Goal: Task Accomplishment & Management: Complete application form

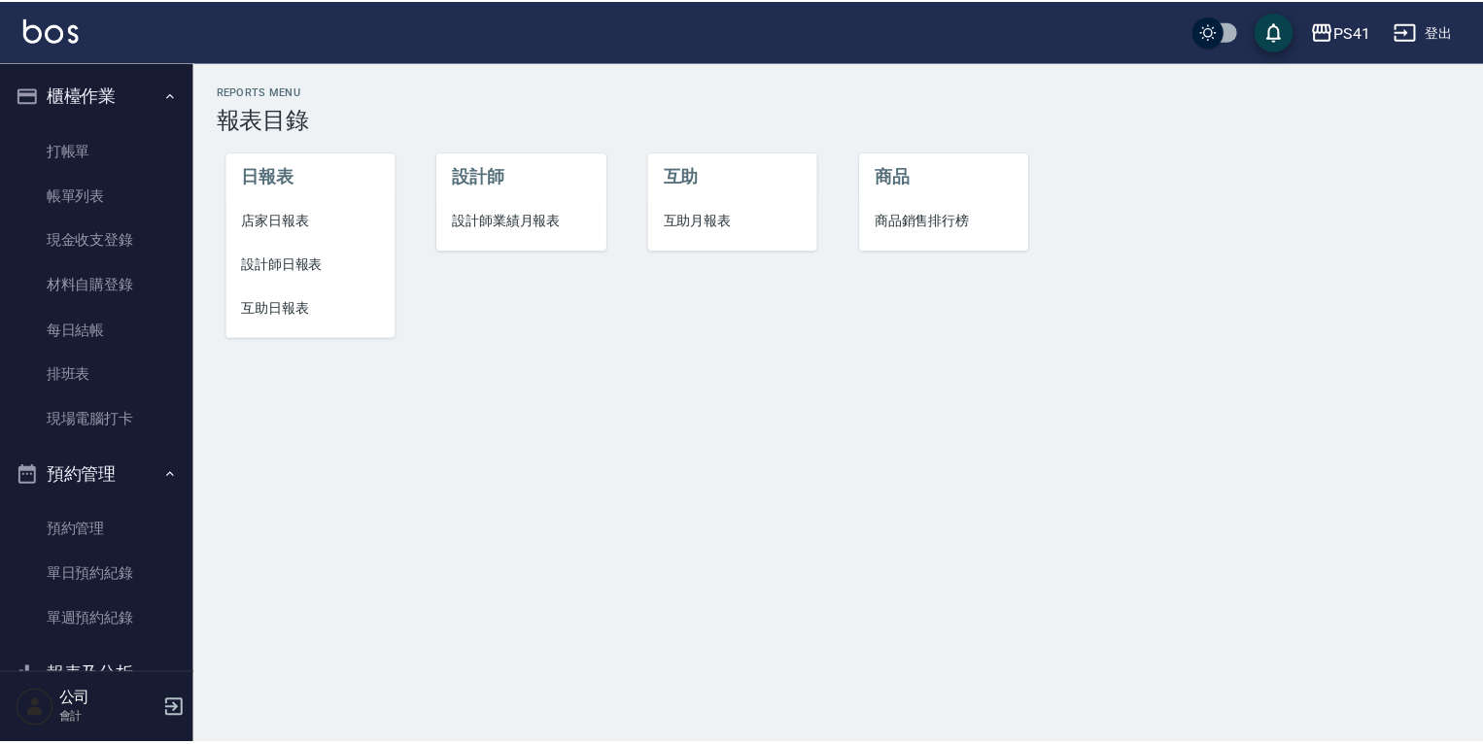
scroll to position [35, 0]
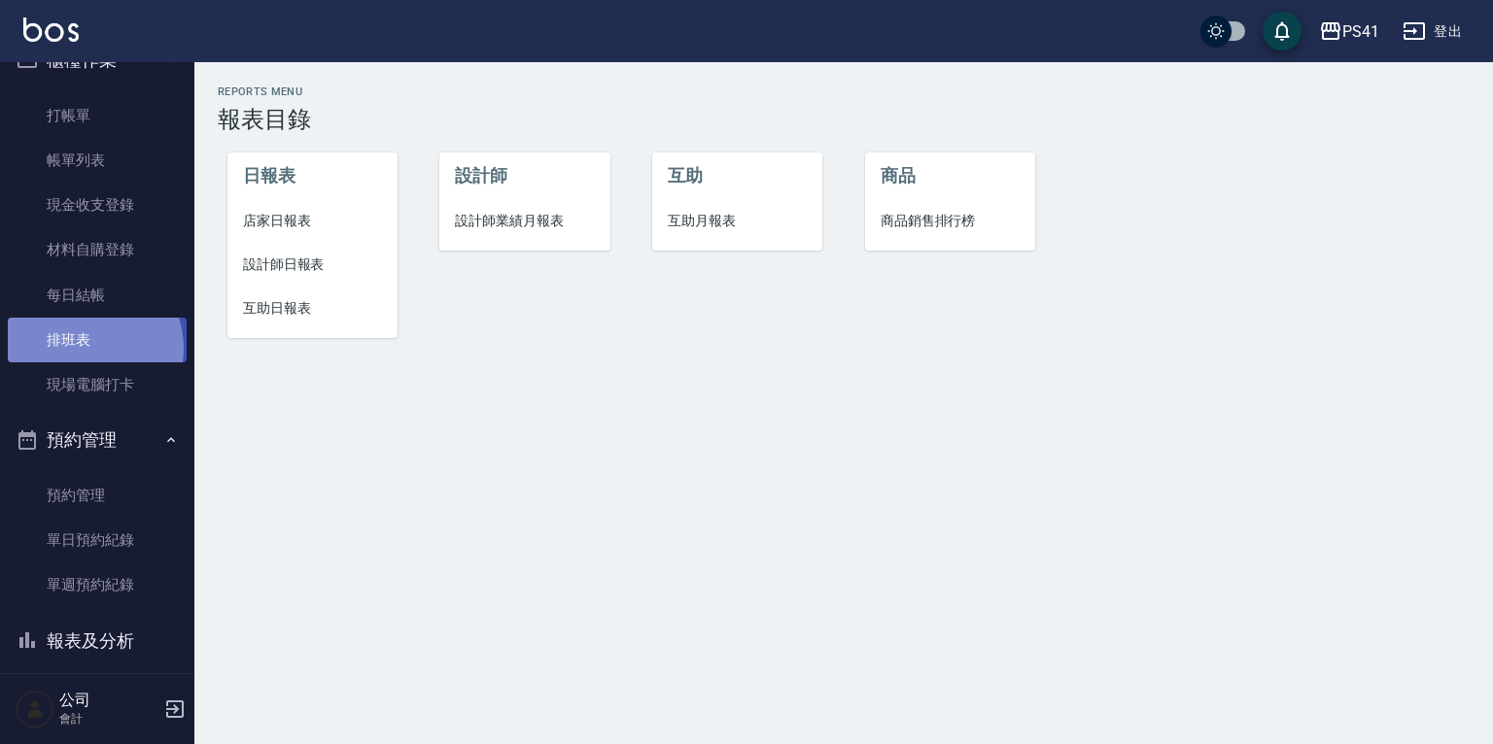
click at [85, 348] on link "排班表" at bounding box center [97, 340] width 179 height 45
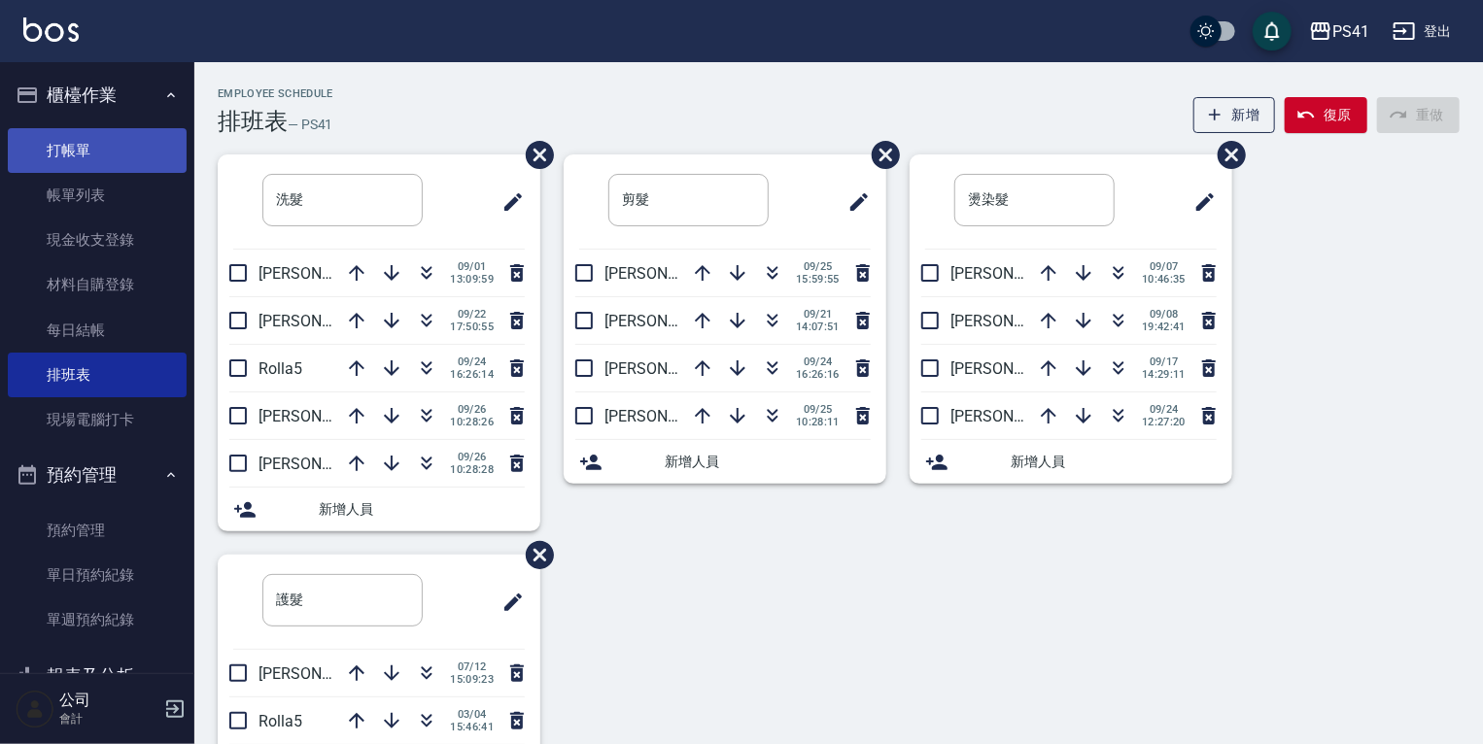
click at [55, 154] on link "打帳單" at bounding box center [97, 150] width 179 height 45
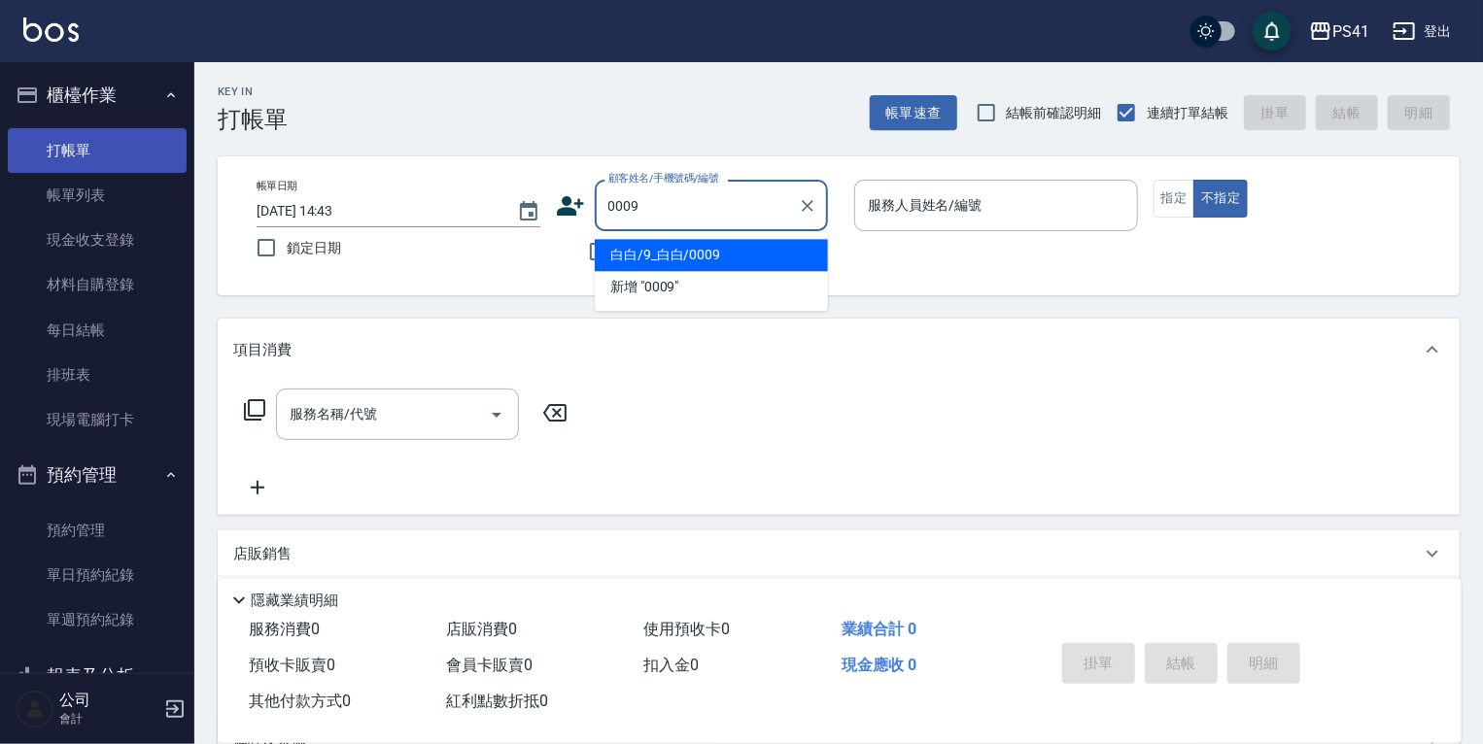
type input "白白/9_白白/0009"
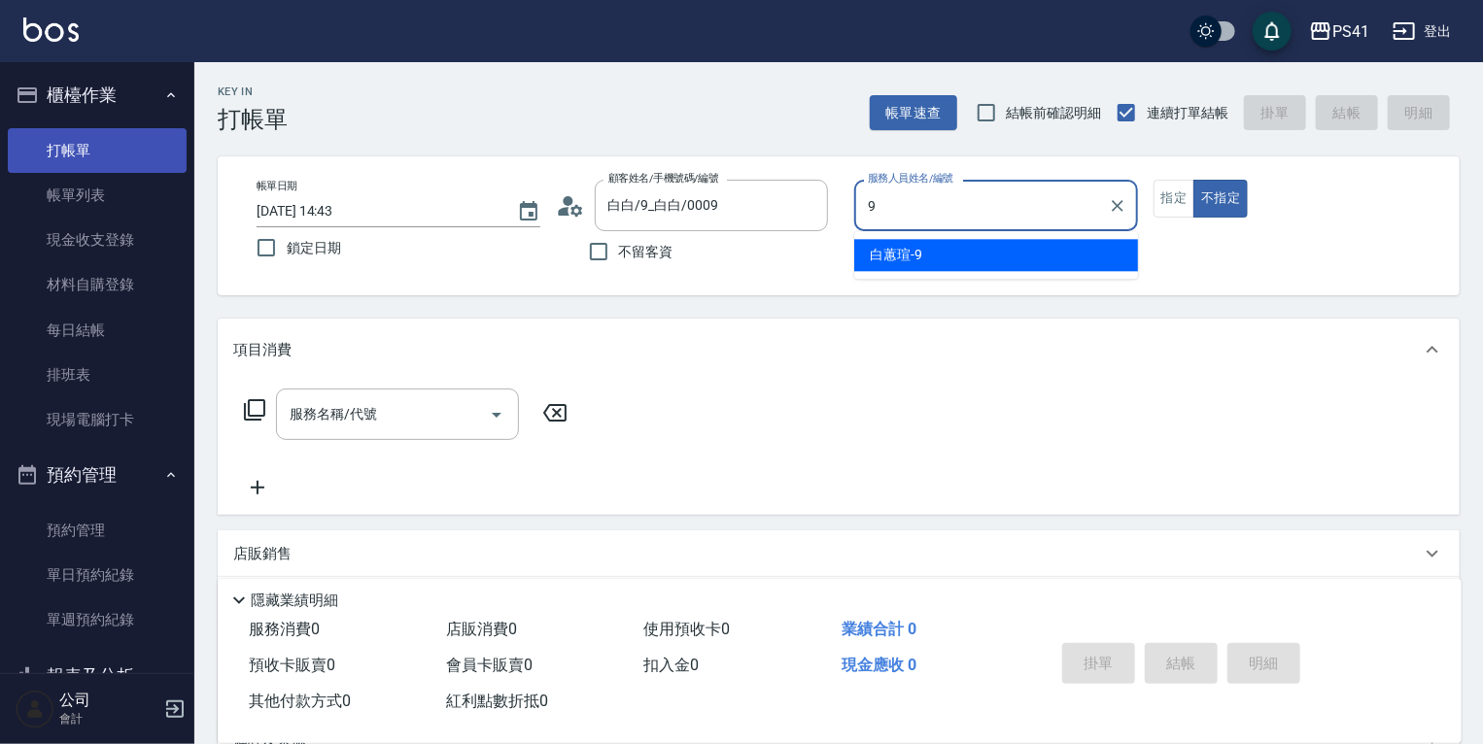
type input "白蕙瑄-9"
type button "false"
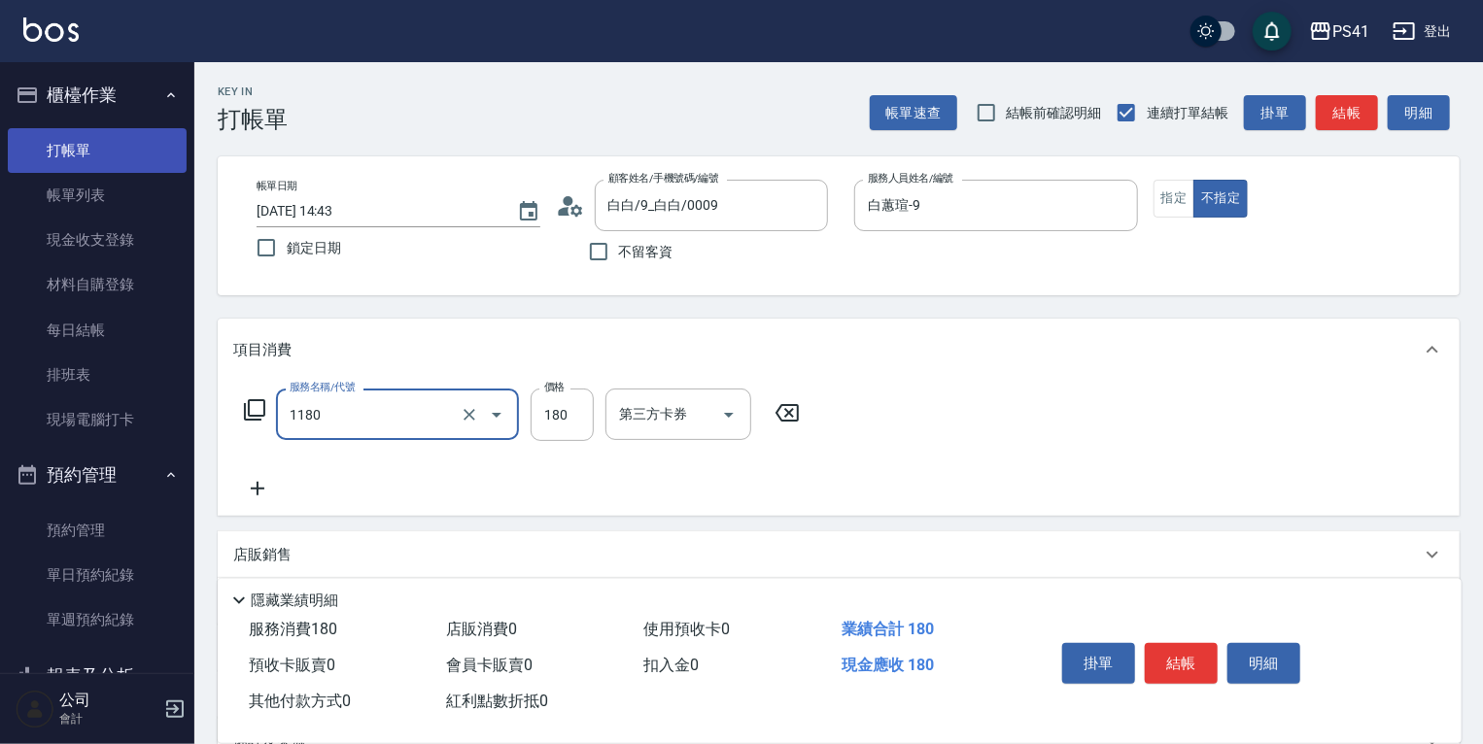
type input "洗髮(洗+剪不指定活動)(1180)"
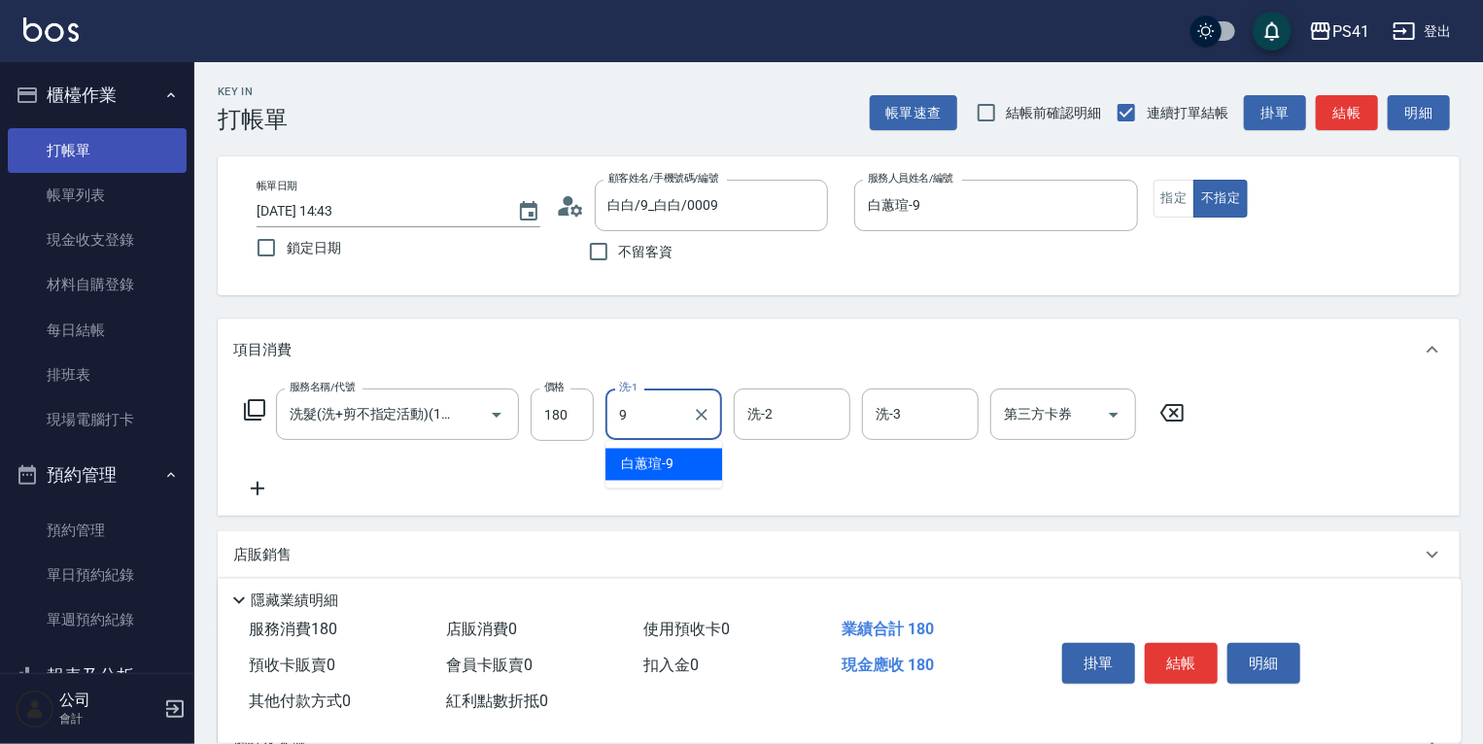
type input "白蕙瑄-9"
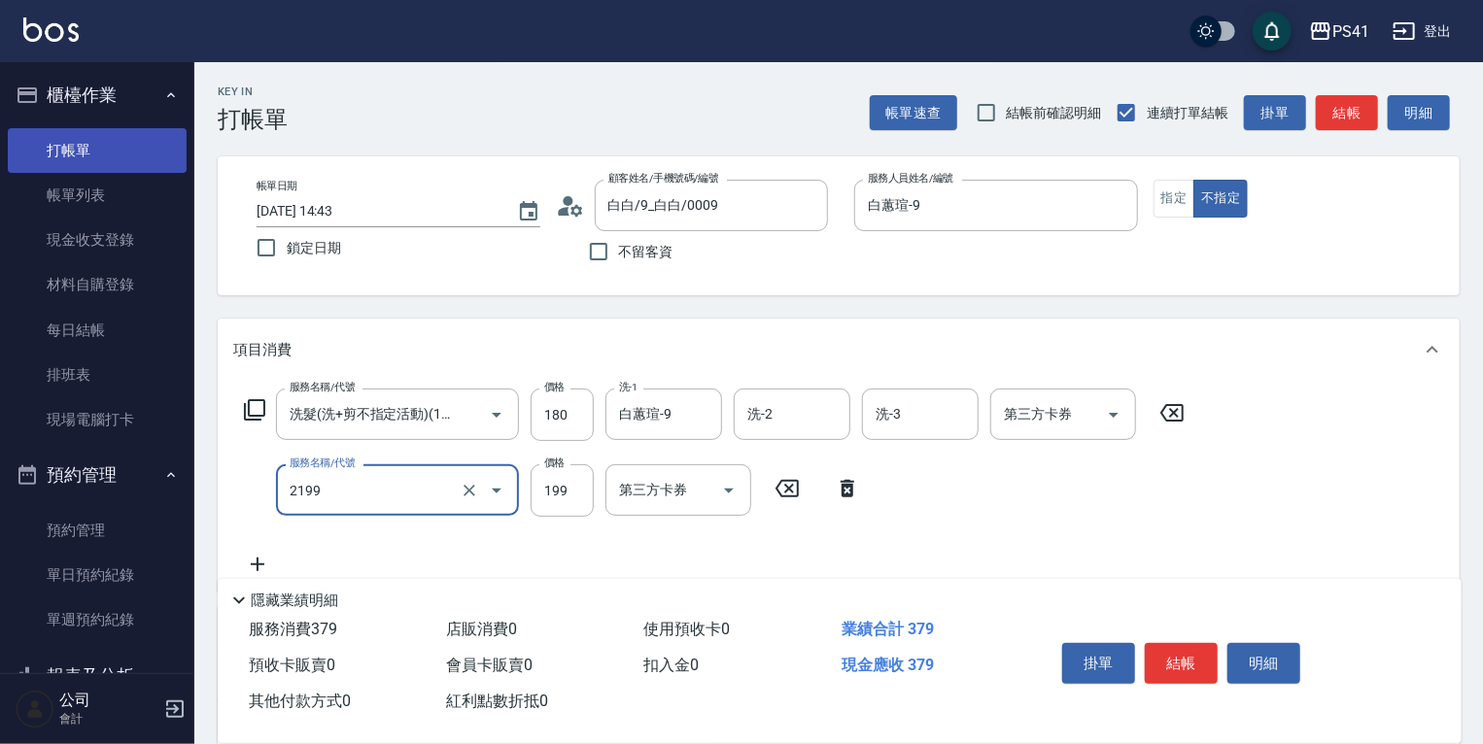
type input "不指定剪髮活動(2199)"
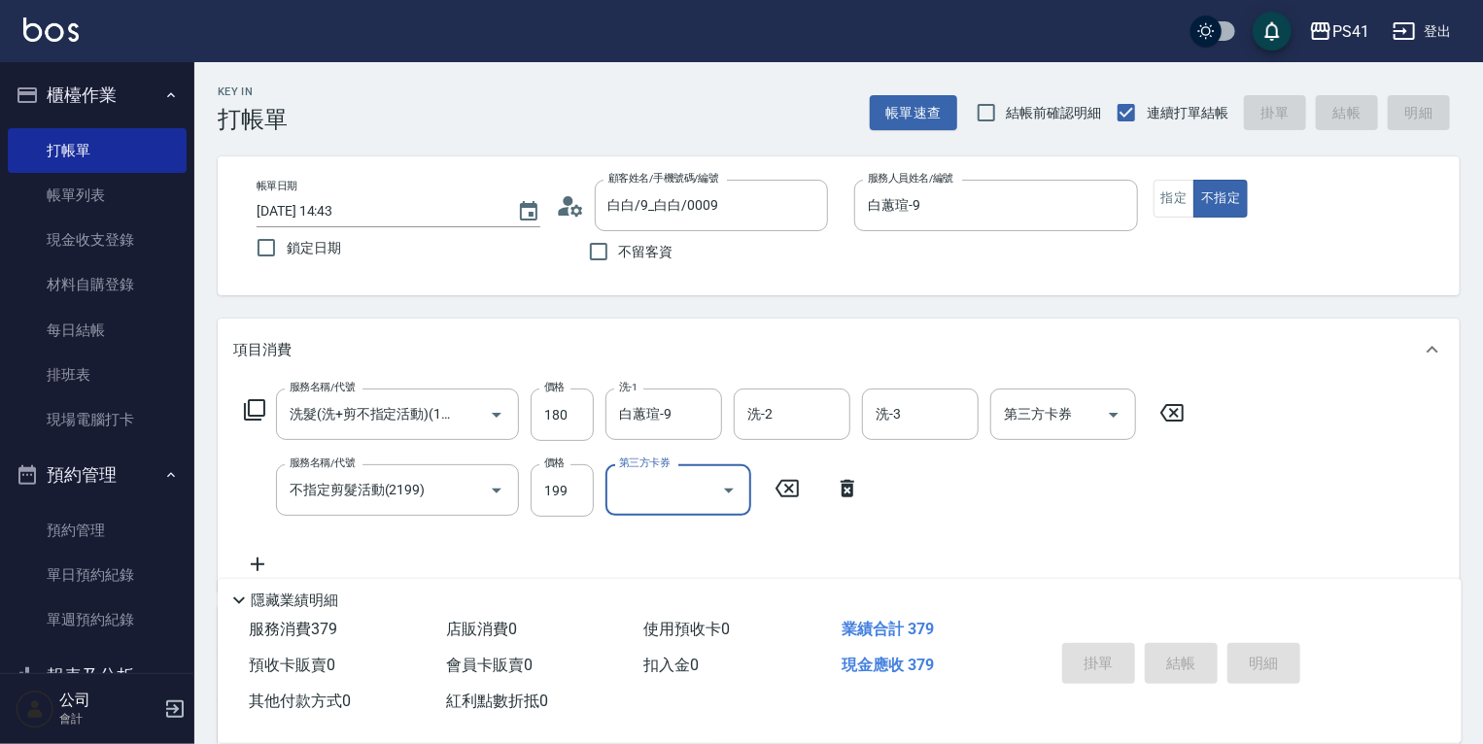
type input "[DATE] 14:44"
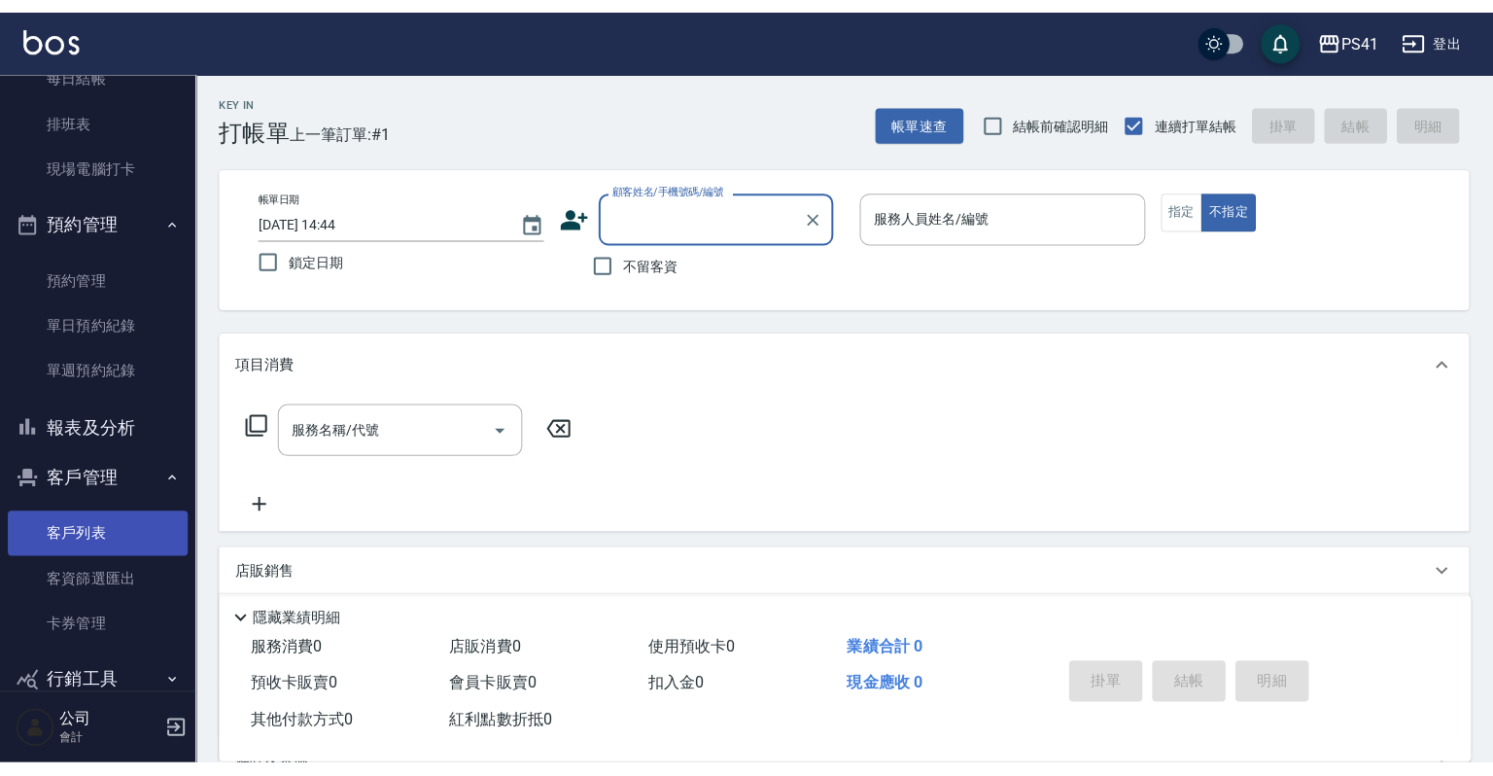
scroll to position [299, 0]
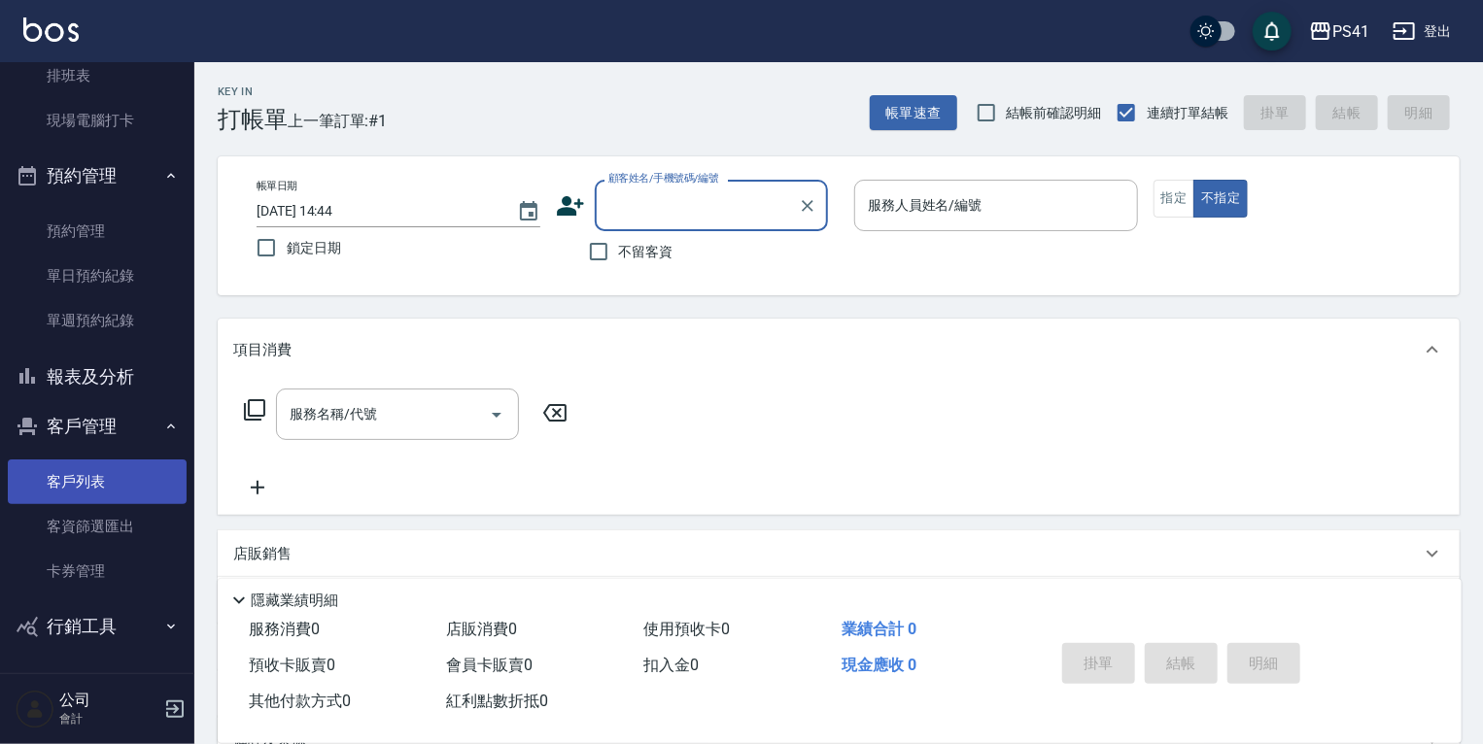
click at [117, 474] on link "客戶列表" at bounding box center [97, 482] width 179 height 45
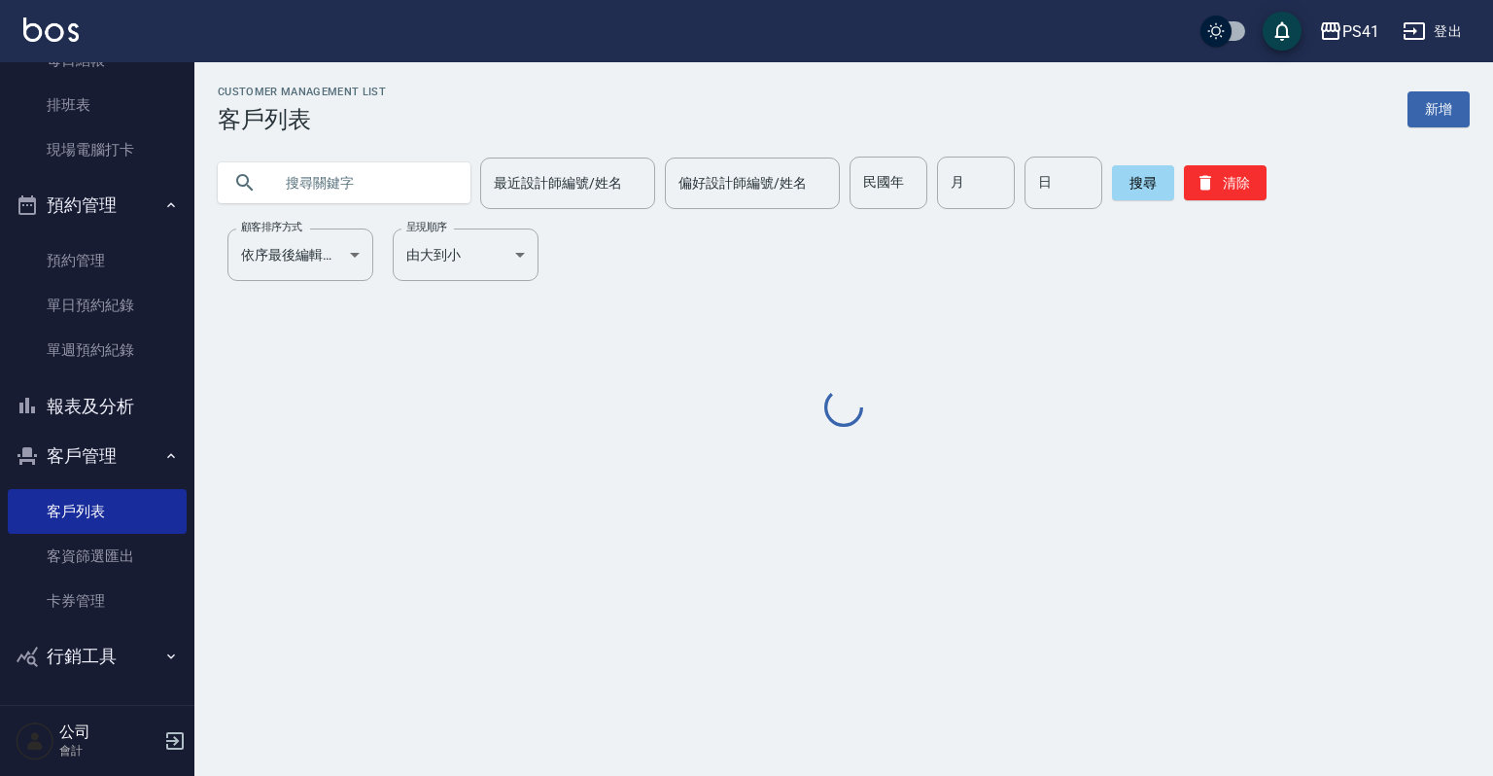
scroll to position [268, 0]
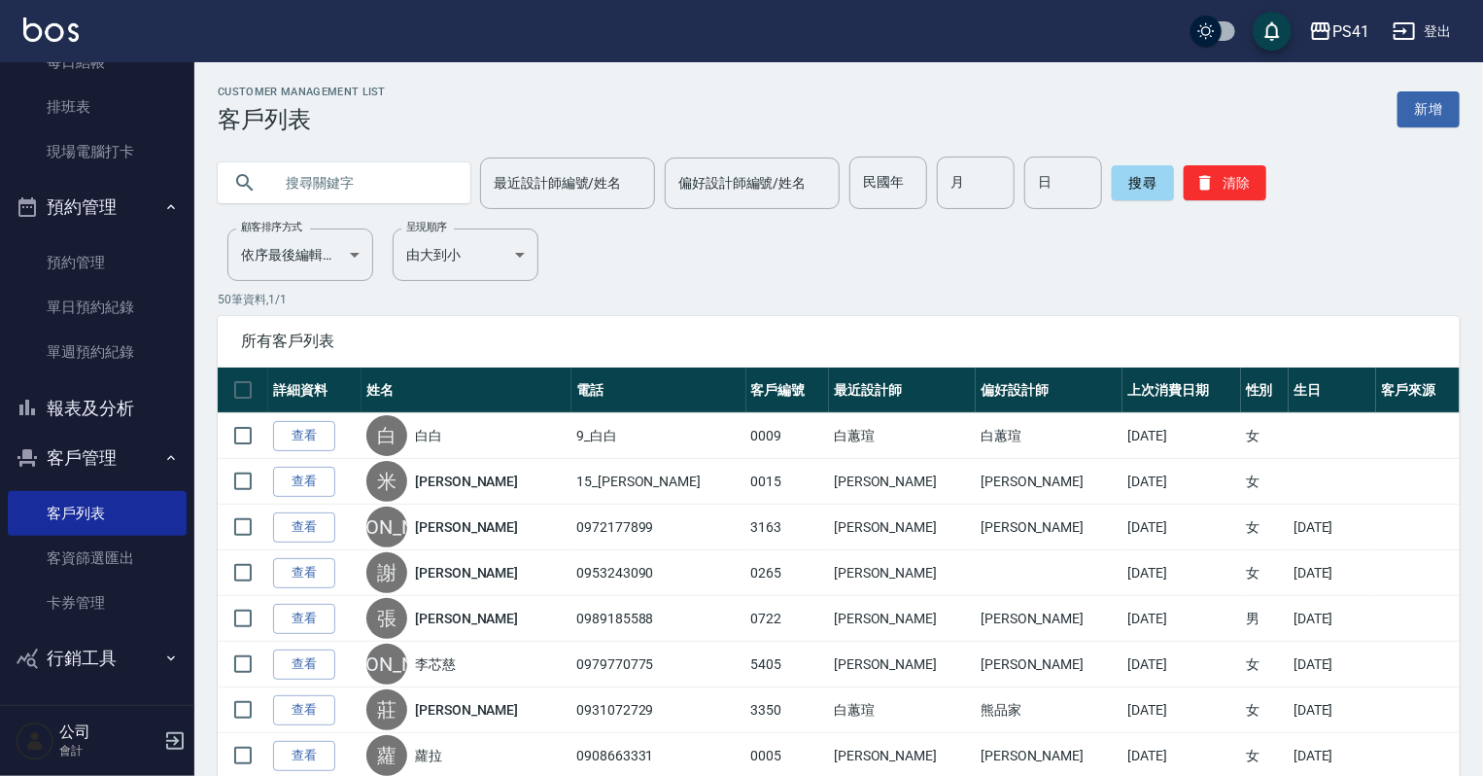
click at [358, 177] on input "text" at bounding box center [363, 182] width 183 height 52
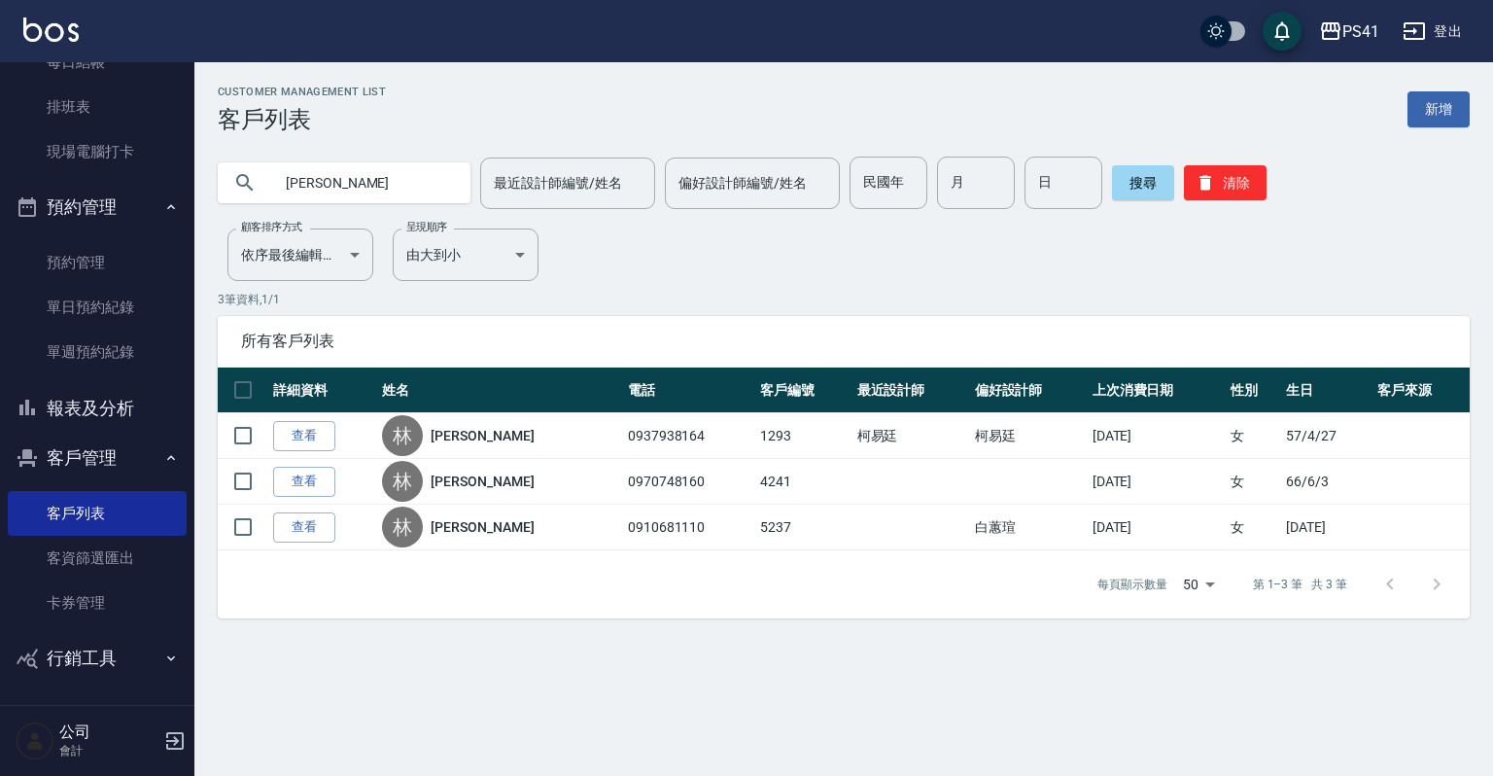
type input "林"
type input "0931080153"
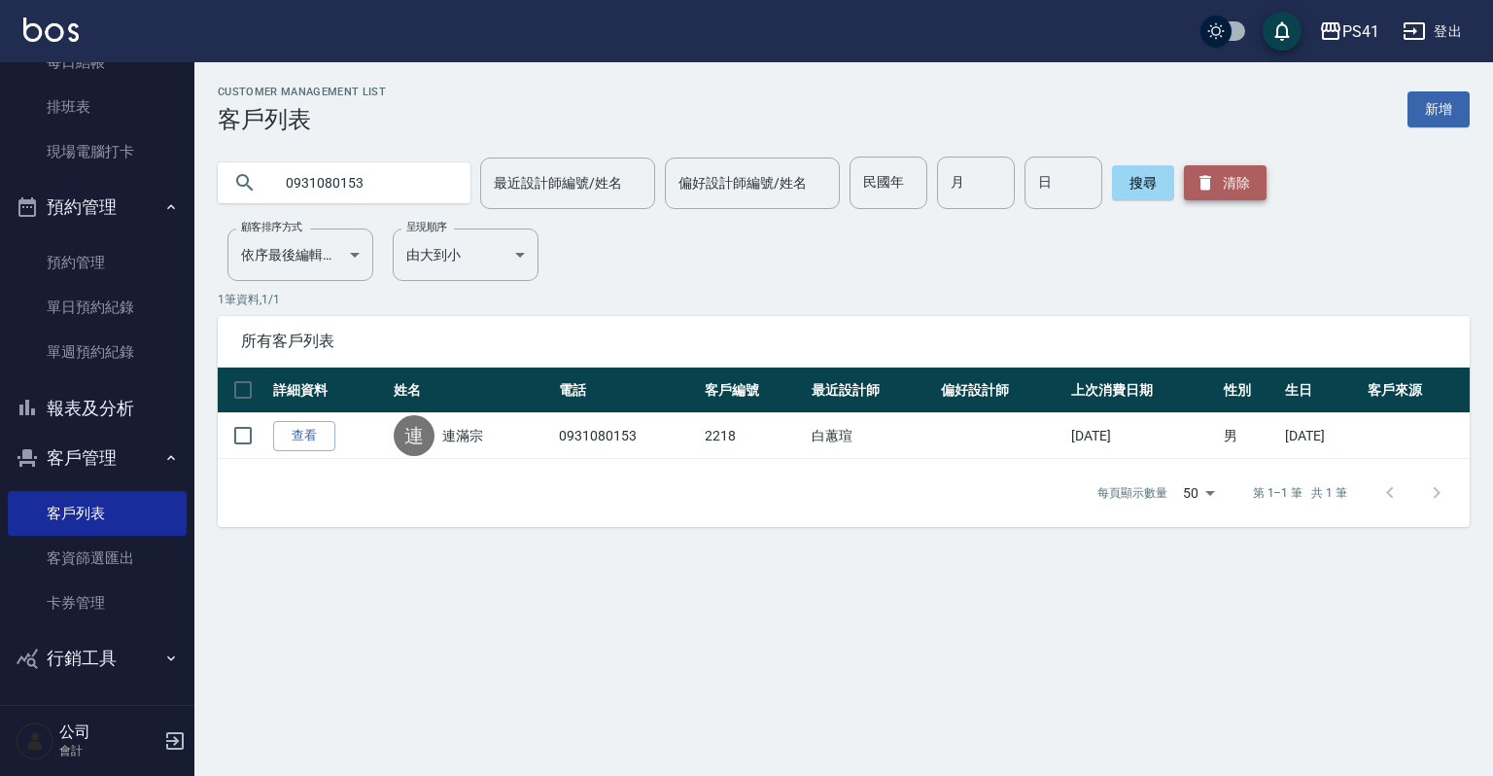
click at [1214, 175] on button "清除" at bounding box center [1225, 182] width 83 height 35
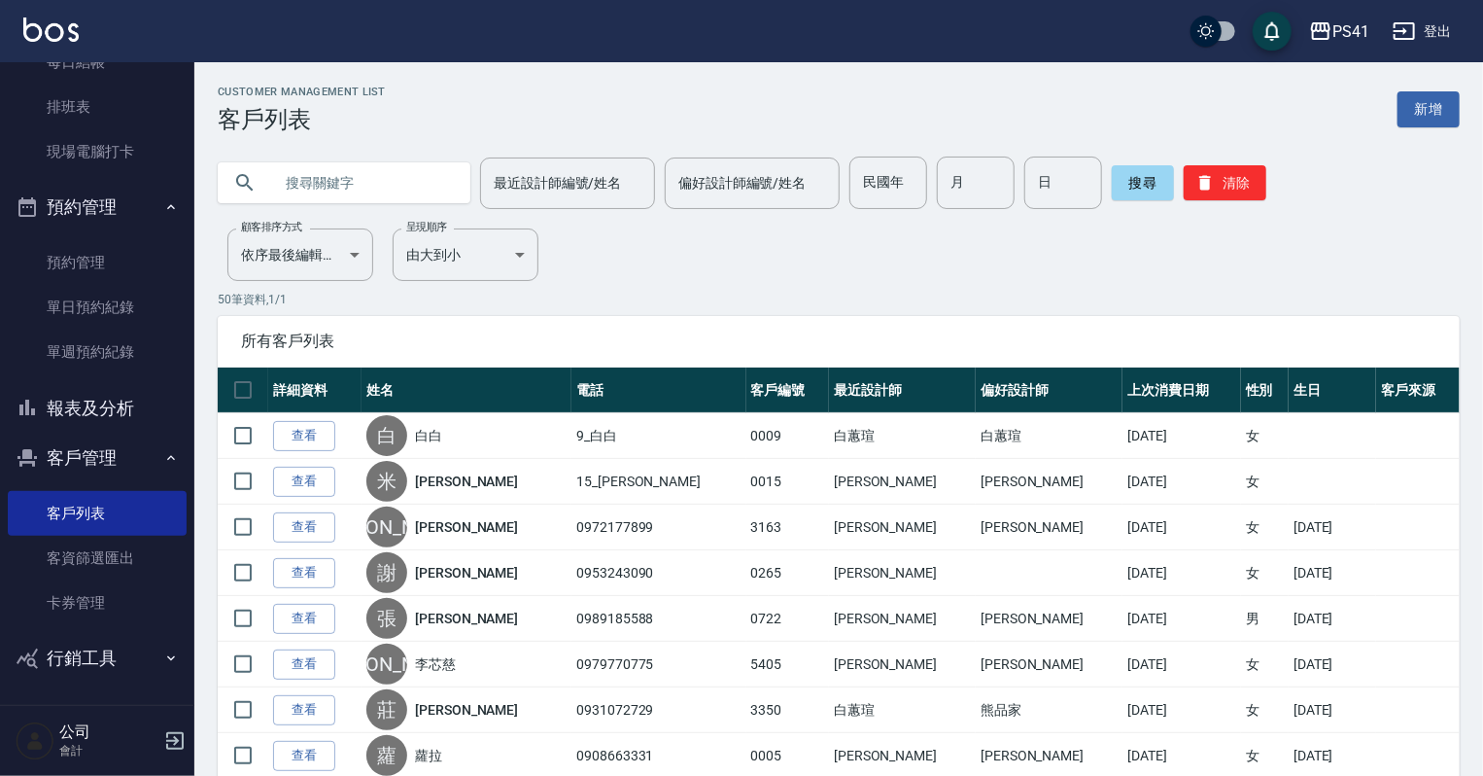
click at [358, 175] on input "text" at bounding box center [363, 182] width 183 height 52
type input "0926947357"
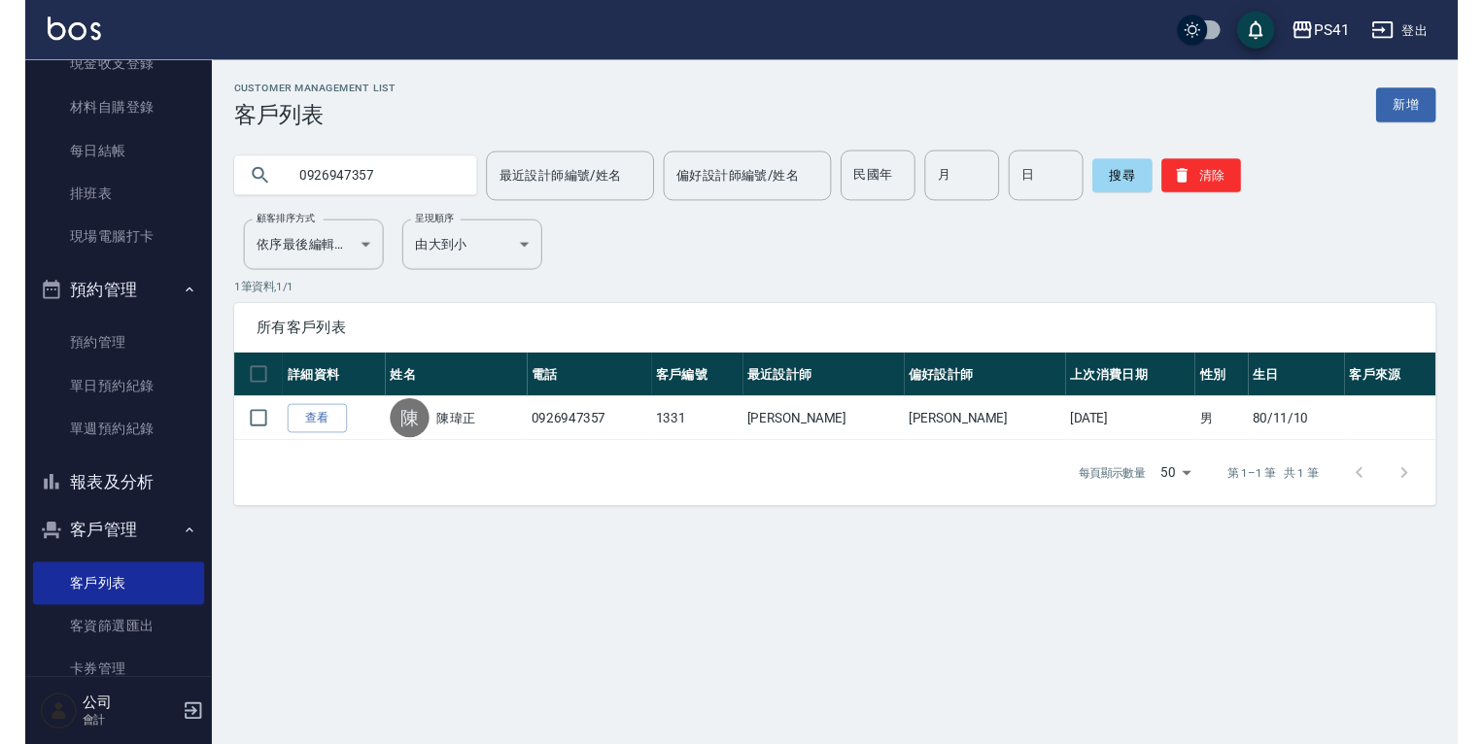
scroll to position [0, 0]
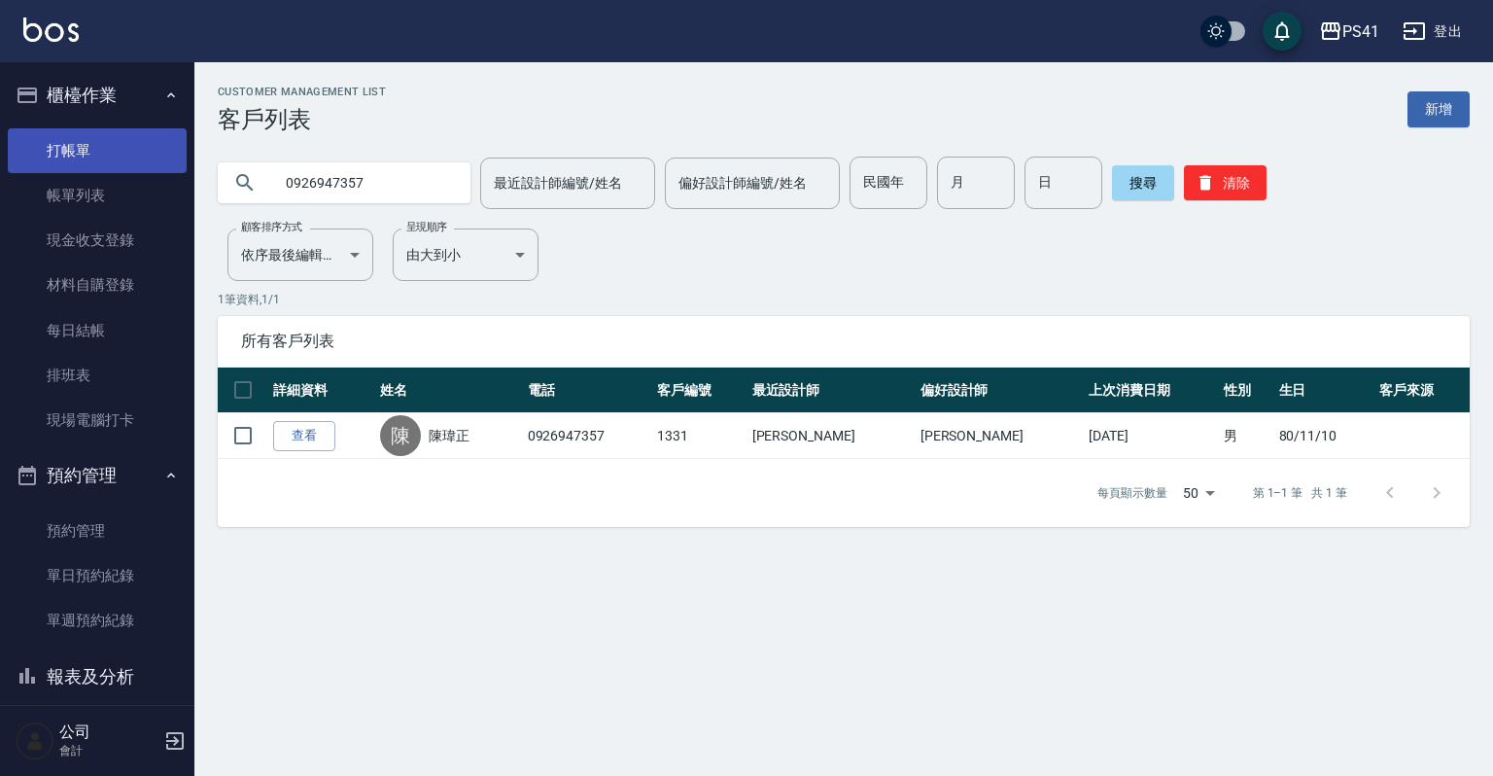
click at [144, 144] on link "打帳單" at bounding box center [97, 150] width 179 height 45
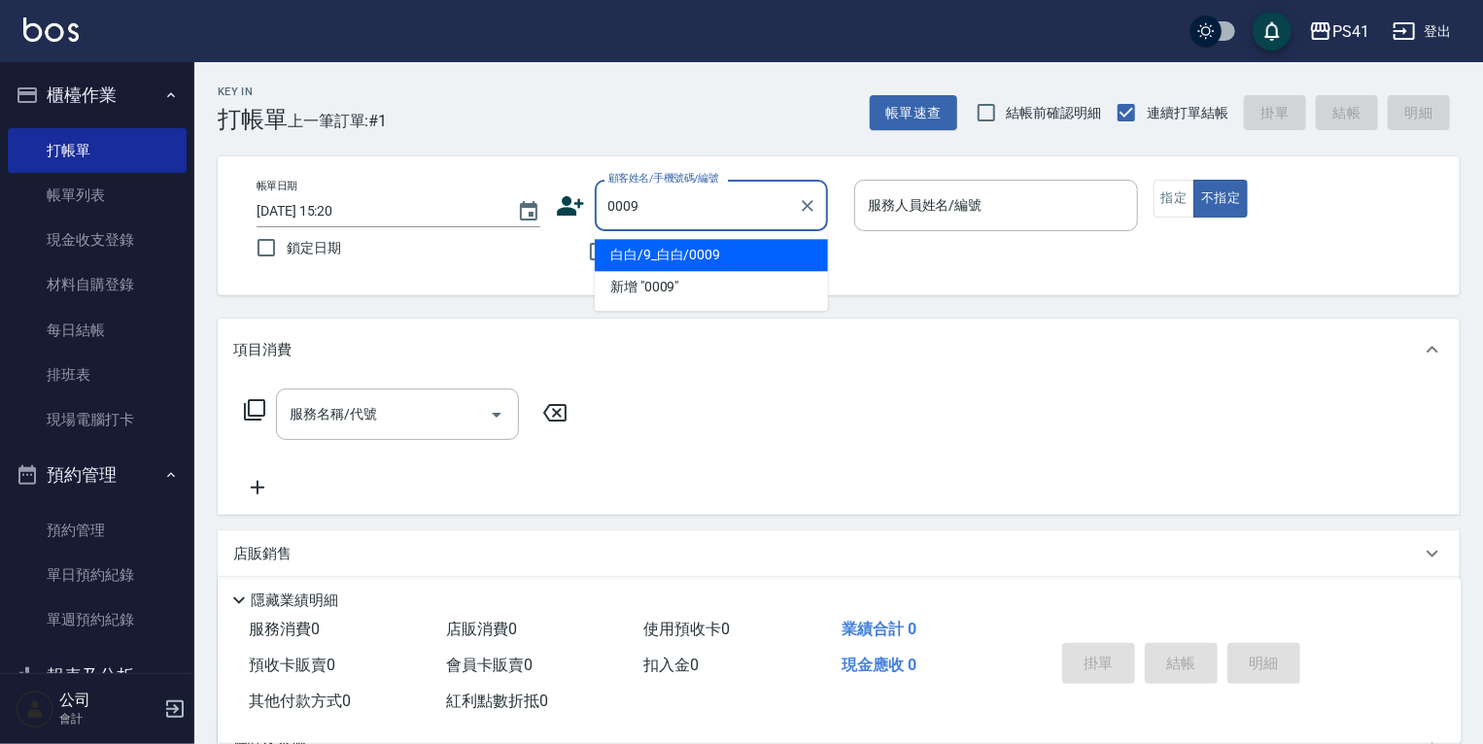
type input "白白/9_白白/0009"
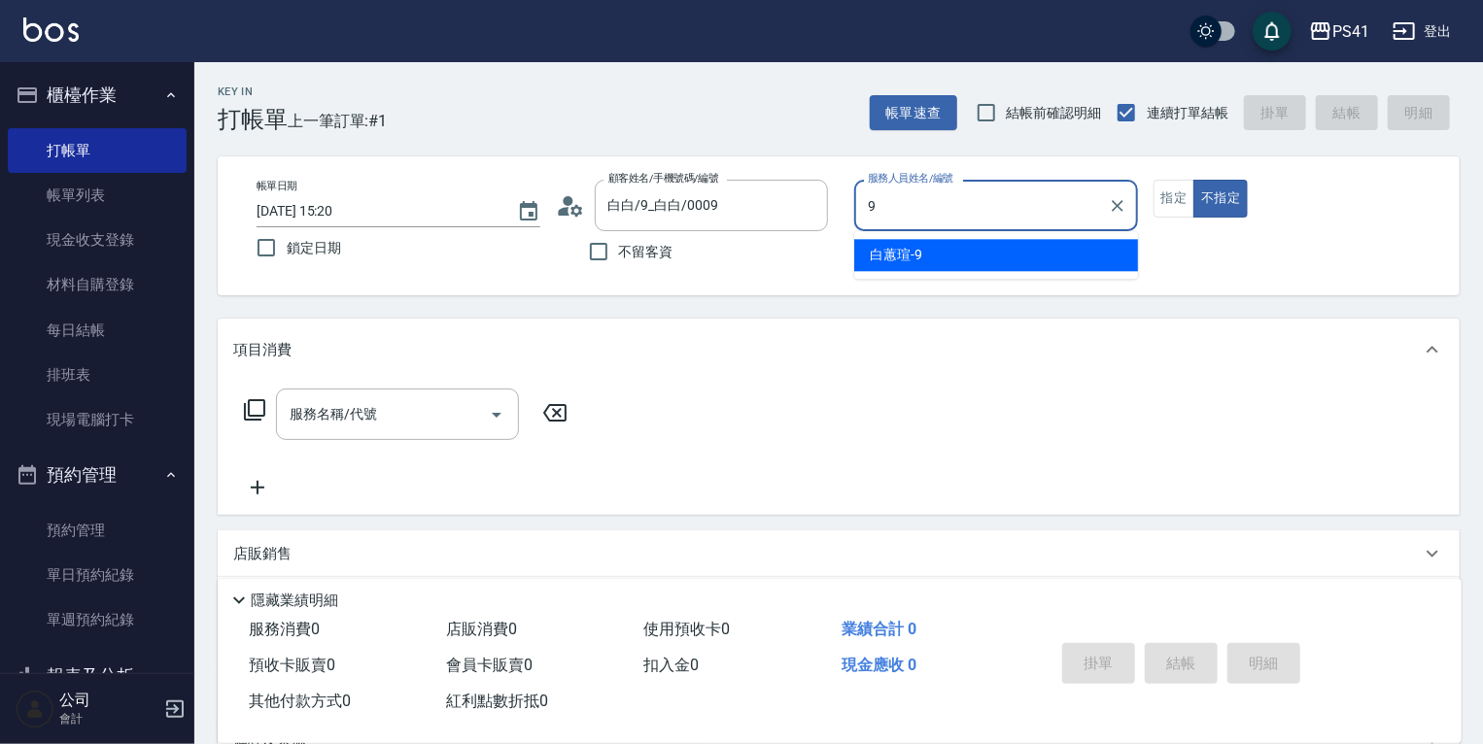
type input "白蕙瑄-9"
type button "false"
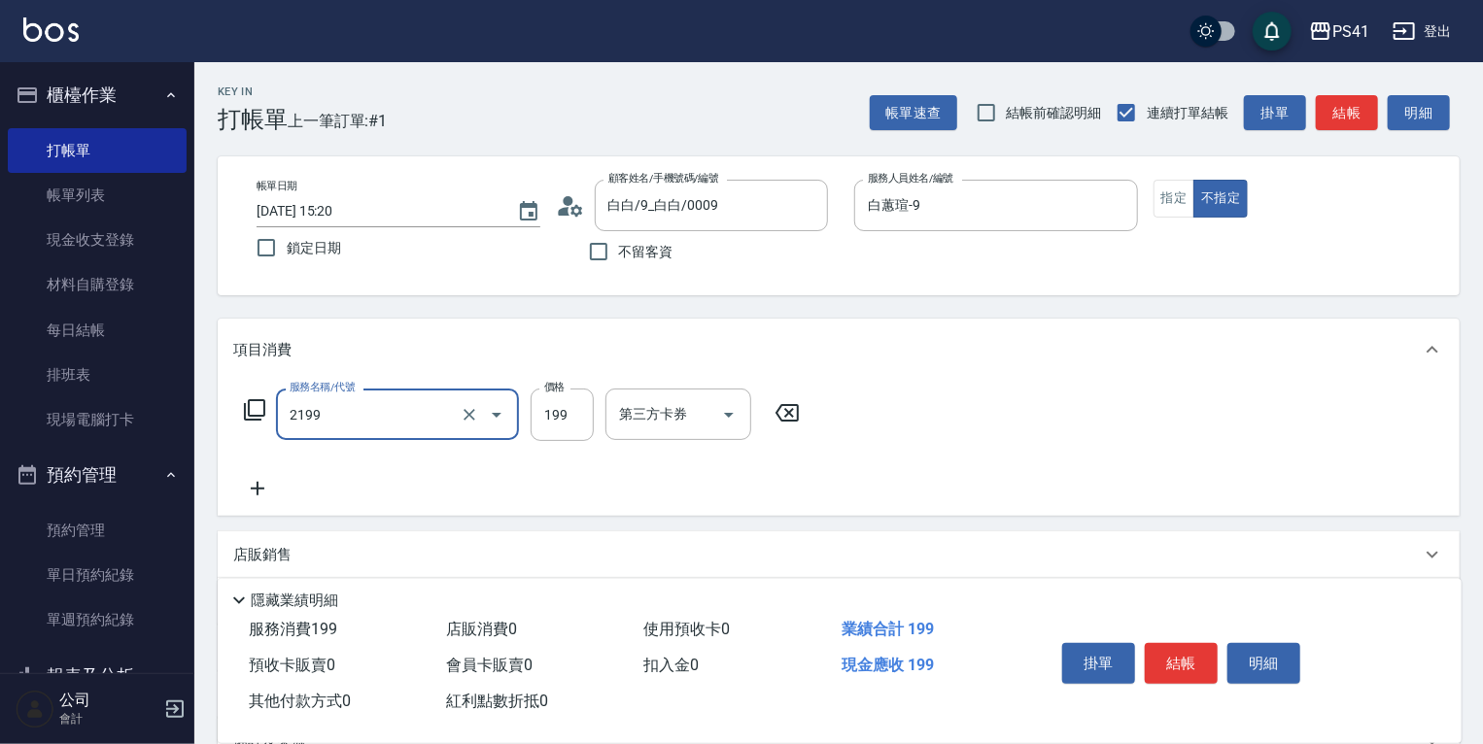
type input "不指定剪髮活動(2199)"
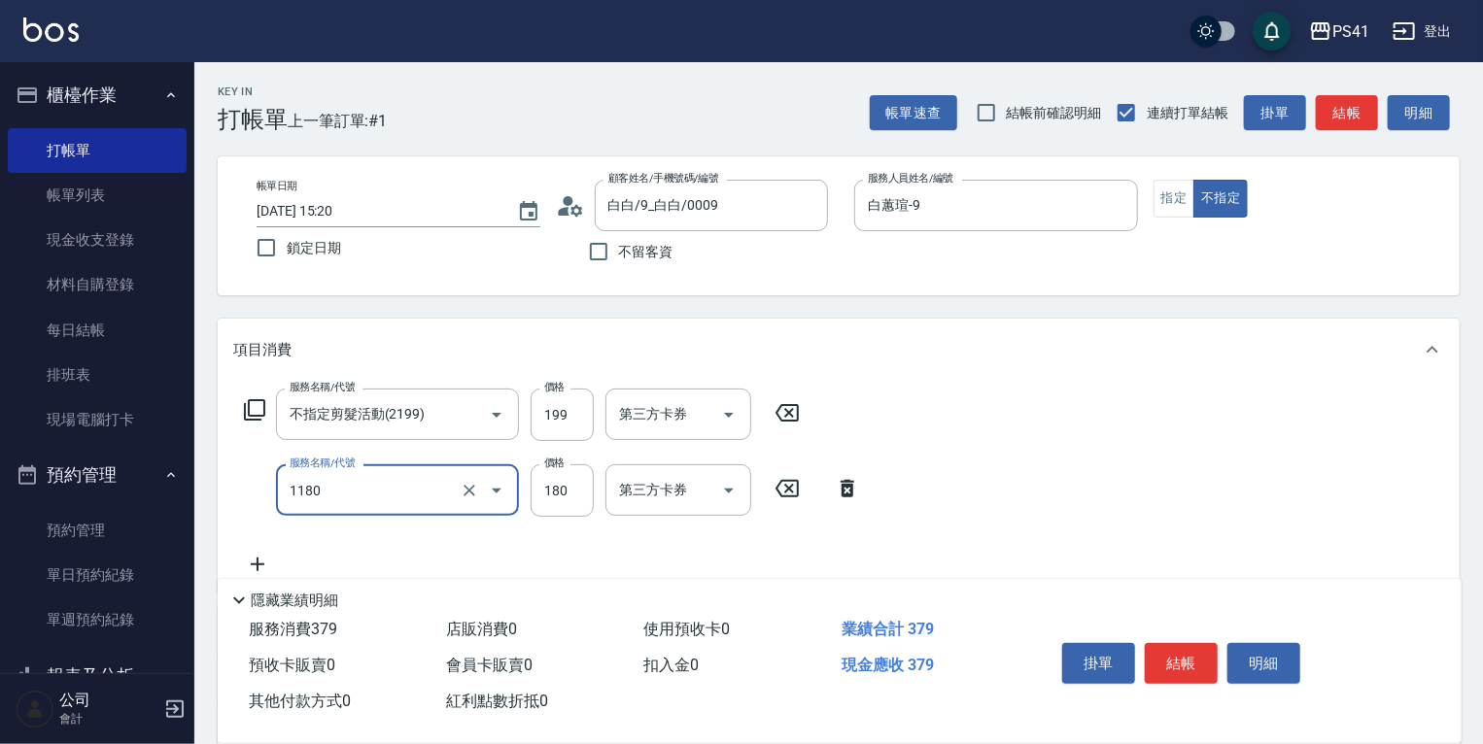
type input "洗髮(洗+剪不指定活動)(1180)"
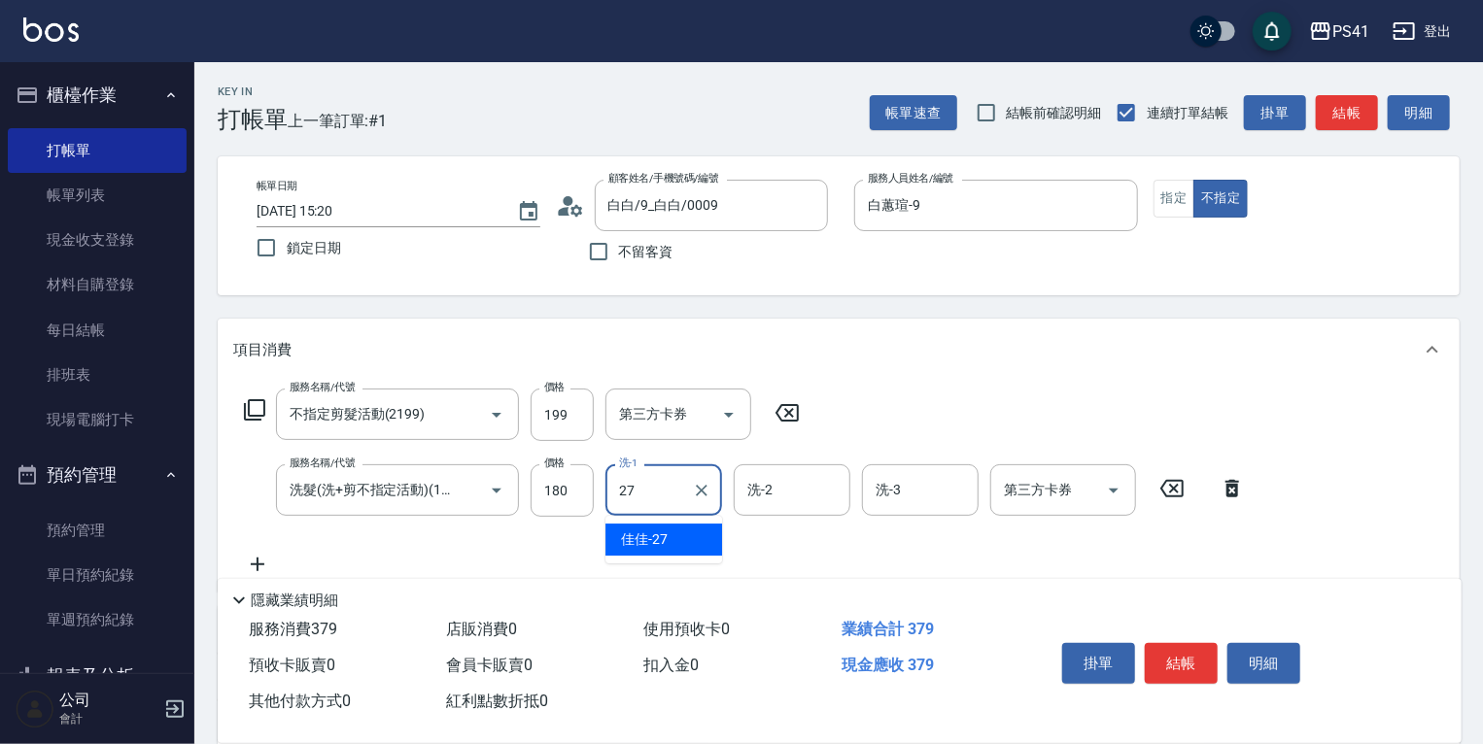
type input "佳佳-27"
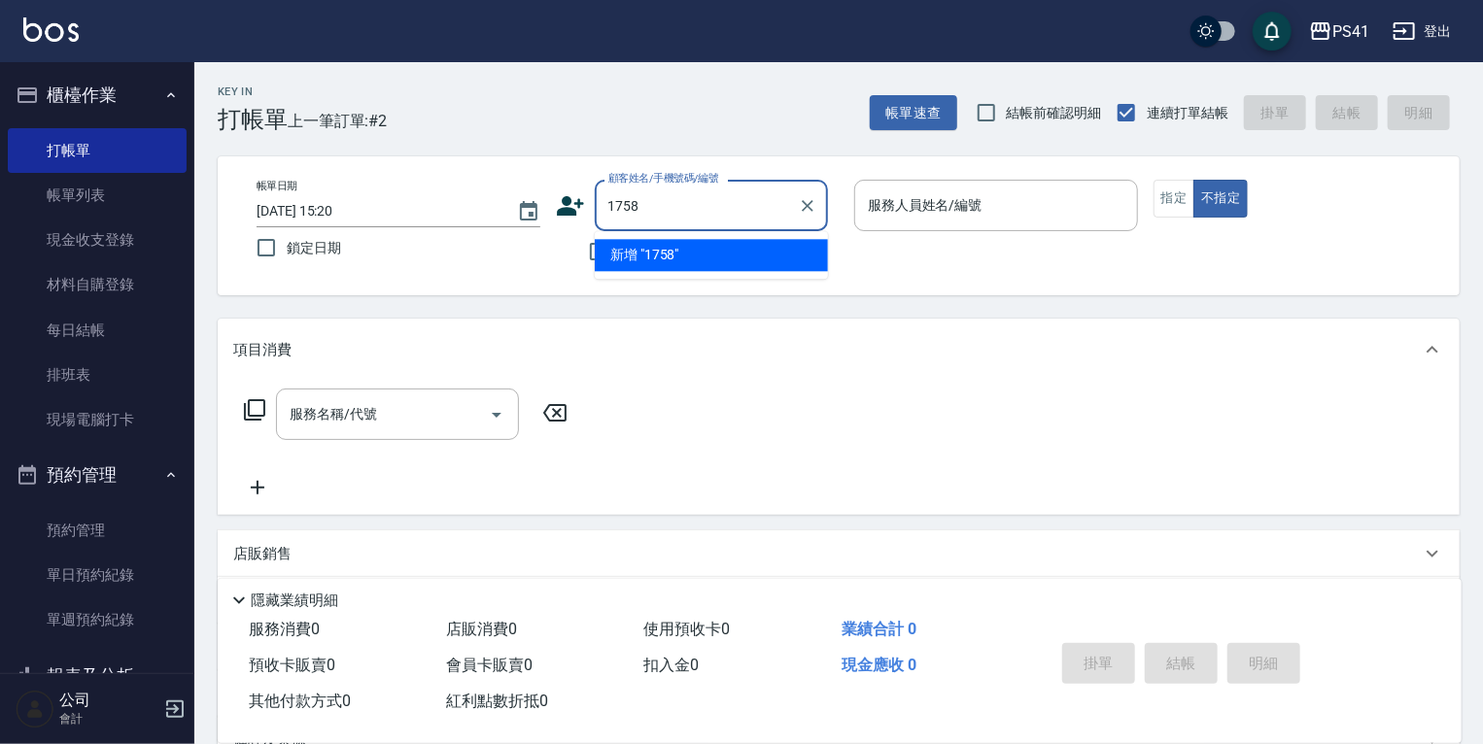
type input "1758"
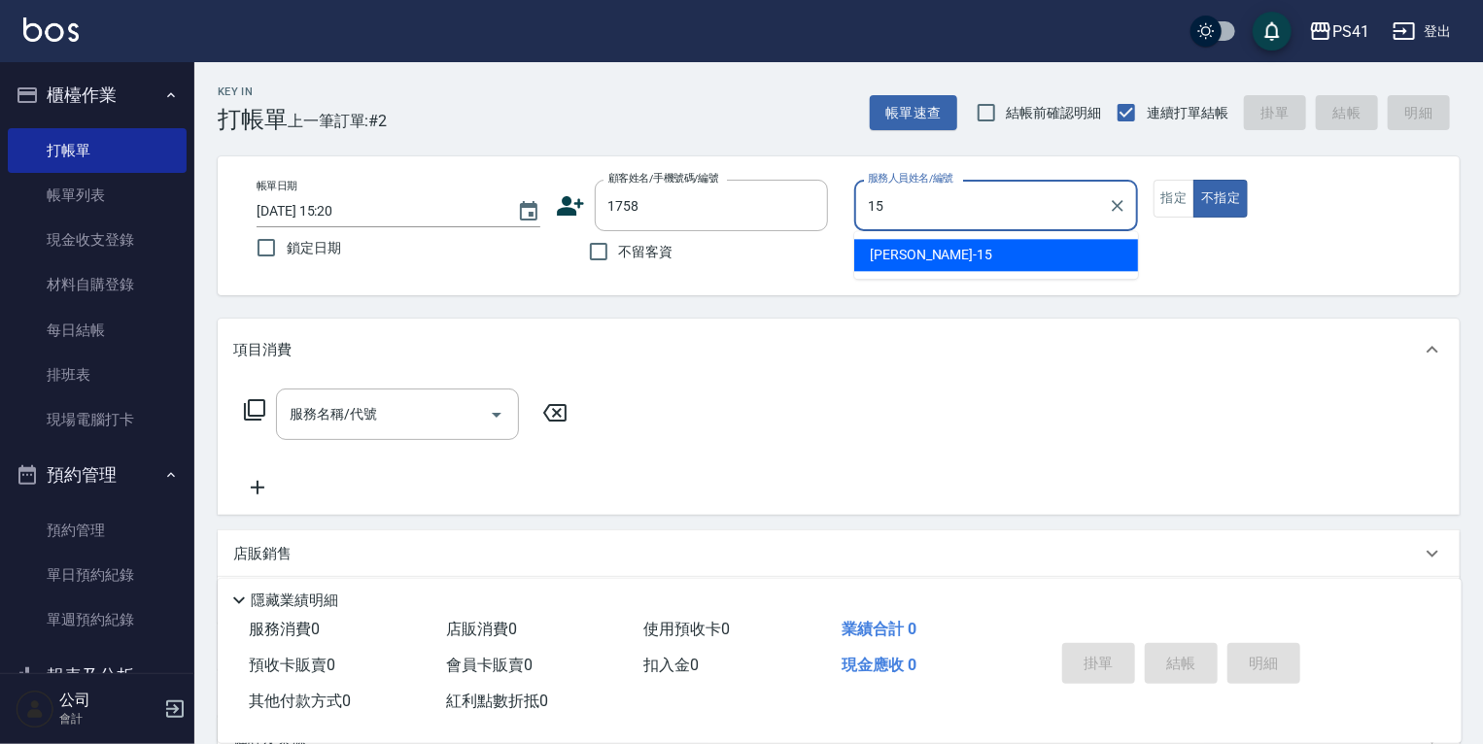
type input "[PERSON_NAME]-15"
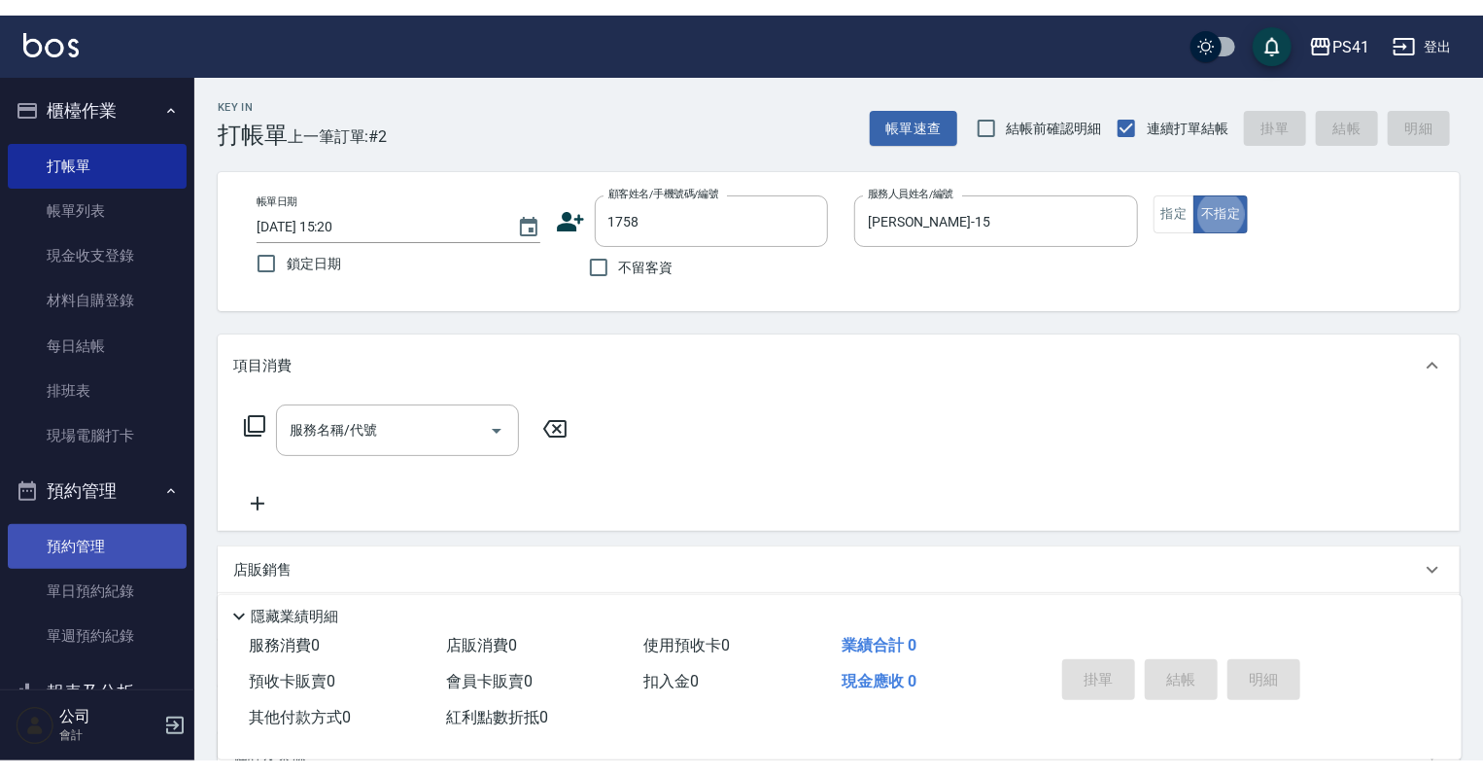
scroll to position [156, 0]
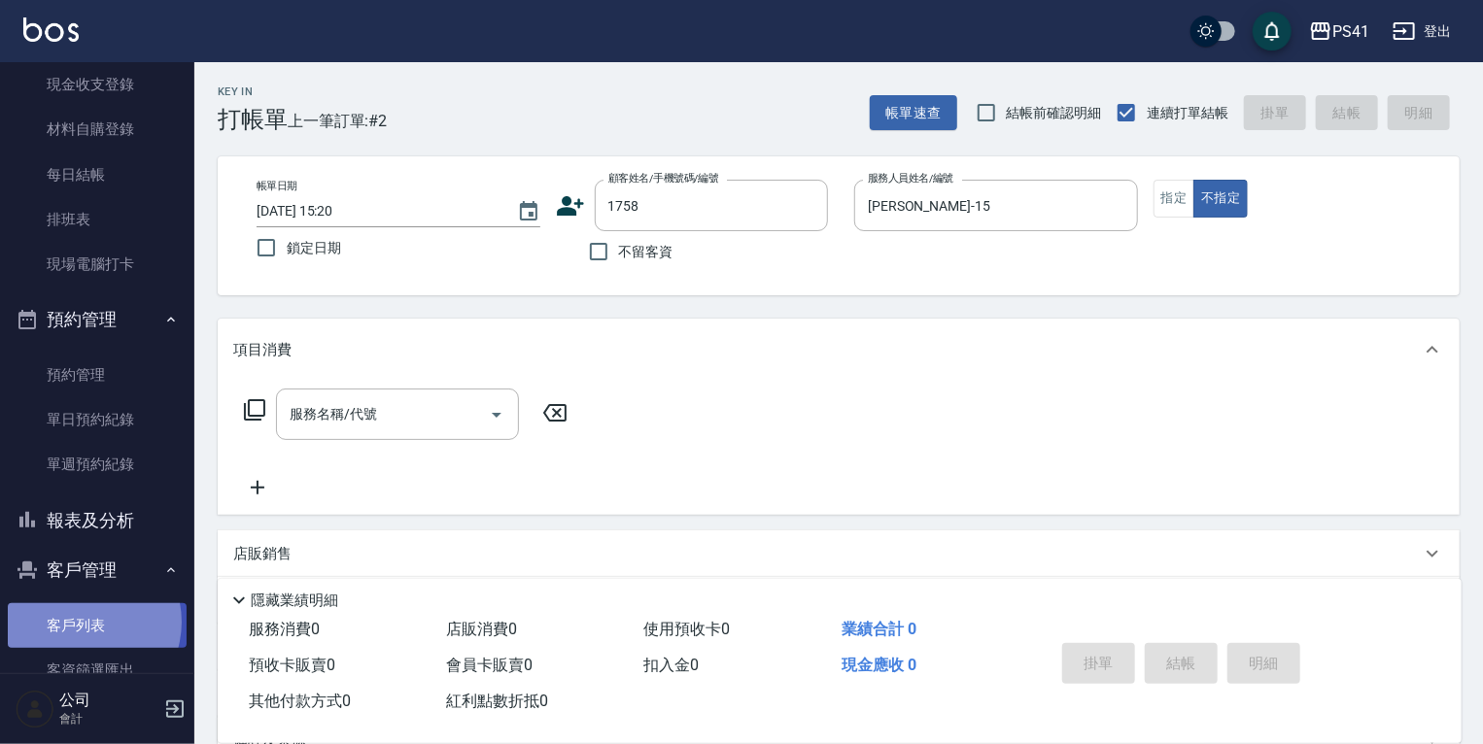
drag, startPoint x: 82, startPoint y: 622, endPoint x: 82, endPoint y: 654, distance: 32.1
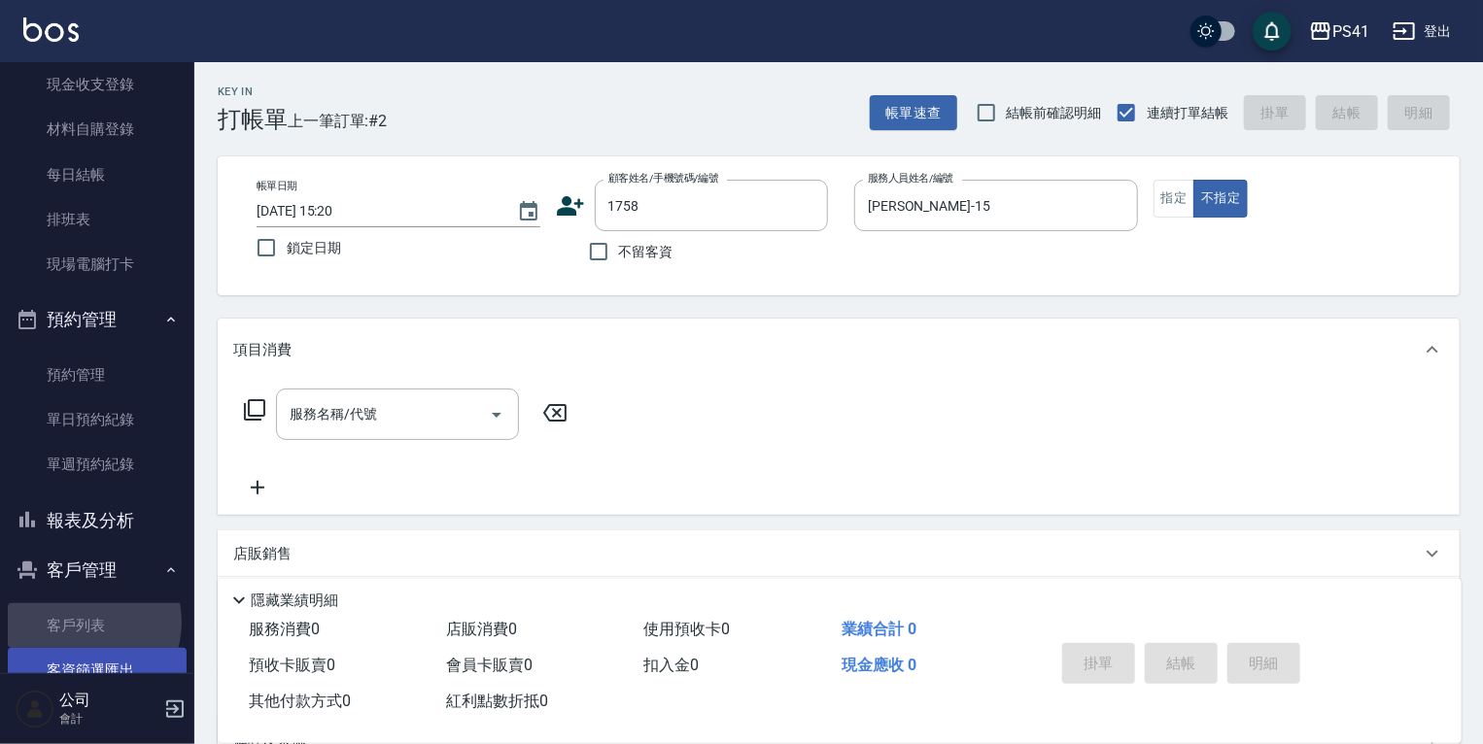
click at [82, 622] on link "客戶列表" at bounding box center [97, 626] width 179 height 45
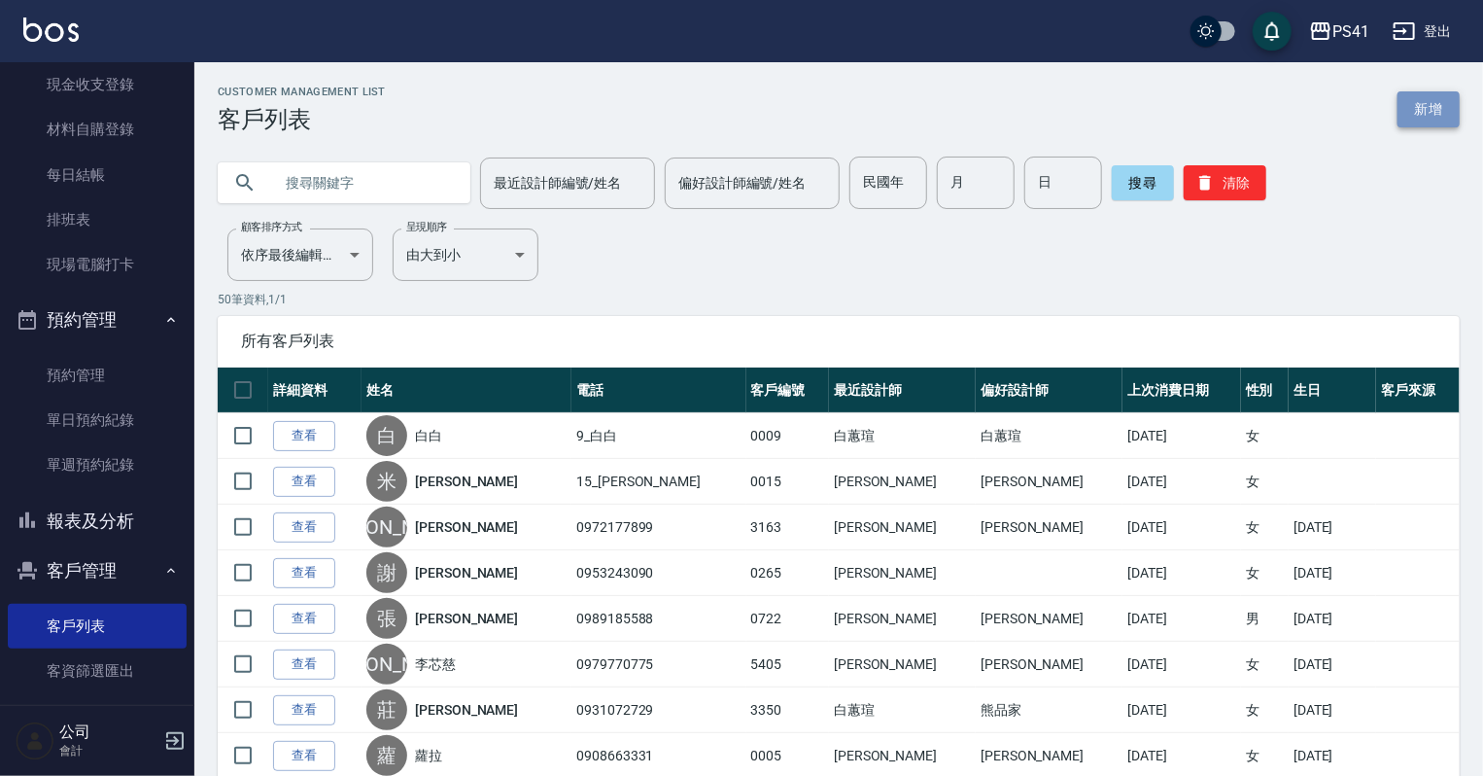
drag, startPoint x: 1435, startPoint y: 107, endPoint x: 1228, endPoint y: 182, distance: 219.2
click at [1435, 108] on link "新增" at bounding box center [1429, 109] width 62 height 36
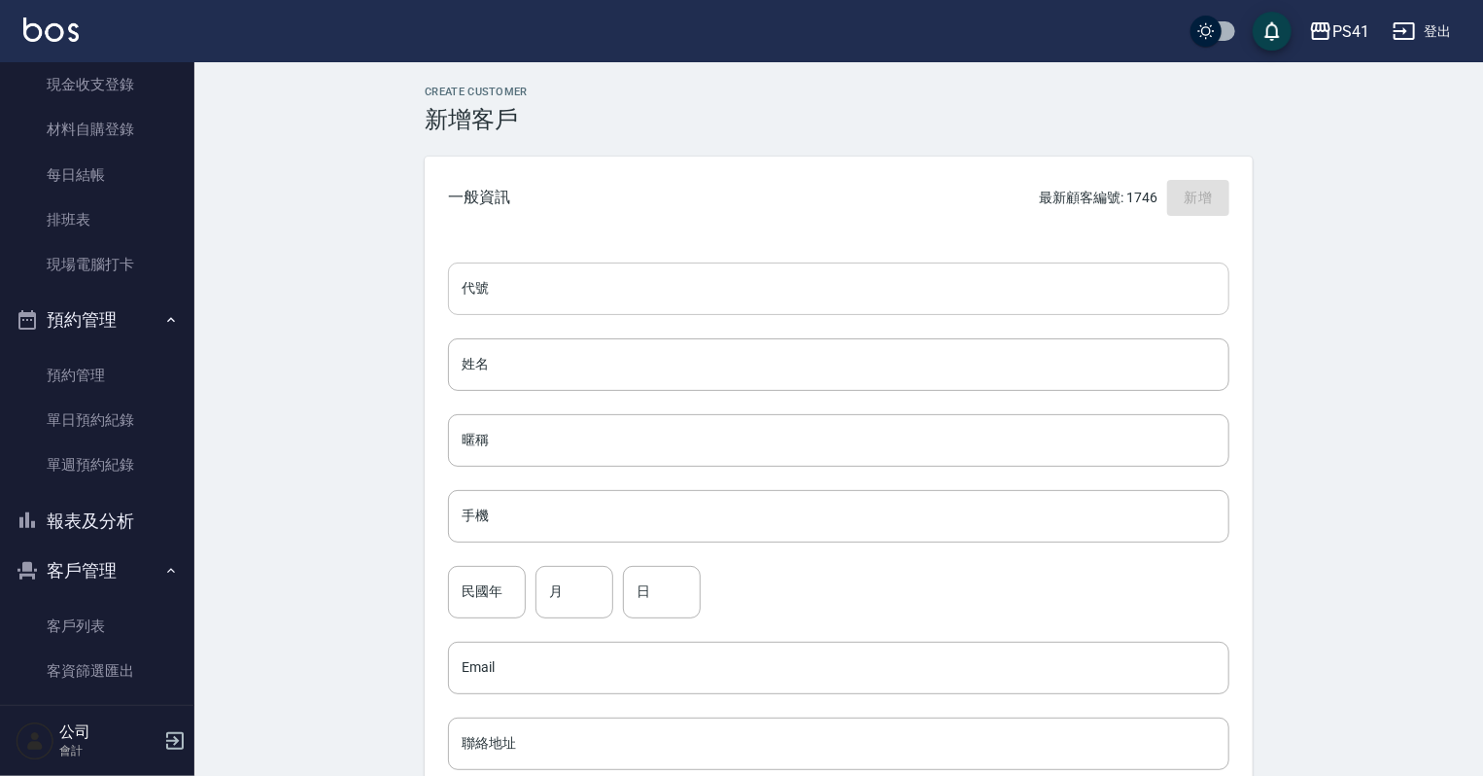
click at [768, 293] on input "代號" at bounding box center [838, 288] width 781 height 52
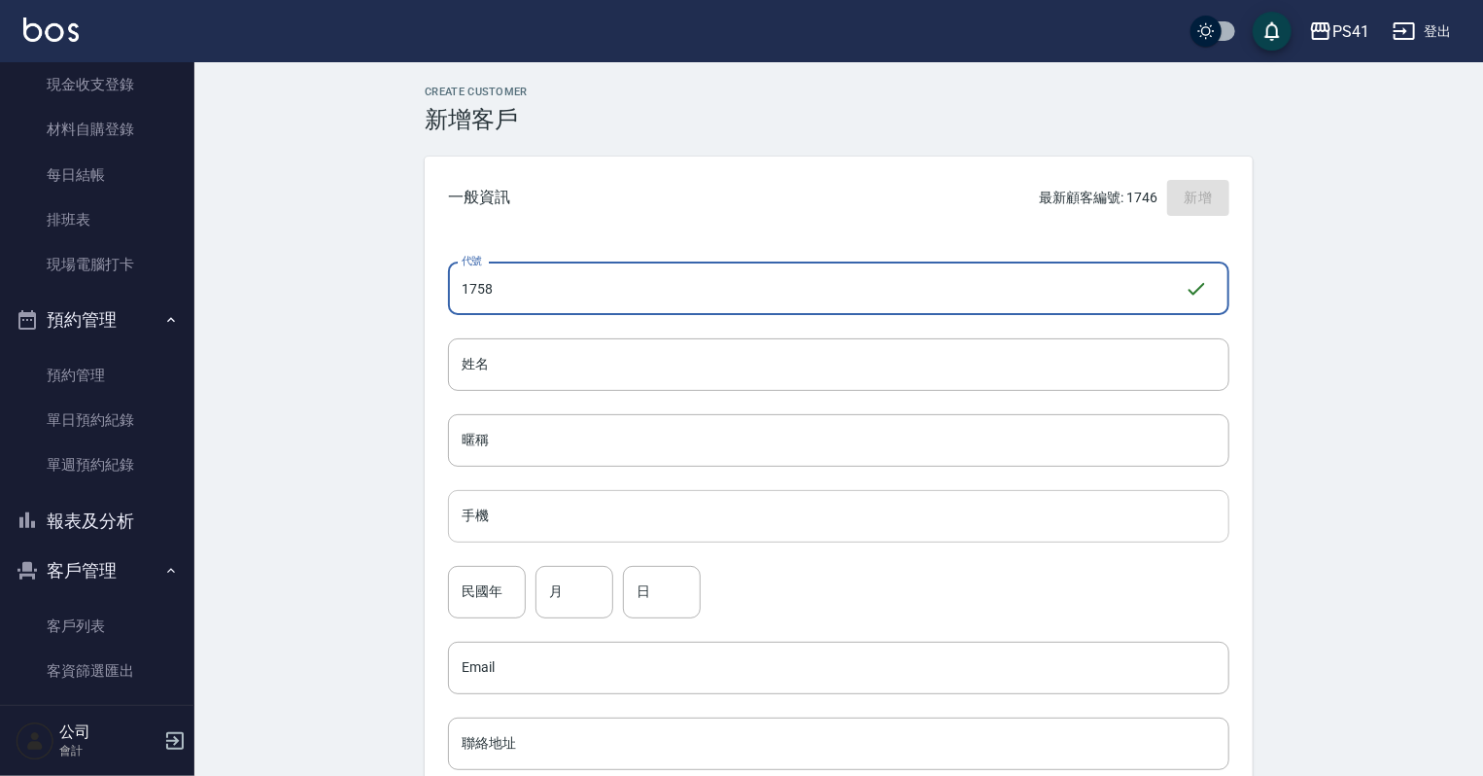
type input "1758"
click at [614, 516] on input "手機" at bounding box center [838, 516] width 781 height 52
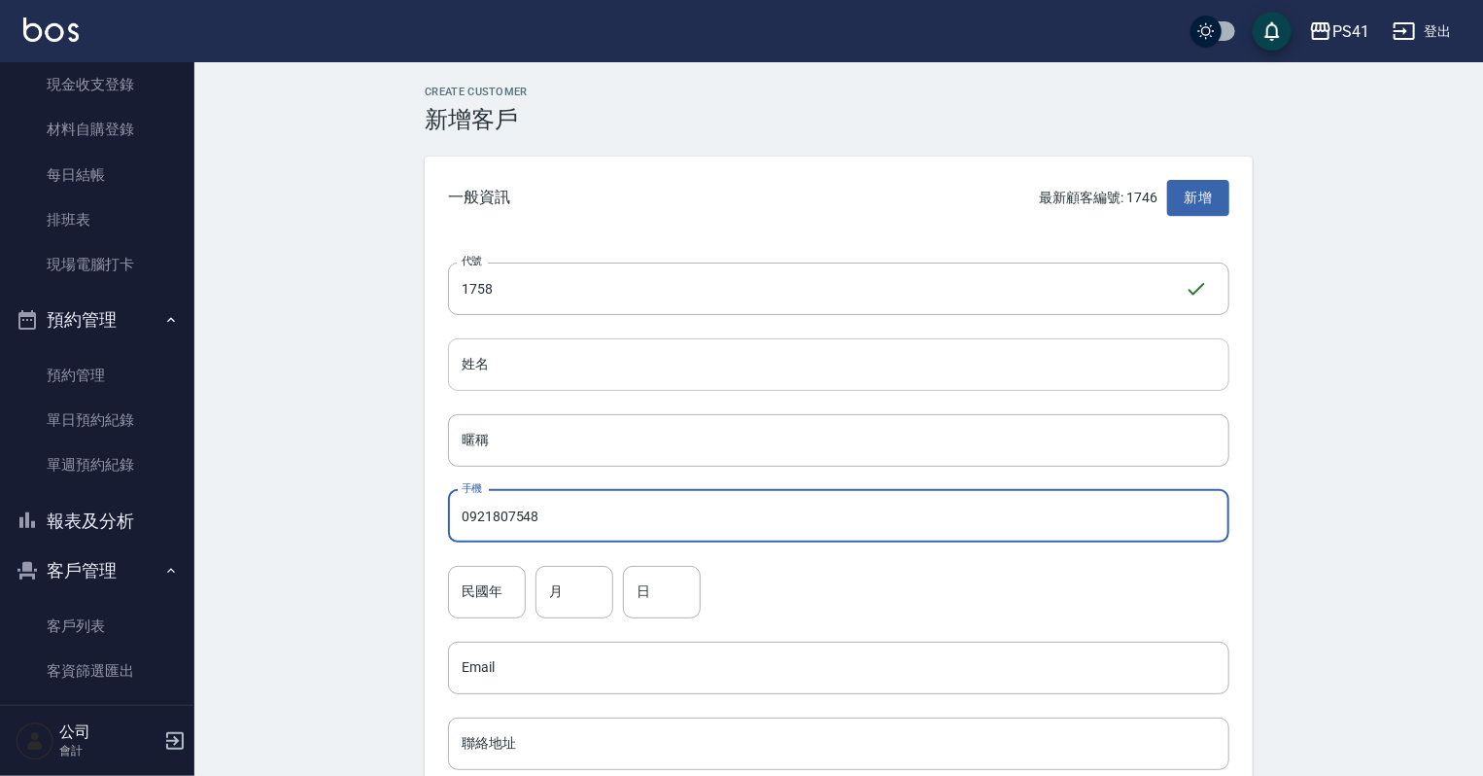
type input "0921807548"
click at [511, 362] on input "姓名" at bounding box center [838, 364] width 781 height 52
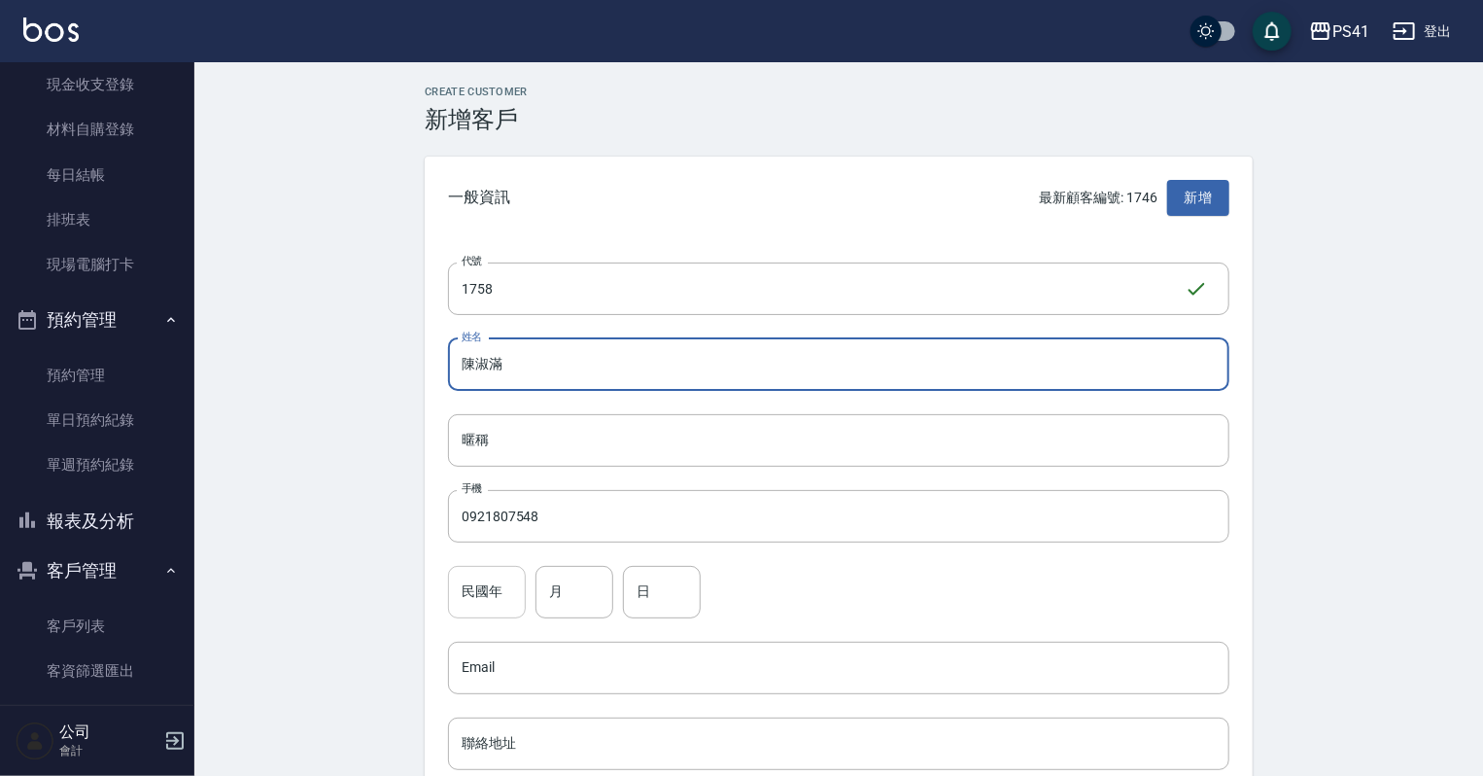
type input "陳淑滿"
click at [489, 599] on input "民國年" at bounding box center [487, 592] width 78 height 52
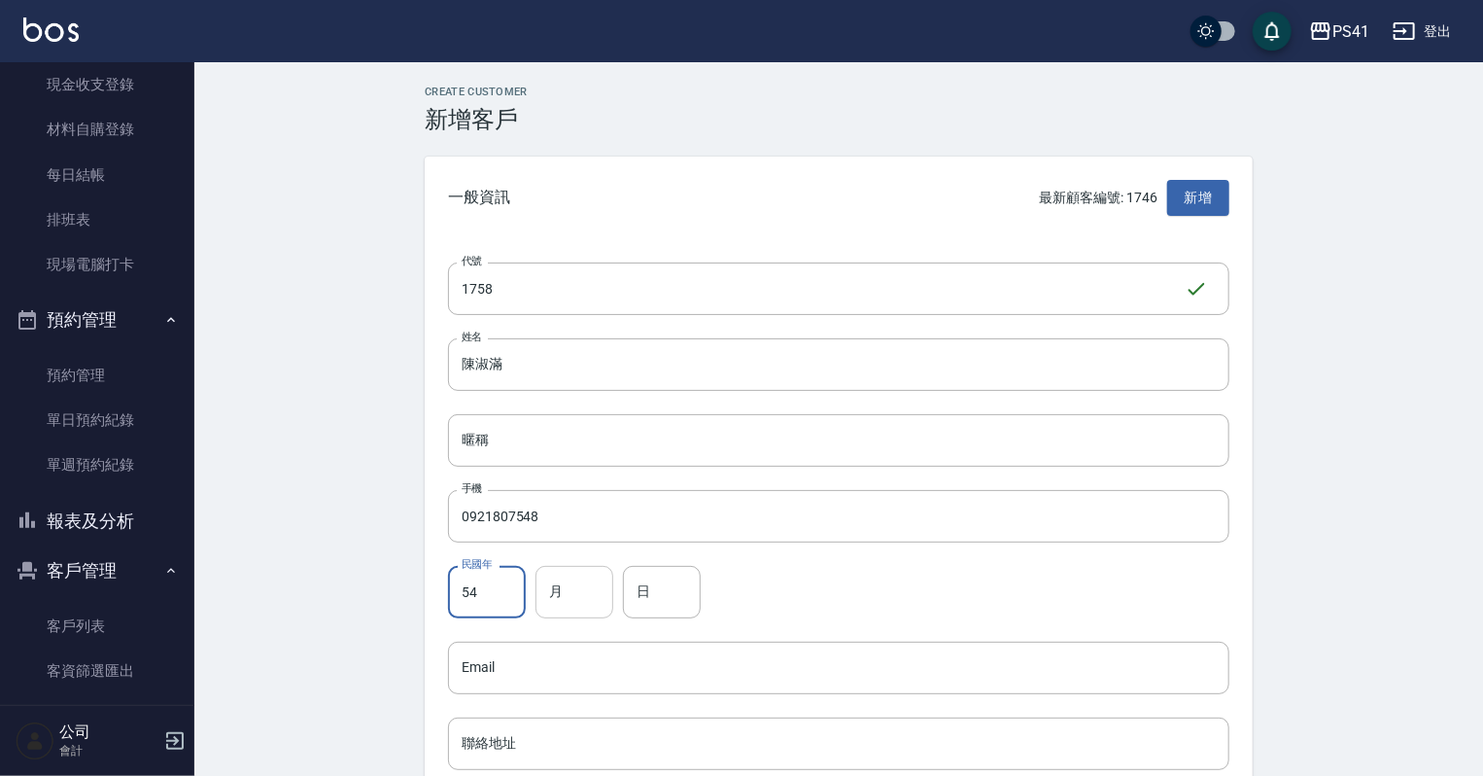
type input "54"
click at [560, 595] on input "月" at bounding box center [575, 592] width 78 height 52
type input "12"
click at [661, 591] on input "日" at bounding box center [662, 592] width 78 height 52
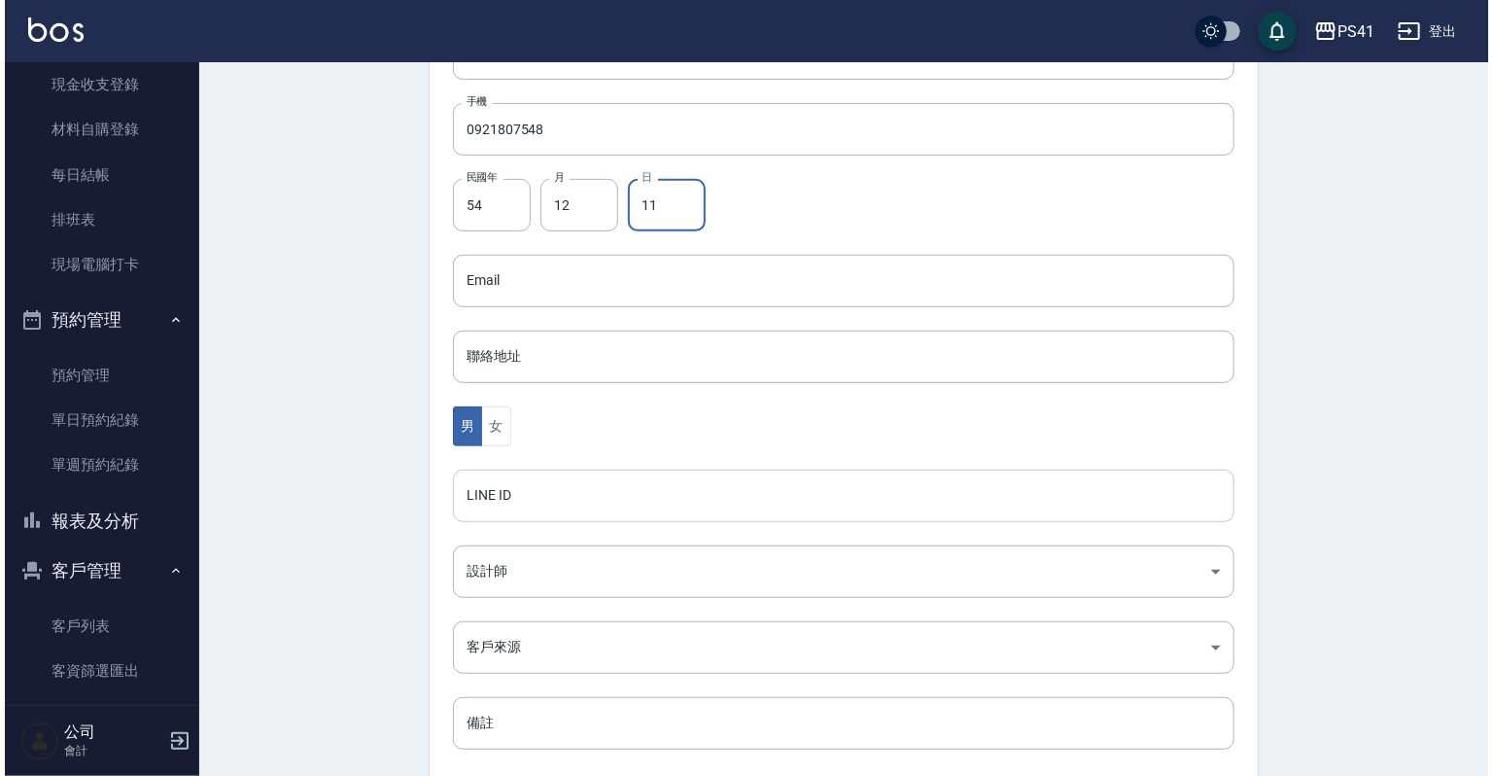
scroll to position [389, 0]
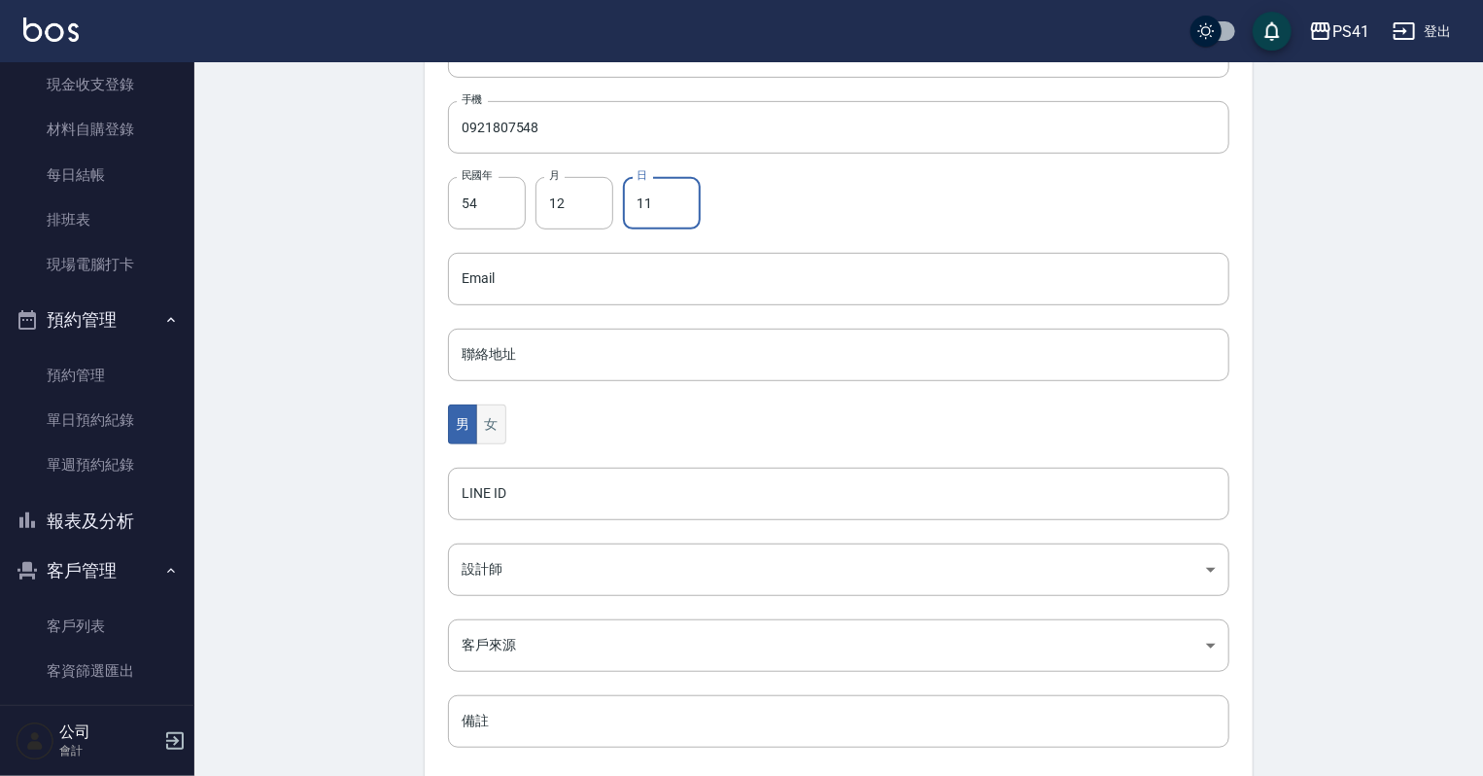
type input "11"
click at [482, 426] on button "女" at bounding box center [490, 424] width 29 height 40
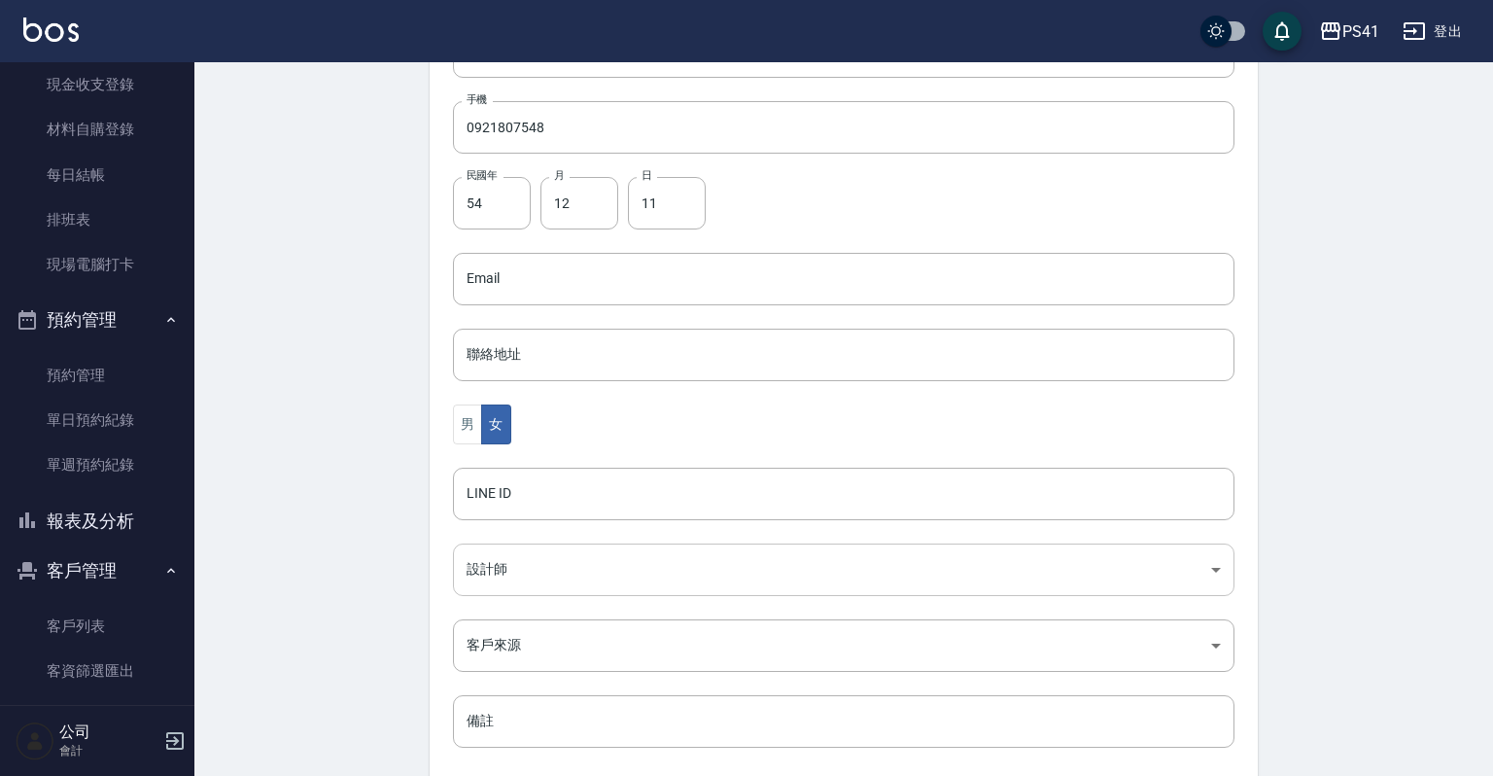
click at [498, 556] on body "PS41 登出 櫃檯作業 打帳單 帳單列表 現金收支登錄 材料自購登錄 每日結帳 排班表 現場電腦打卡 預約管理 預約管理 單日預約紀錄 單週預約紀錄 報表及…" at bounding box center [746, 243] width 1493 height 1265
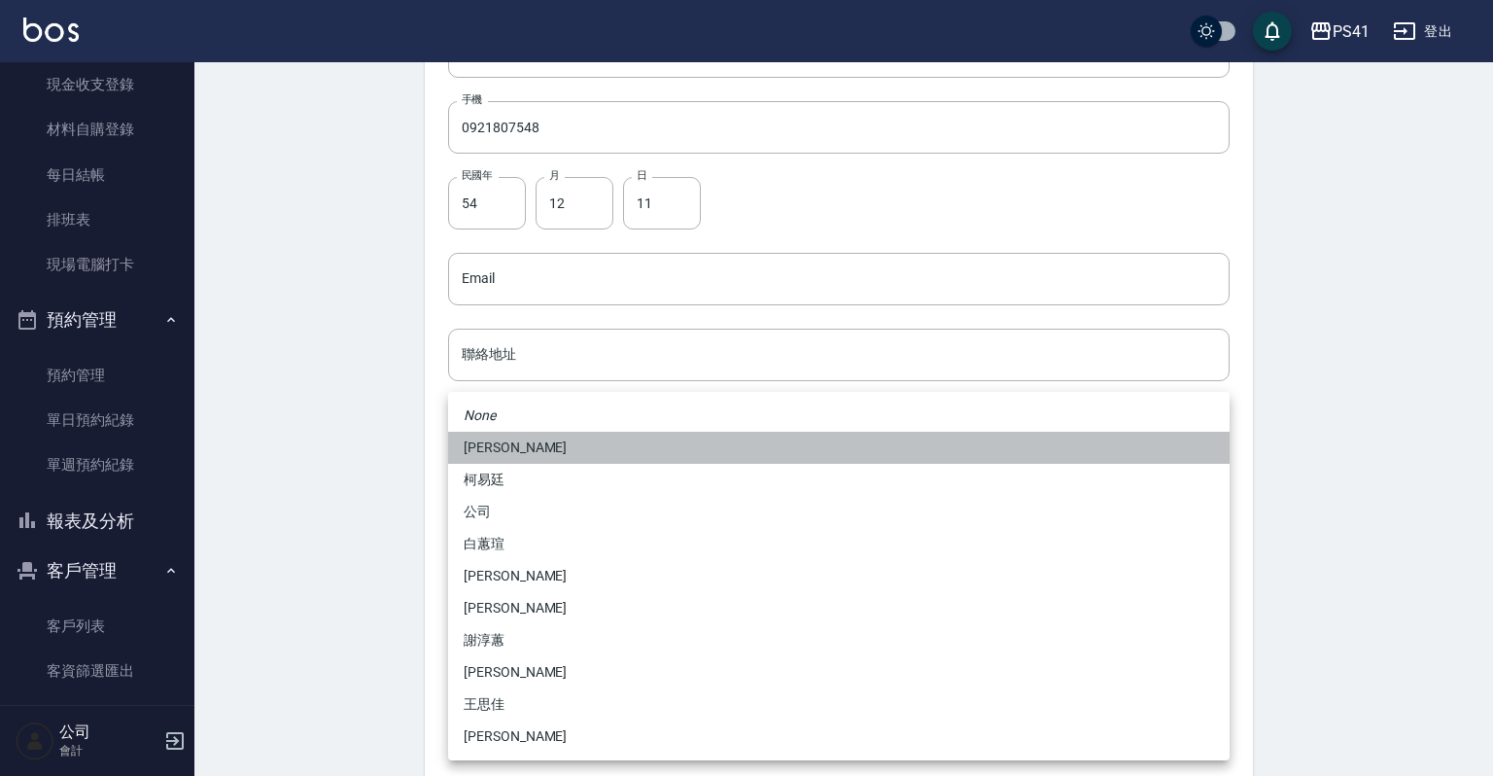
click at [512, 455] on li "[PERSON_NAME]" at bounding box center [838, 448] width 781 height 32
type input "a41d4cf0-59f1-404c-a8bf-2b9d1b27fb85"
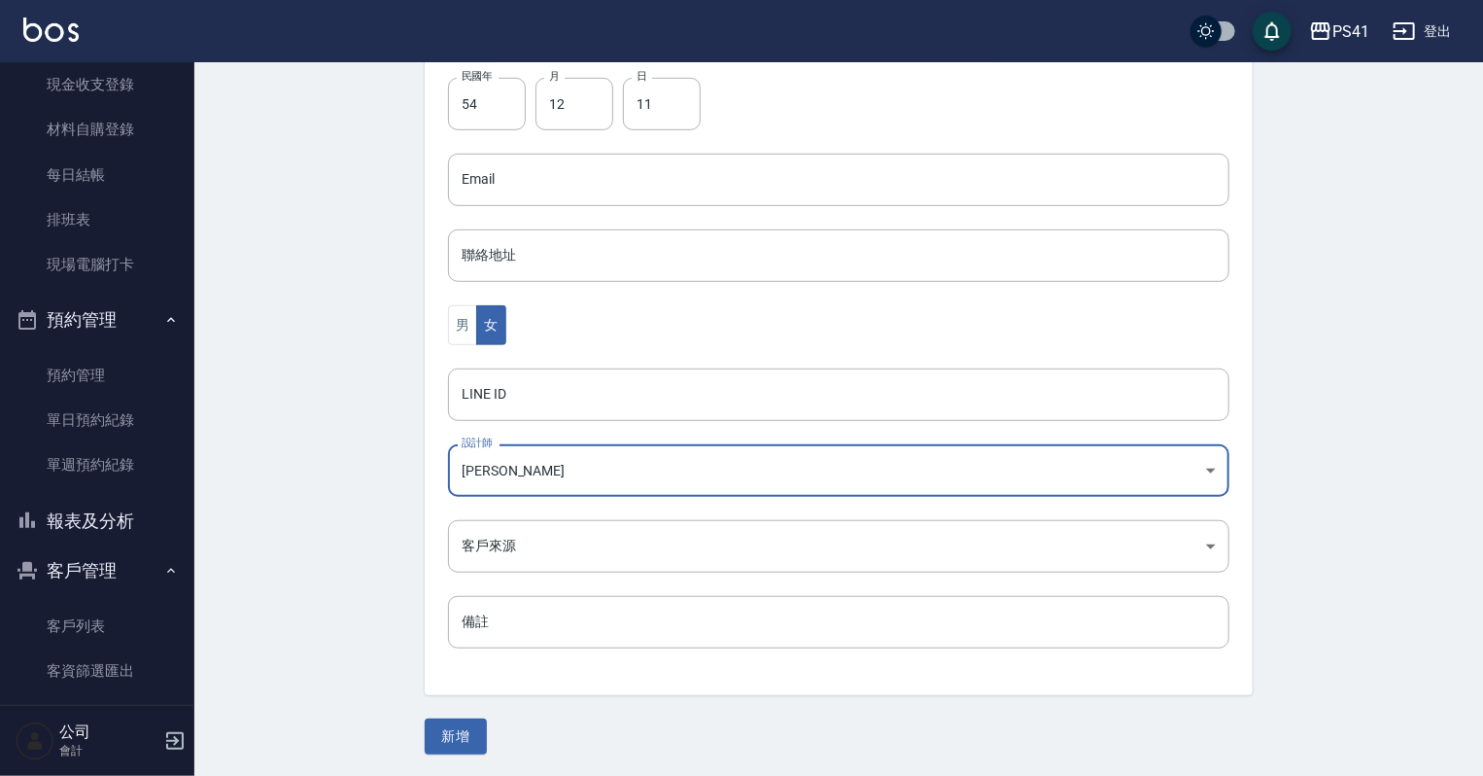
scroll to position [489, 0]
click at [463, 731] on button "新增" at bounding box center [456, 735] width 62 height 36
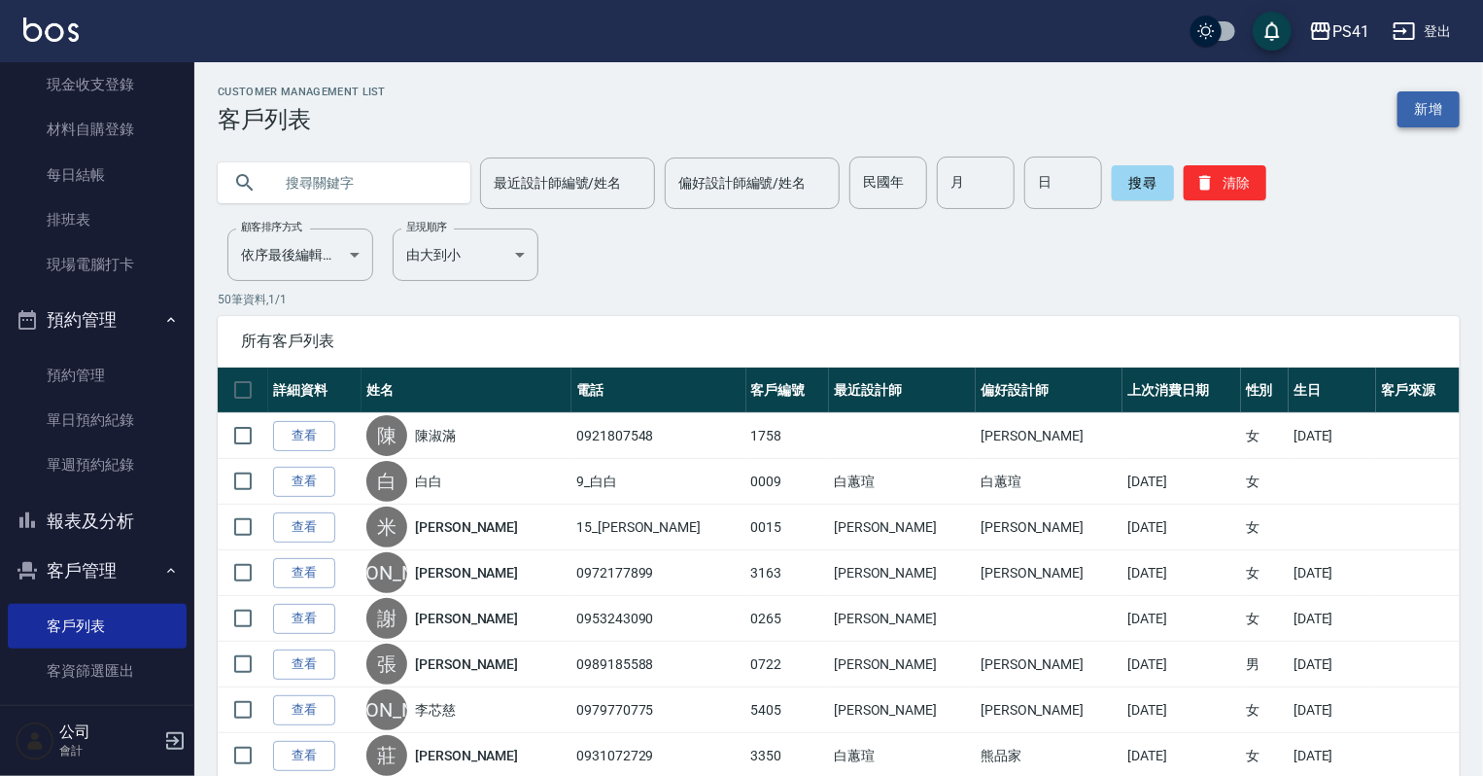
click at [1433, 103] on link "新增" at bounding box center [1429, 109] width 62 height 36
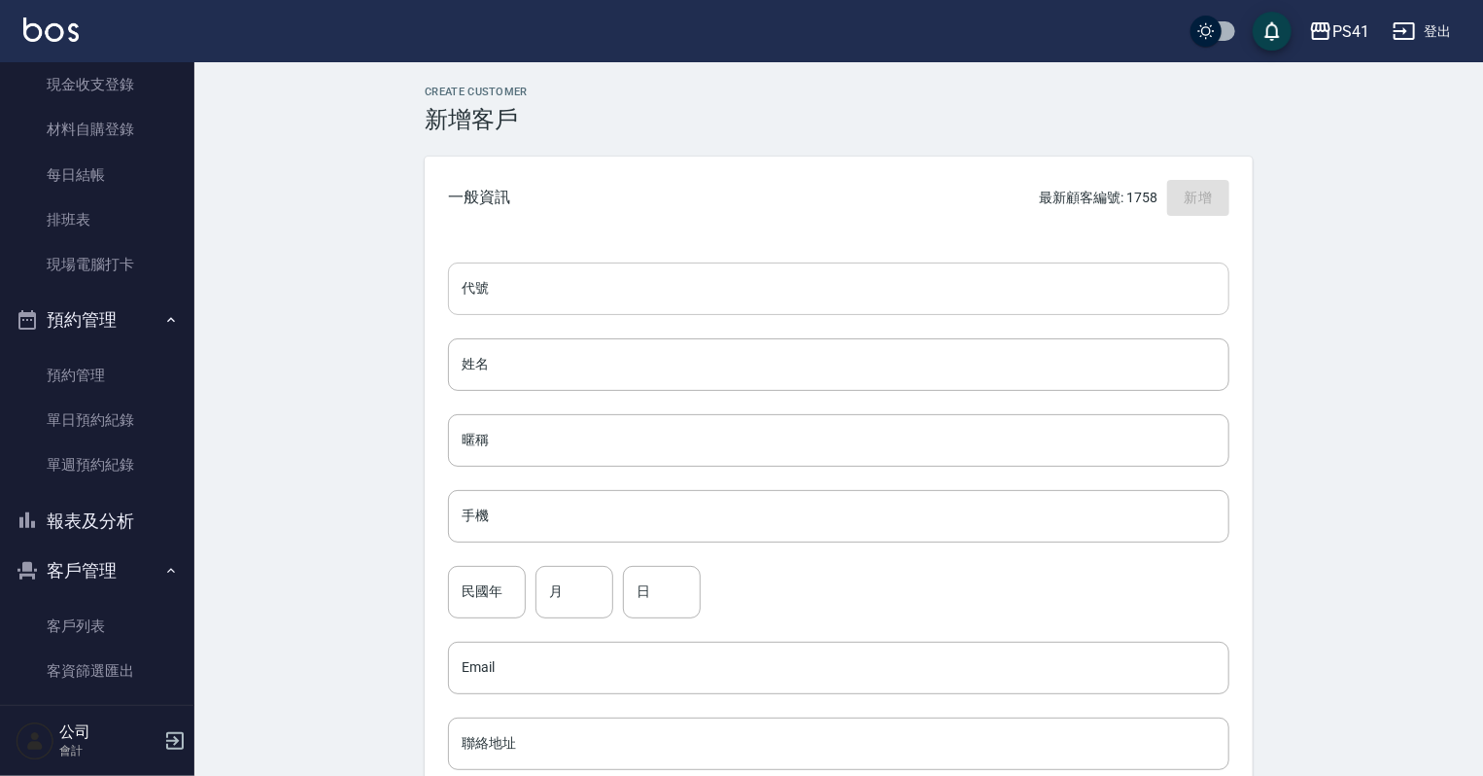
click at [534, 317] on div "代號 代號 姓名 姓名 暱稱 暱稱 手機 手機 民國年 民國年 月 月 日 日 Email Email 聯絡地址 聯絡地址 男 女 LINE ID LINE …" at bounding box center [839, 711] width 828 height 945
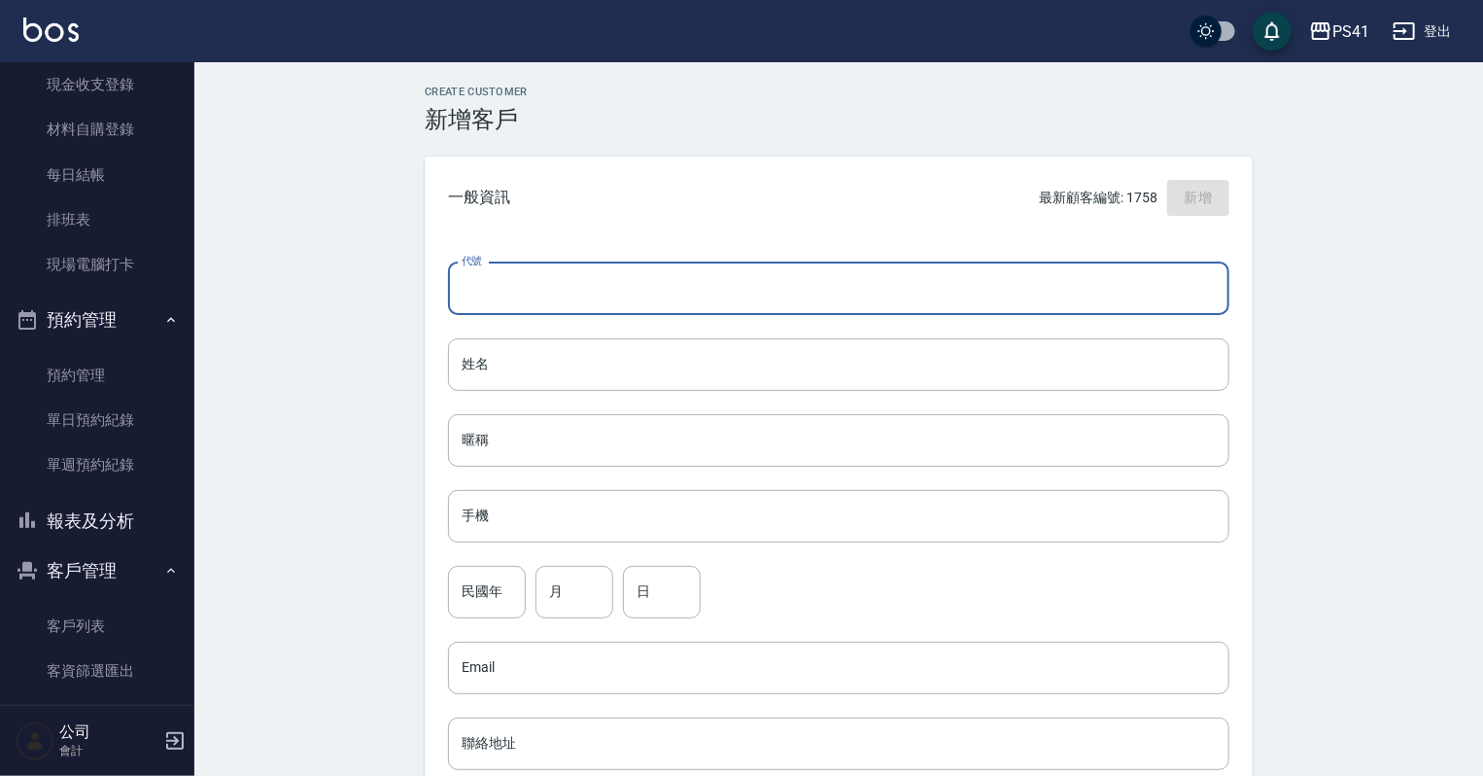
click at [546, 293] on input "代號" at bounding box center [838, 288] width 781 height 52
type input "1748"
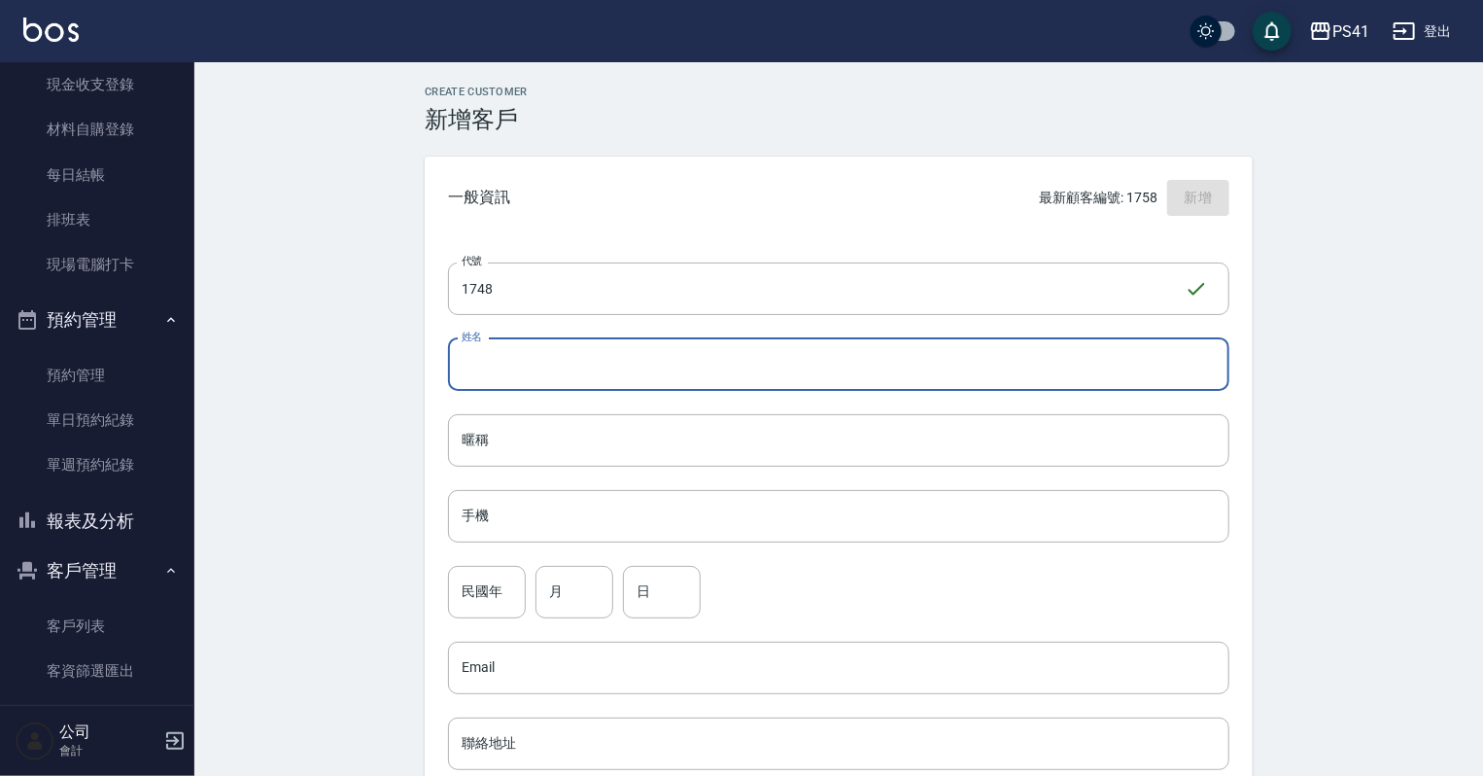
click at [516, 357] on input "姓名" at bounding box center [838, 364] width 781 height 52
type input "[PERSON_NAME]"
drag, startPoint x: 505, startPoint y: 495, endPoint x: 519, endPoint y: 496, distance: 13.6
click at [513, 496] on input "手機" at bounding box center [838, 516] width 781 height 52
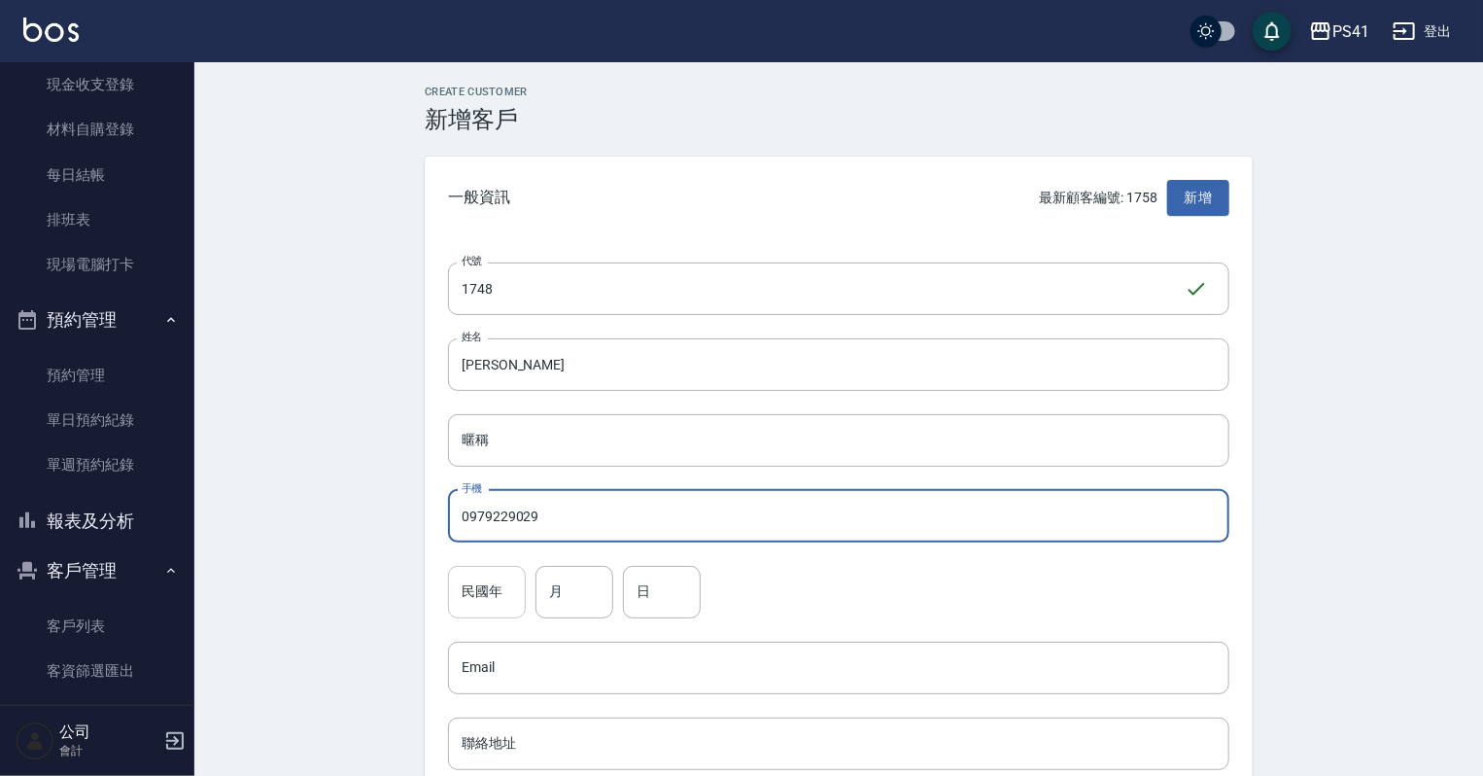
type input "0979229029"
click at [451, 590] on input "民國年" at bounding box center [487, 592] width 78 height 52
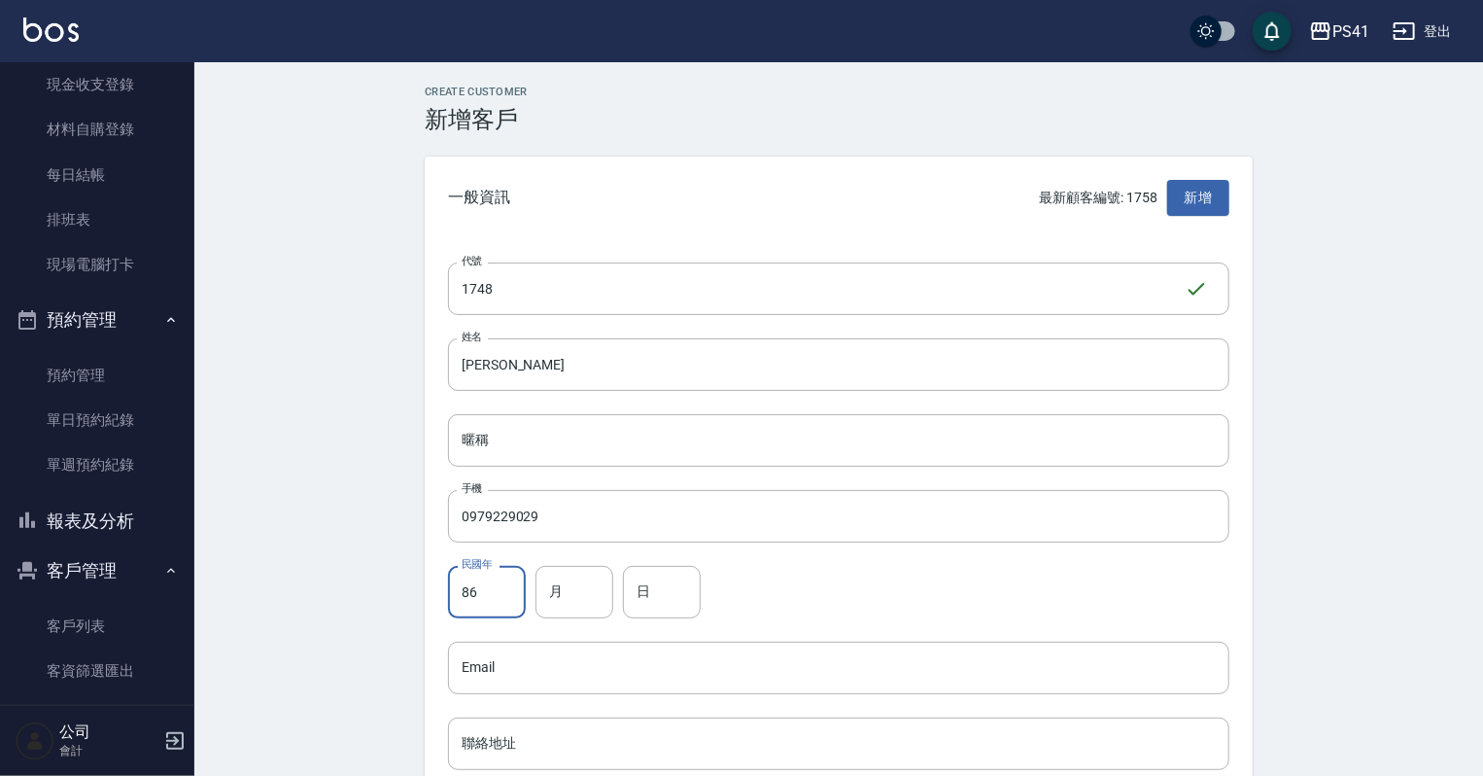
type input "86"
click at [555, 574] on div "月 月" at bounding box center [575, 592] width 78 height 52
type input "09"
click at [656, 577] on input "日" at bounding box center [662, 592] width 78 height 52
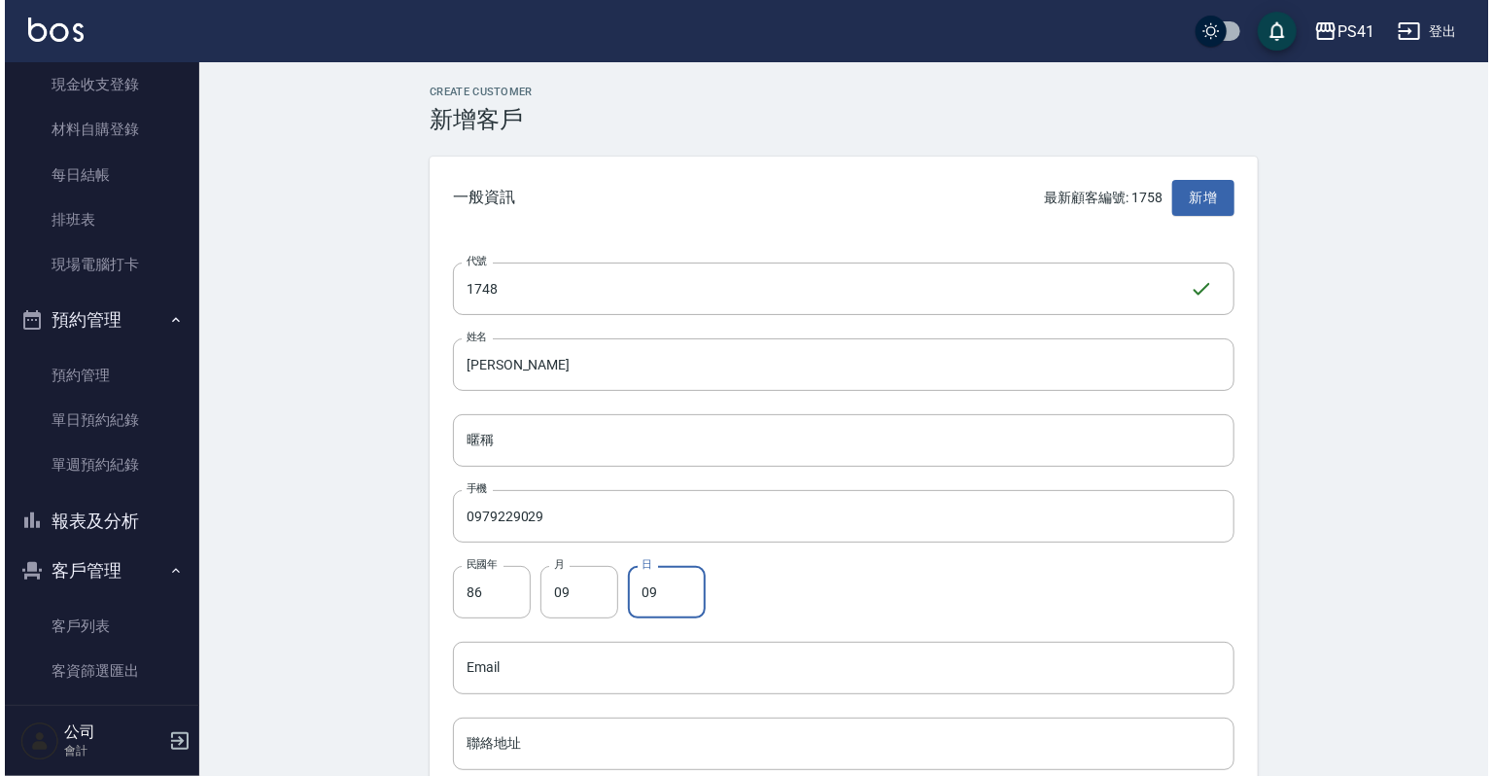
scroll to position [389, 0]
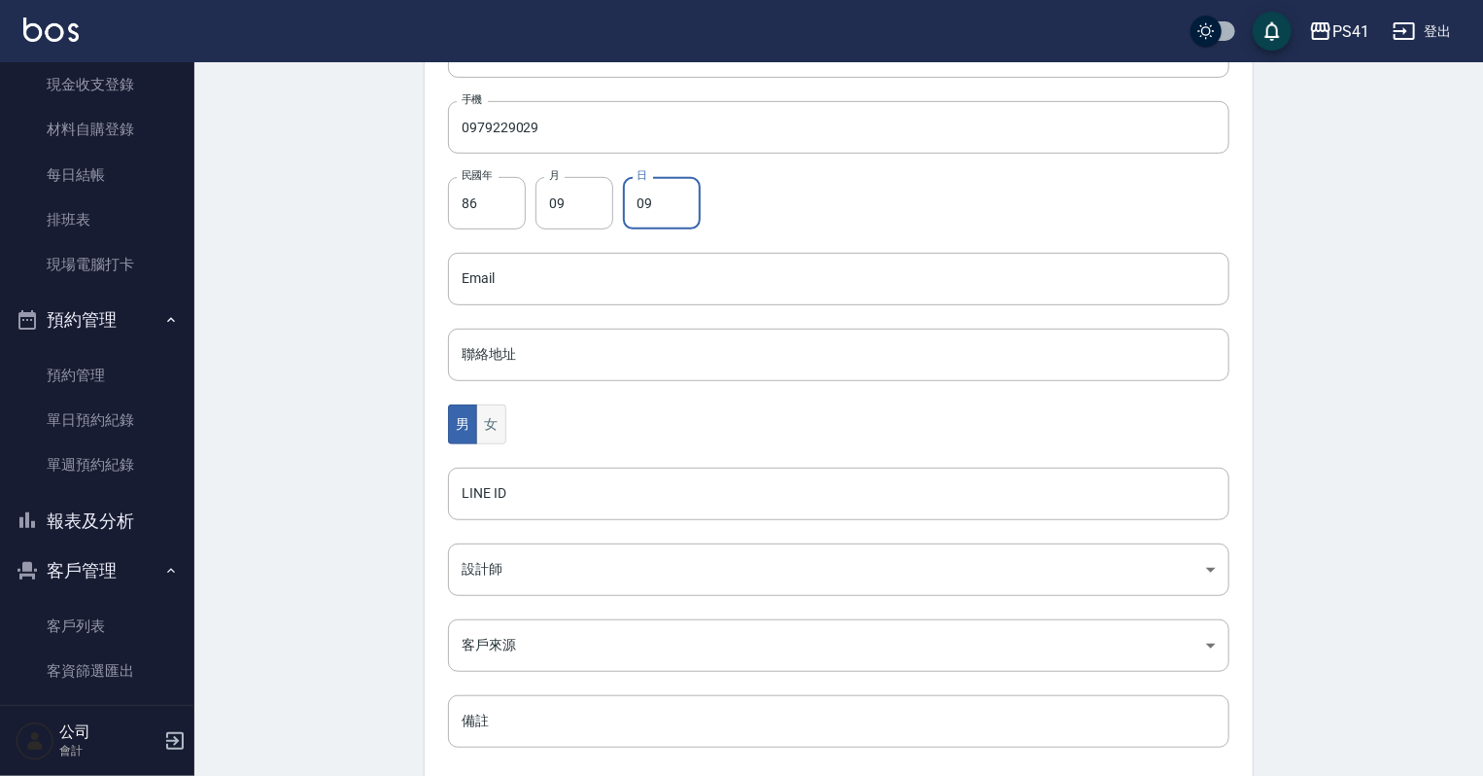
type input "09"
click at [505, 428] on button "女" at bounding box center [490, 424] width 29 height 40
click at [509, 548] on body "PS41 登出 櫃檯作業 打帳單 帳單列表 現金收支登錄 材料自購登錄 每日結帳 排班表 現場電腦打卡 預約管理 預約管理 單日預約紀錄 單週預約紀錄 報表及…" at bounding box center [741, 243] width 1483 height 1265
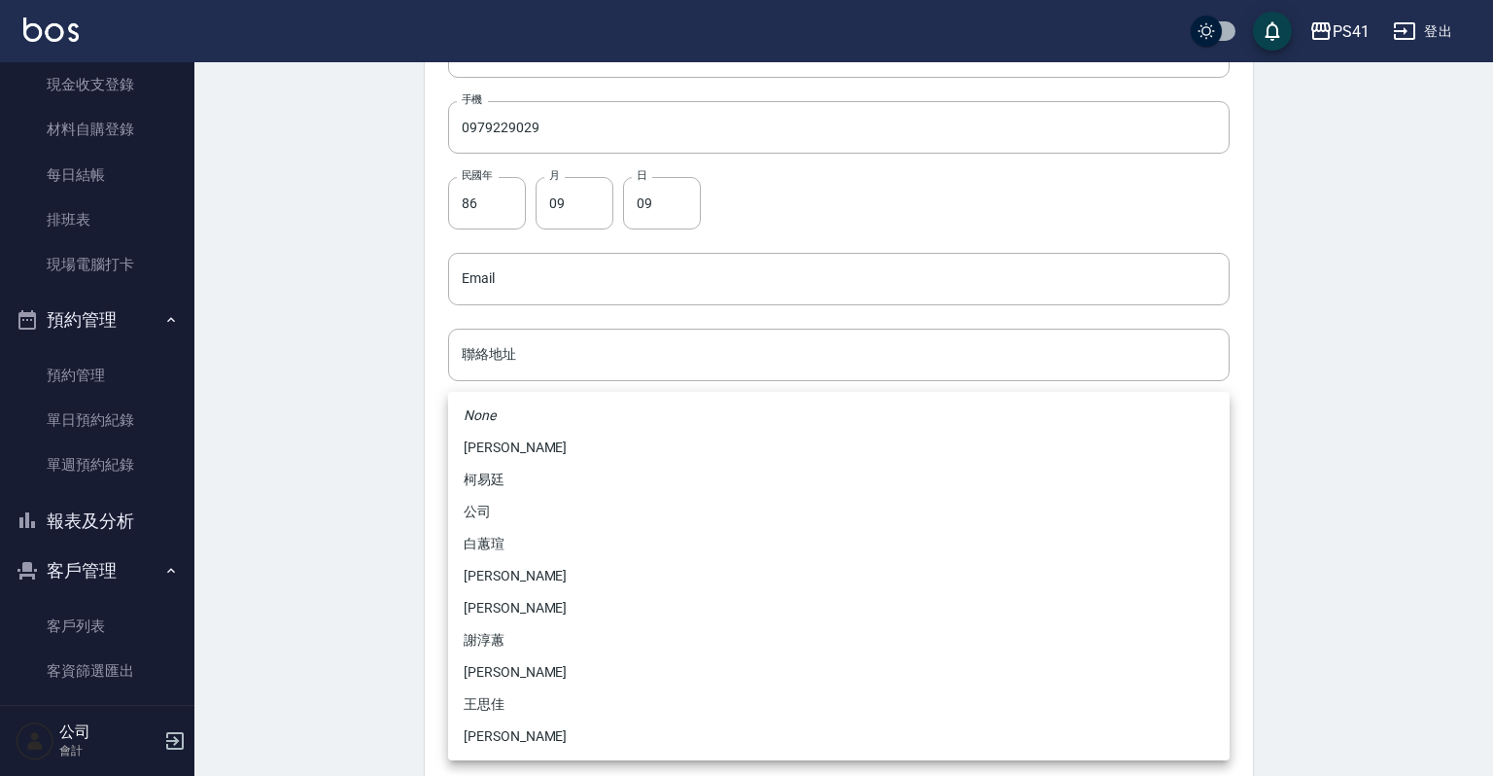
click at [531, 482] on li "柯易廷" at bounding box center [838, 480] width 781 height 32
type input "a4b5a48f-48c4-4a60-a2f1-ef8685389a6a"
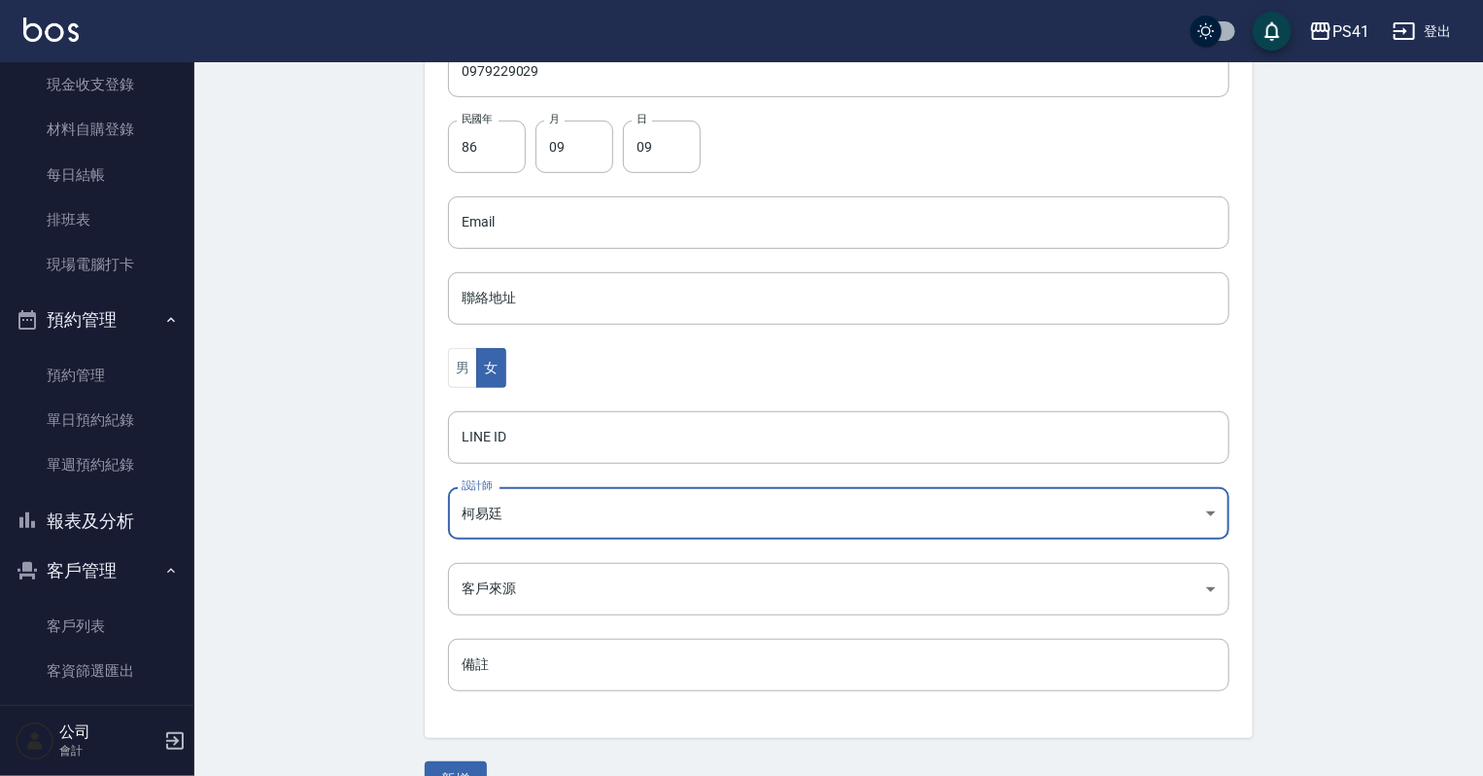
scroll to position [489, 0]
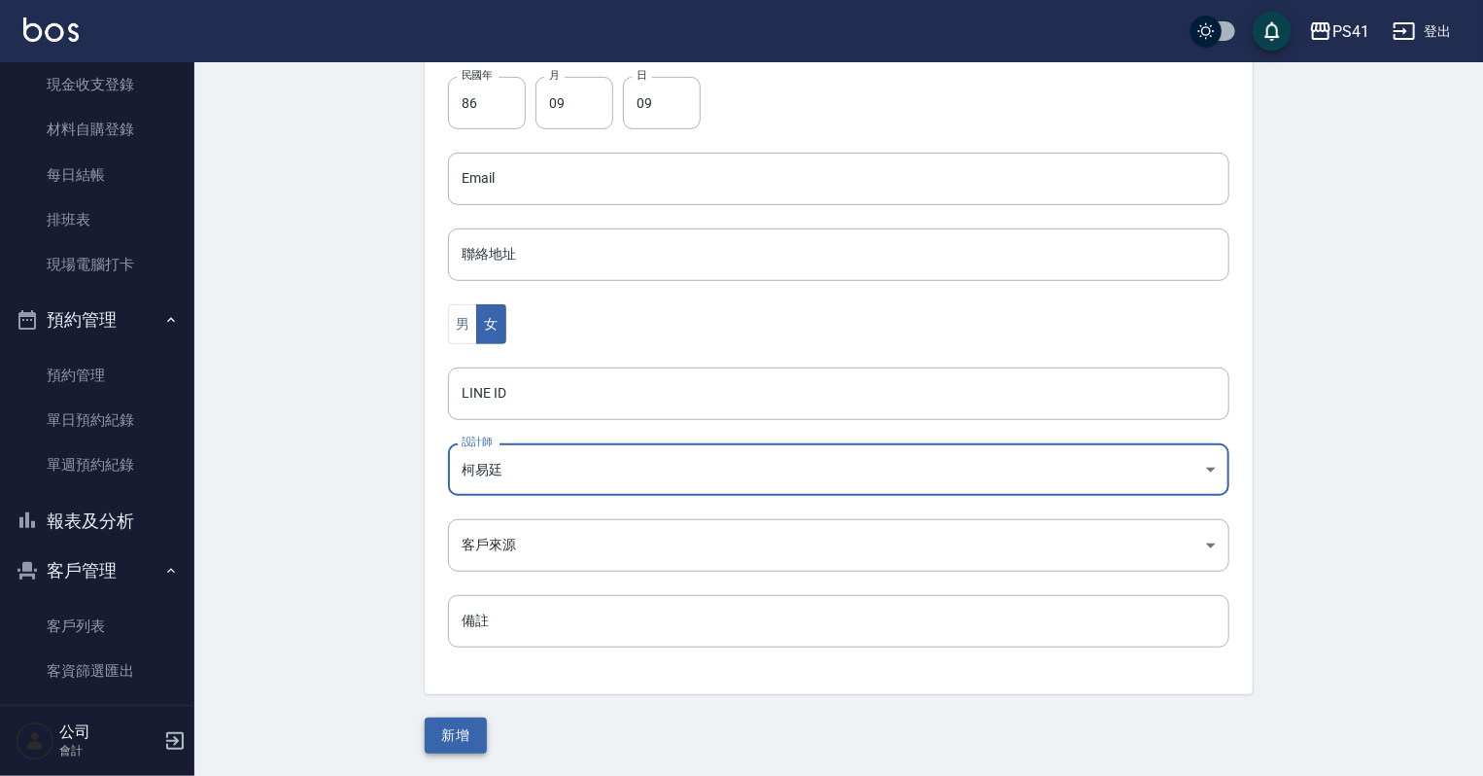
click at [429, 735] on button "新增" at bounding box center [456, 735] width 62 height 36
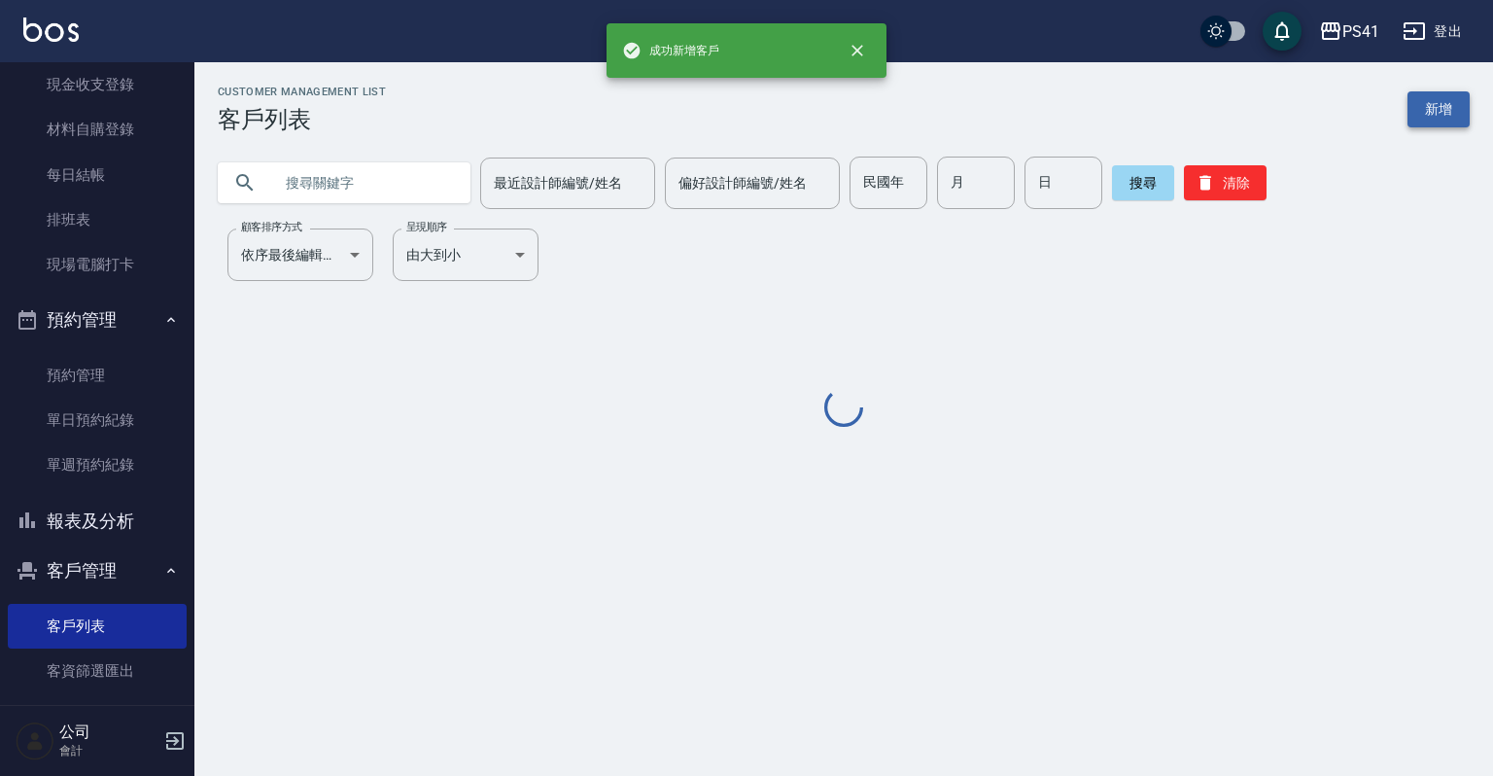
click at [1450, 99] on link "新增" at bounding box center [1438, 109] width 62 height 36
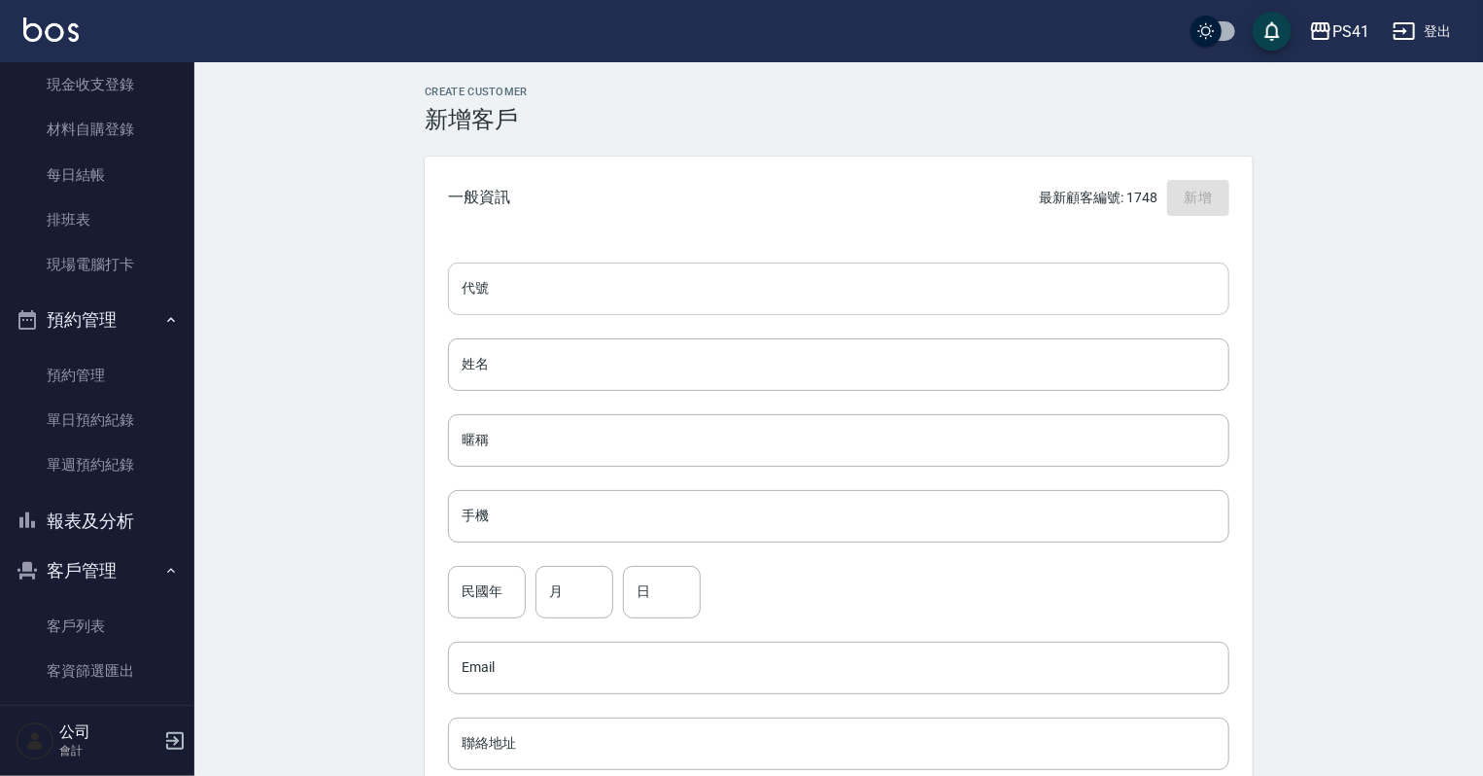
click at [665, 284] on input "代號" at bounding box center [838, 288] width 781 height 52
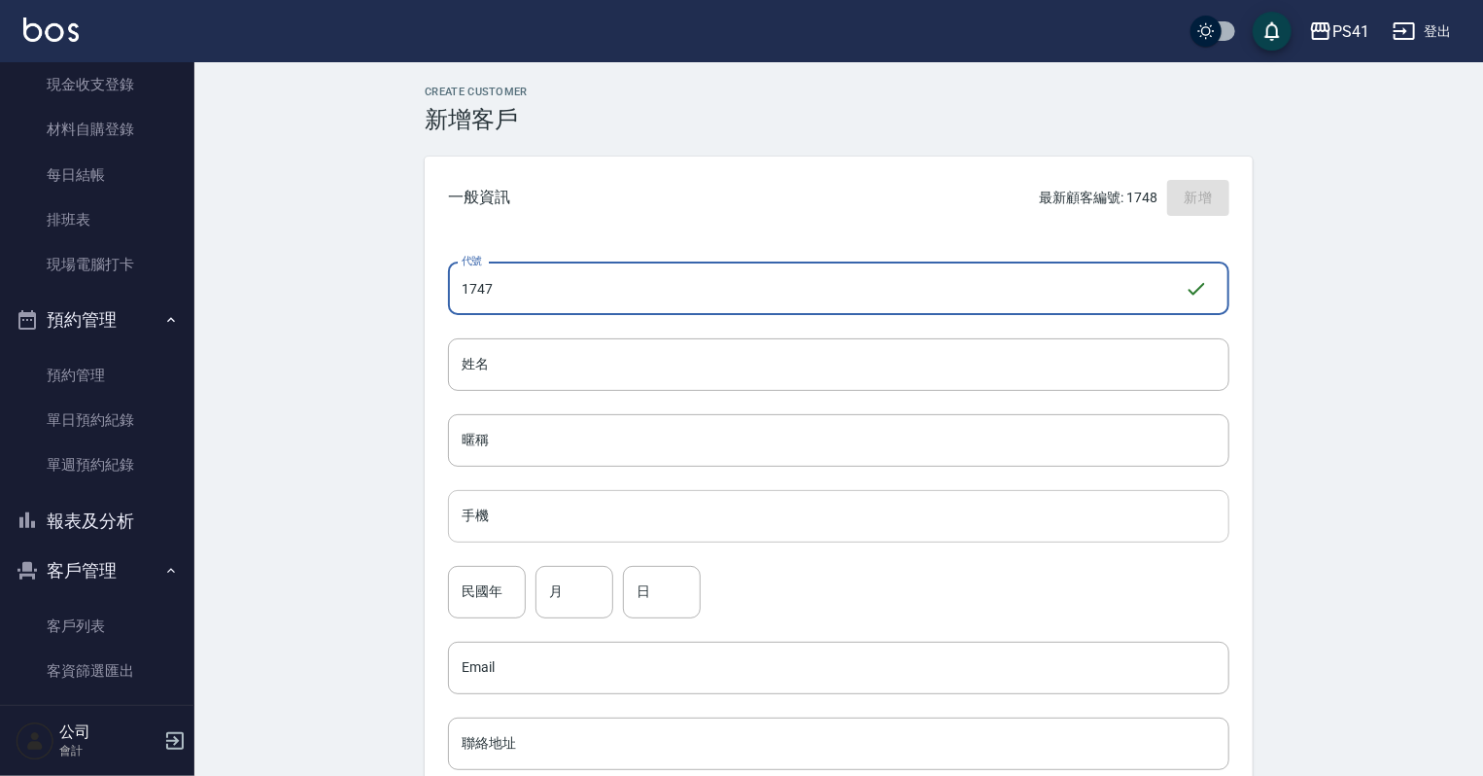
type input "1747"
click at [533, 536] on input "手機" at bounding box center [838, 516] width 781 height 52
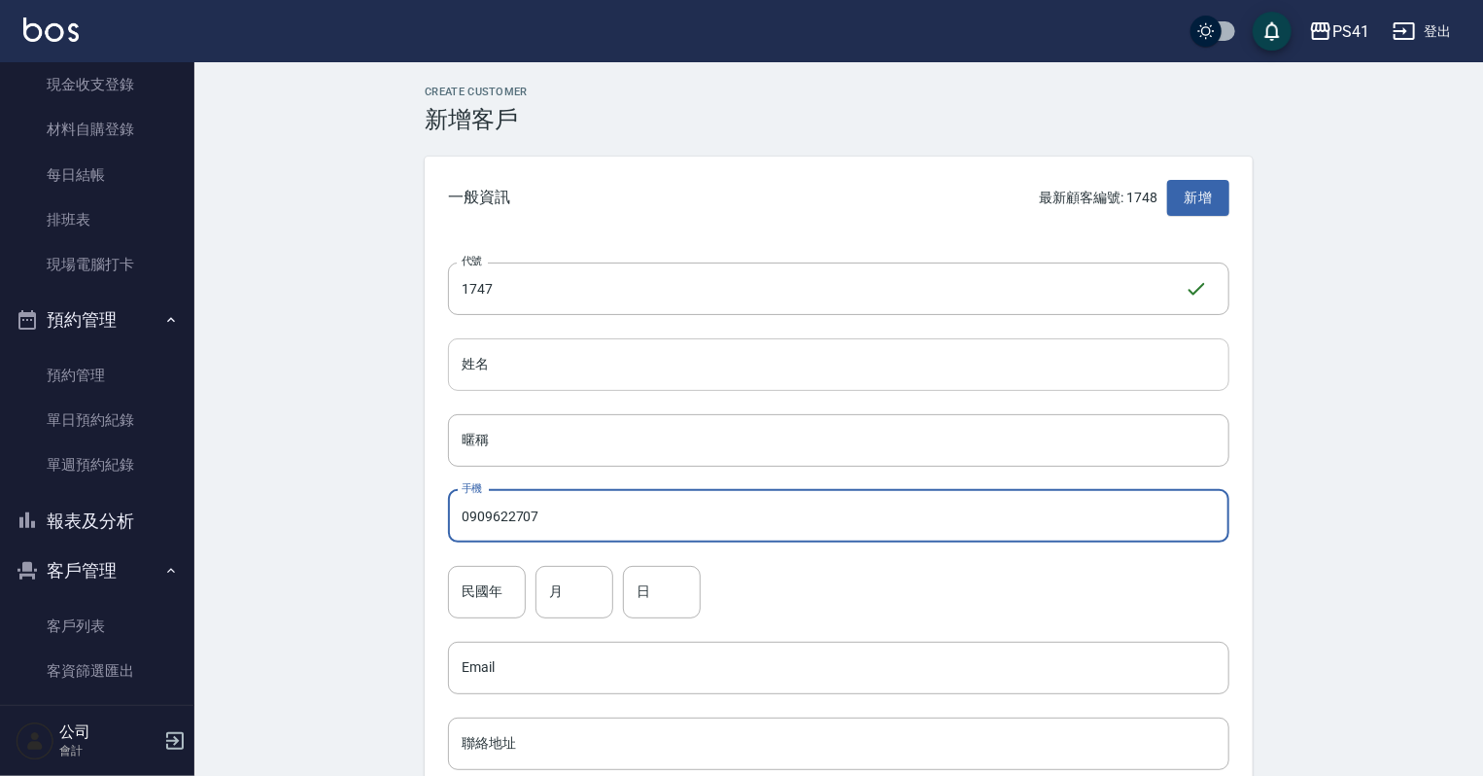
type input "0909622707"
click at [545, 376] on input "姓名" at bounding box center [838, 364] width 781 height 52
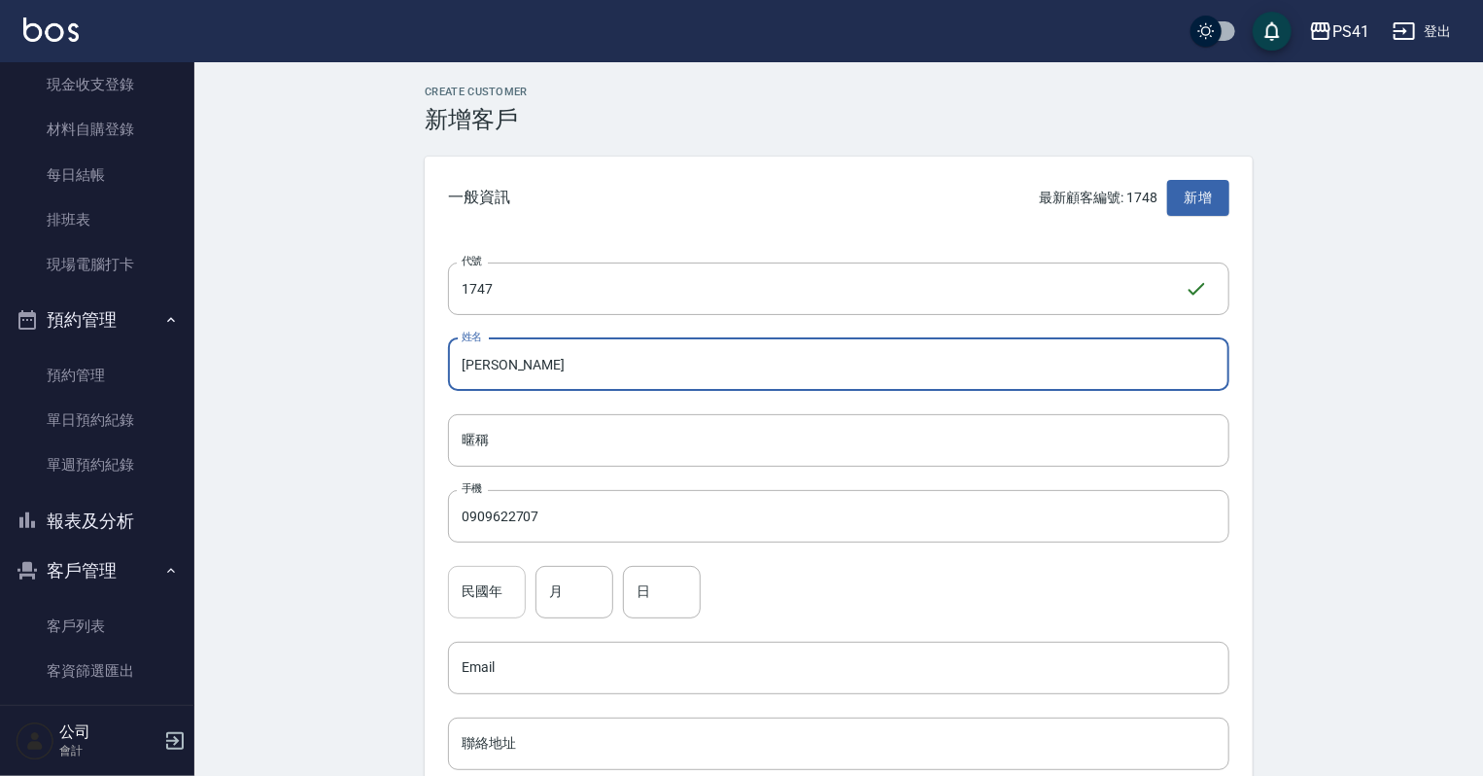
type input "[PERSON_NAME]"
click at [475, 588] on input "民國年" at bounding box center [487, 592] width 78 height 52
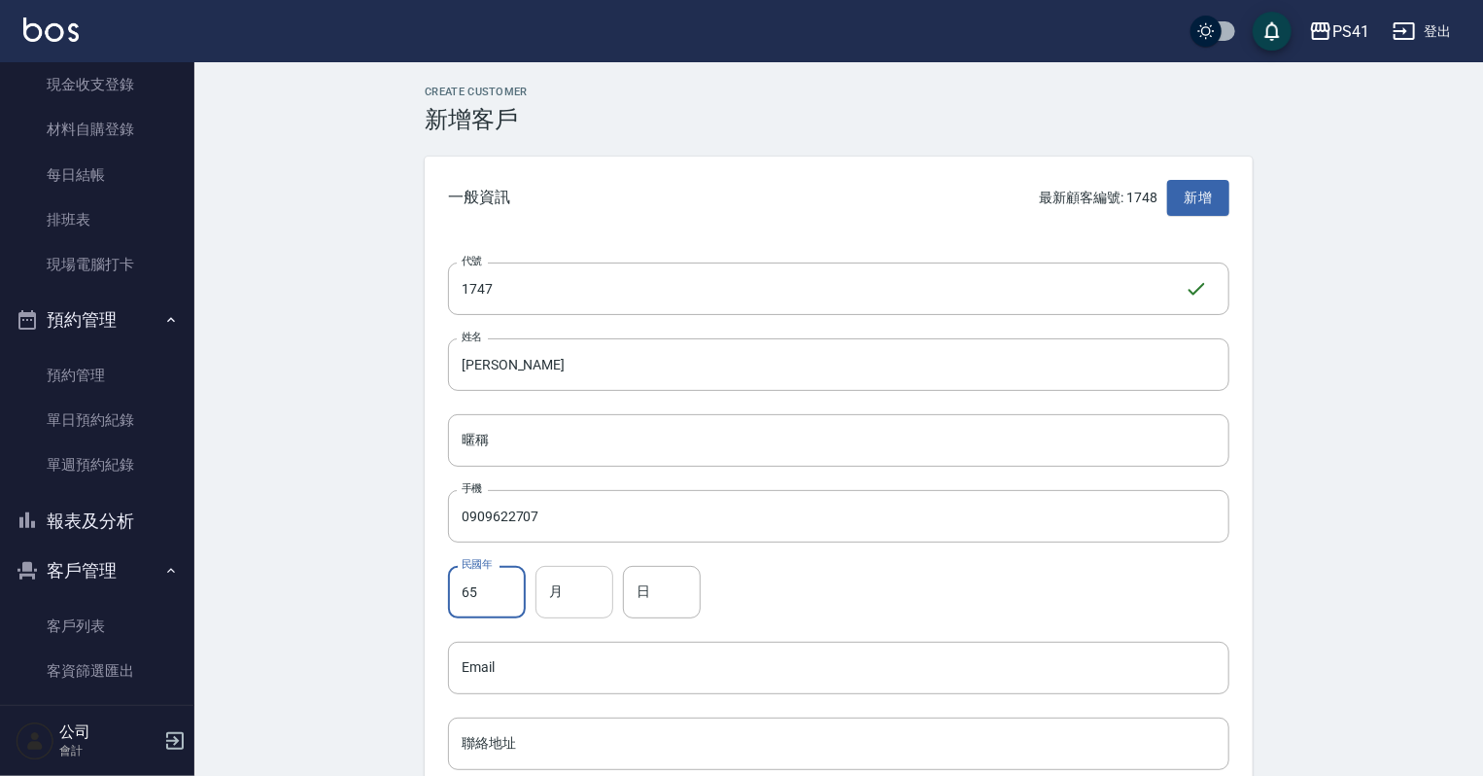
type input "65"
click at [555, 592] on input "月" at bounding box center [575, 592] width 78 height 52
type input "04"
click at [671, 591] on input "日" at bounding box center [662, 592] width 78 height 52
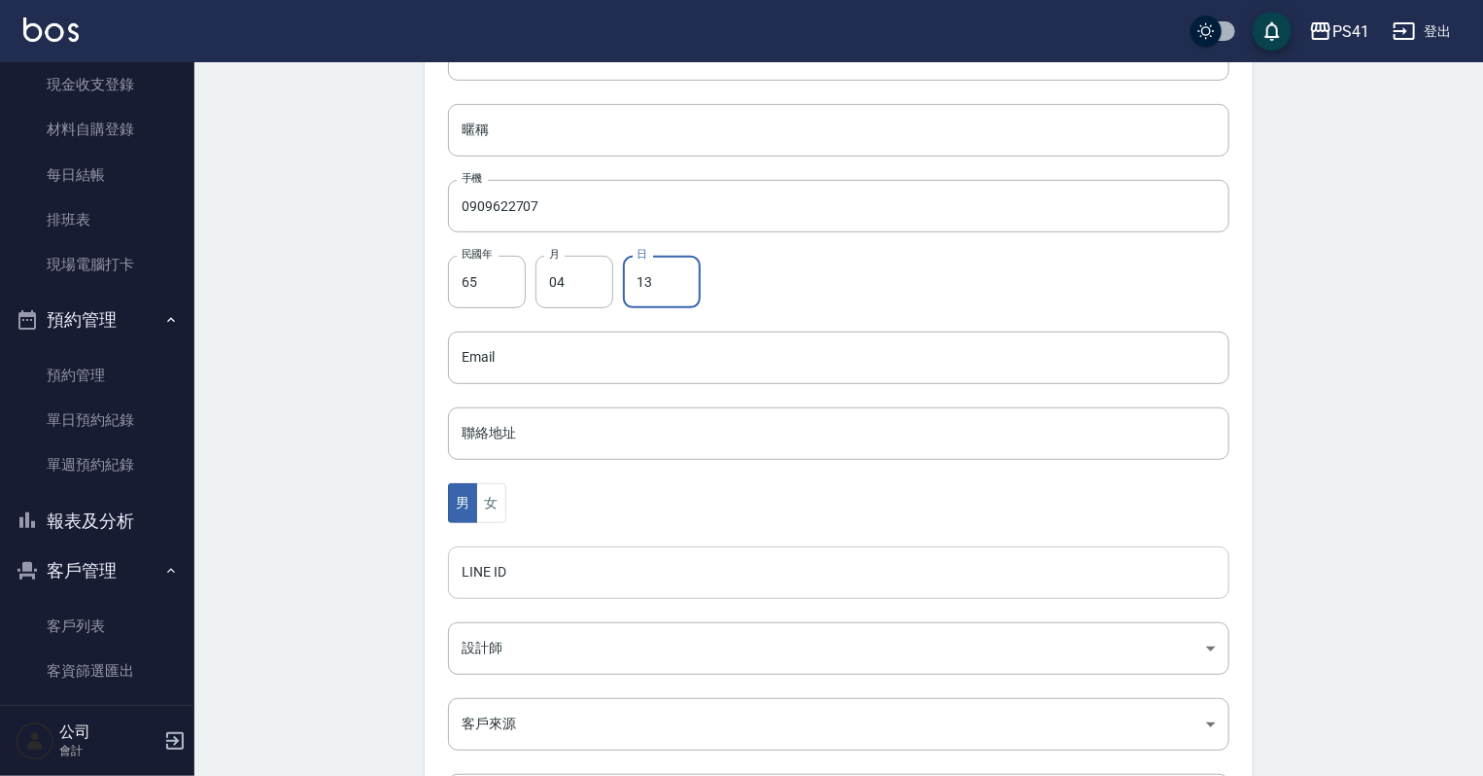
scroll to position [311, 0]
type input "13"
click at [483, 515] on button "女" at bounding box center [490, 502] width 29 height 40
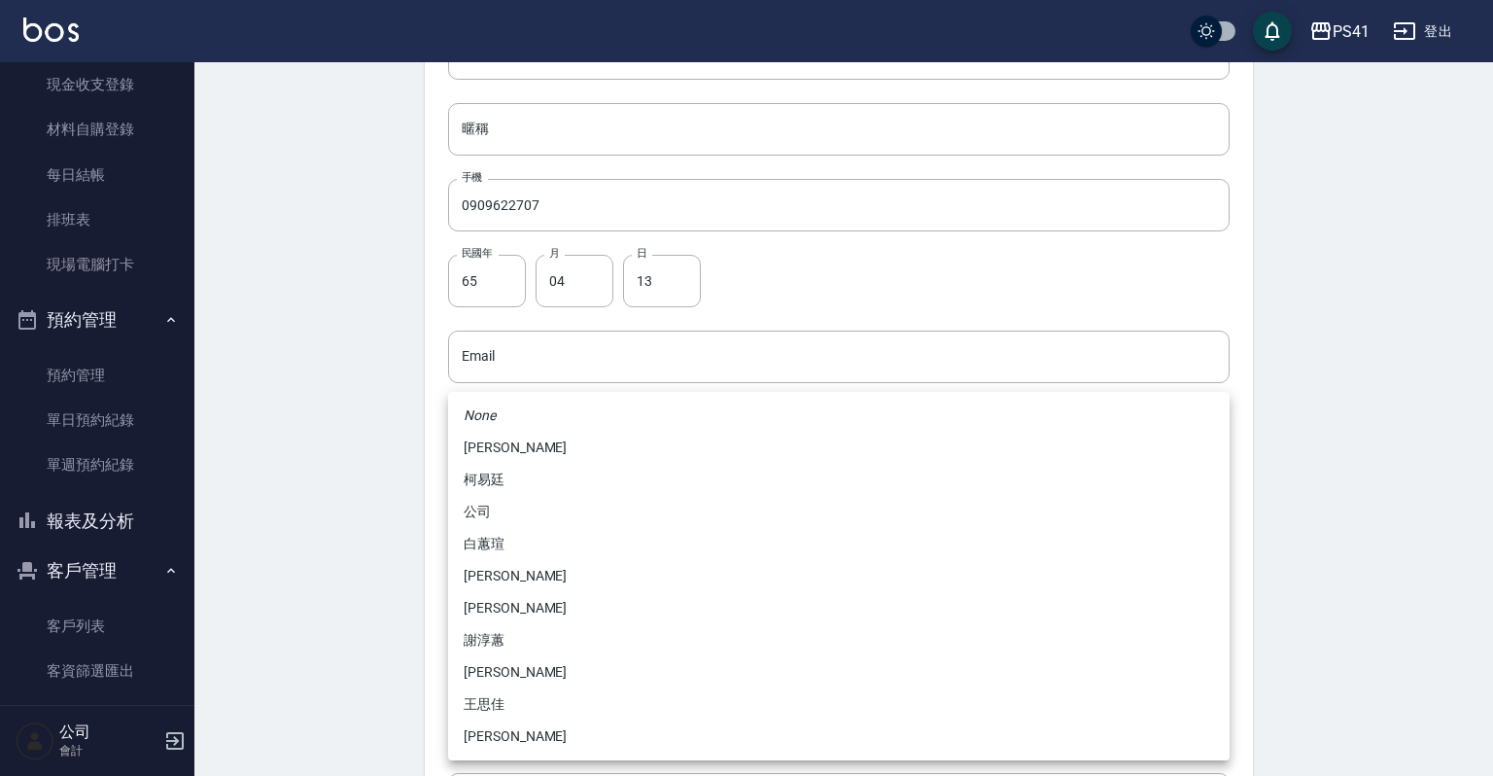
click at [497, 652] on body "PS41 登出 櫃檯作業 打帳單 帳單列表 現金收支登錄 材料自購登錄 每日結帳 排班表 現場電腦打卡 預約管理 預約管理 單日預約紀錄 單週預約紀錄 報表及…" at bounding box center [746, 321] width 1493 height 1265
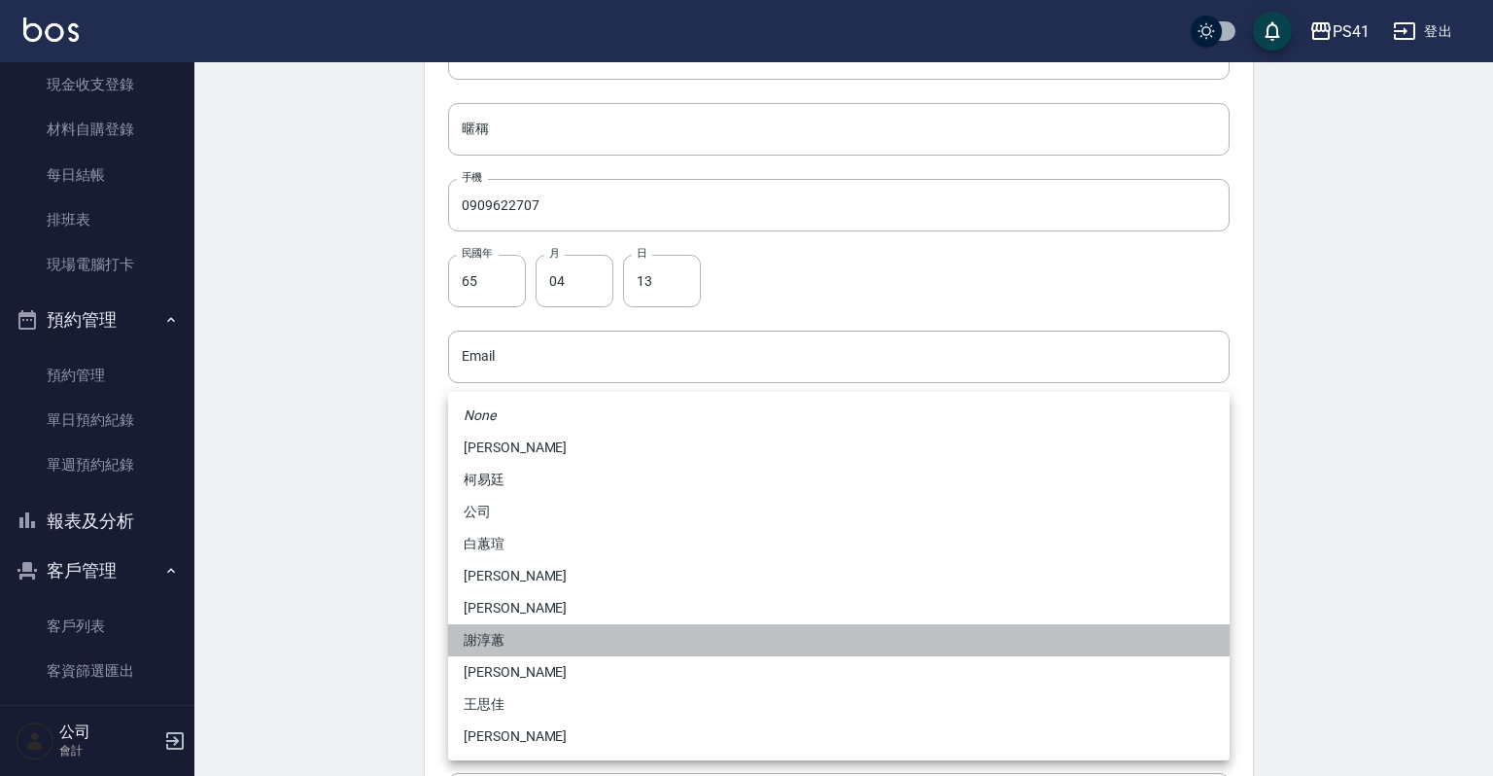
click at [492, 640] on li "謝淳蕙" at bounding box center [838, 640] width 781 height 32
type input "8c411568-4112-470a-9bf0-dab44adfddc4"
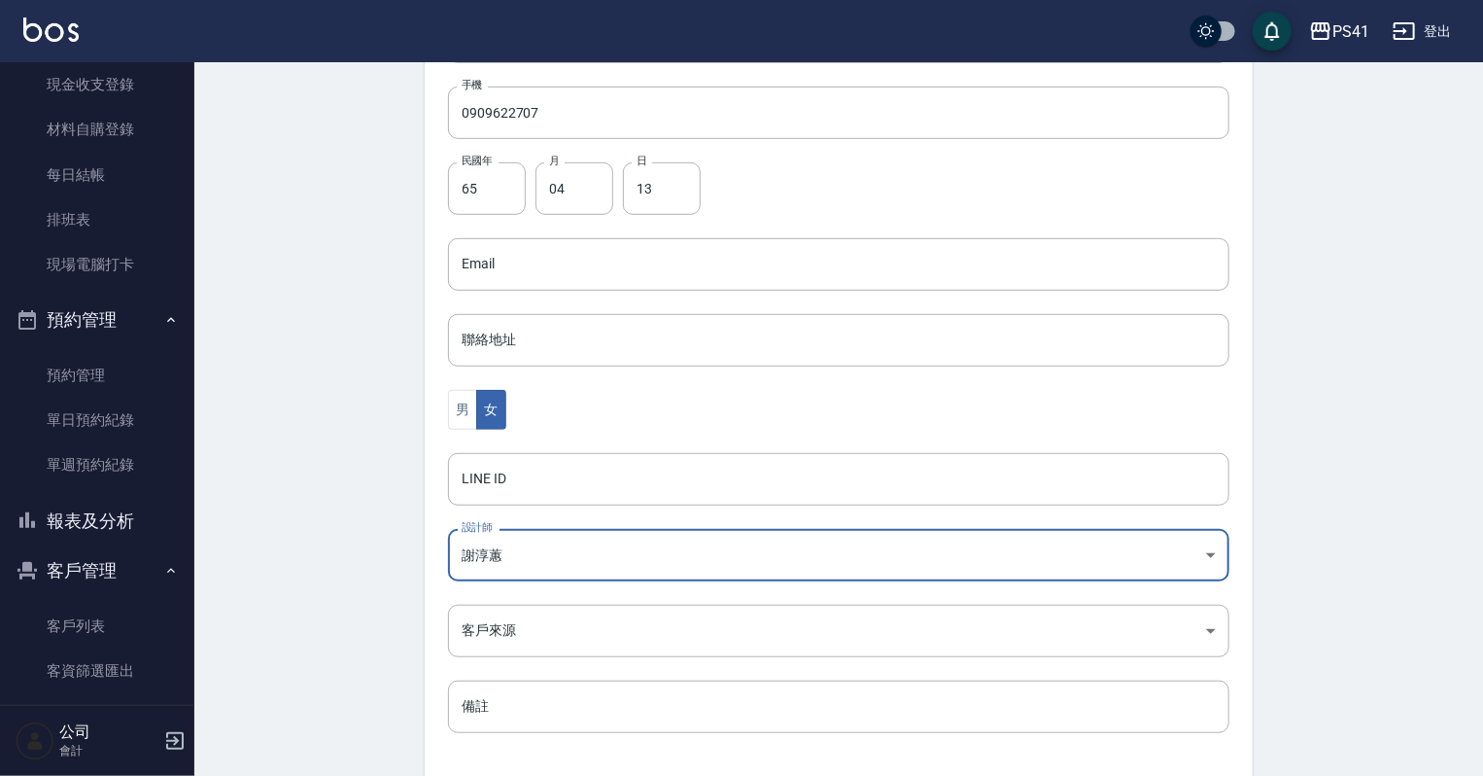
scroll to position [489, 0]
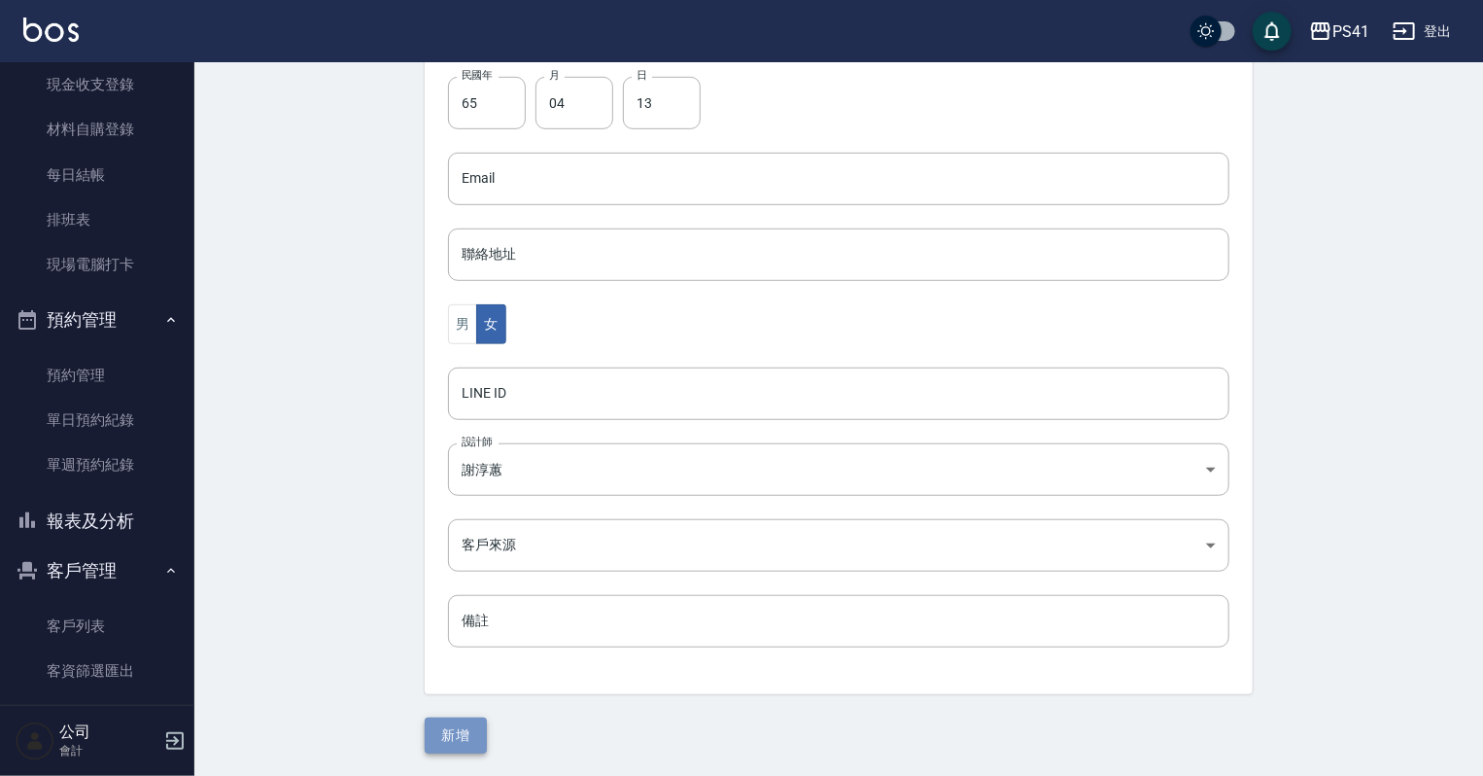
click at [462, 717] on button "新增" at bounding box center [456, 735] width 62 height 36
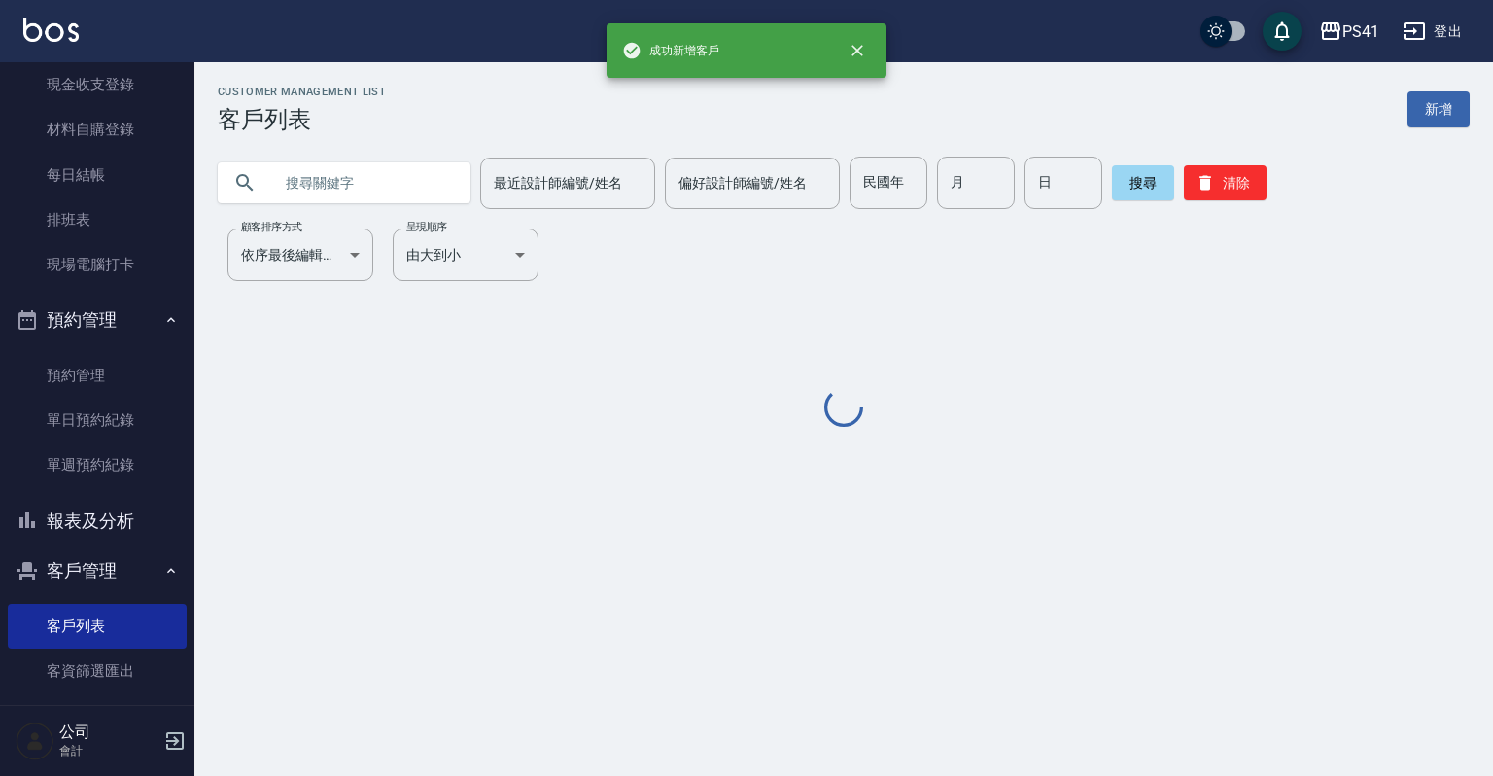
click at [462, 718] on div "Customer Management List 客戶列表 新增 最近設計師編號/姓名 最近設計師編號/姓名 偏好設計師編號/姓名 偏好設計師編號/姓名 民國…" at bounding box center [746, 388] width 1493 height 776
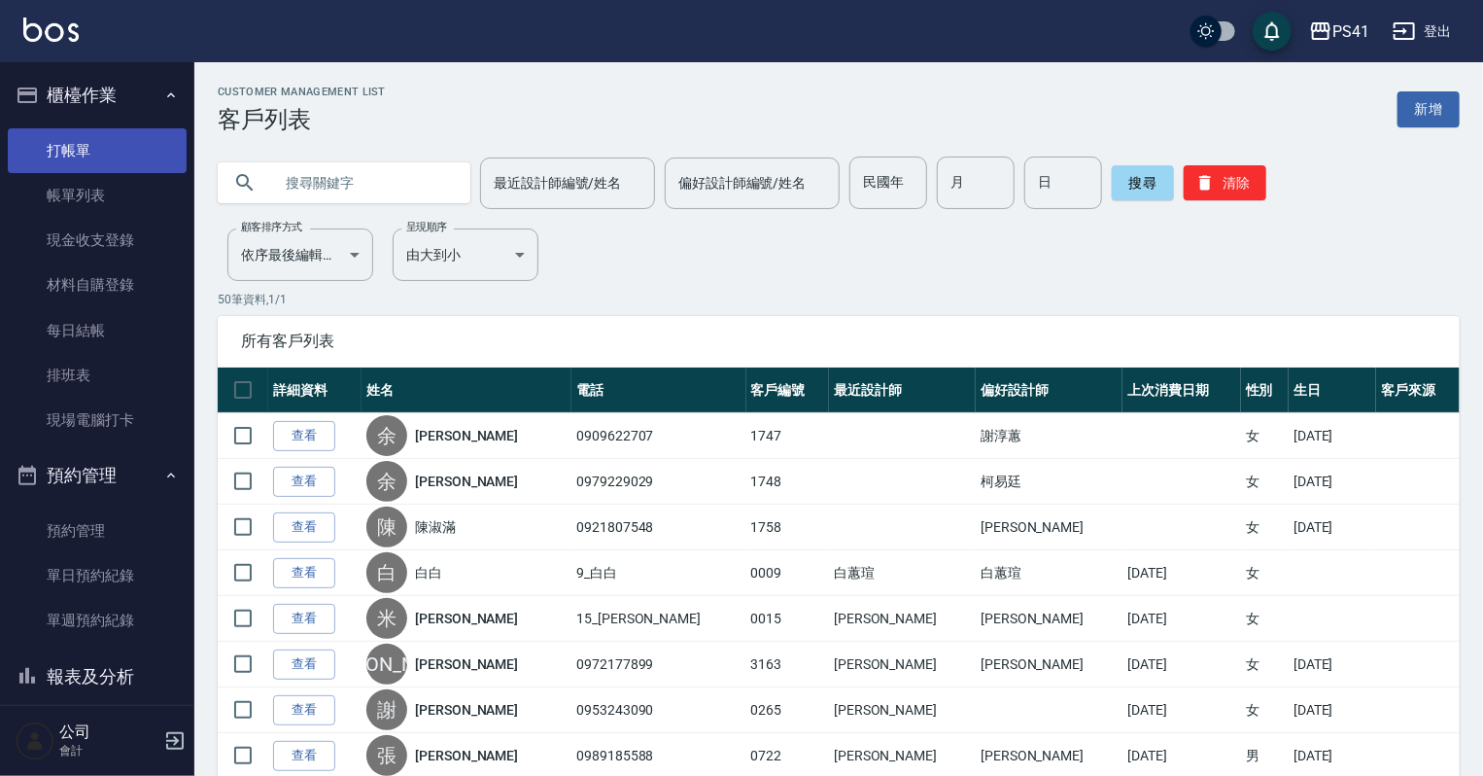
click at [99, 160] on link "打帳單" at bounding box center [97, 150] width 179 height 45
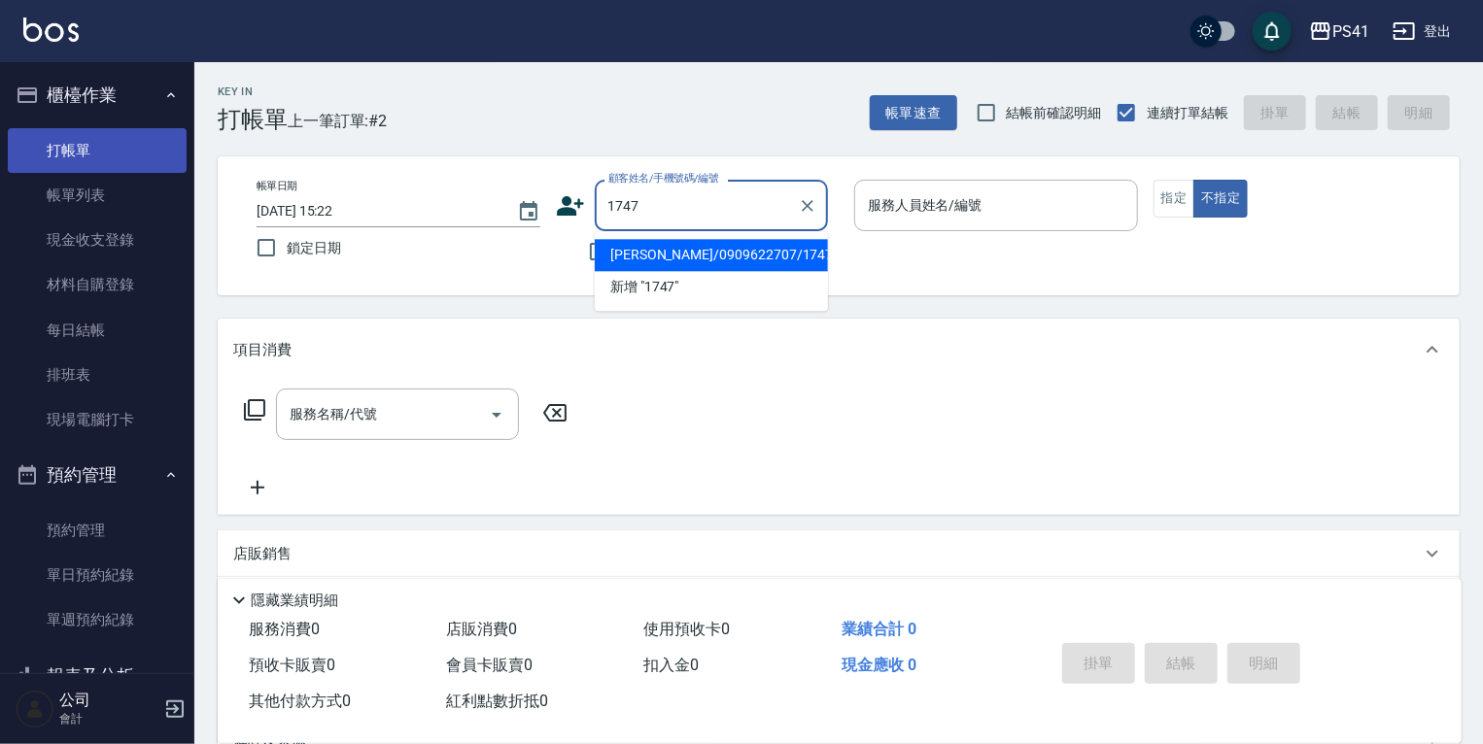
type input "[PERSON_NAME]/0909622707/1747"
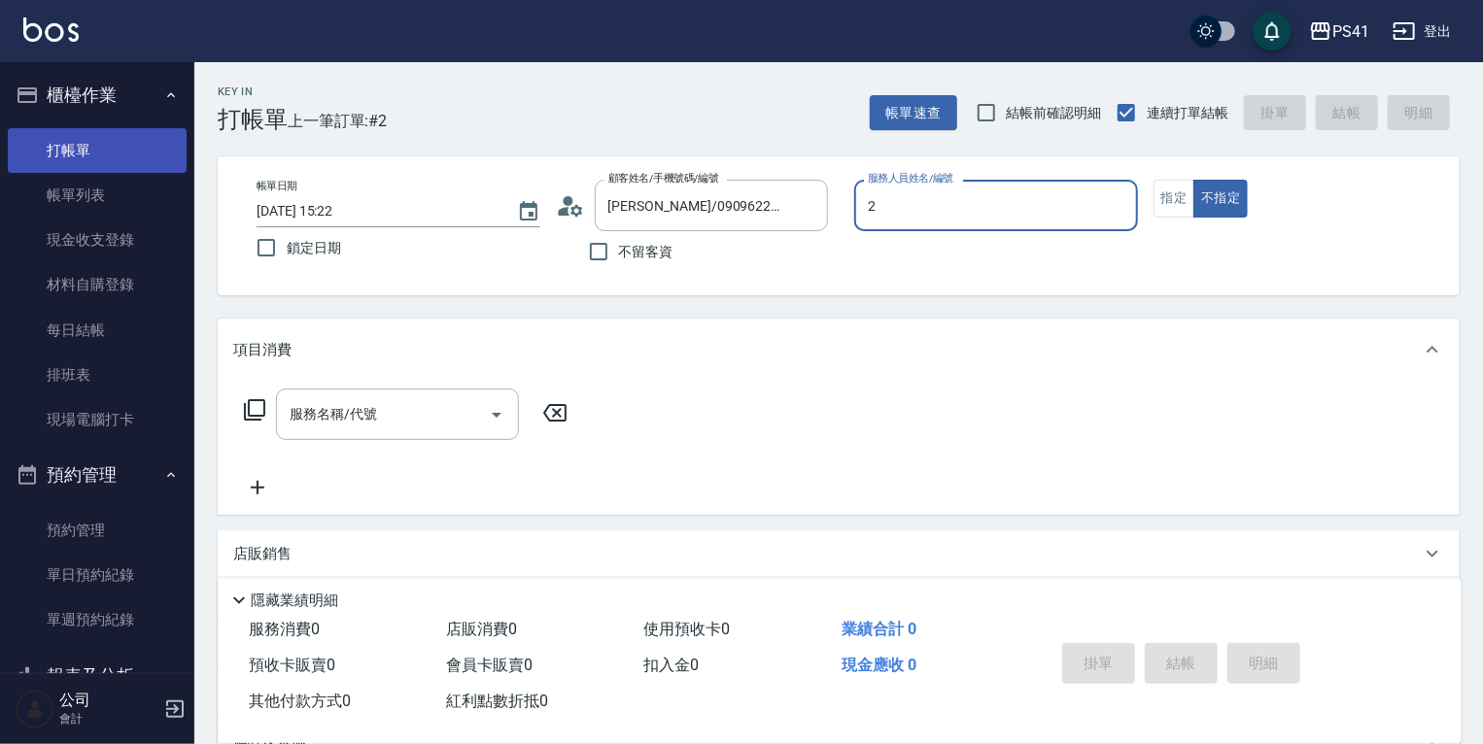
type input "謝淳蕙-2"
type button "false"
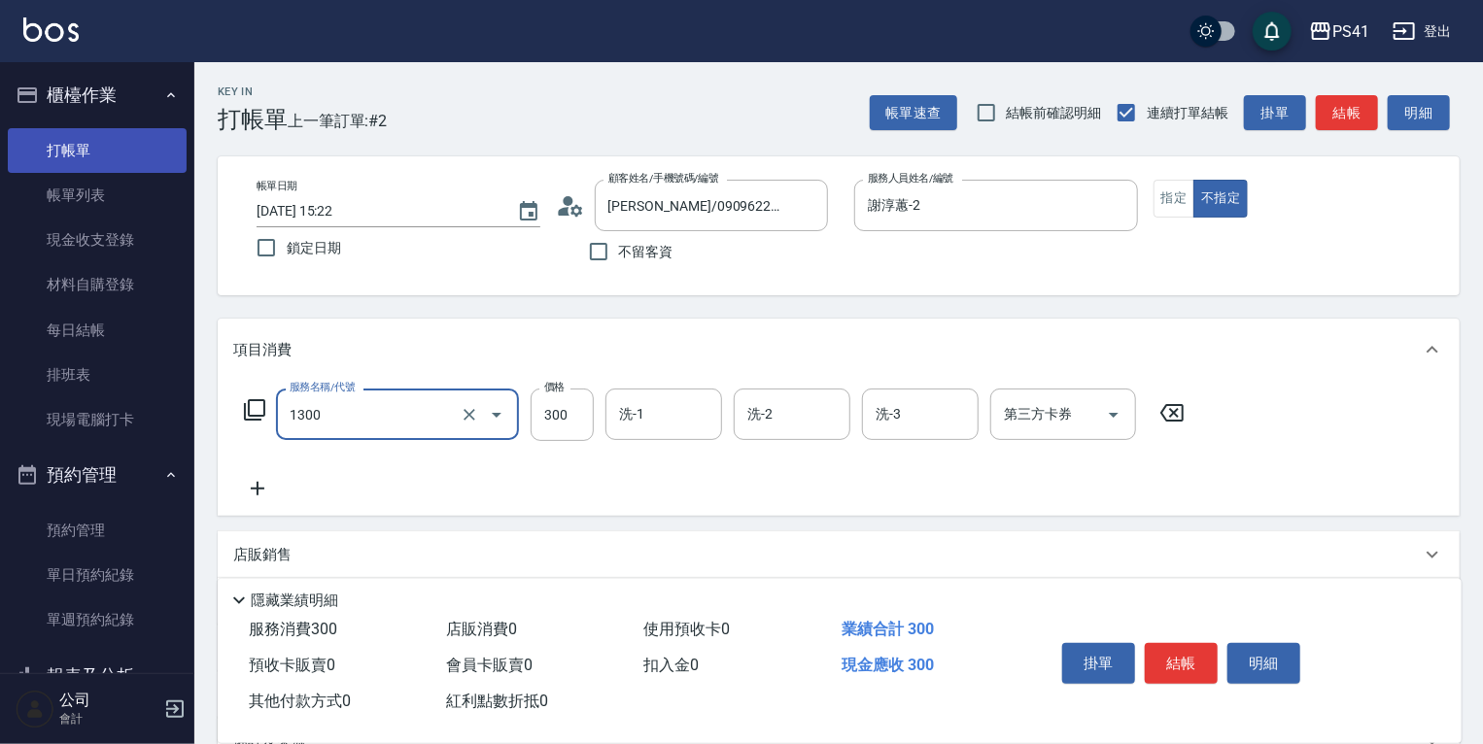
type input "洗髮300(1300)"
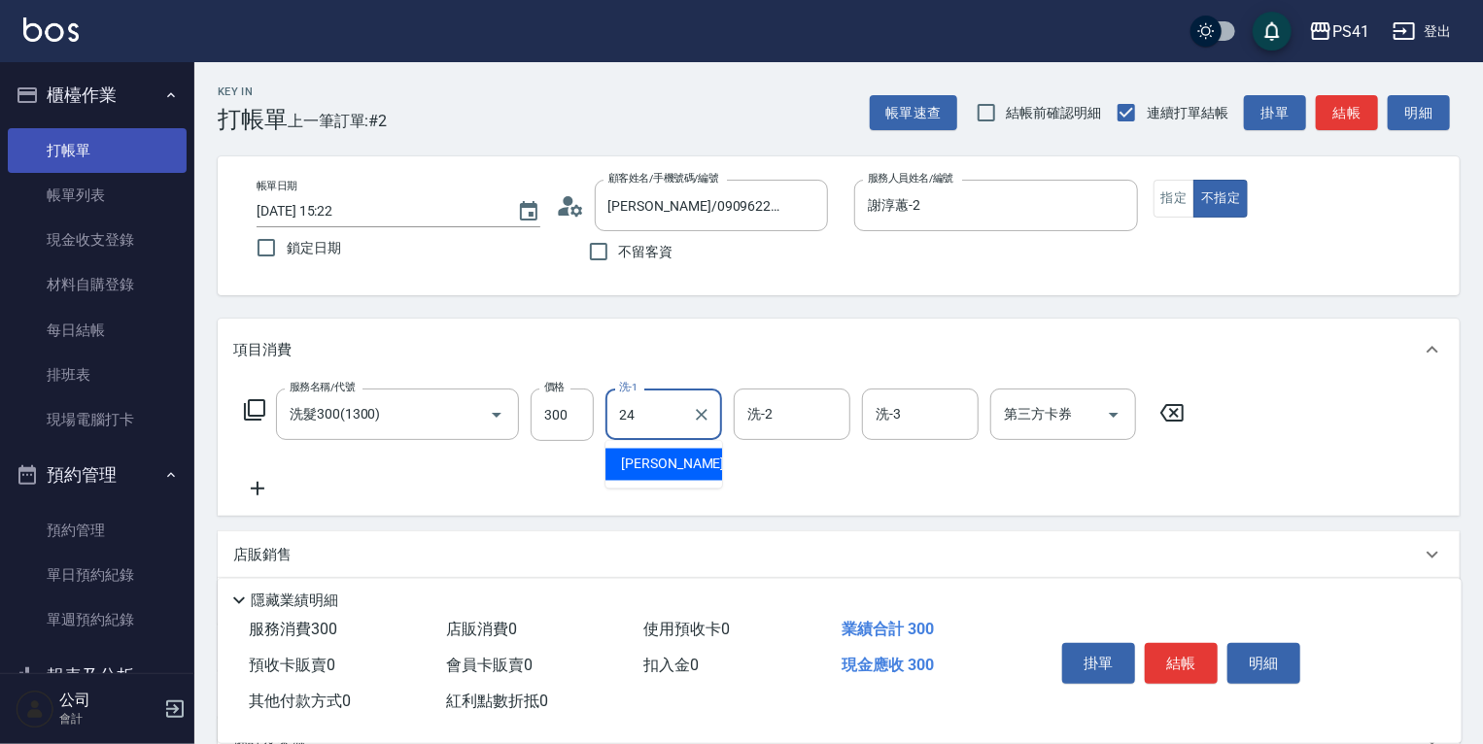
type input "[PERSON_NAME]-24"
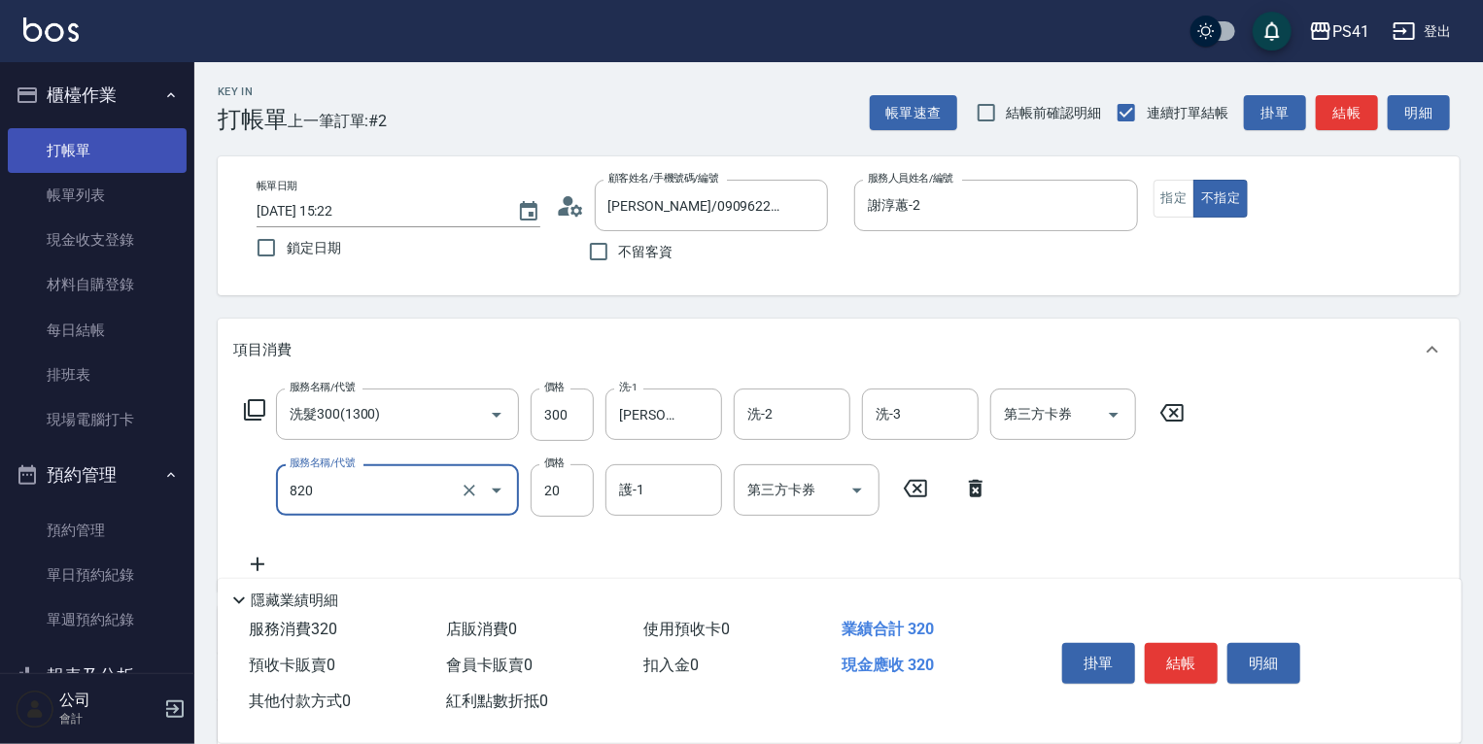
type input "潤絲(820)"
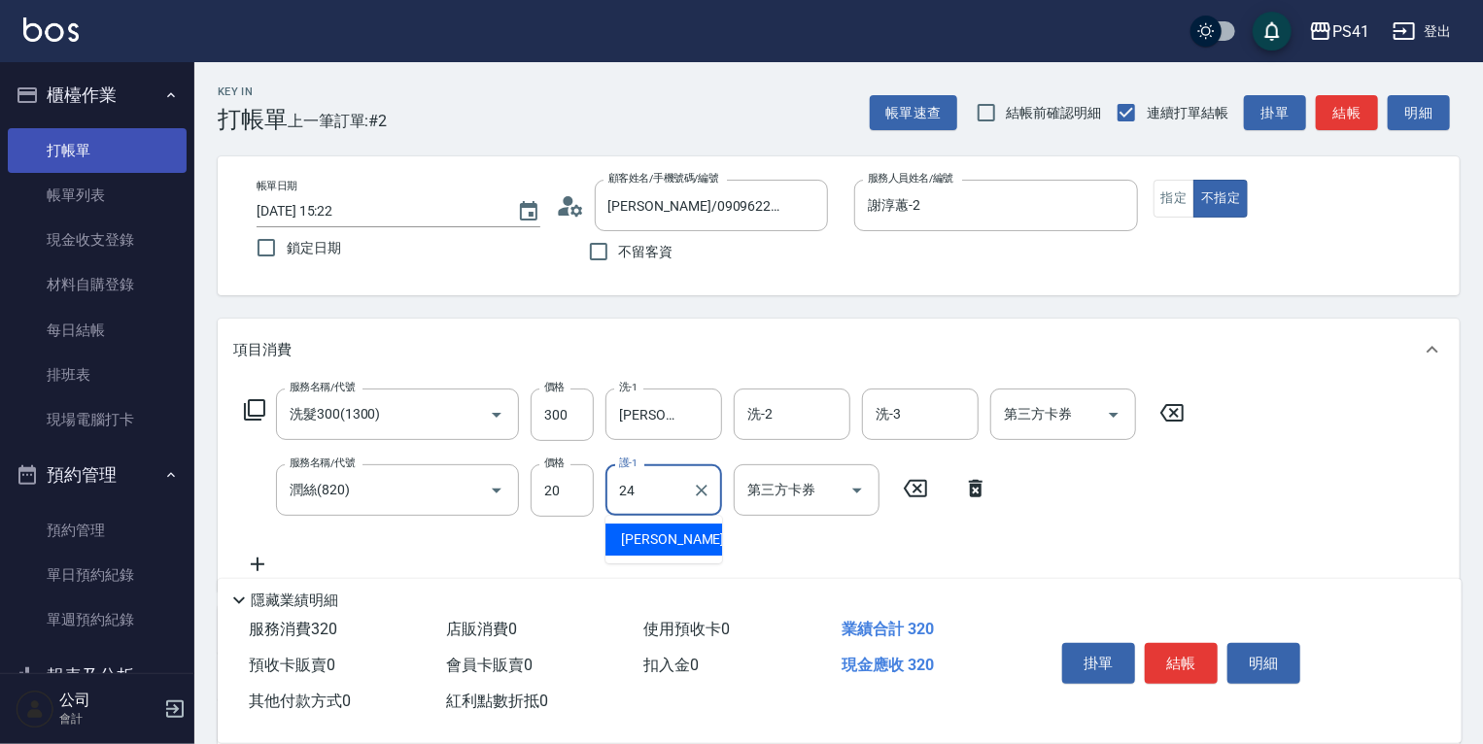
type input "[PERSON_NAME]-24"
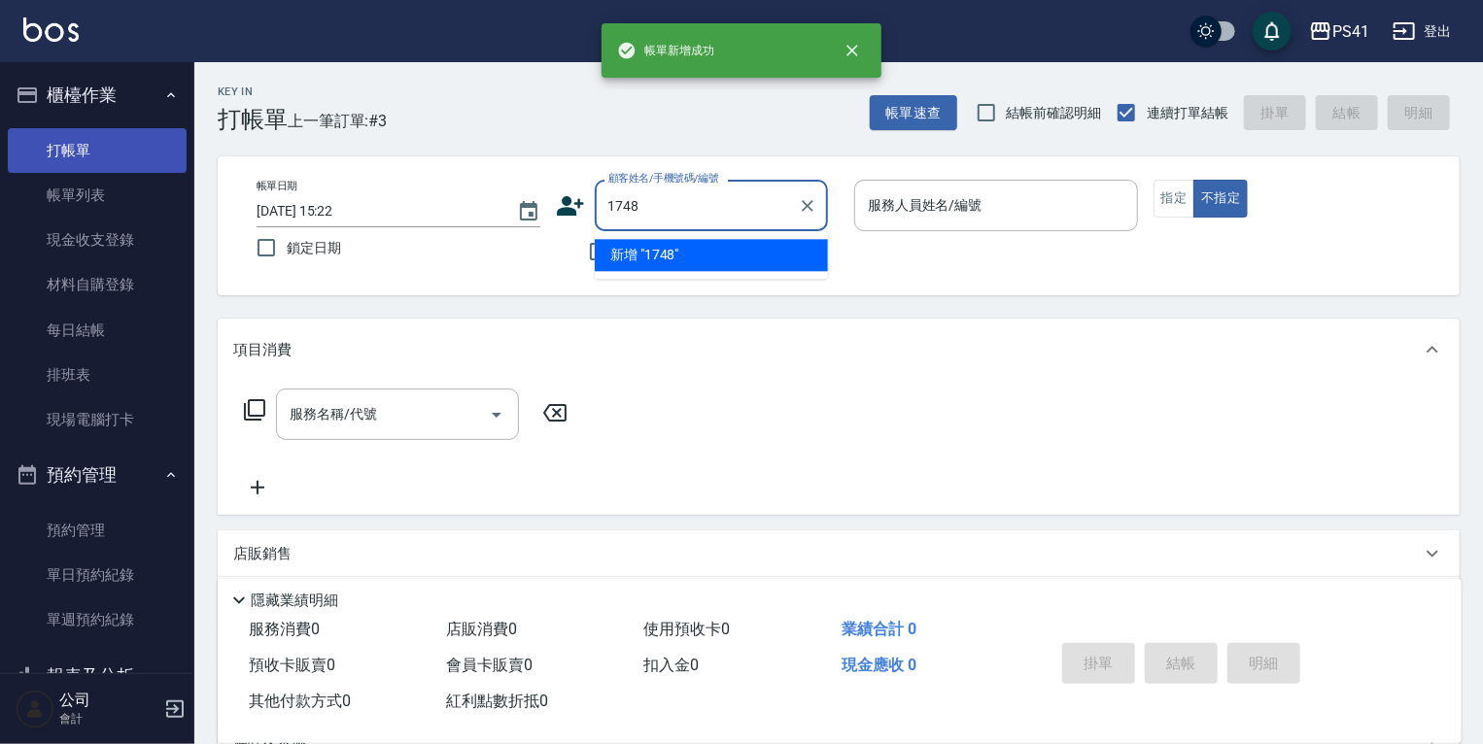
type input "1748"
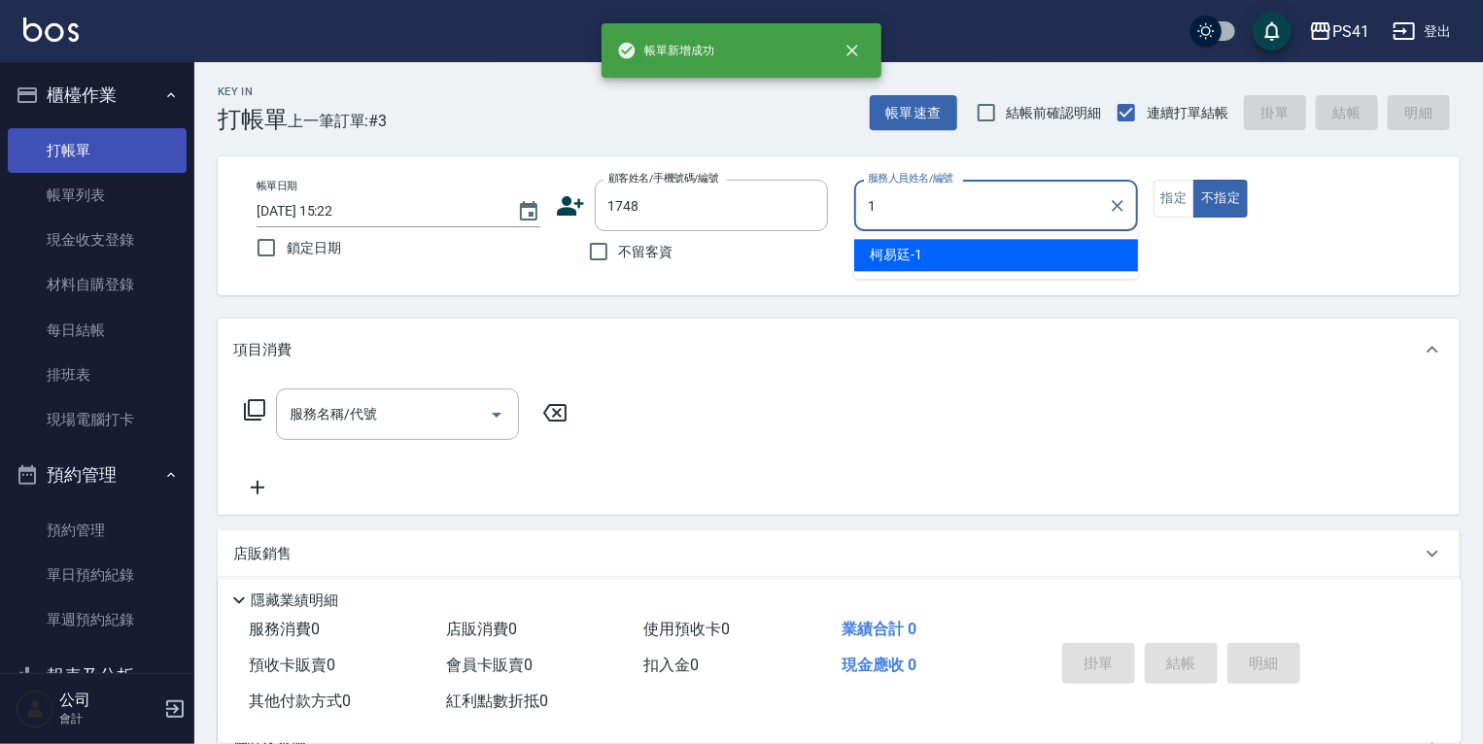
type input "柯易廷-1"
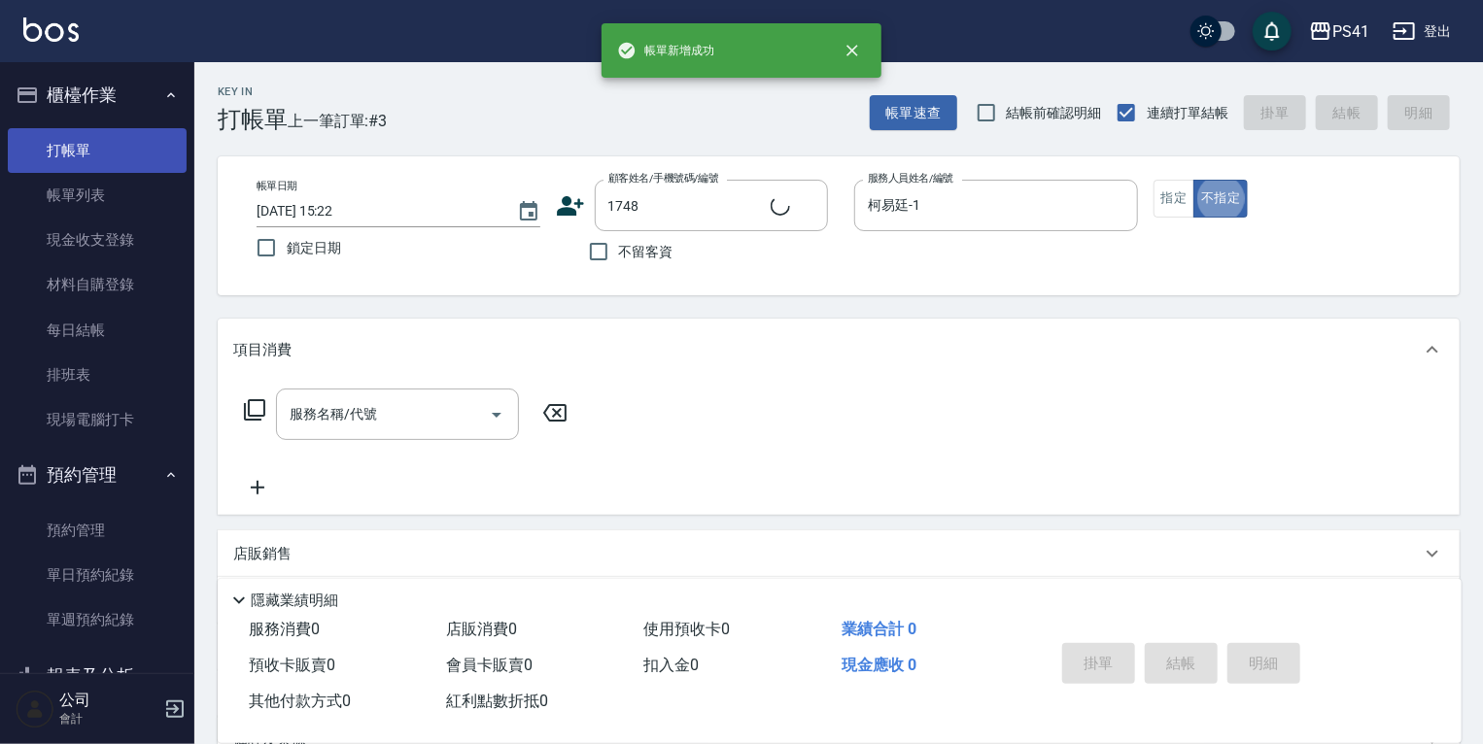
type input "[PERSON_NAME]/0979229029/1748"
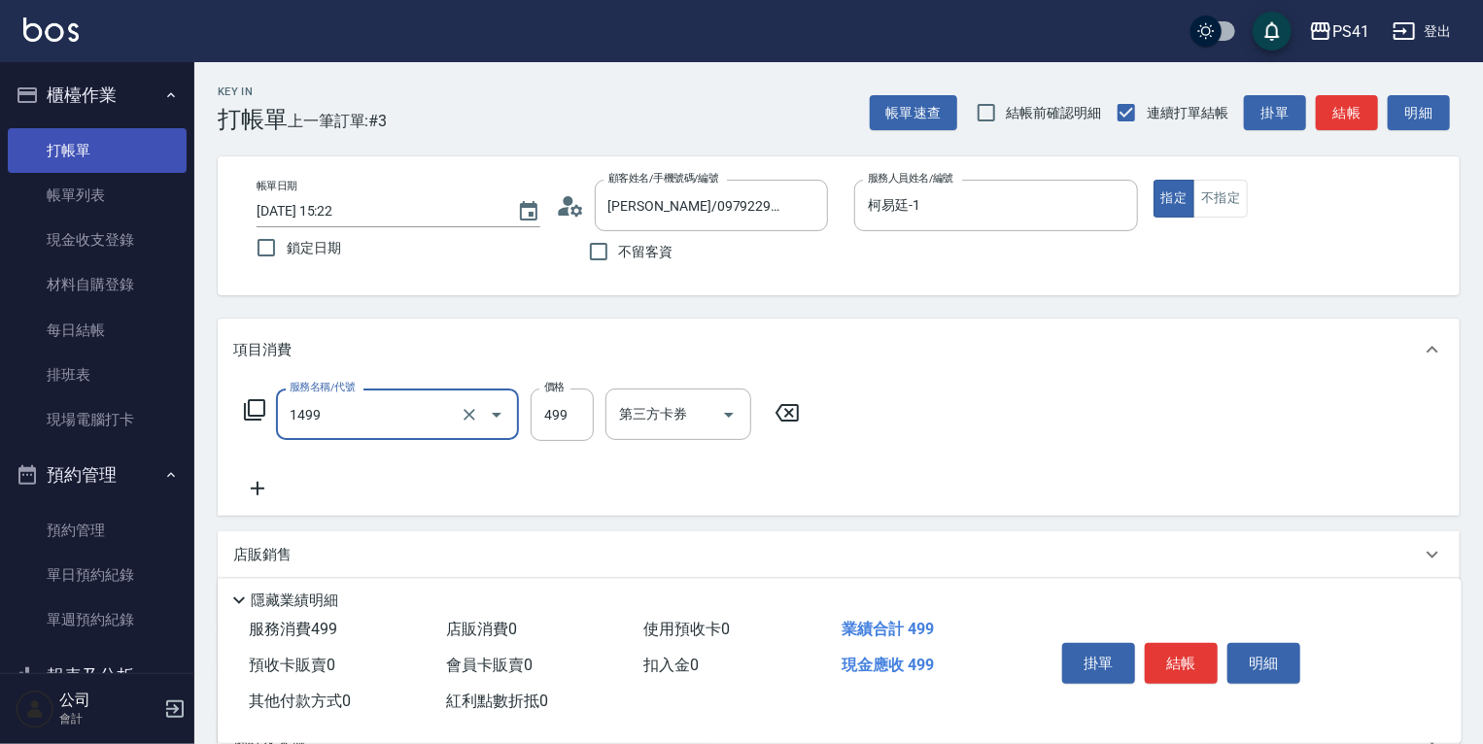
type input "活氧毛囊淨化髮浴(1499)"
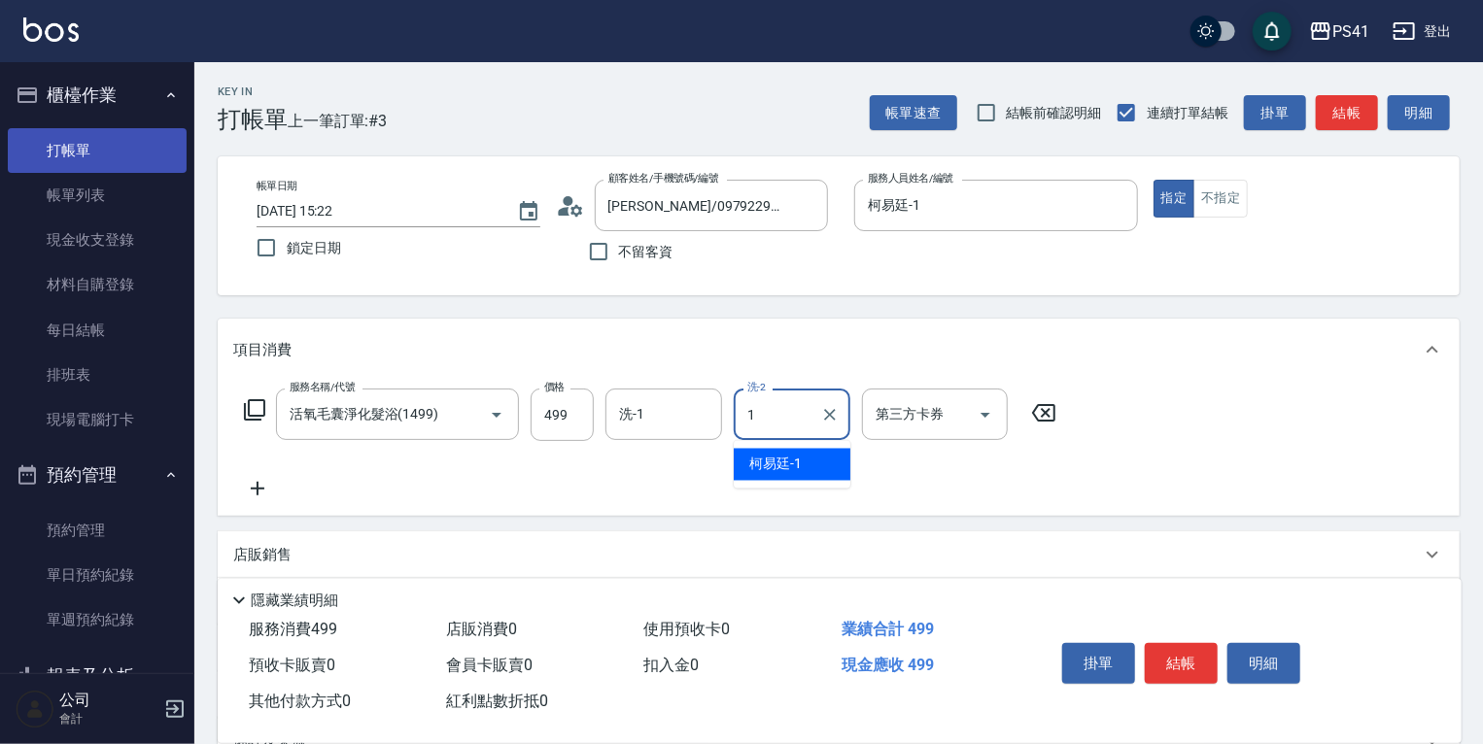
type input "柯易廷-1"
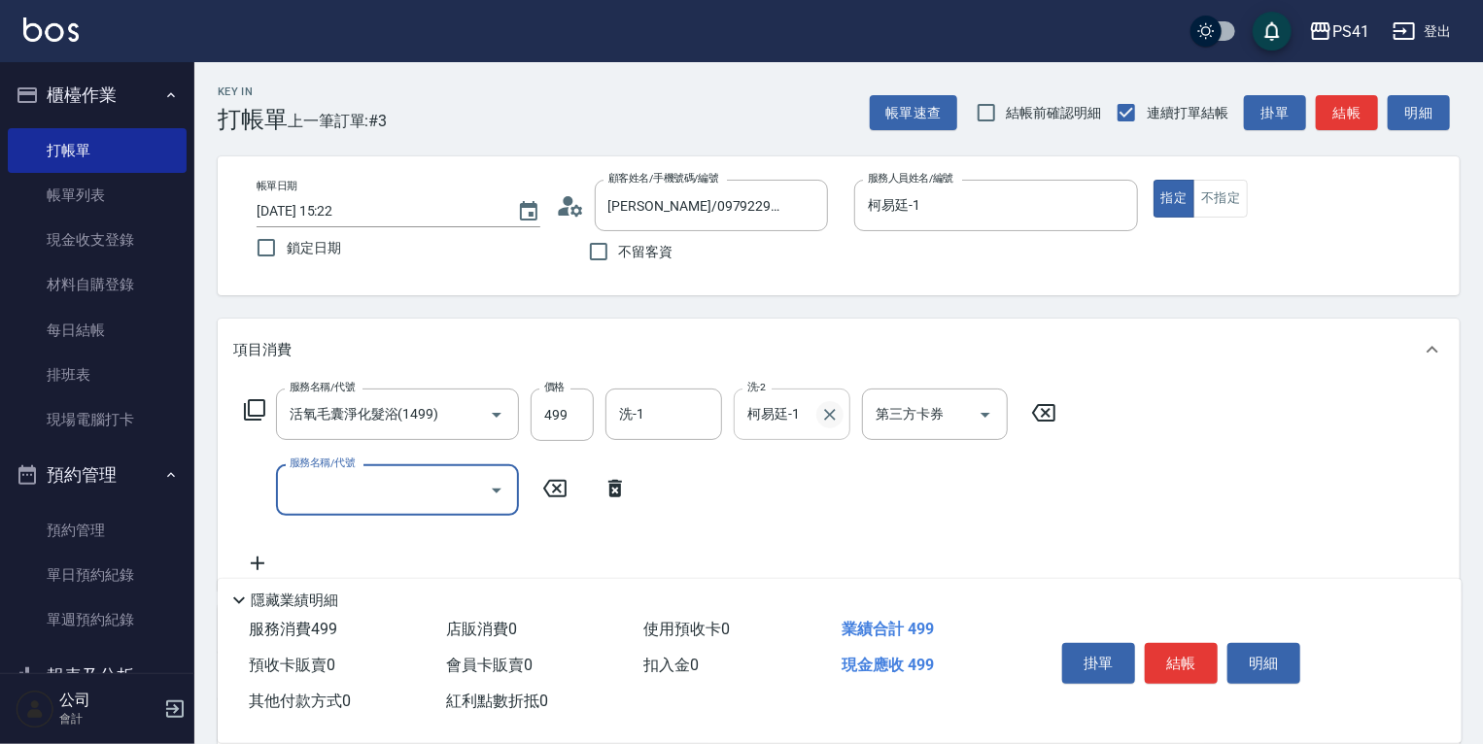
click at [821, 405] on icon "Clear" at bounding box center [829, 414] width 19 height 19
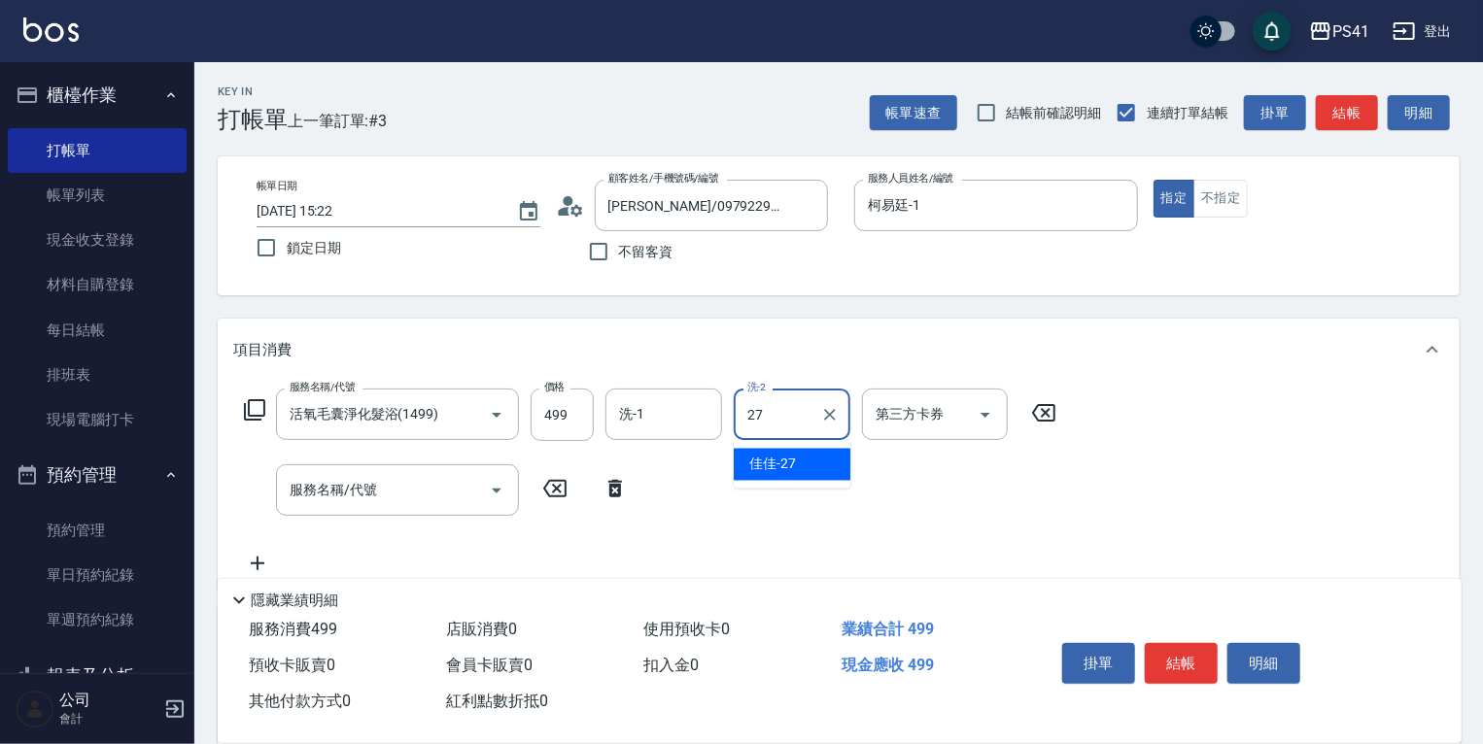
type input "佳佳-27"
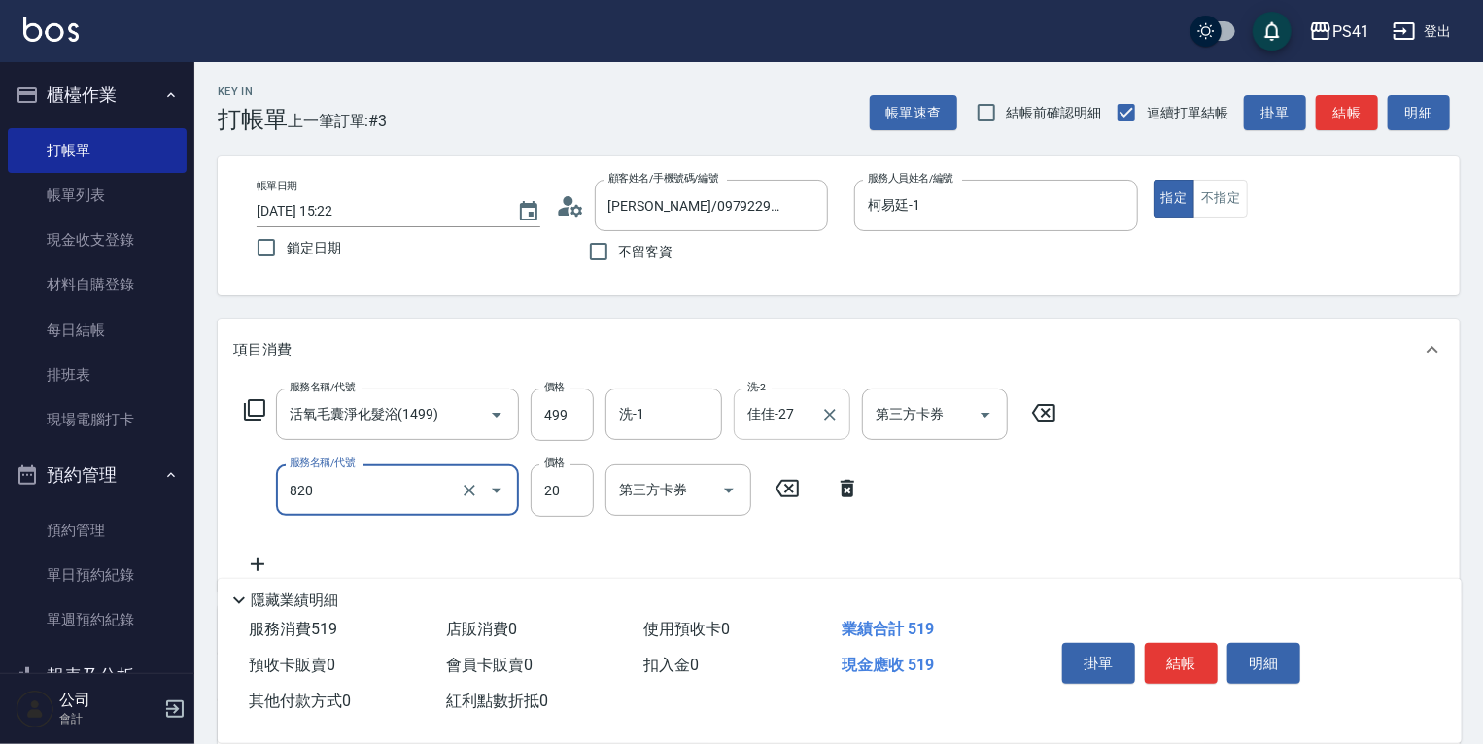
type input "潤絲(820)"
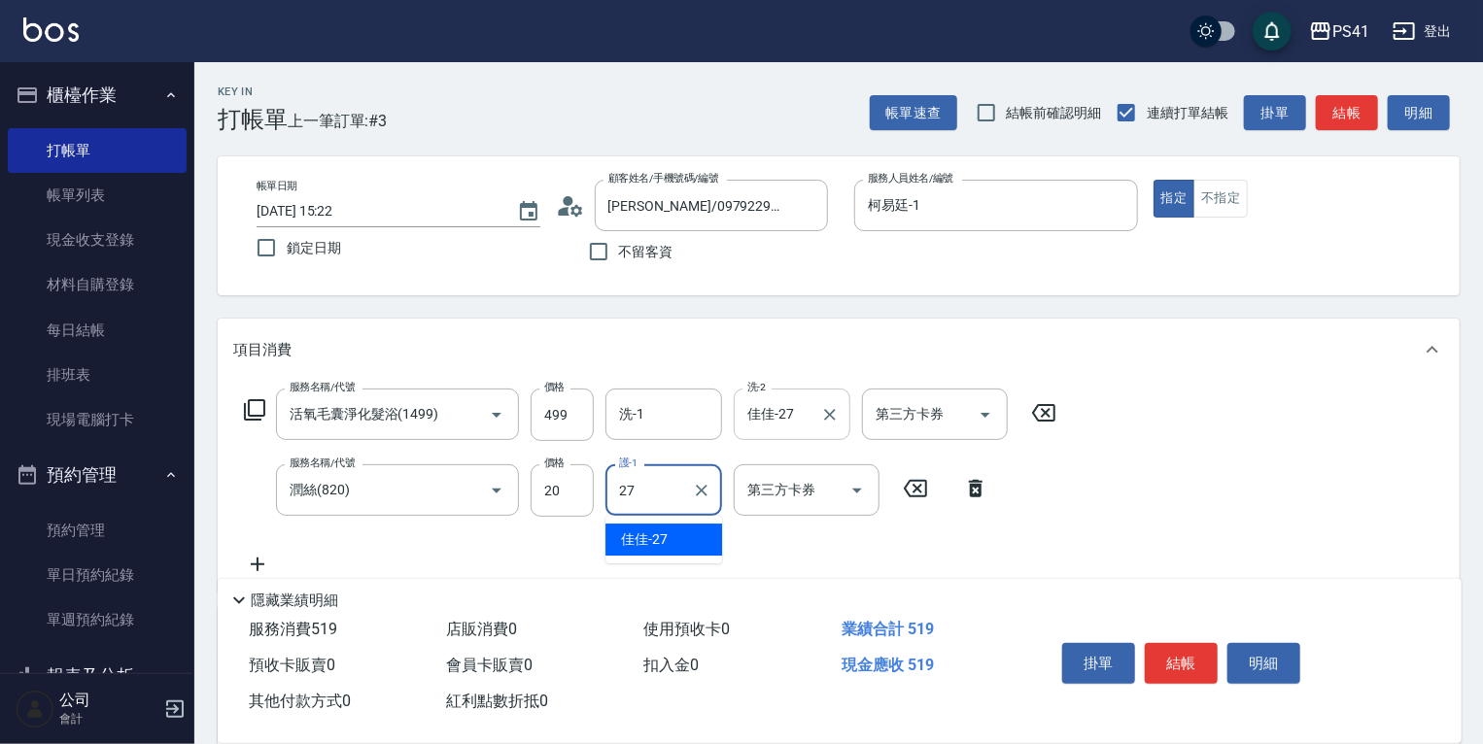
type input "佳佳-27"
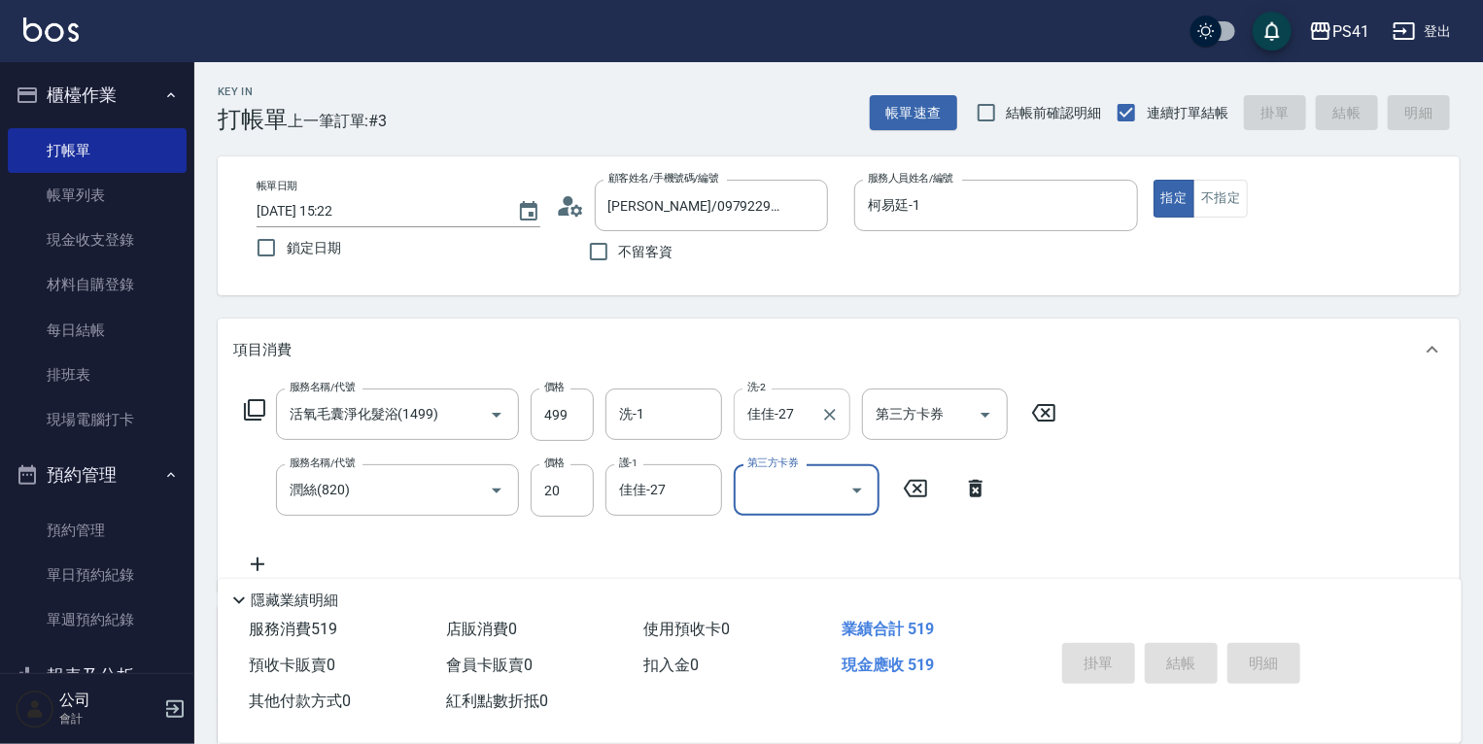
type input "[DATE] 15:23"
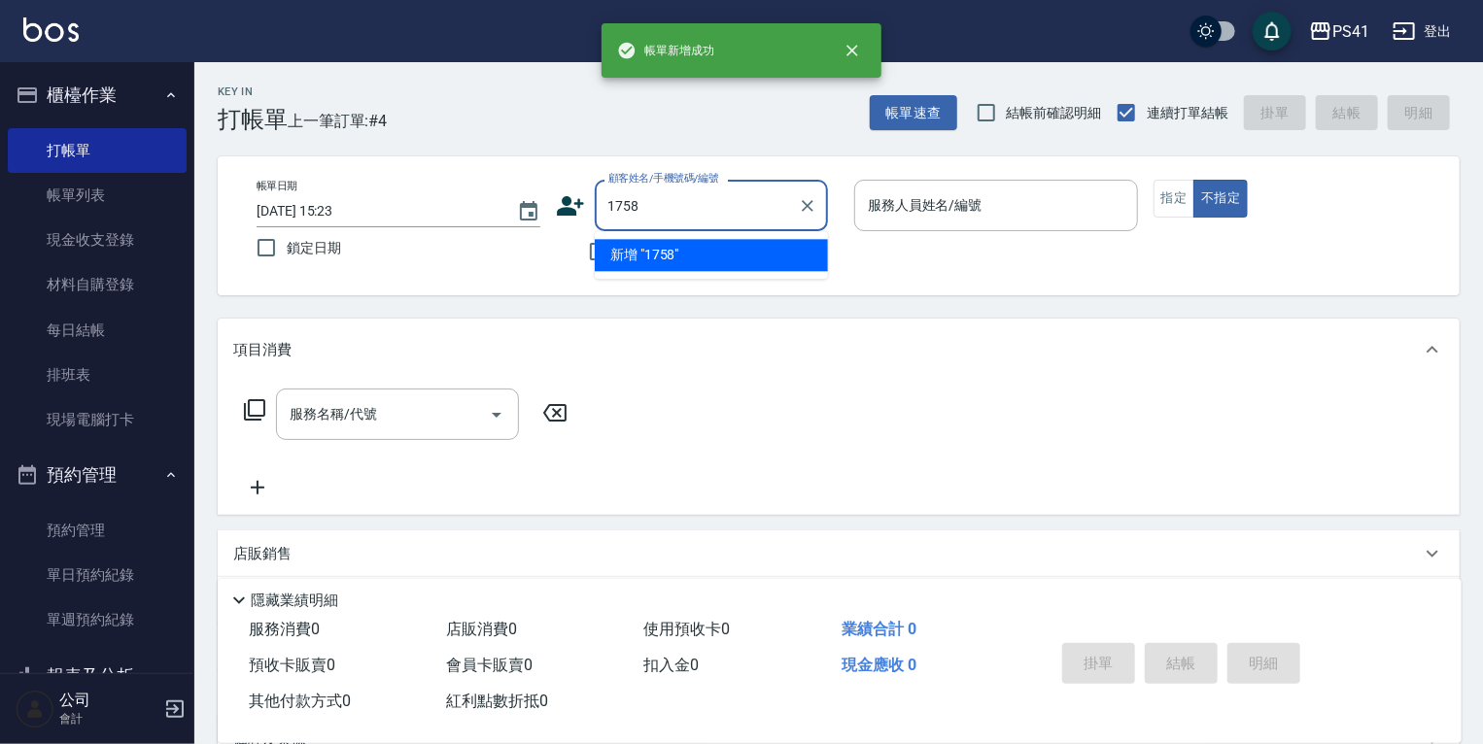
type input "1758"
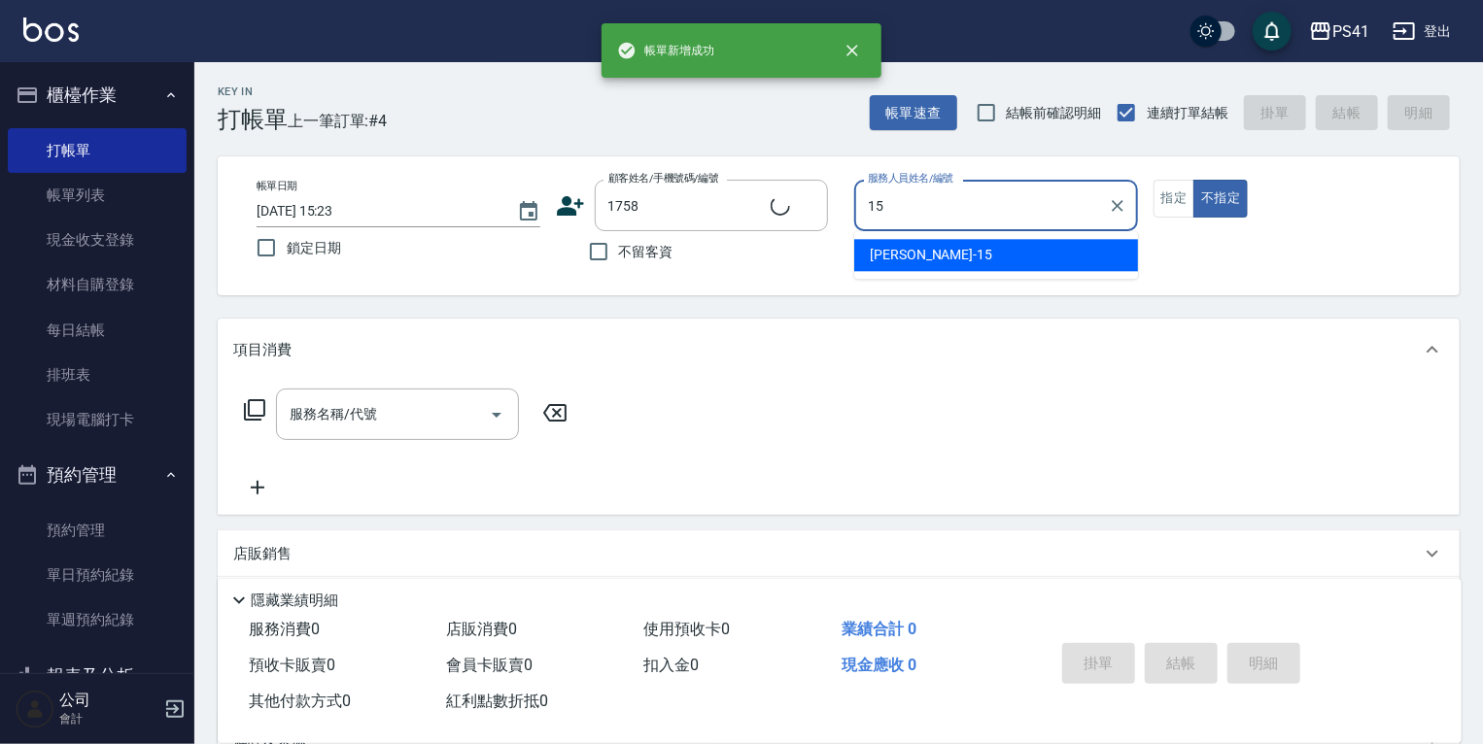
type input "15"
type input "[PERSON_NAME]/0921807548/1758"
type input "[PERSON_NAME]-15"
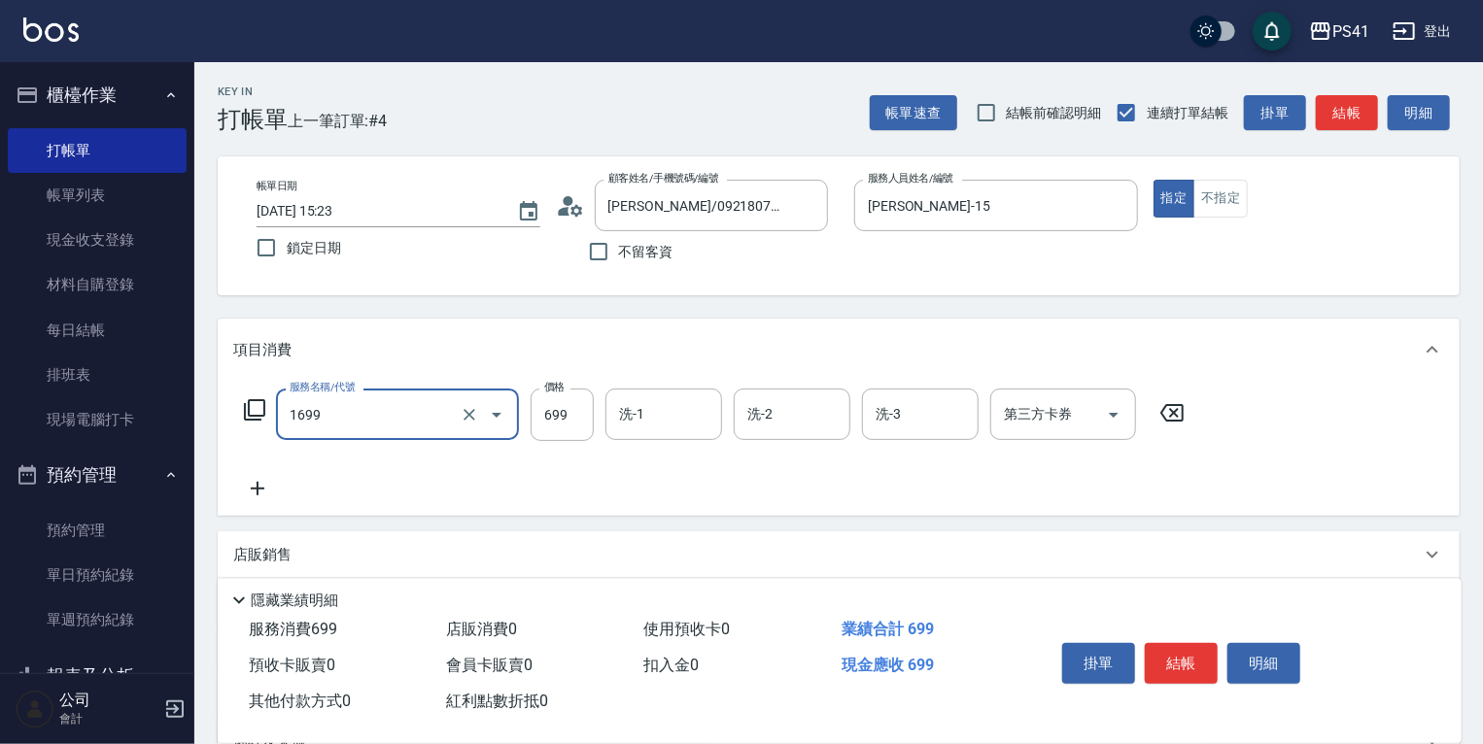
type input "純粹植淨控油SPA洗髮699(1699)"
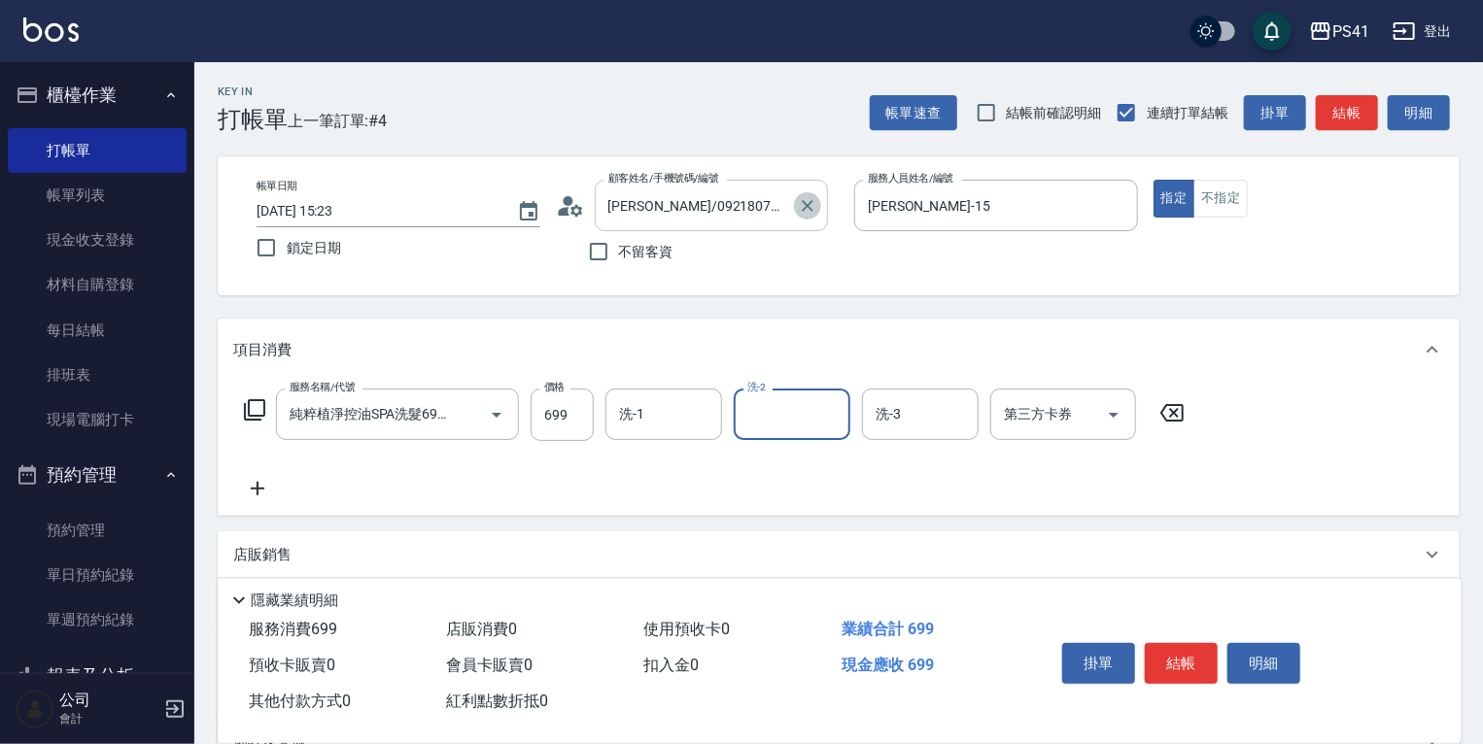
click at [800, 200] on icon "Clear" at bounding box center [807, 205] width 19 height 19
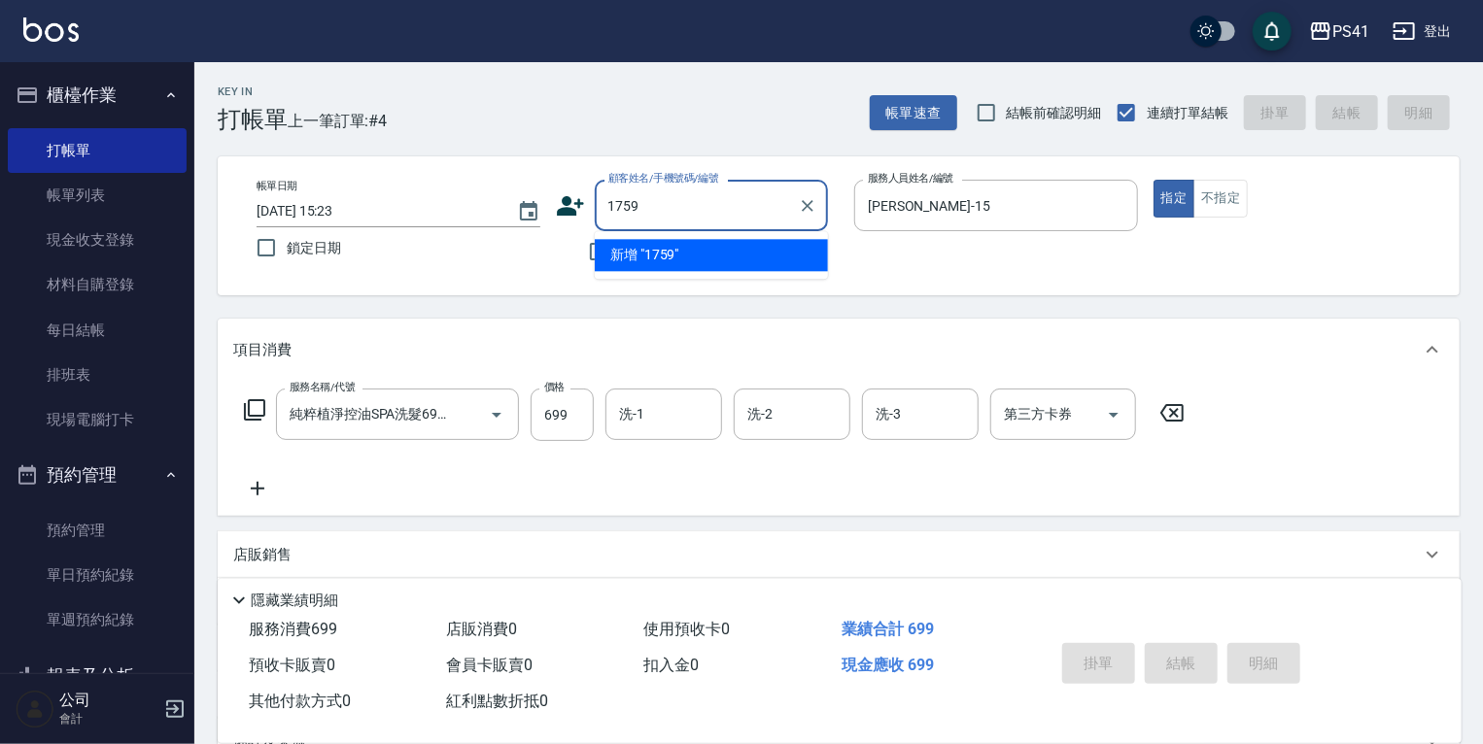
type input "1759"
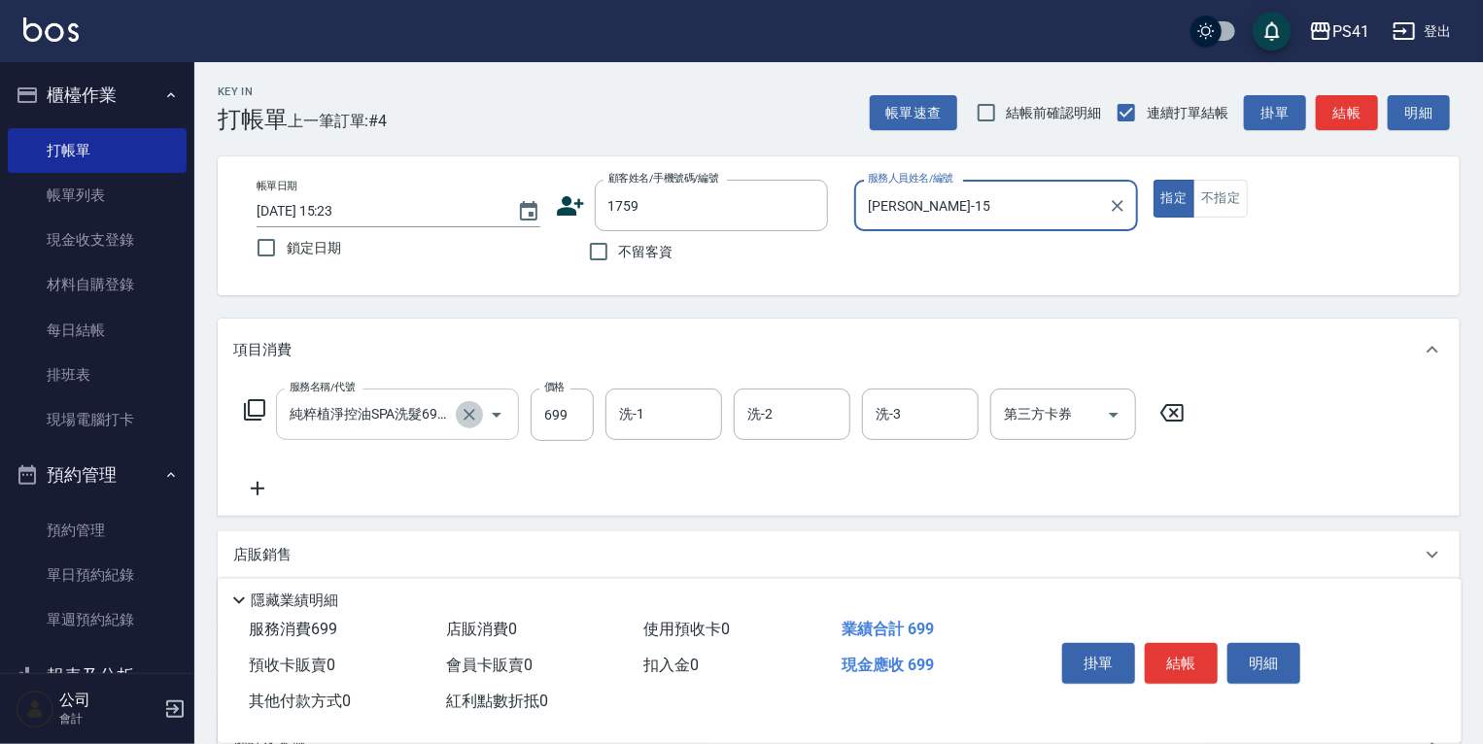
click at [468, 416] on icon "Clear" at bounding box center [470, 415] width 12 height 12
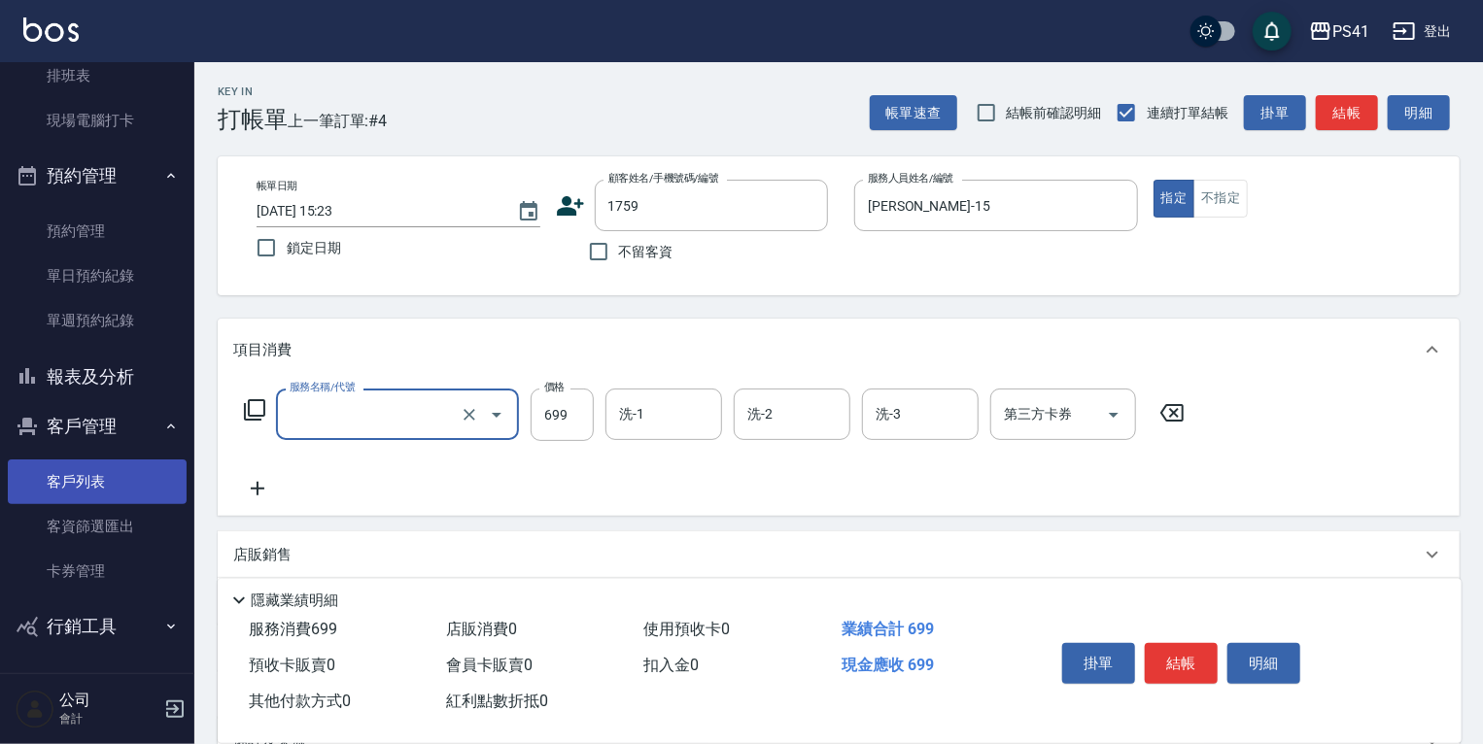
type input "純粹植淨控油SPA洗髮699(1699)"
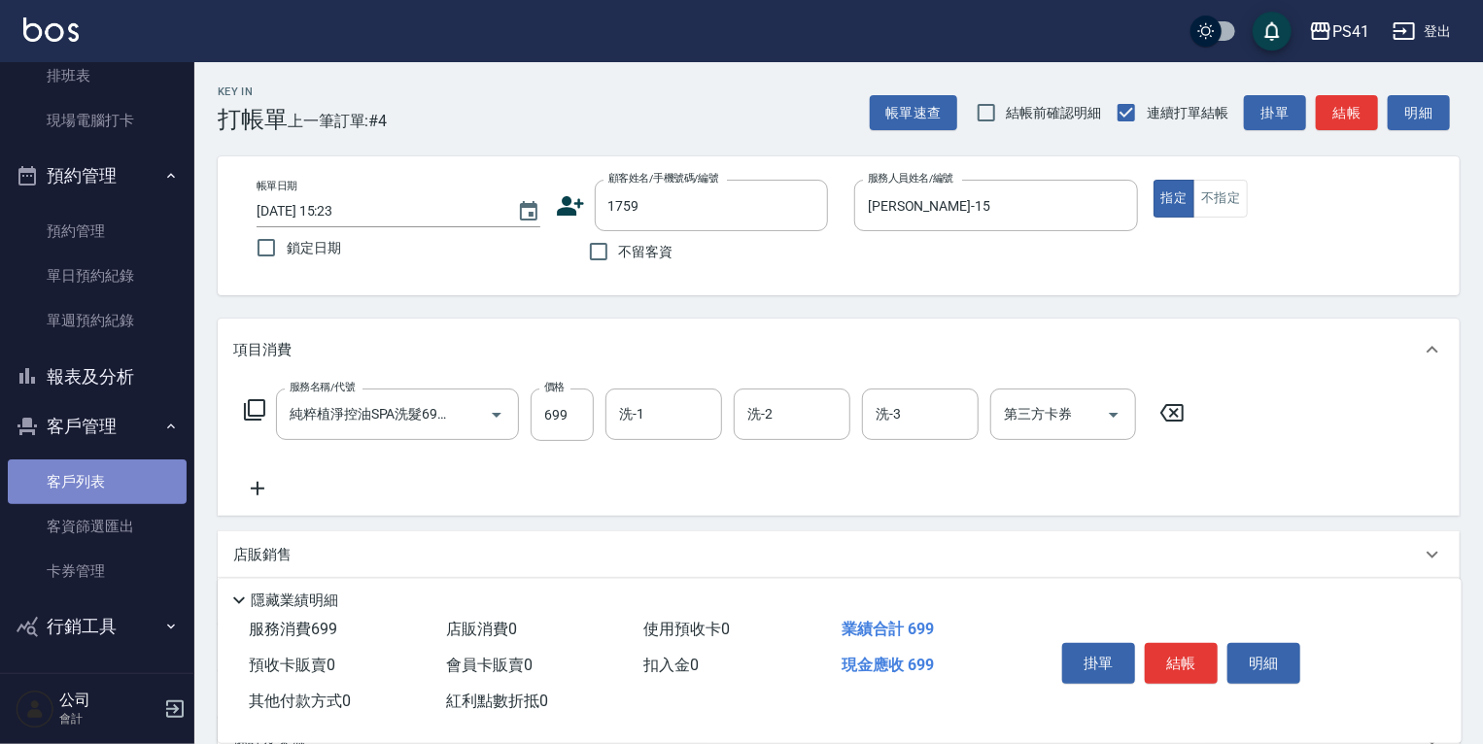
click at [114, 484] on link "客戶列表" at bounding box center [97, 482] width 179 height 45
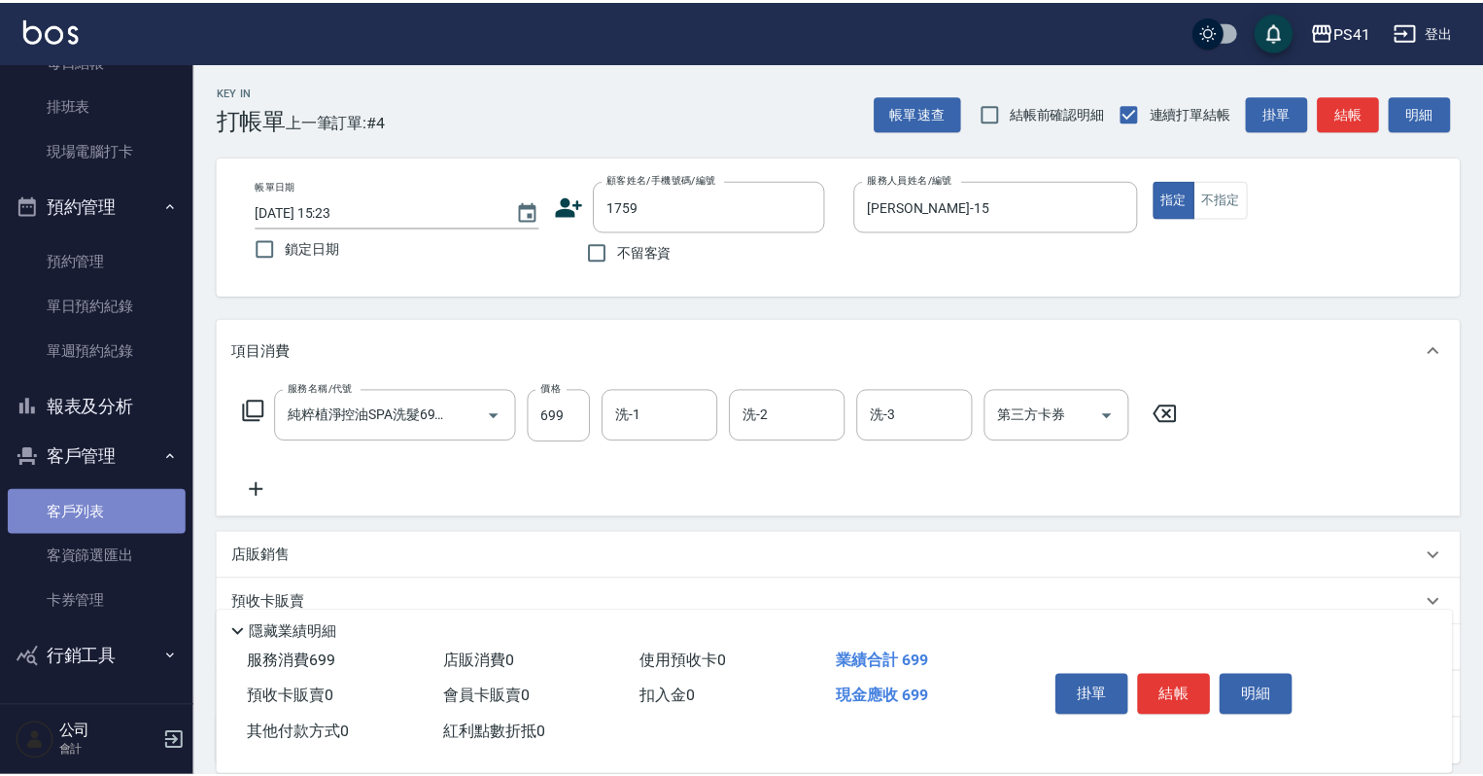
scroll to position [268, 0]
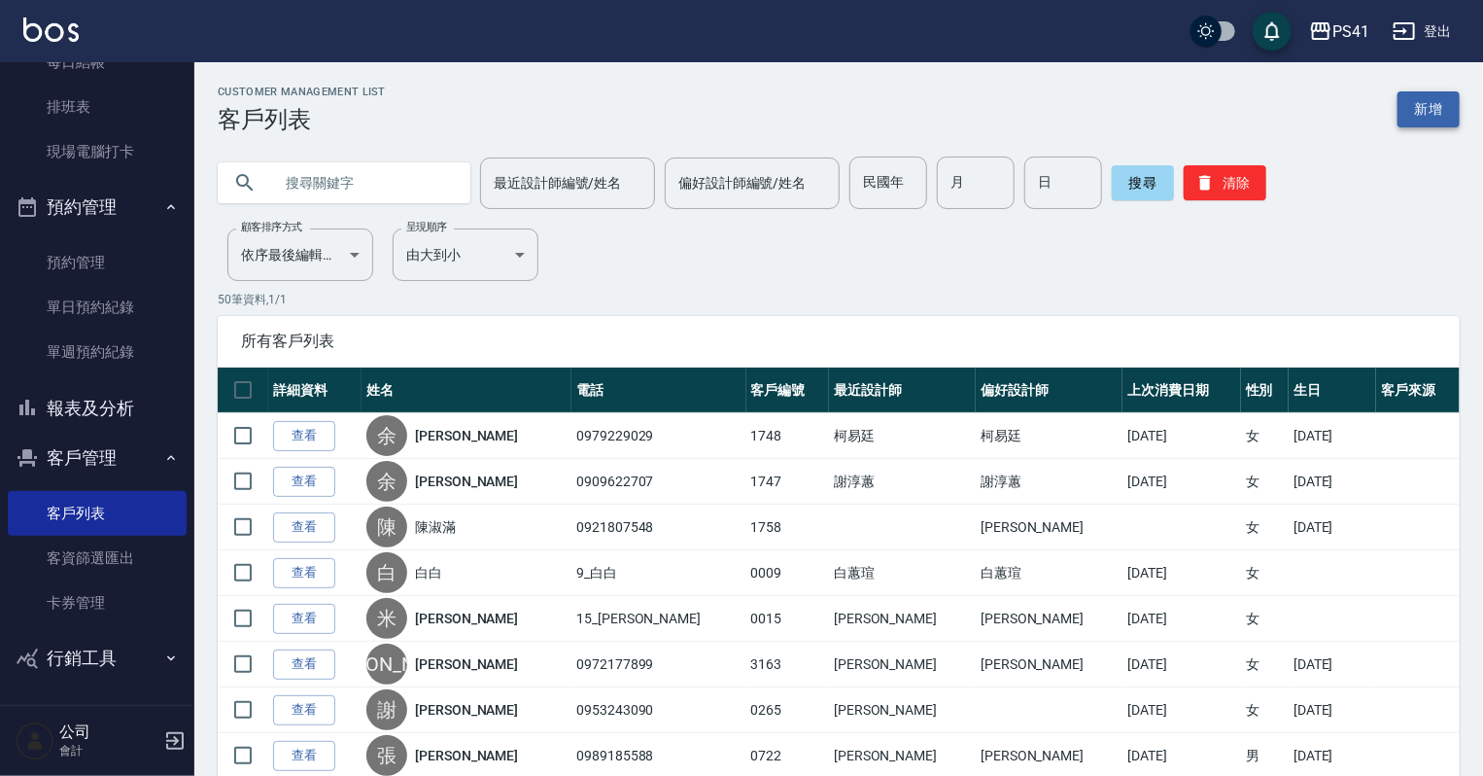
click at [1409, 121] on link "新增" at bounding box center [1429, 109] width 62 height 36
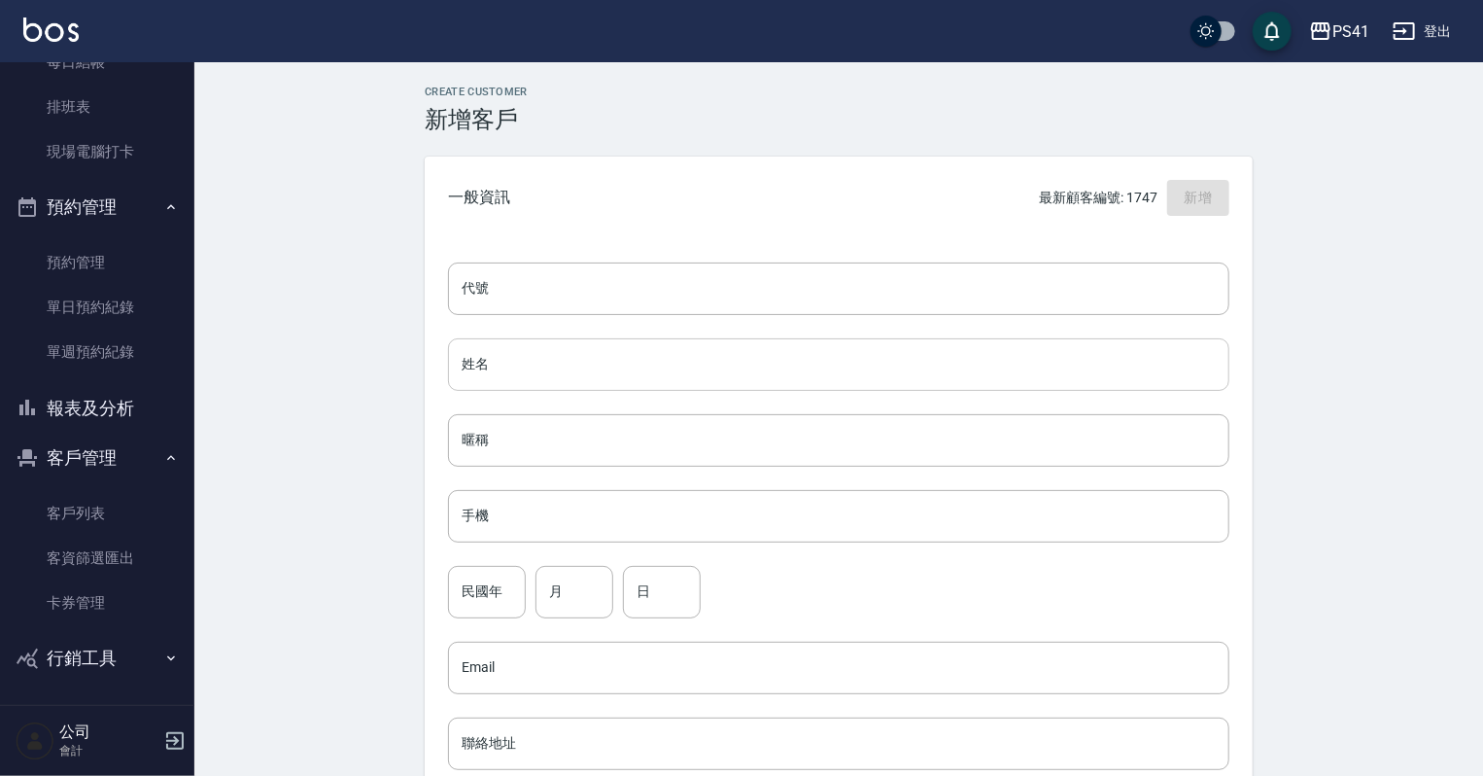
drag, startPoint x: 770, startPoint y: 284, endPoint x: 727, endPoint y: 358, distance: 85.4
click at [770, 284] on input "代號" at bounding box center [838, 288] width 781 height 52
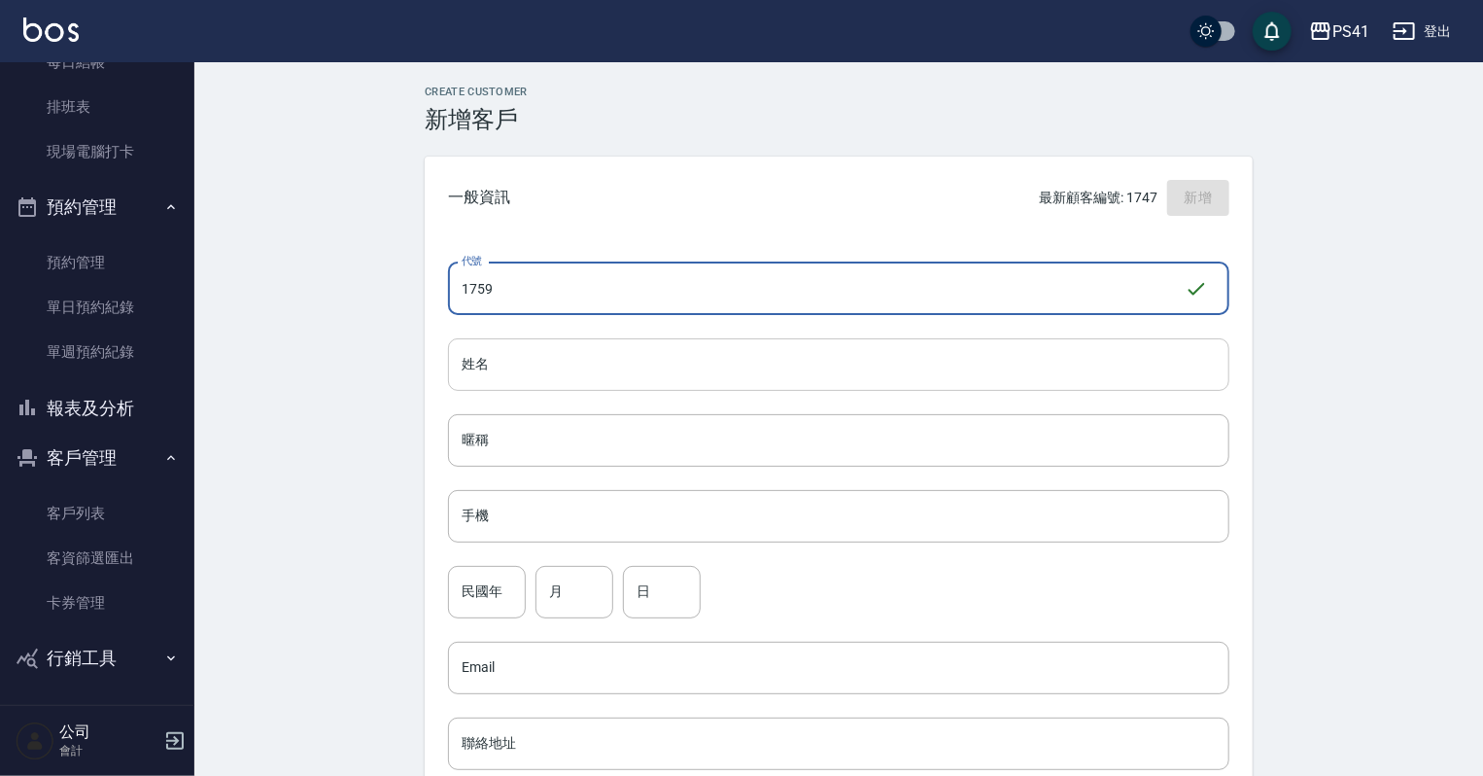
type input "1759"
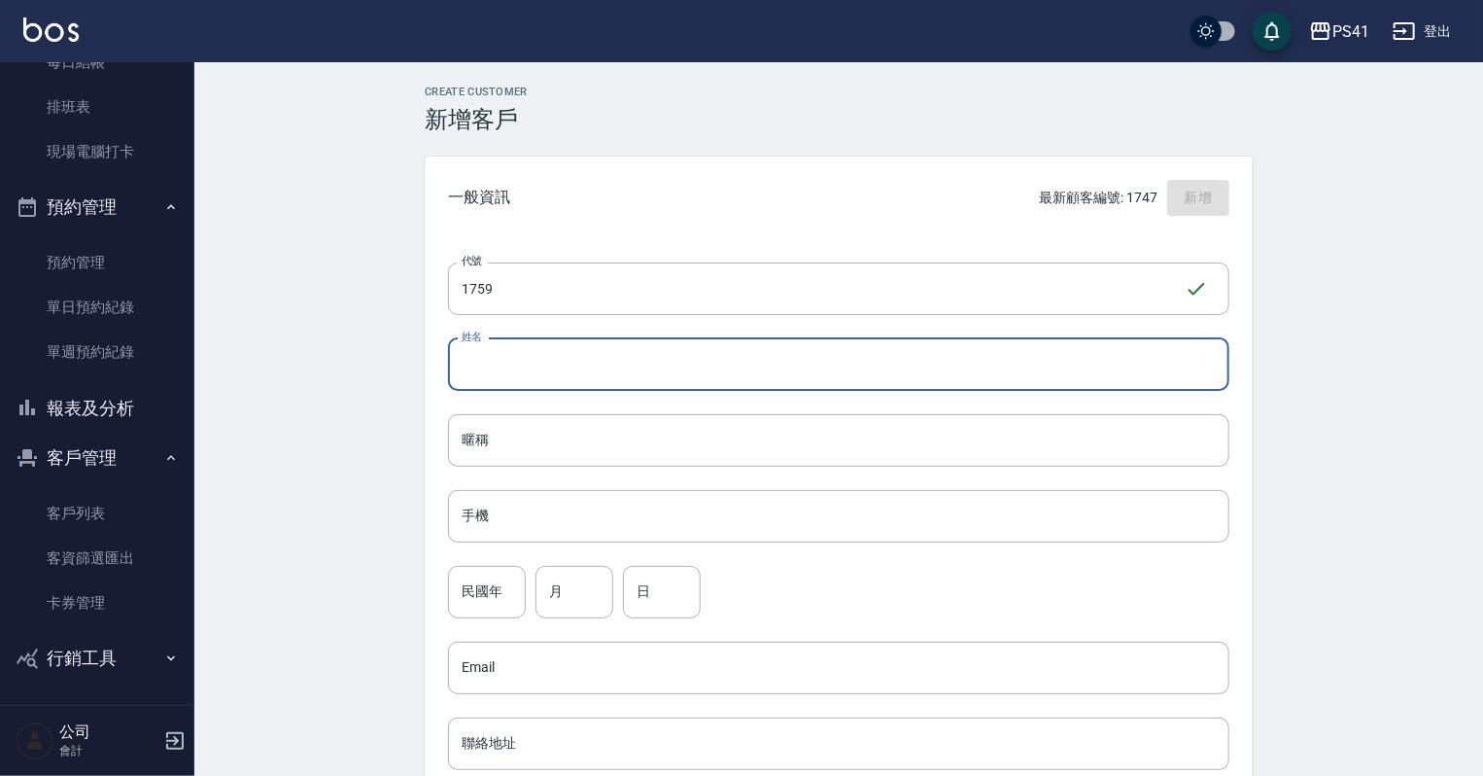
click at [724, 361] on input "姓名" at bounding box center [838, 364] width 781 height 52
type input "ˋ"
type input "居"
type input "[PERSON_NAME]"
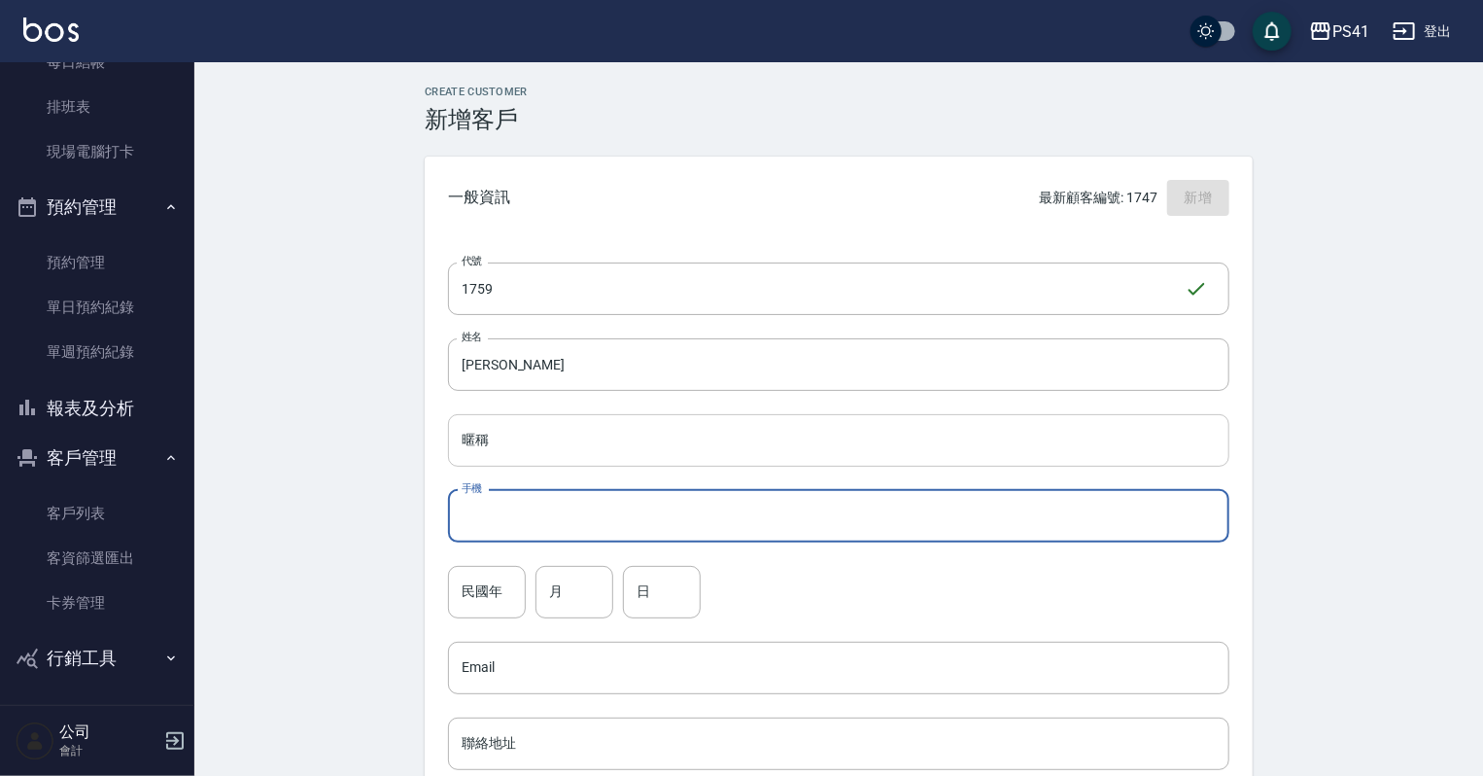
drag, startPoint x: 661, startPoint y: 529, endPoint x: 665, endPoint y: 466, distance: 63.3
click at [663, 529] on input "手機" at bounding box center [838, 516] width 781 height 52
type input "0952799160"
click at [481, 601] on input "民國年" at bounding box center [487, 592] width 78 height 52
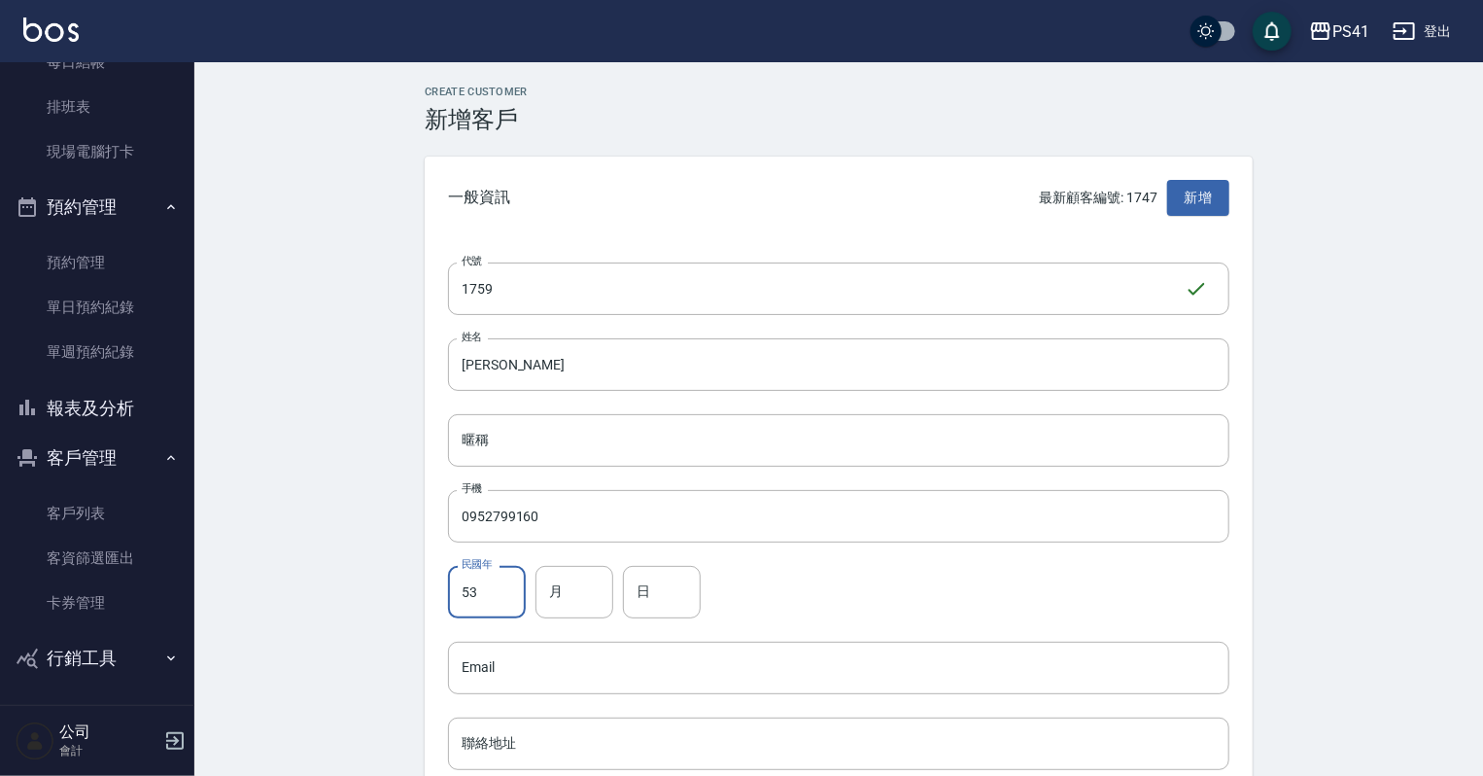
type input "53"
click at [528, 587] on div "民國年 53 民國年 月 月 日 日" at bounding box center [838, 592] width 781 height 52
click at [541, 586] on input "月" at bounding box center [575, 592] width 78 height 52
type input "09"
drag, startPoint x: 715, startPoint y: 593, endPoint x: 696, endPoint y: 589, distance: 19.8
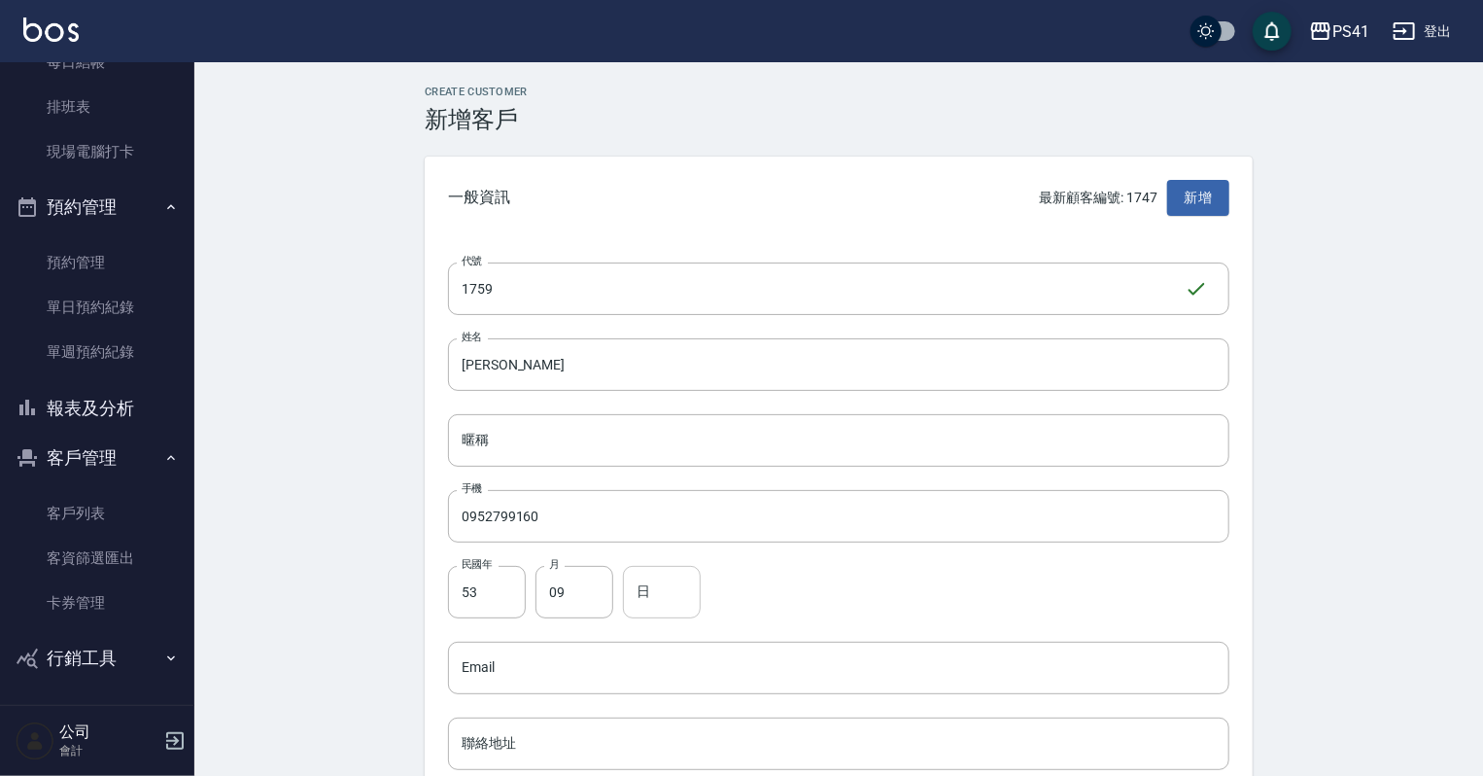
click at [708, 593] on div "民國年 53 民國年 月 09 月 日 日" at bounding box center [838, 592] width 781 height 52
click at [695, 589] on input "日" at bounding box center [662, 592] width 78 height 52
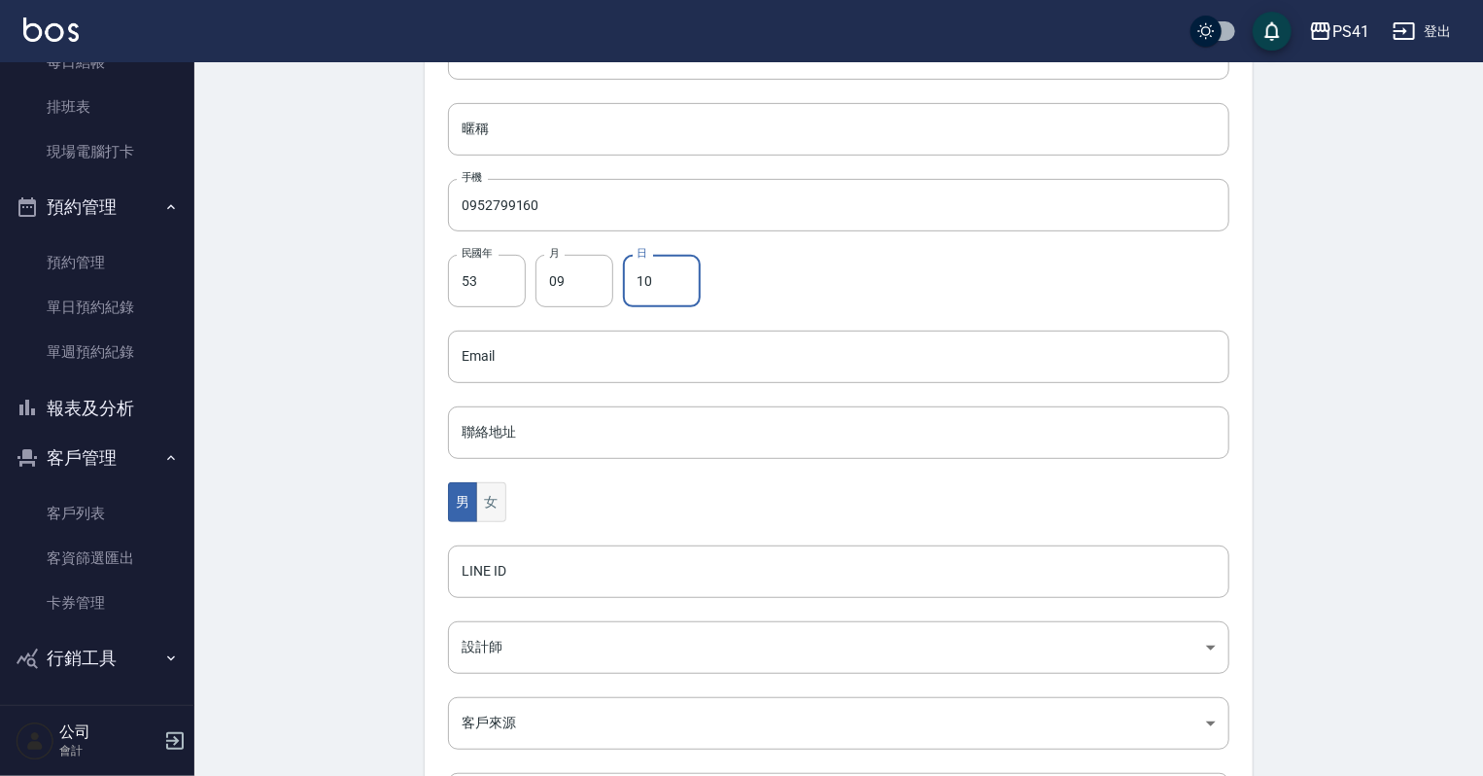
type input "10"
click at [494, 491] on button "女" at bounding box center [490, 502] width 29 height 40
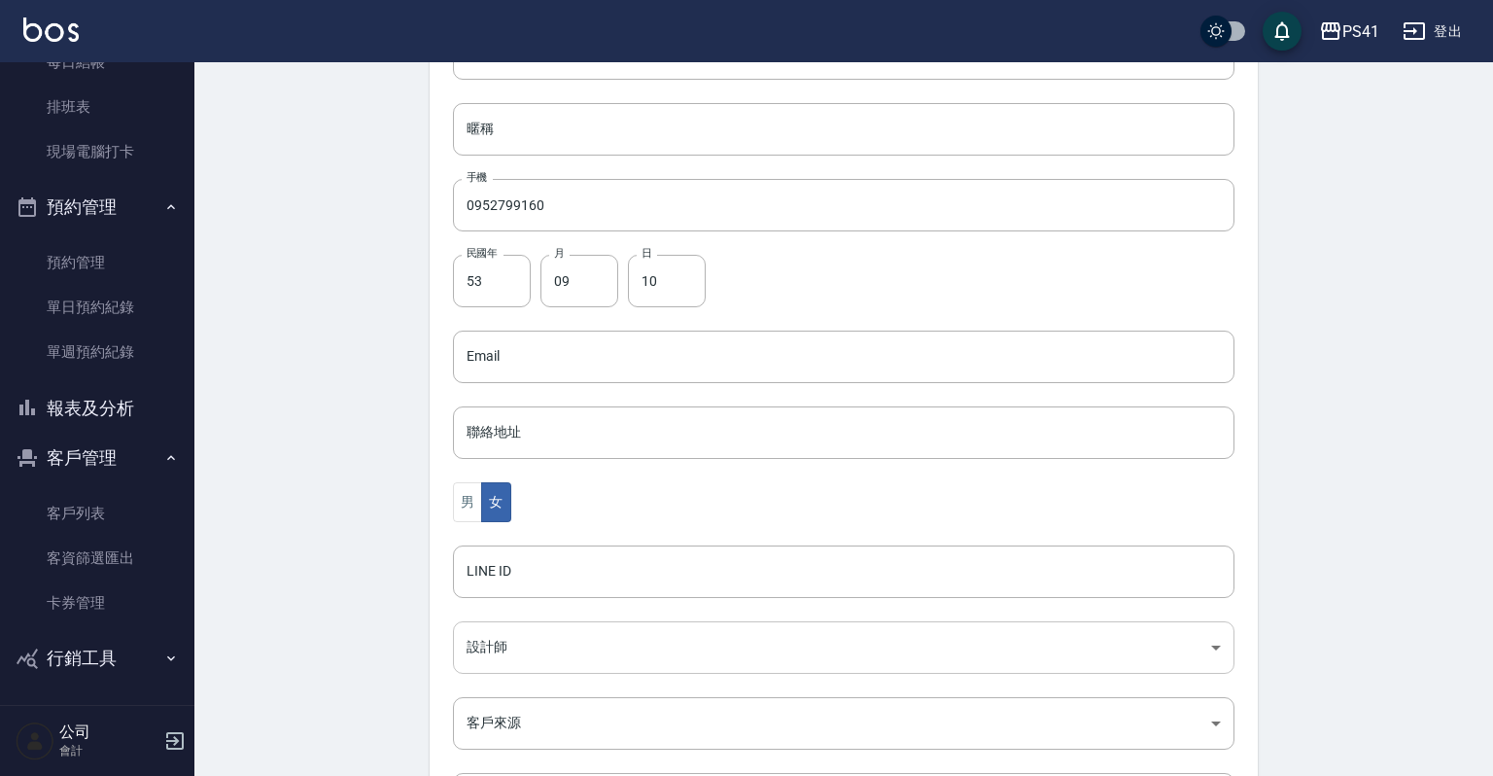
click at [487, 643] on body "PS41 登出 櫃檯作業 打帳單 帳單列表 現金收支登錄 材料自購登錄 每日結帳 排班表 現場電腦打卡 預約管理 預約管理 單日預約紀錄 單週預約紀錄 報表及…" at bounding box center [746, 321] width 1493 height 1265
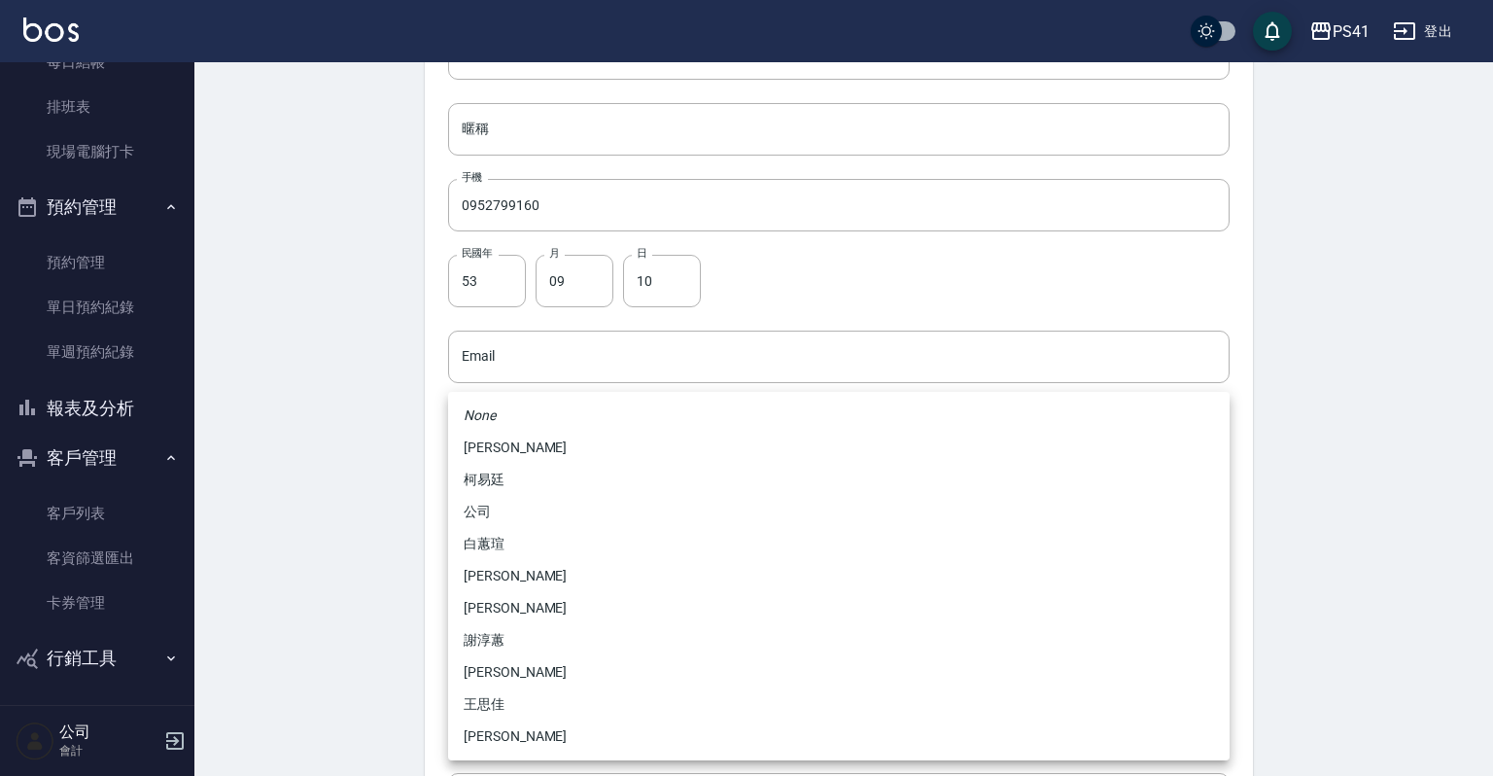
click at [528, 446] on li "[PERSON_NAME]" at bounding box center [838, 448] width 781 height 32
type input "a41d4cf0-59f1-404c-a8bf-2b9d1b27fb85"
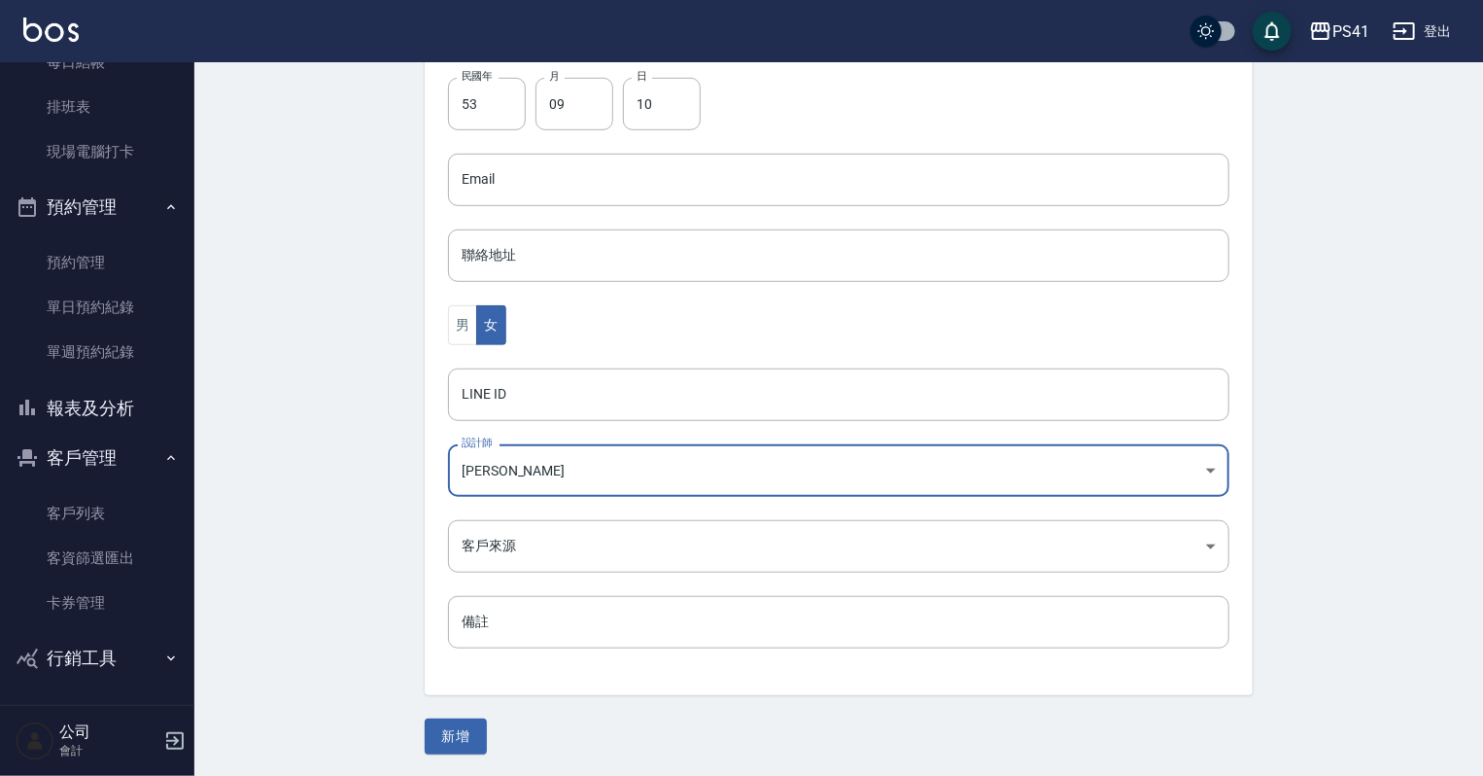
scroll to position [489, 0]
click at [462, 739] on button "新增" at bounding box center [456, 735] width 62 height 36
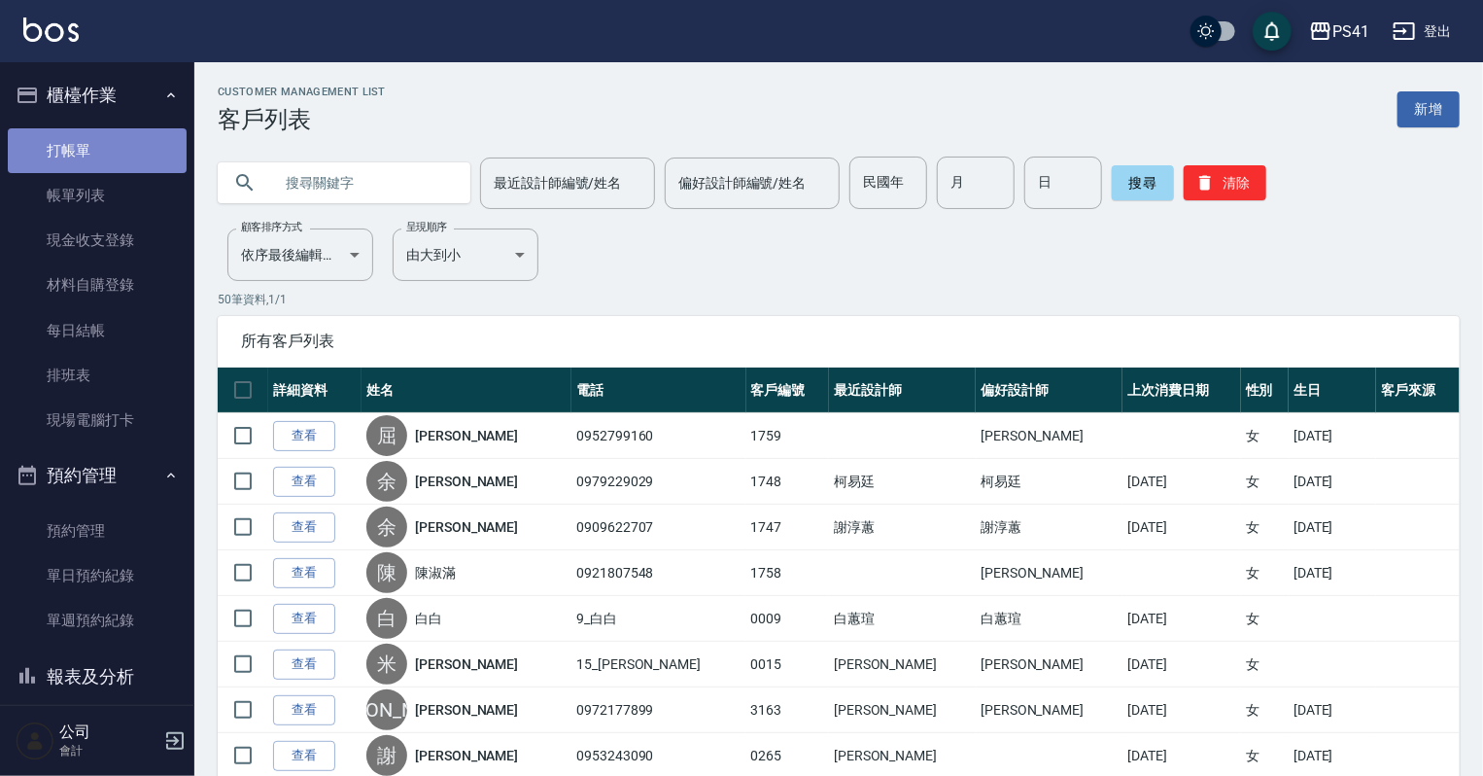
click at [120, 145] on link "打帳單" at bounding box center [97, 150] width 179 height 45
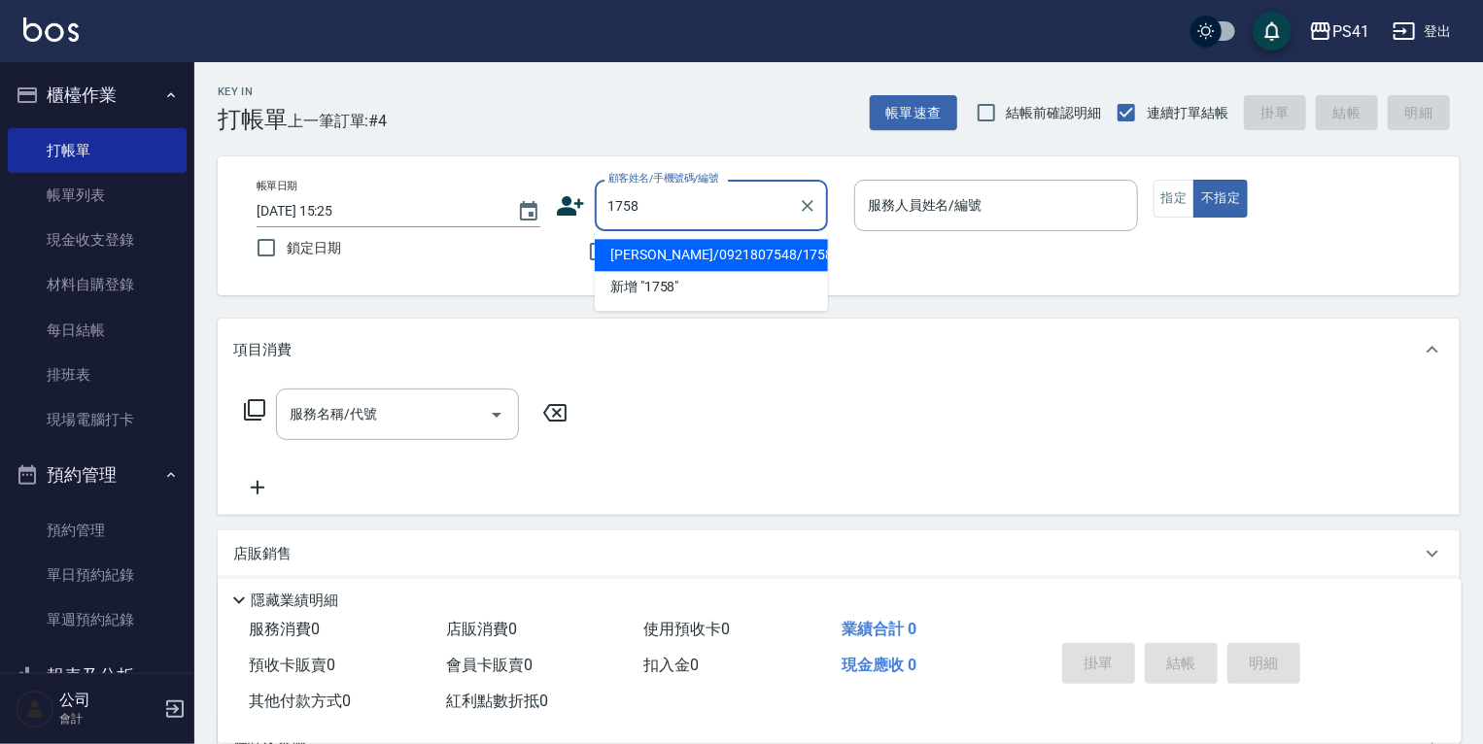
type input "[PERSON_NAME]/0921807548/1758"
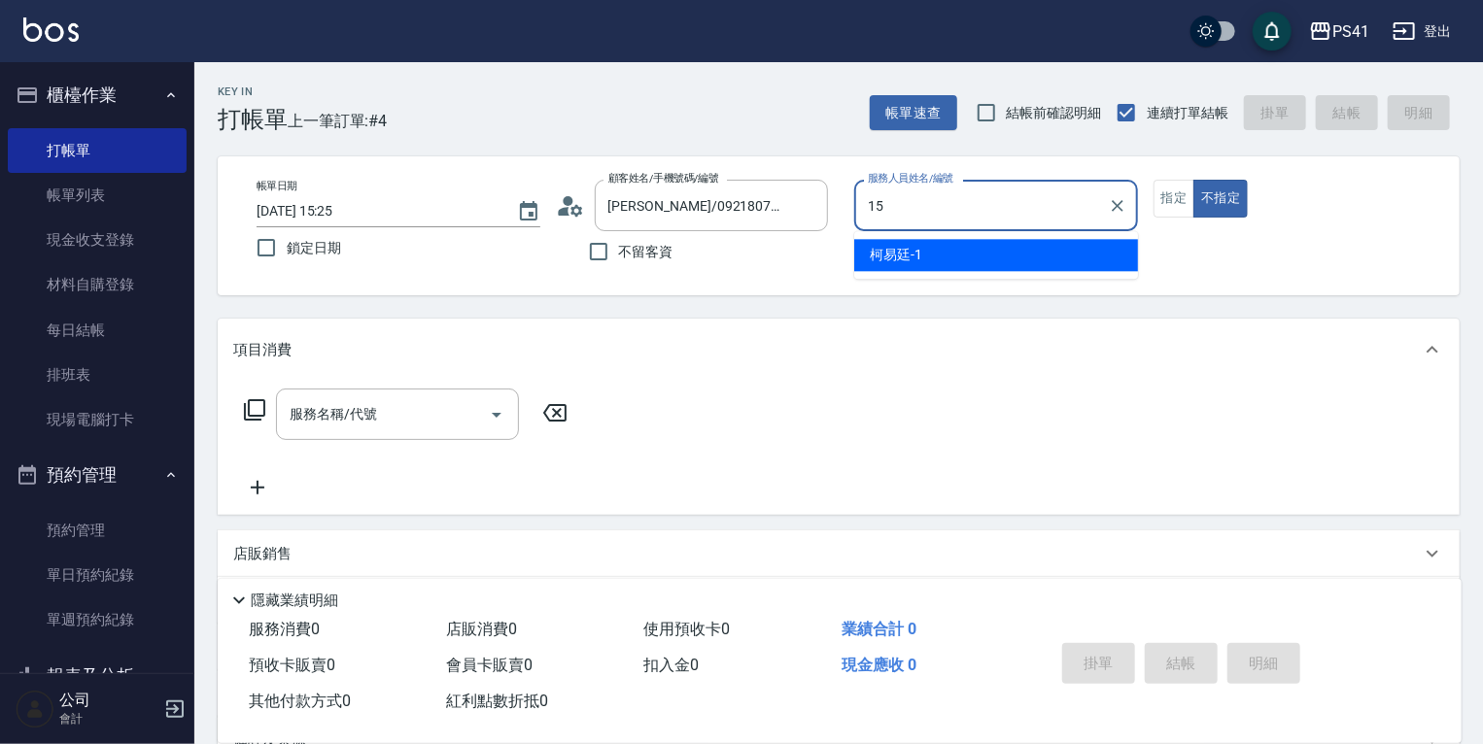
type input "[PERSON_NAME]-15"
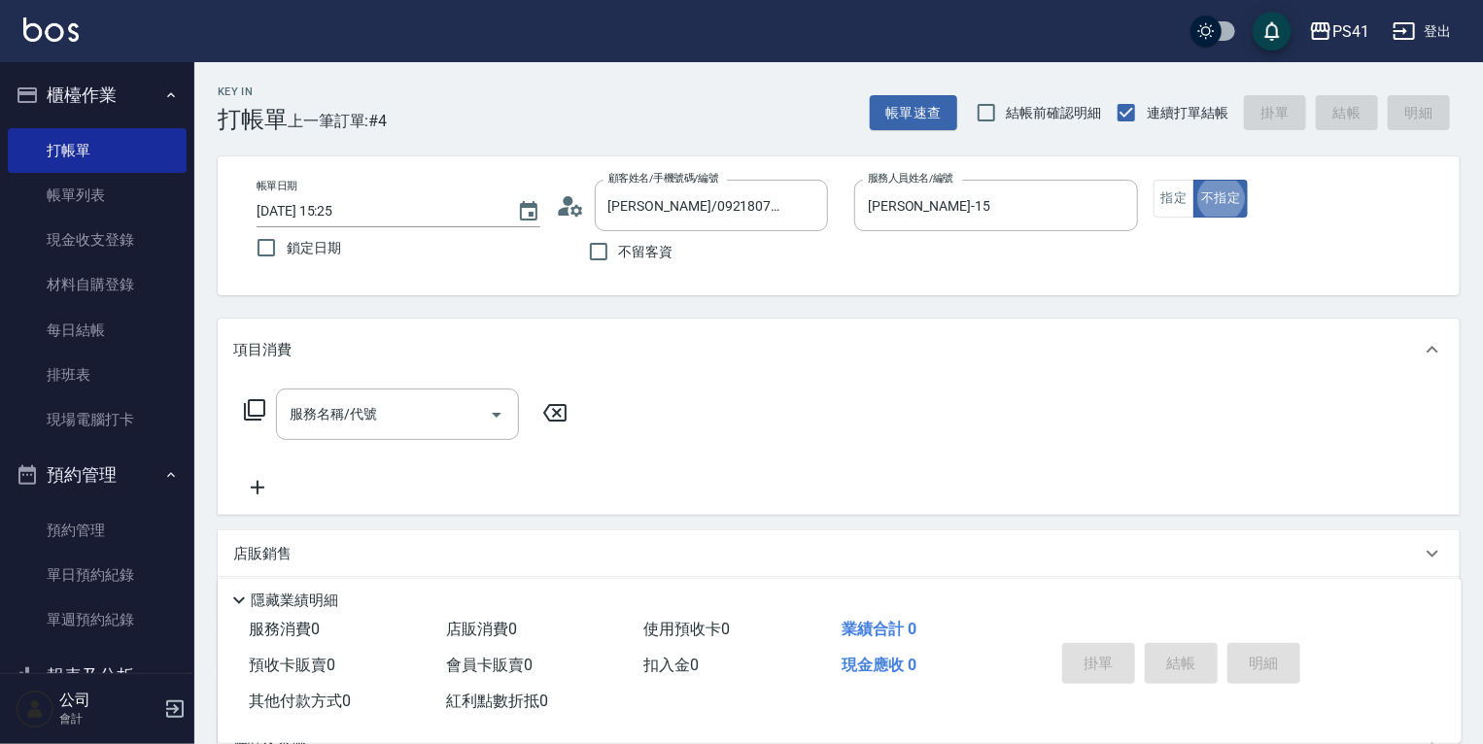
type button "false"
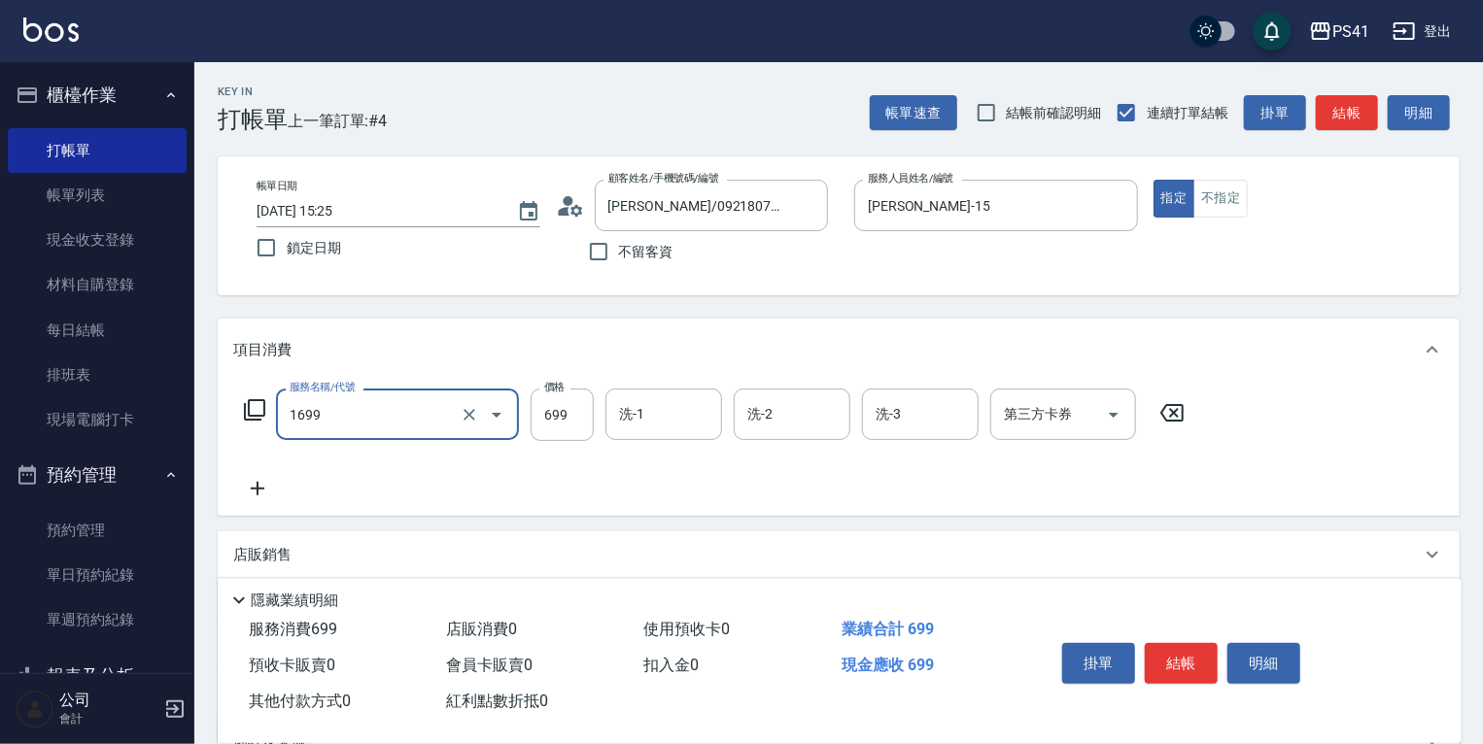
type input "純粹植淨控油SPA洗髮699(1699)"
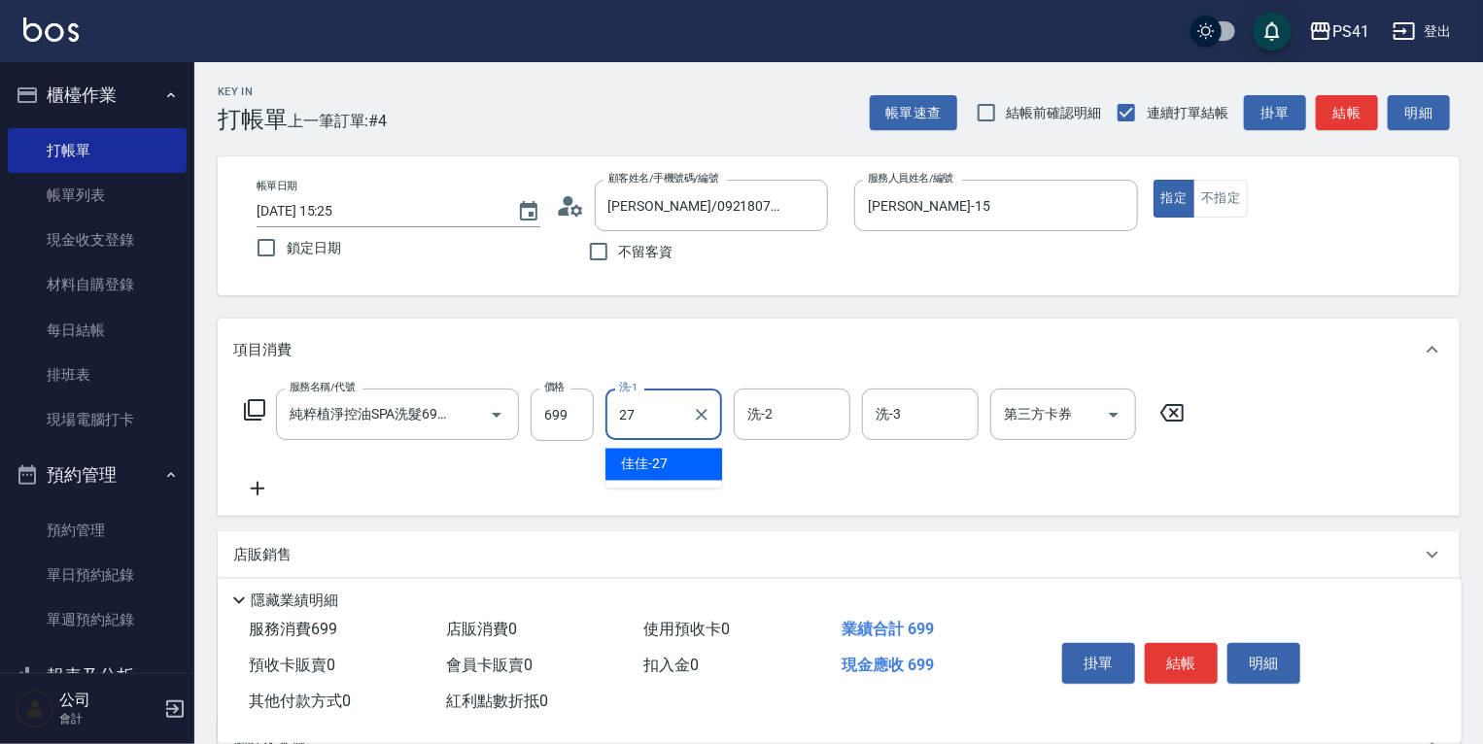
type input "佳佳-27"
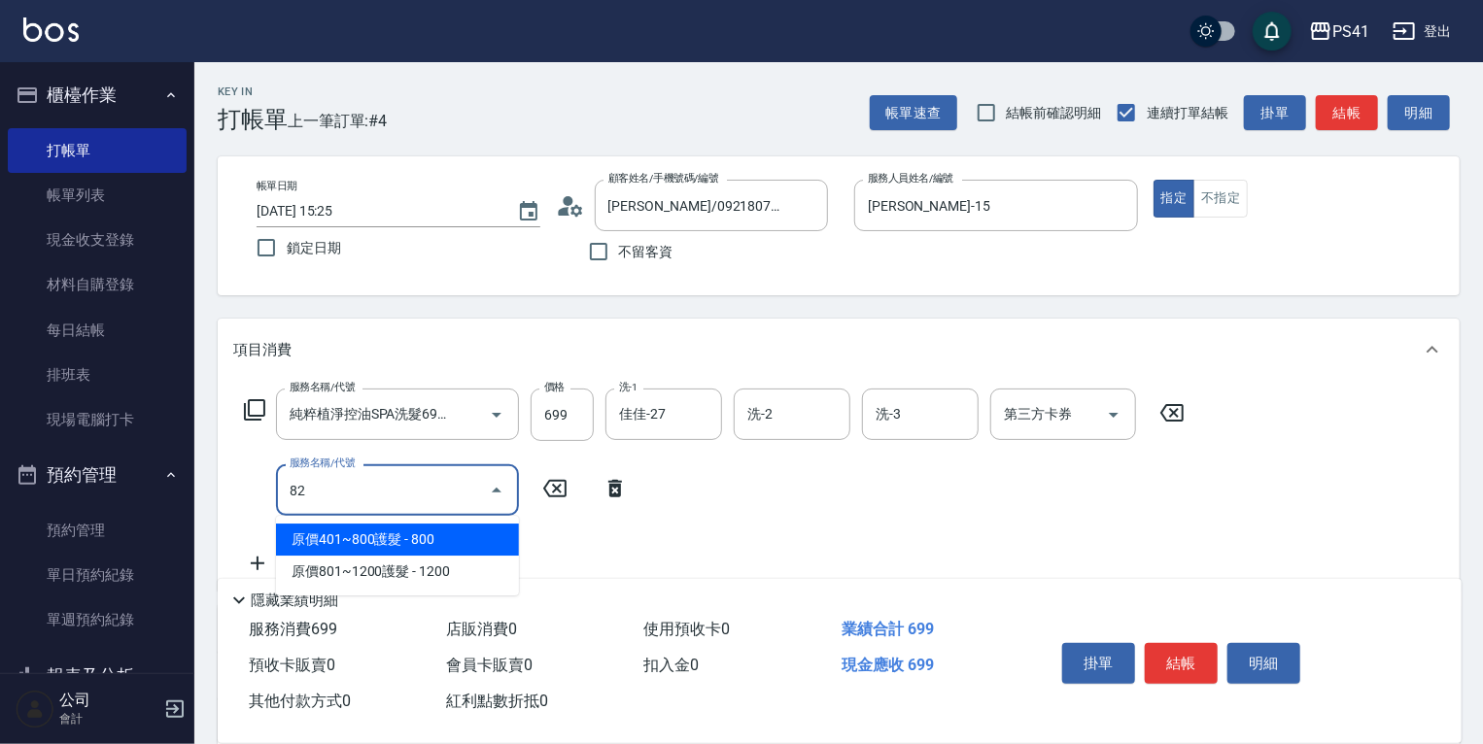
type input "820"
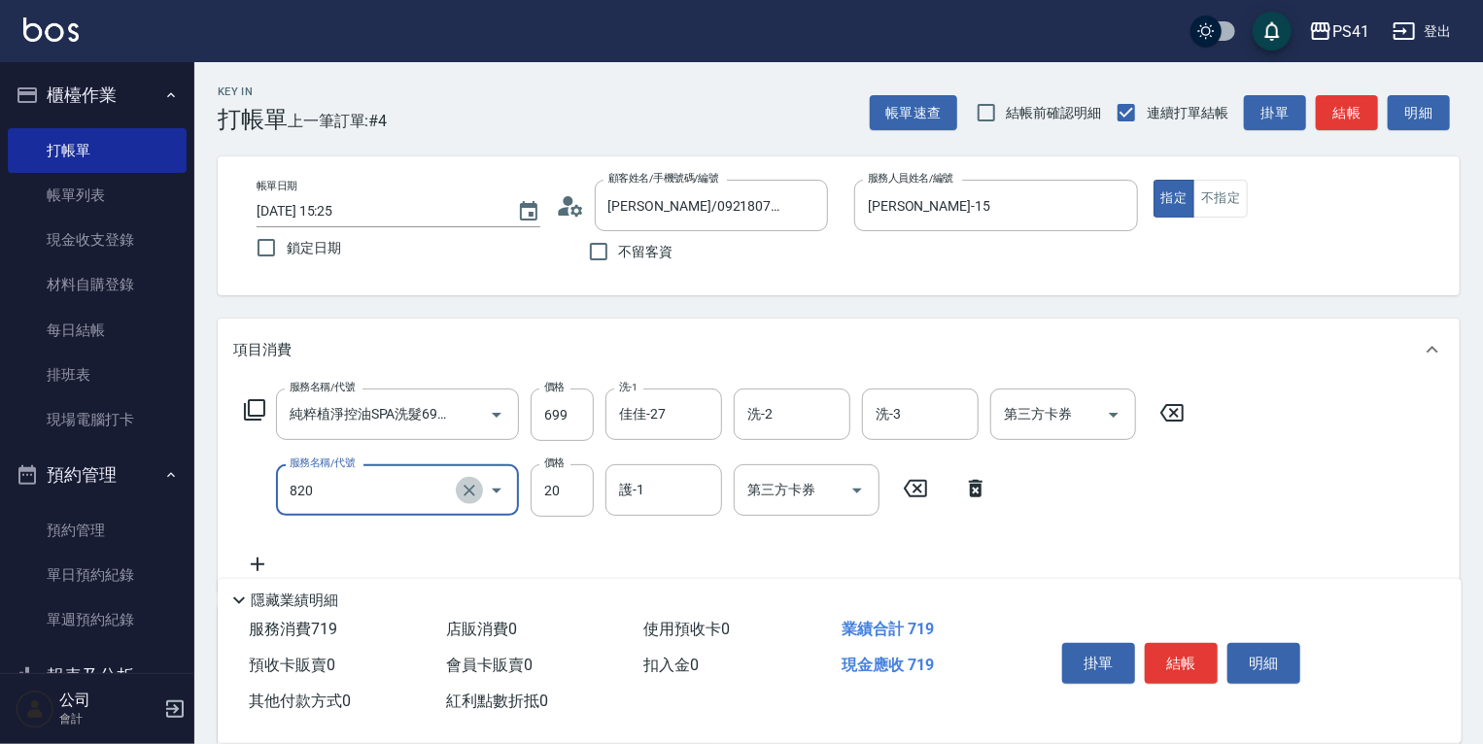
click at [474, 490] on icon "Clear" at bounding box center [469, 490] width 19 height 19
type input "補燙(3500)"
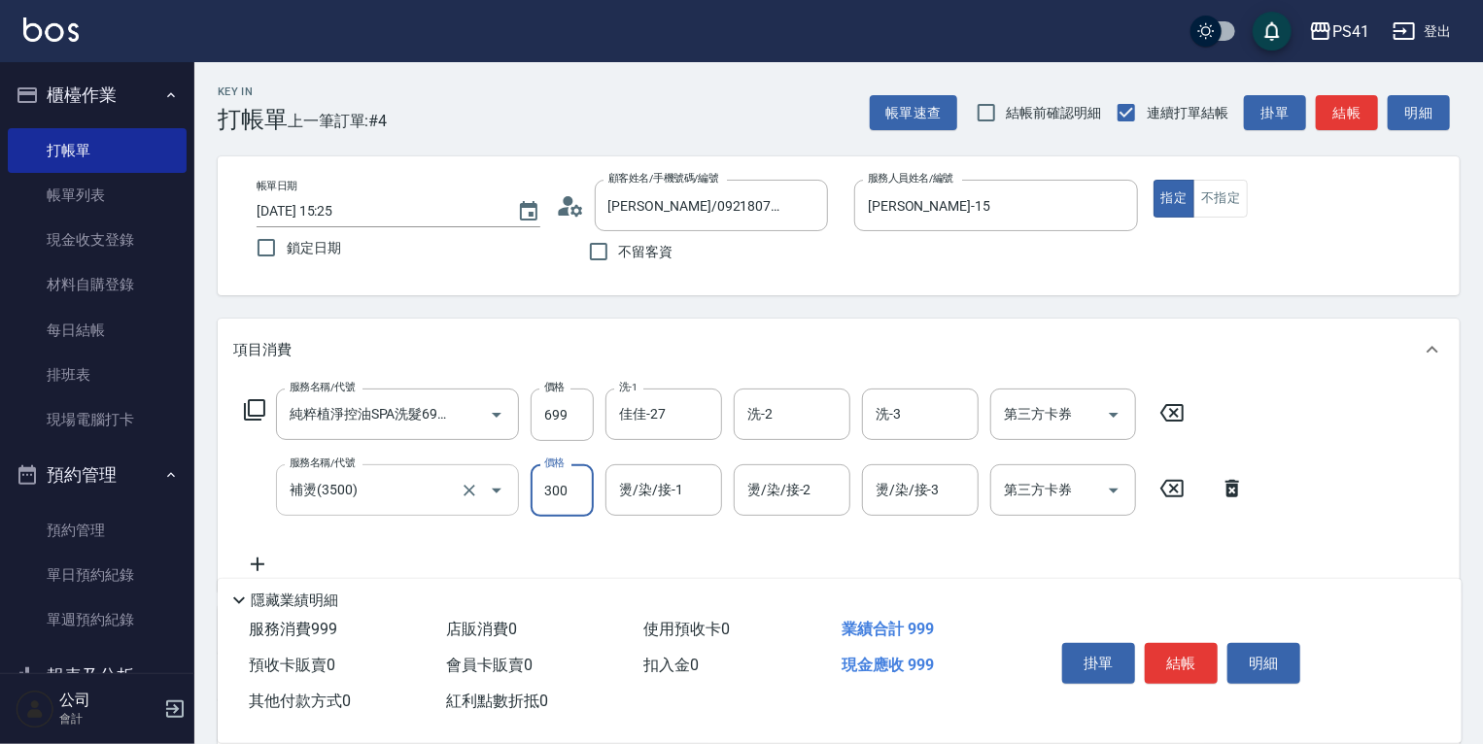
type input "300"
type input "佳佳-27"
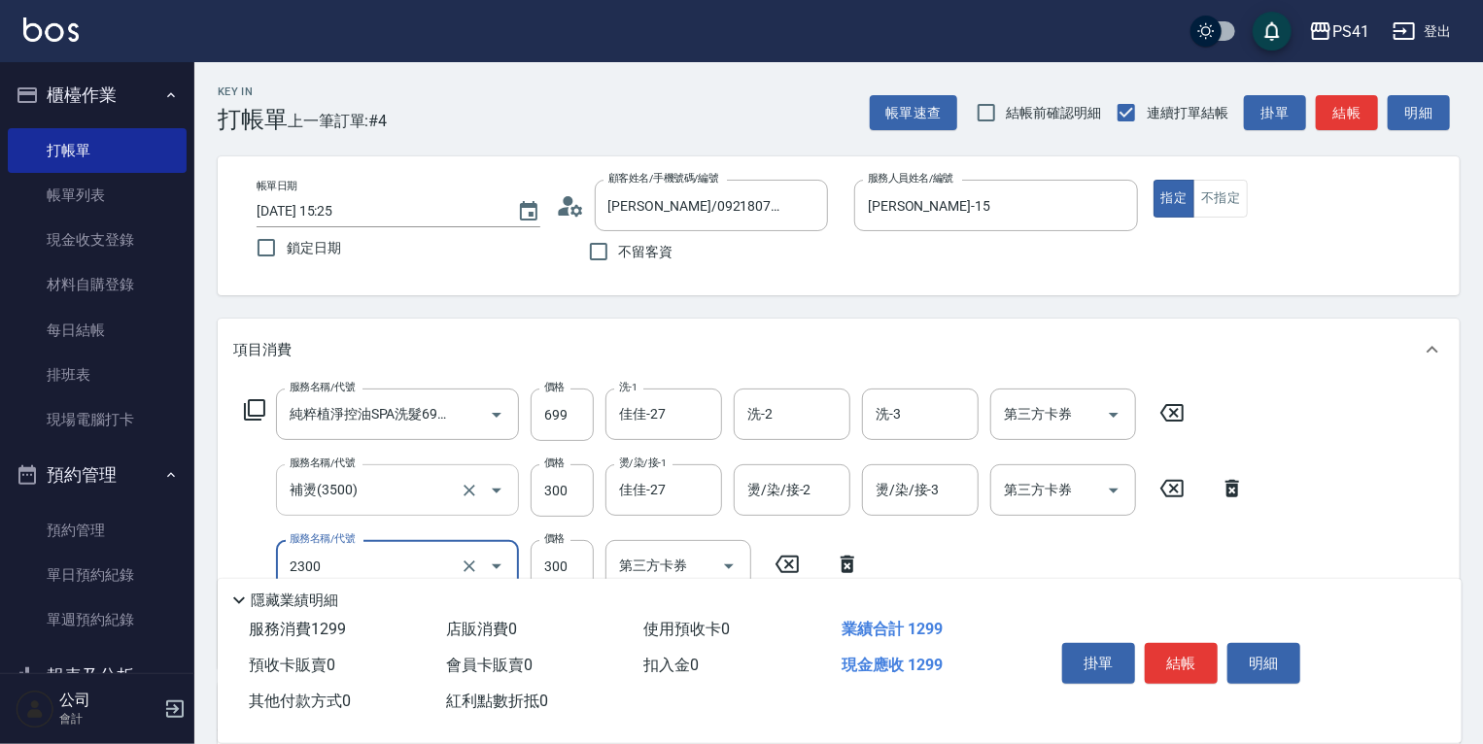
type input "剪髮(2300)"
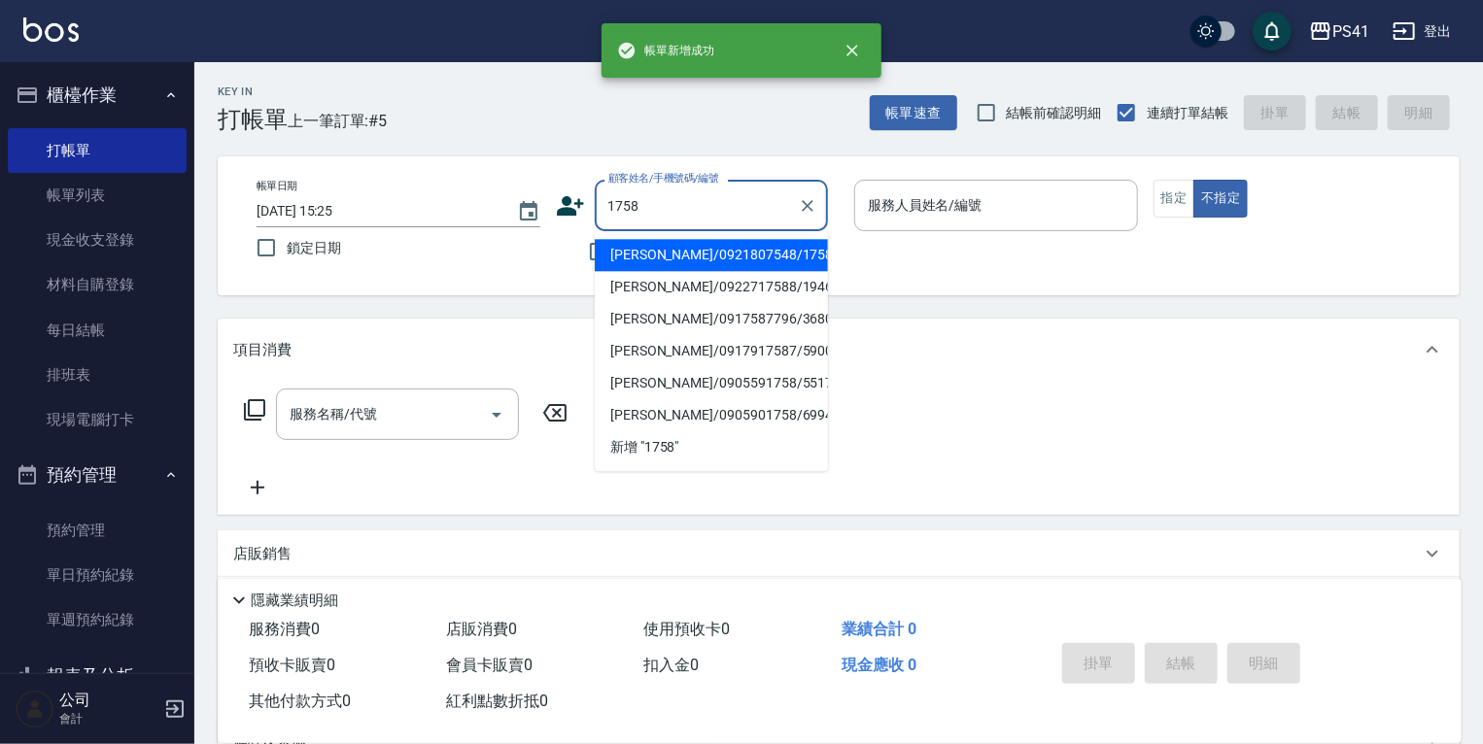
type input "[PERSON_NAME]/0921807548/1758"
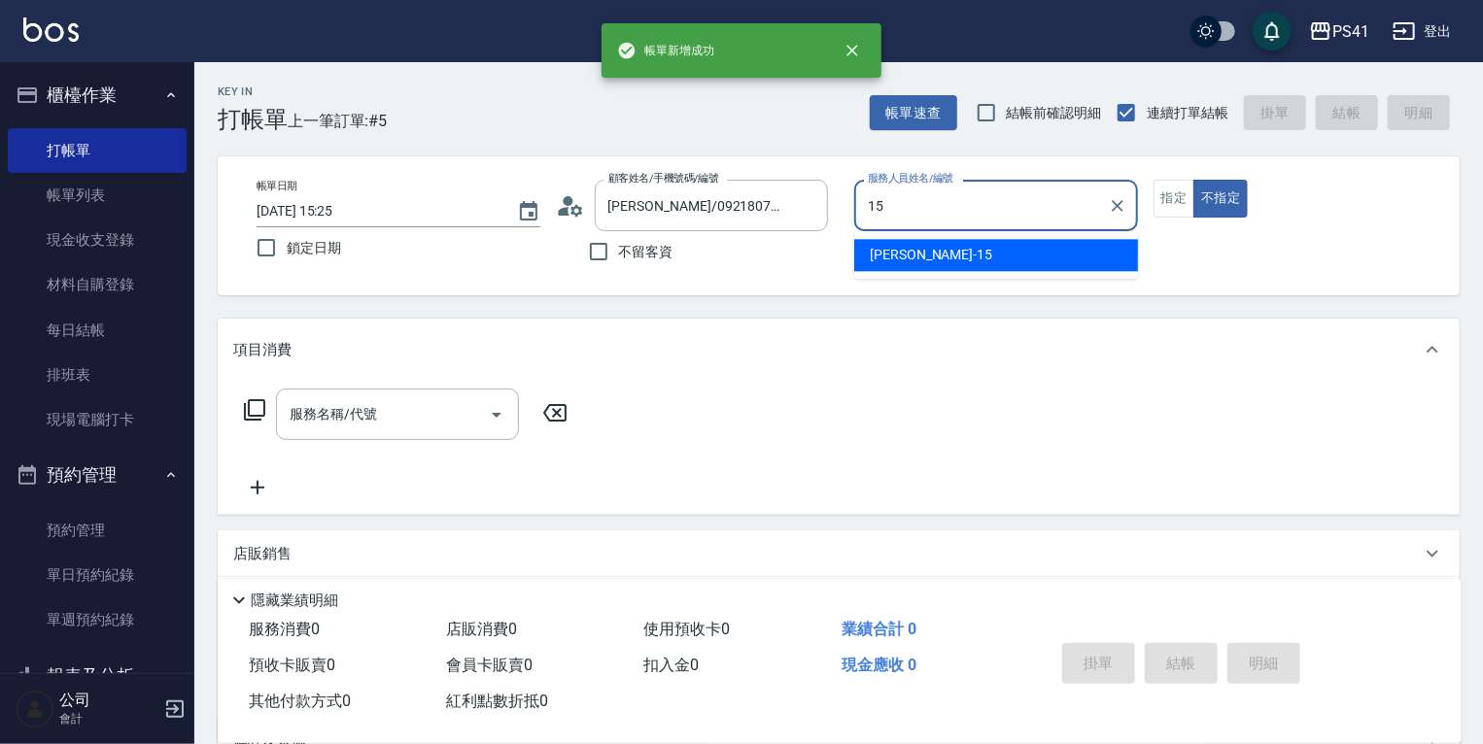
type input "[PERSON_NAME]-15"
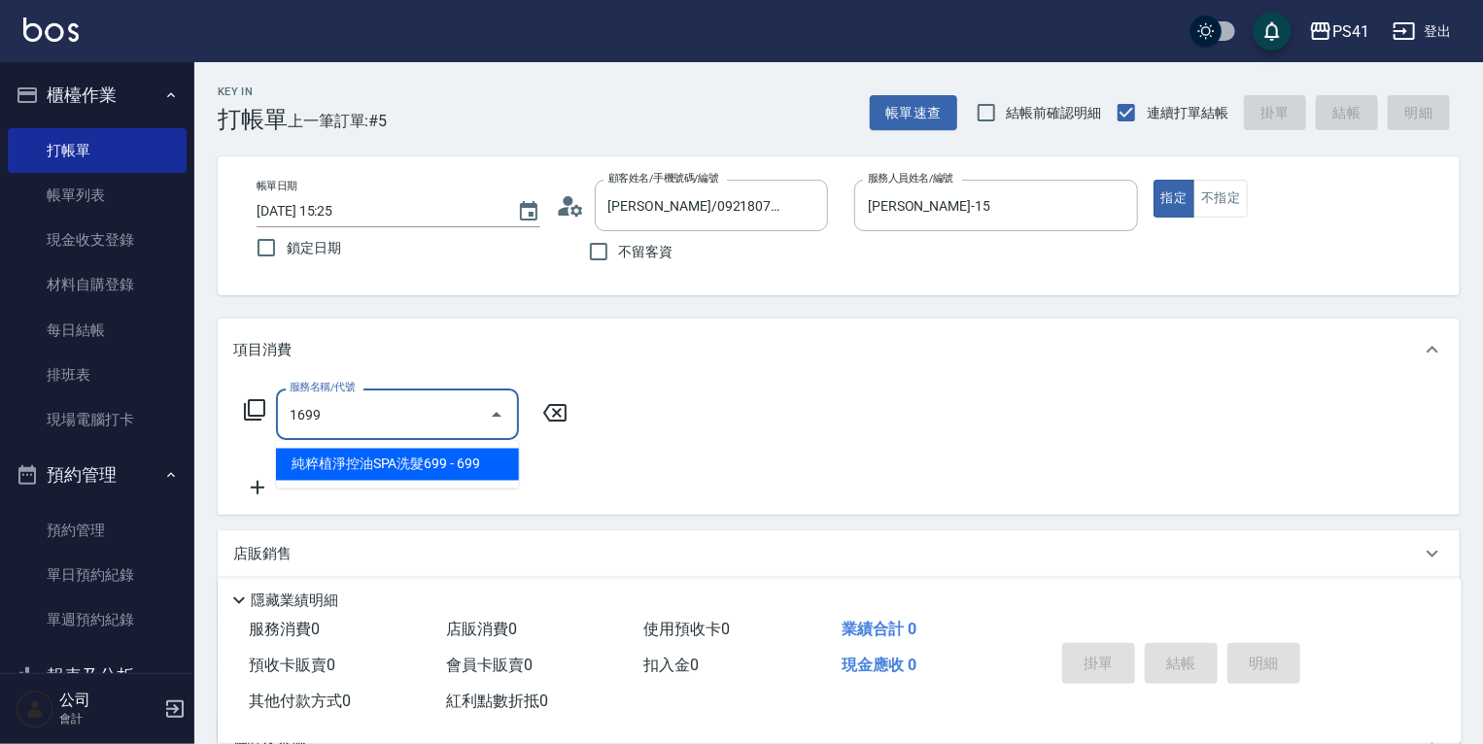
type input "純粹植淨控油SPA洗髮699(1699)"
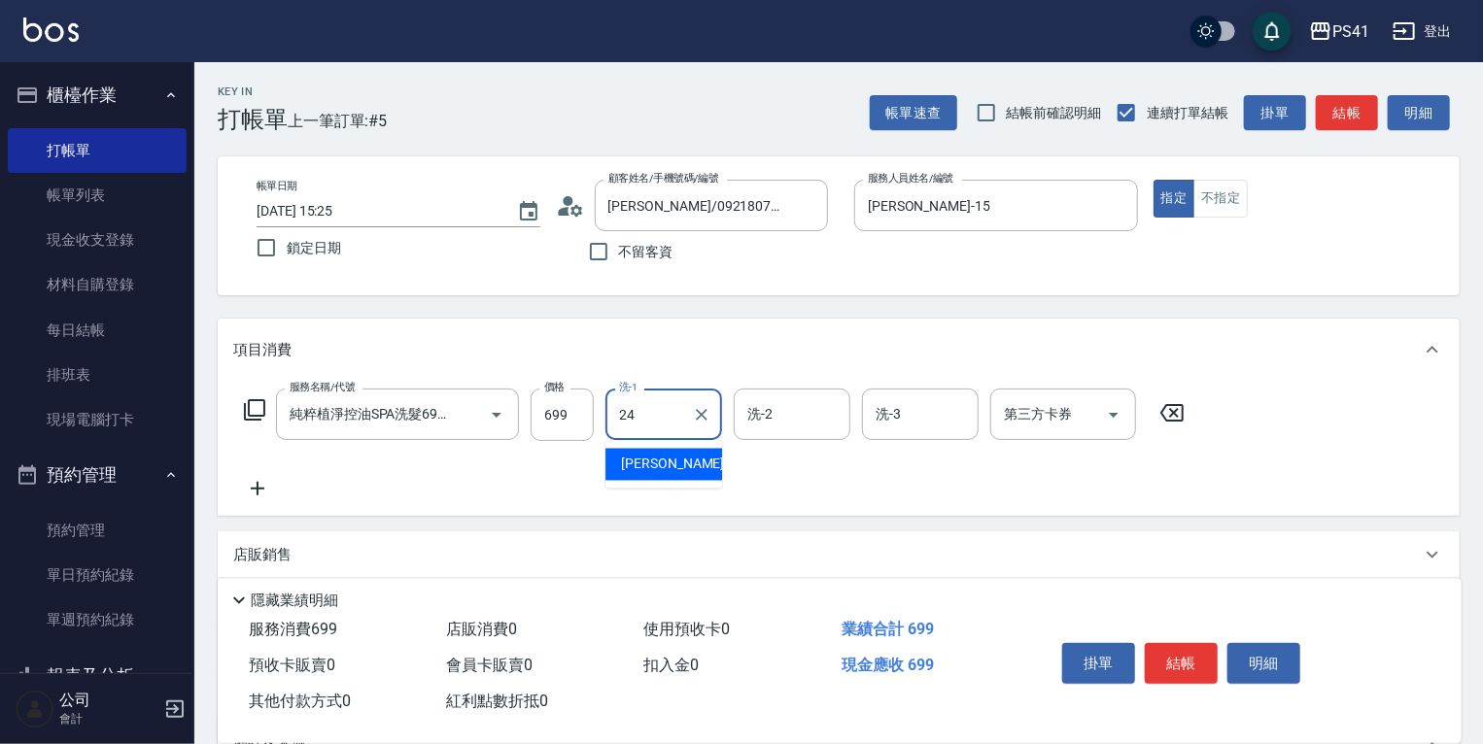
type input "[PERSON_NAME]-24"
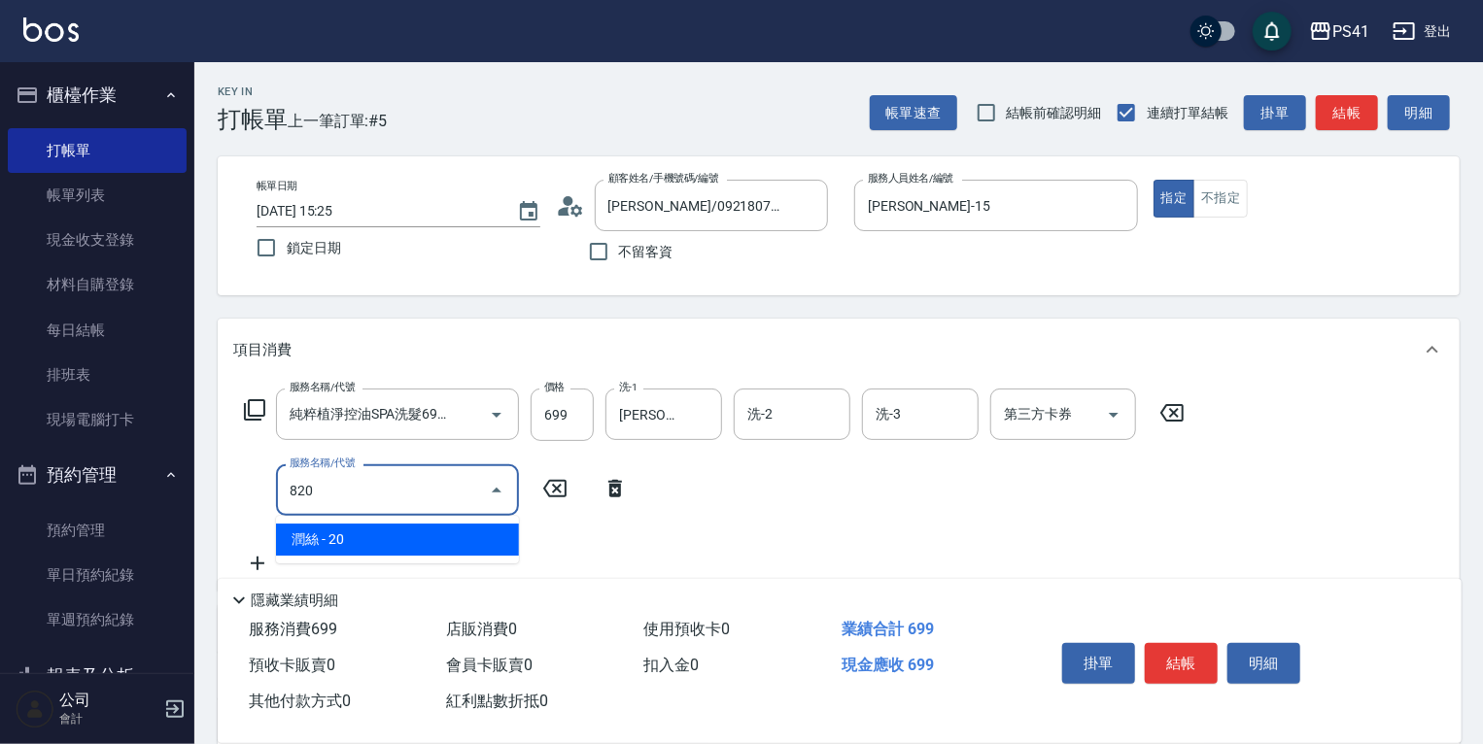
type input "潤絲(820)"
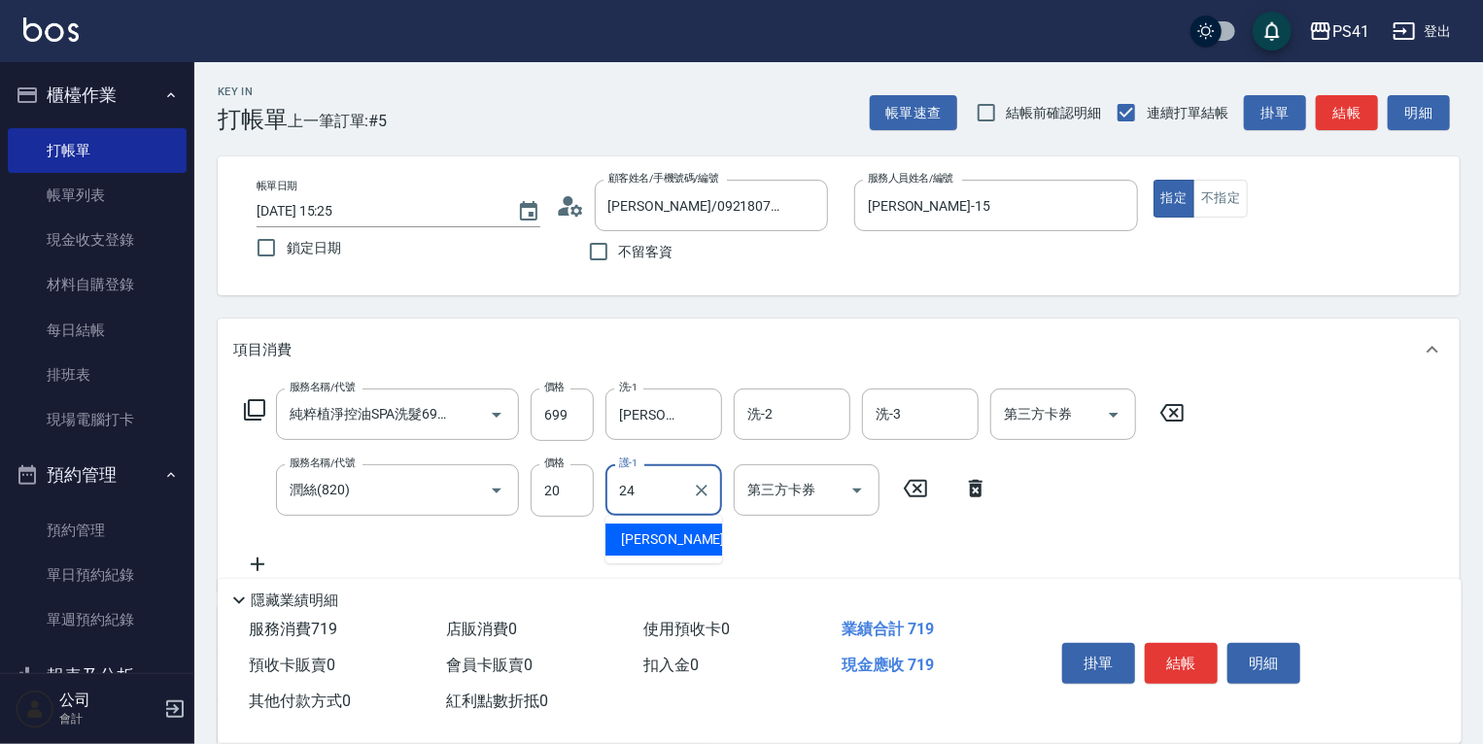
type input "[PERSON_NAME]-24"
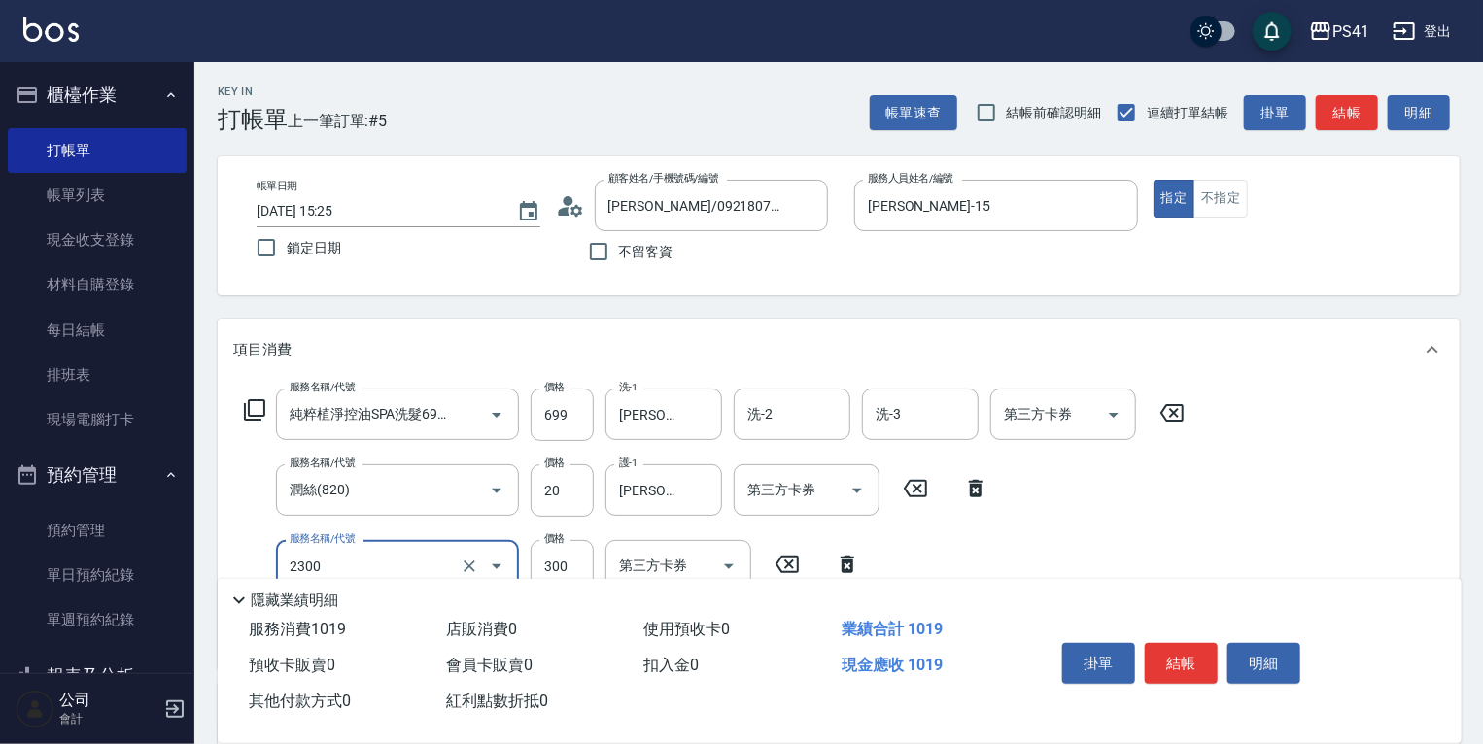
type input "剪髮(2300)"
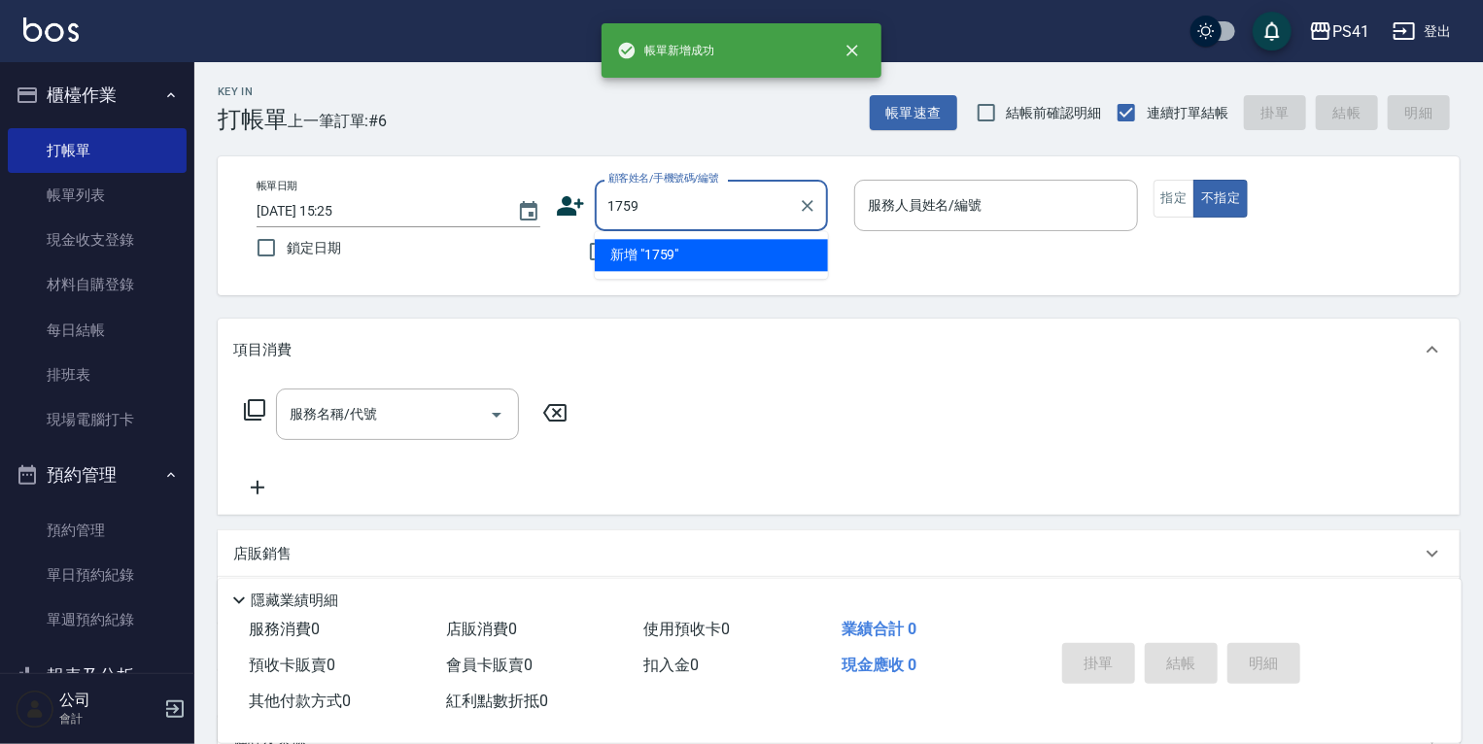
type input "1759"
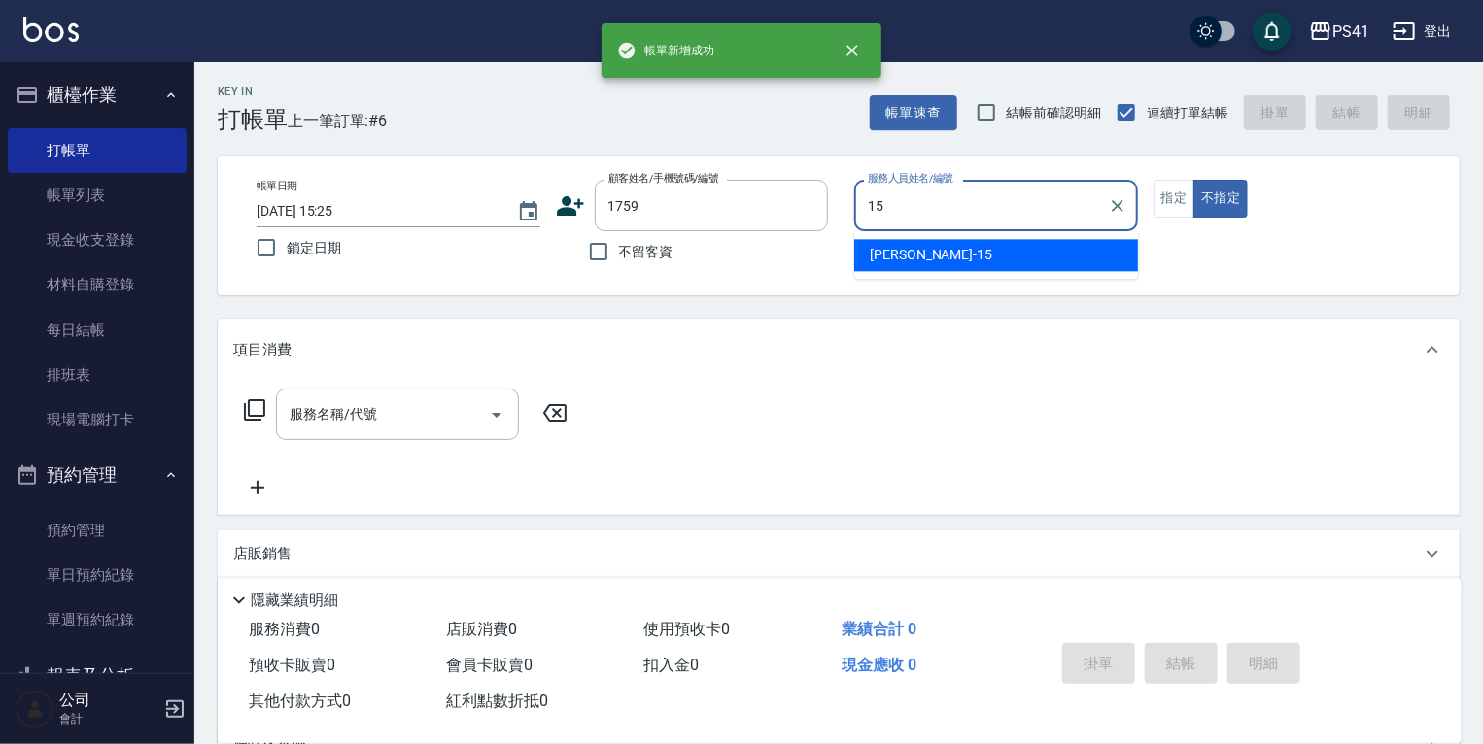
type input "[PERSON_NAME]-15"
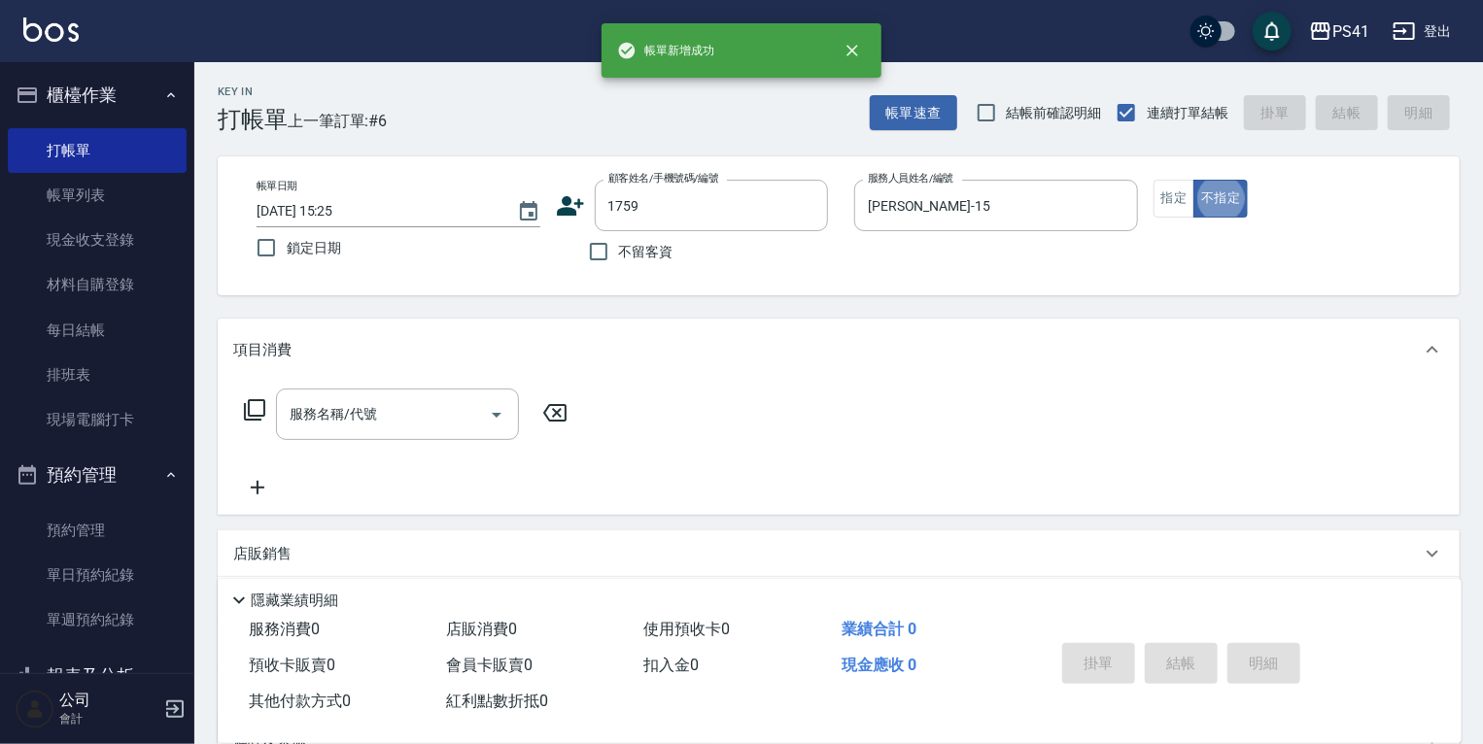
type input "[PERSON_NAME]/0952799160/1759"
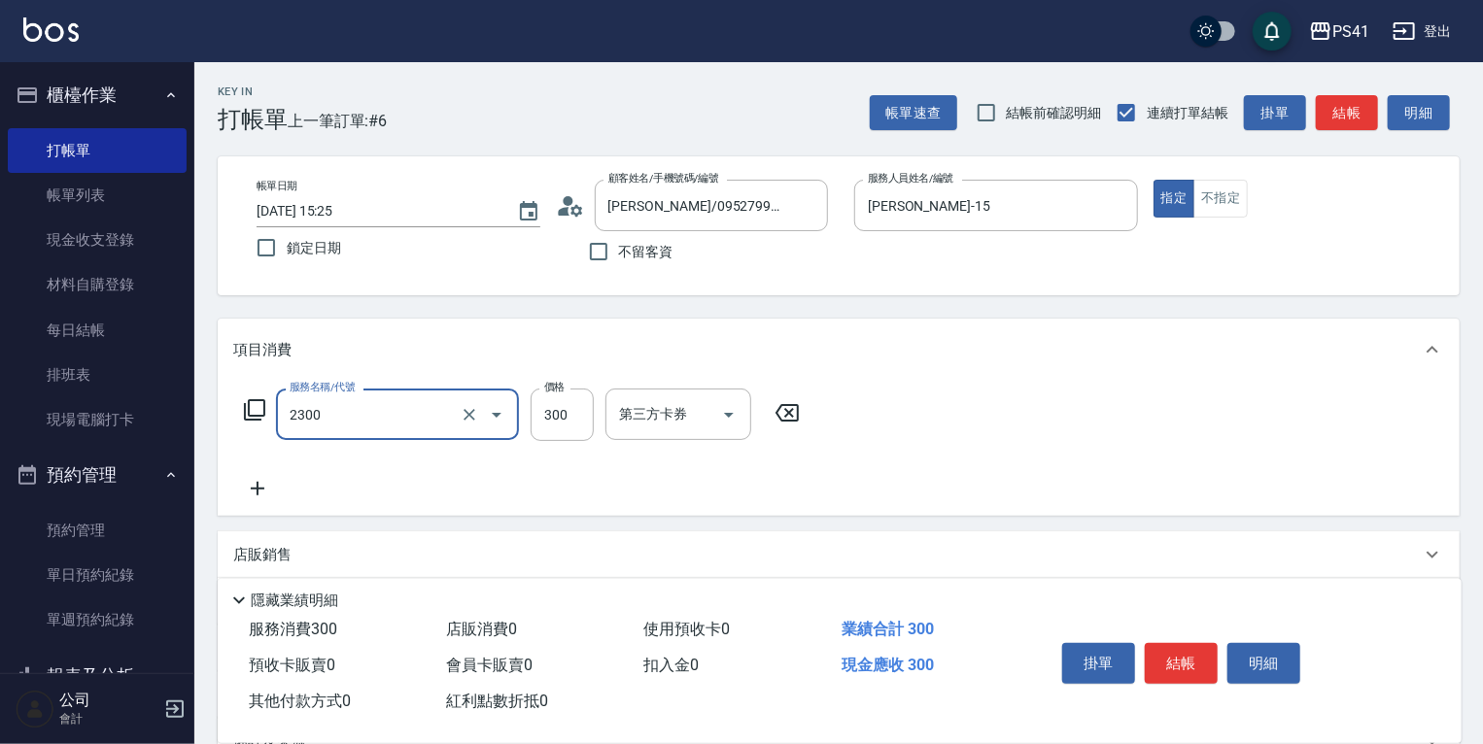
type input "剪髮(2300)"
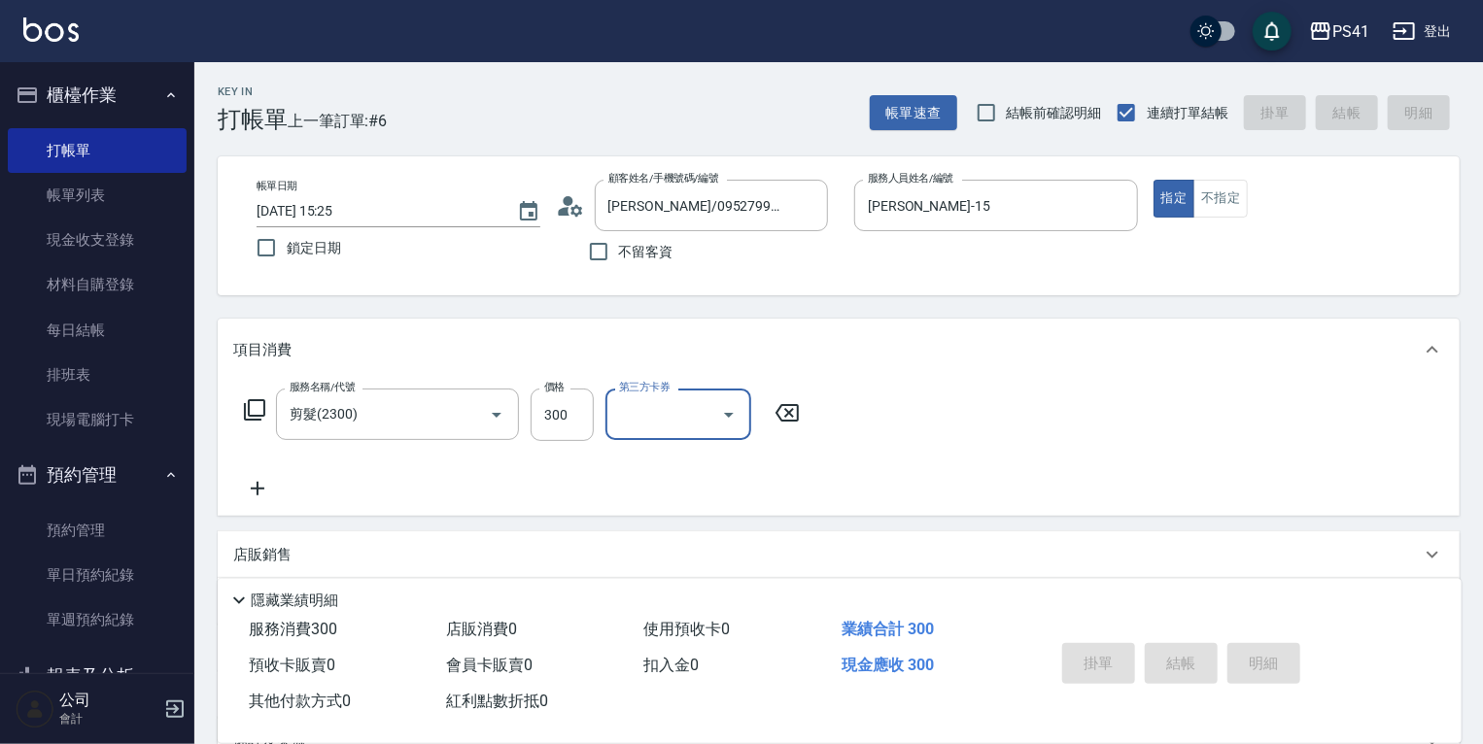
type input "[DATE] 15:26"
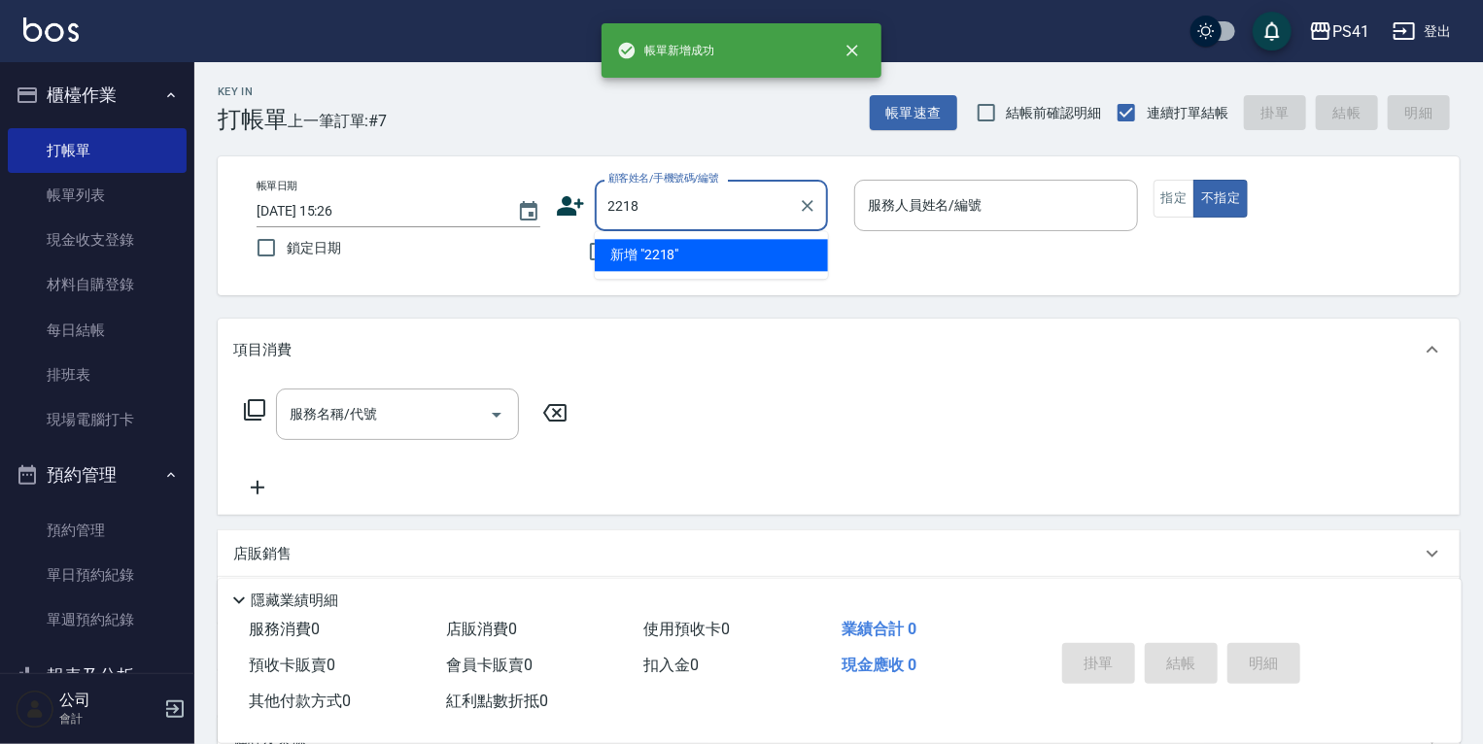
type input "2218"
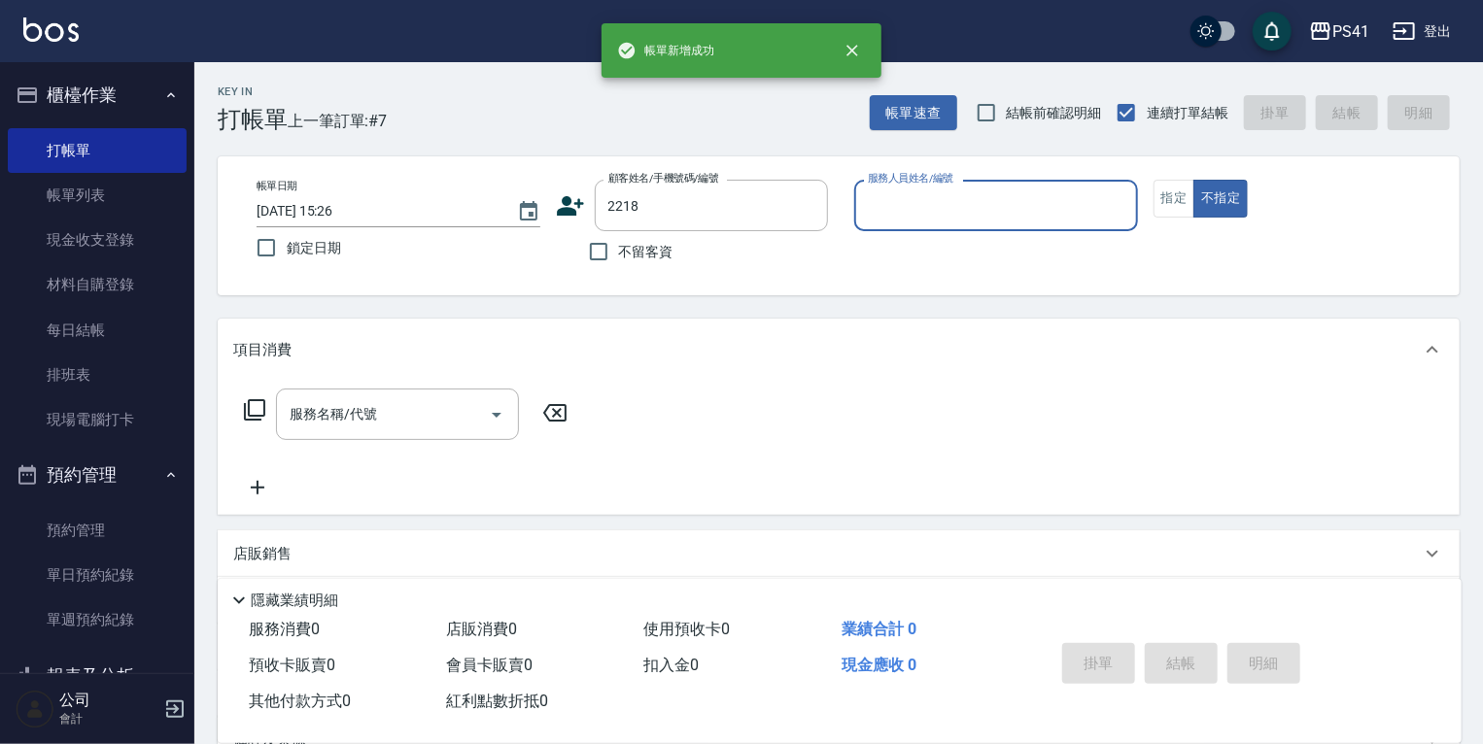
type input "1"
type input "連[PERSON_NAME]/0931080153/2218"
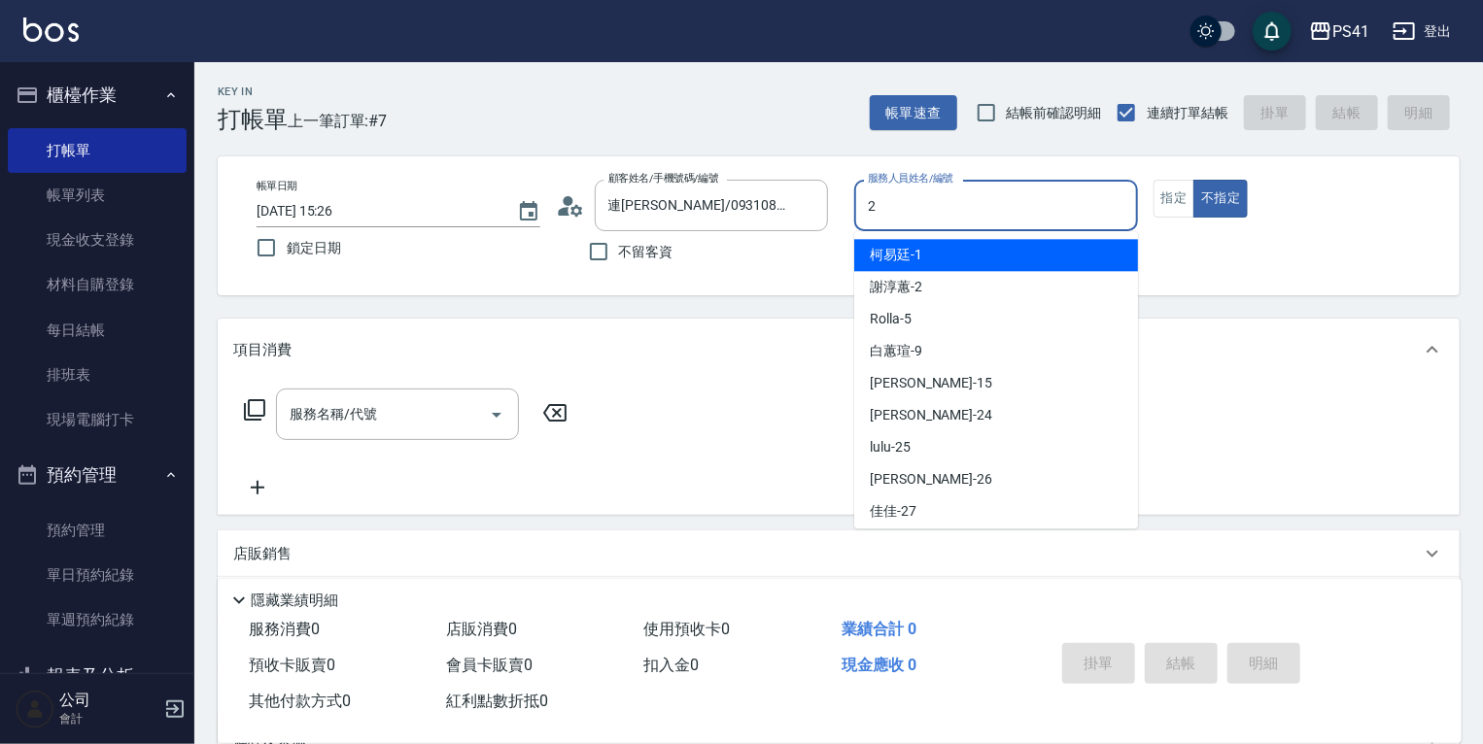
type input "謝淳蕙-2"
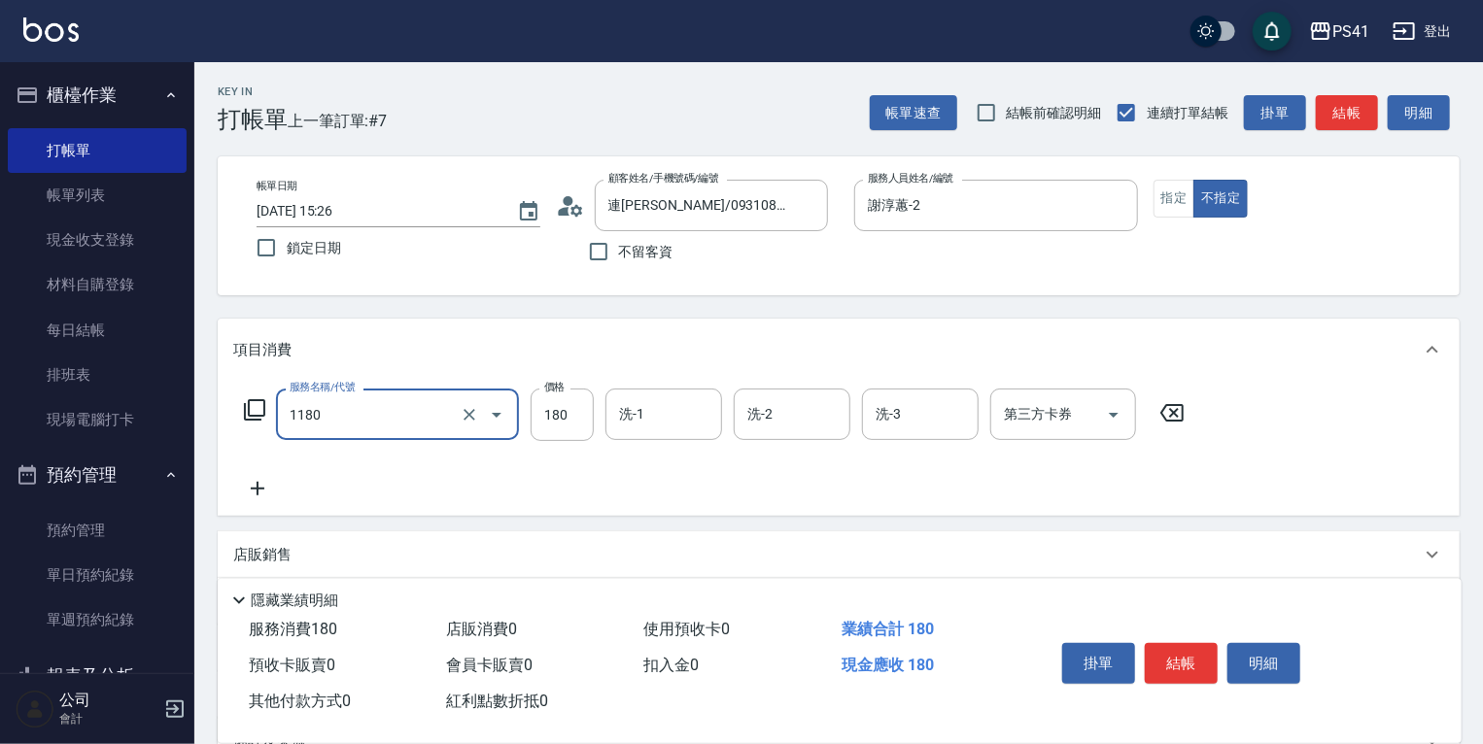
type input "洗髮(洗+剪不指定活動)(1180)"
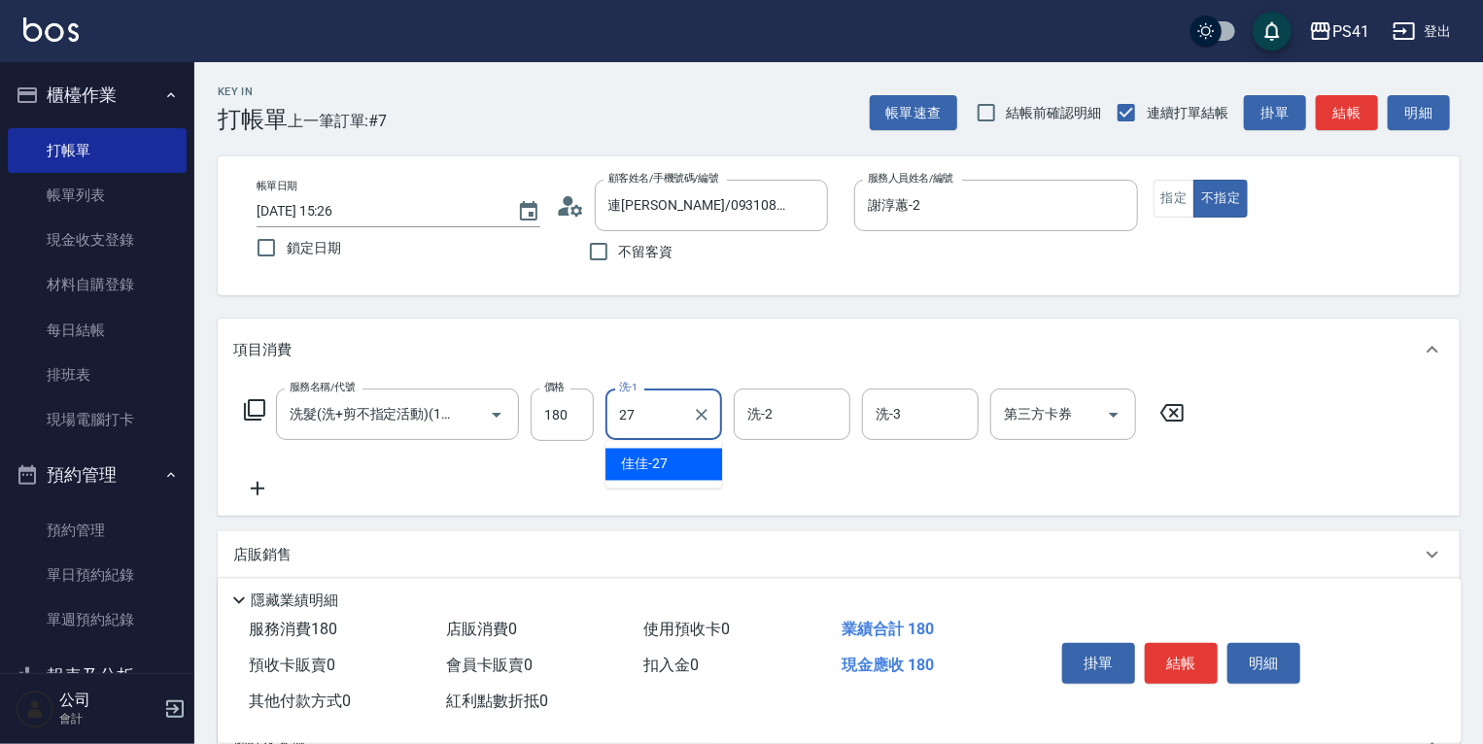
type input "佳佳-27"
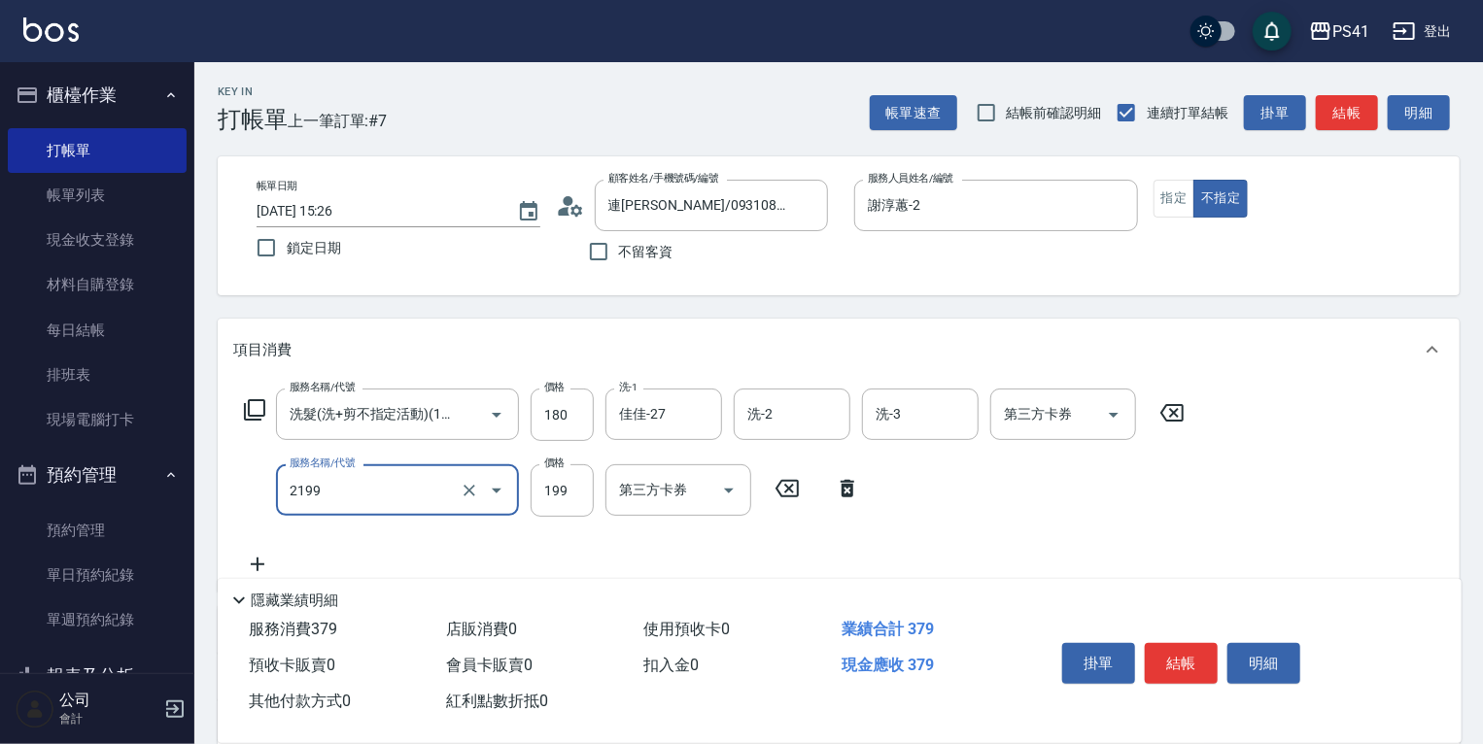
type input "不指定剪髮活動(2199)"
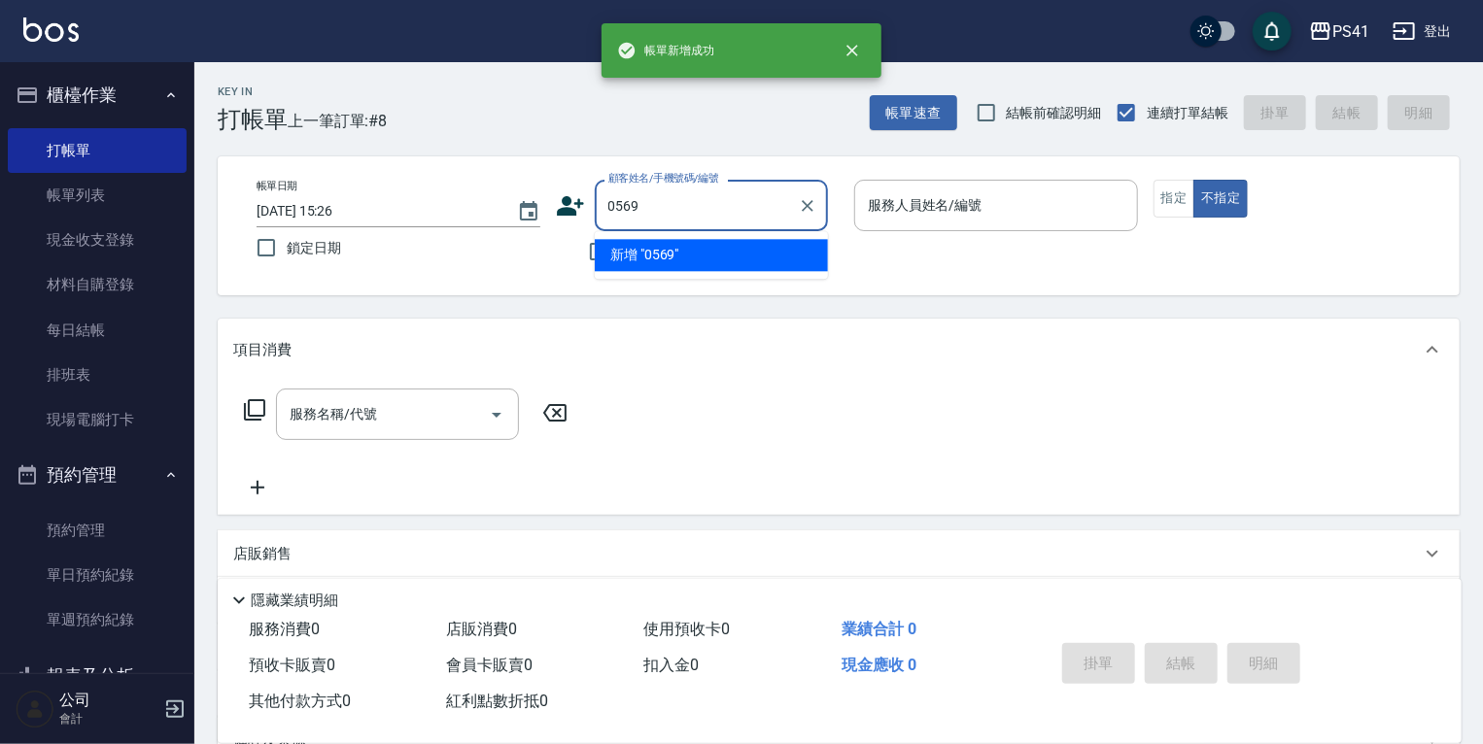
type input "0569"
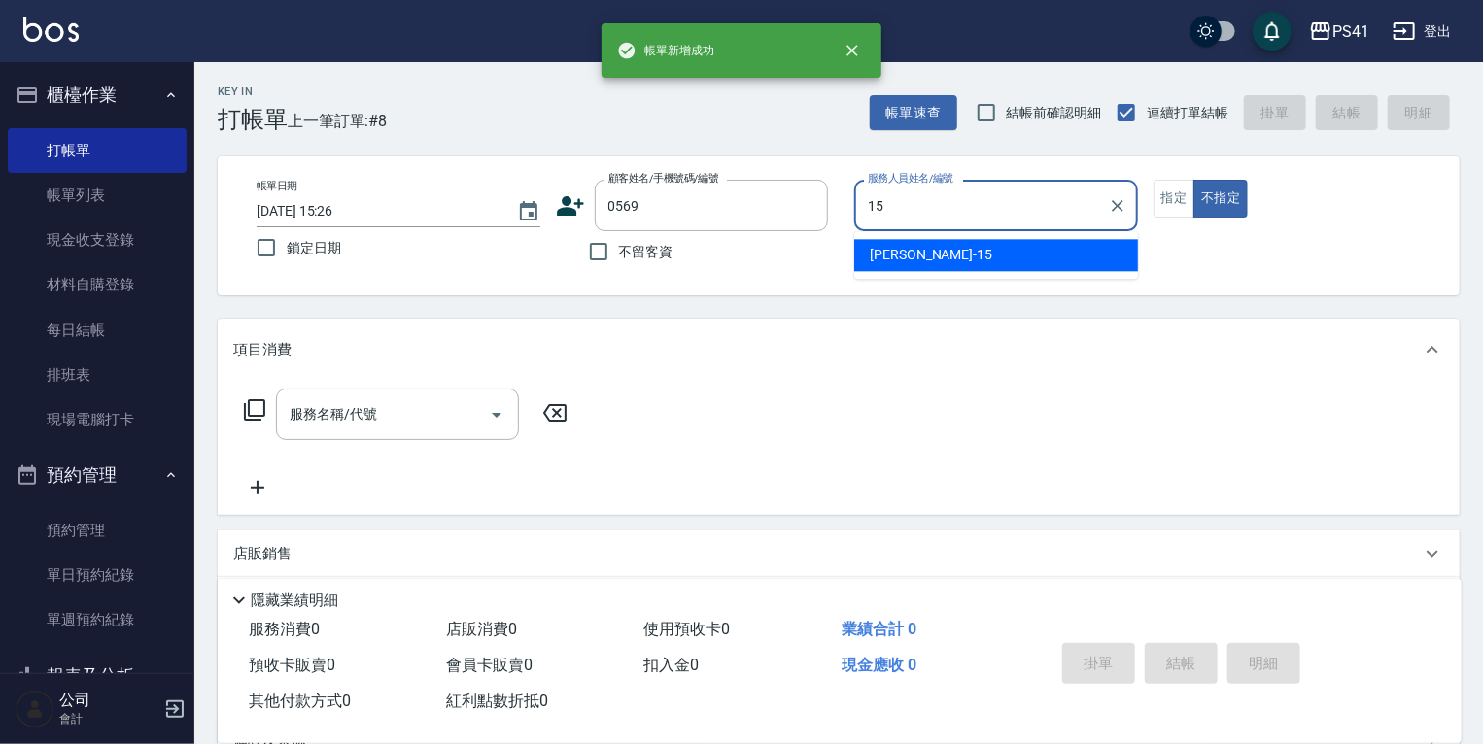
type input "[PERSON_NAME]-15"
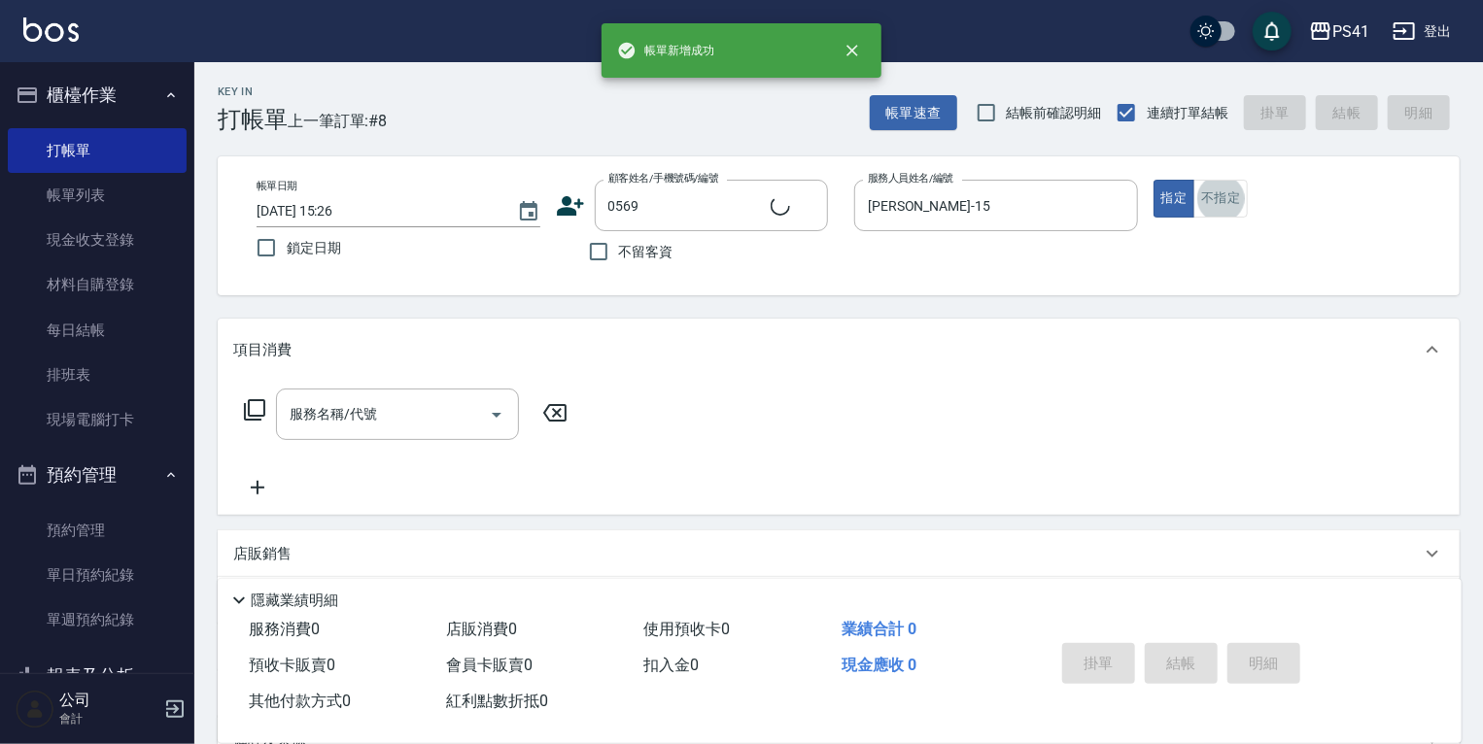
type input "[PERSON_NAME]/569_[PERSON_NAME]/0569"
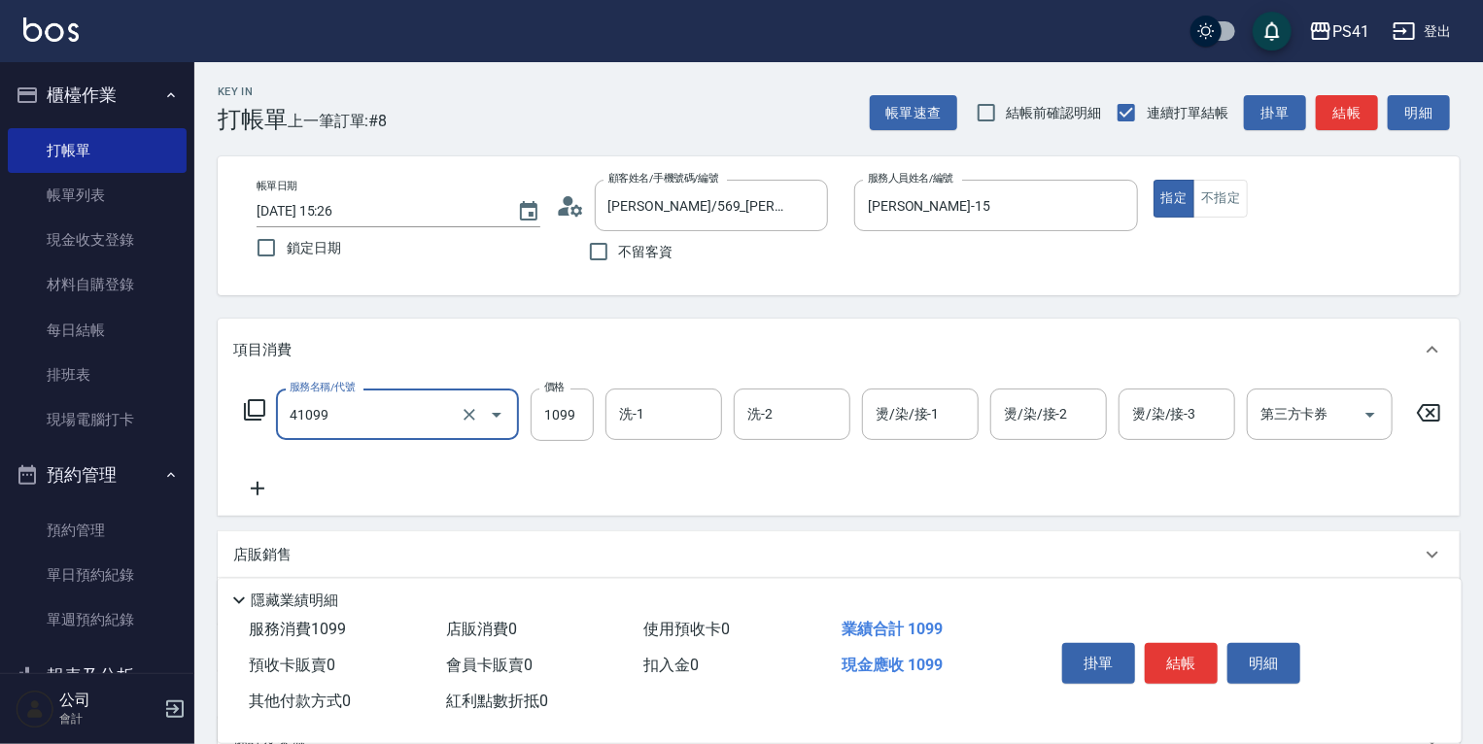
type input "公司活動/早鳥(41099)"
type input "1500"
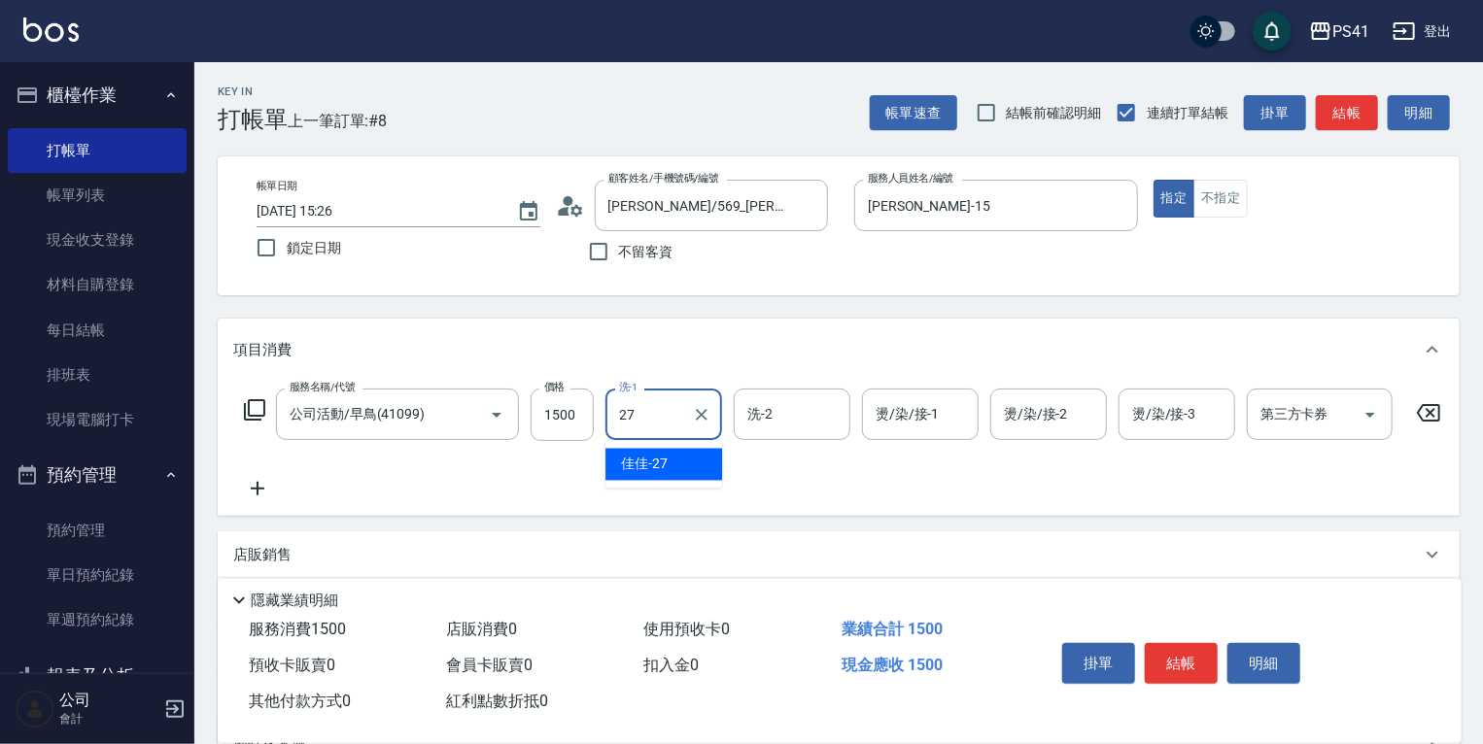
type input "佳佳-27"
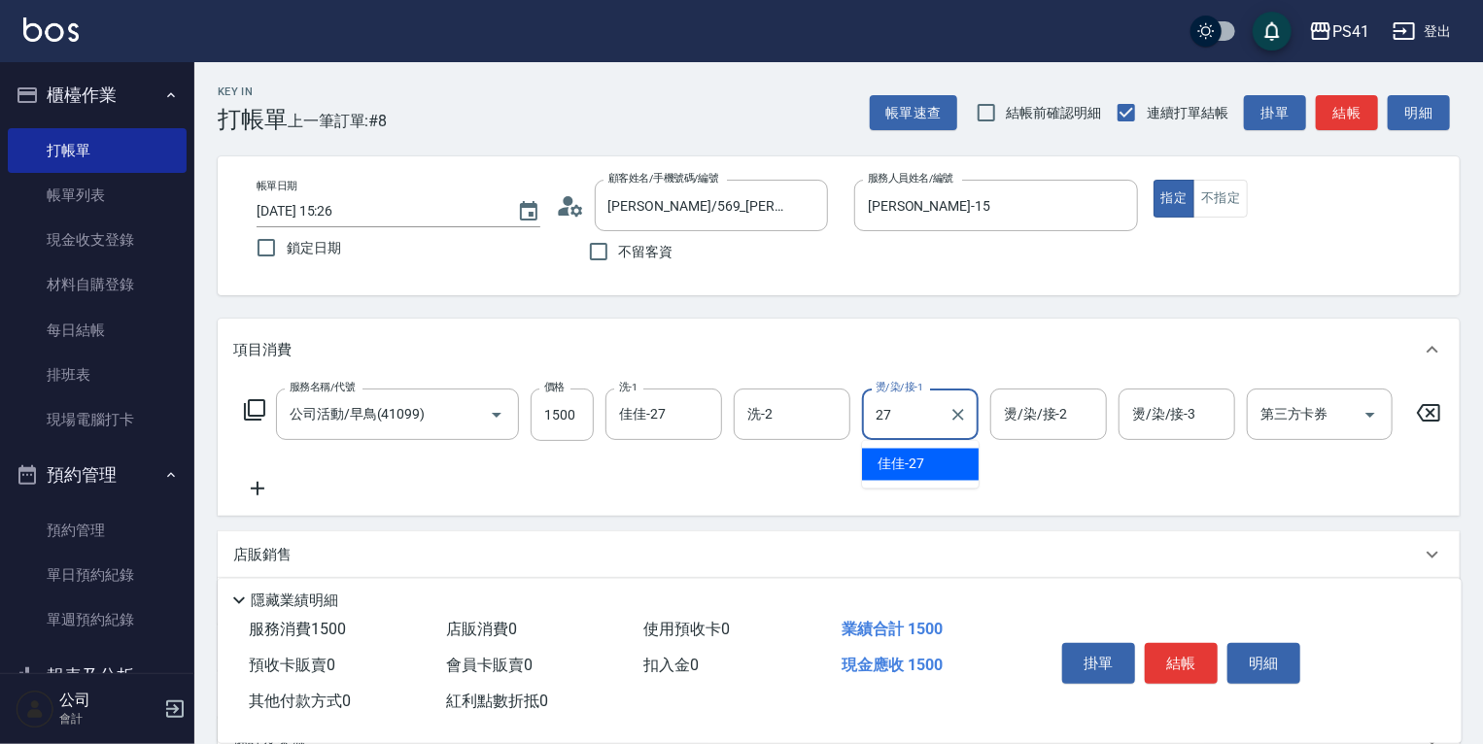
type input "佳佳-27"
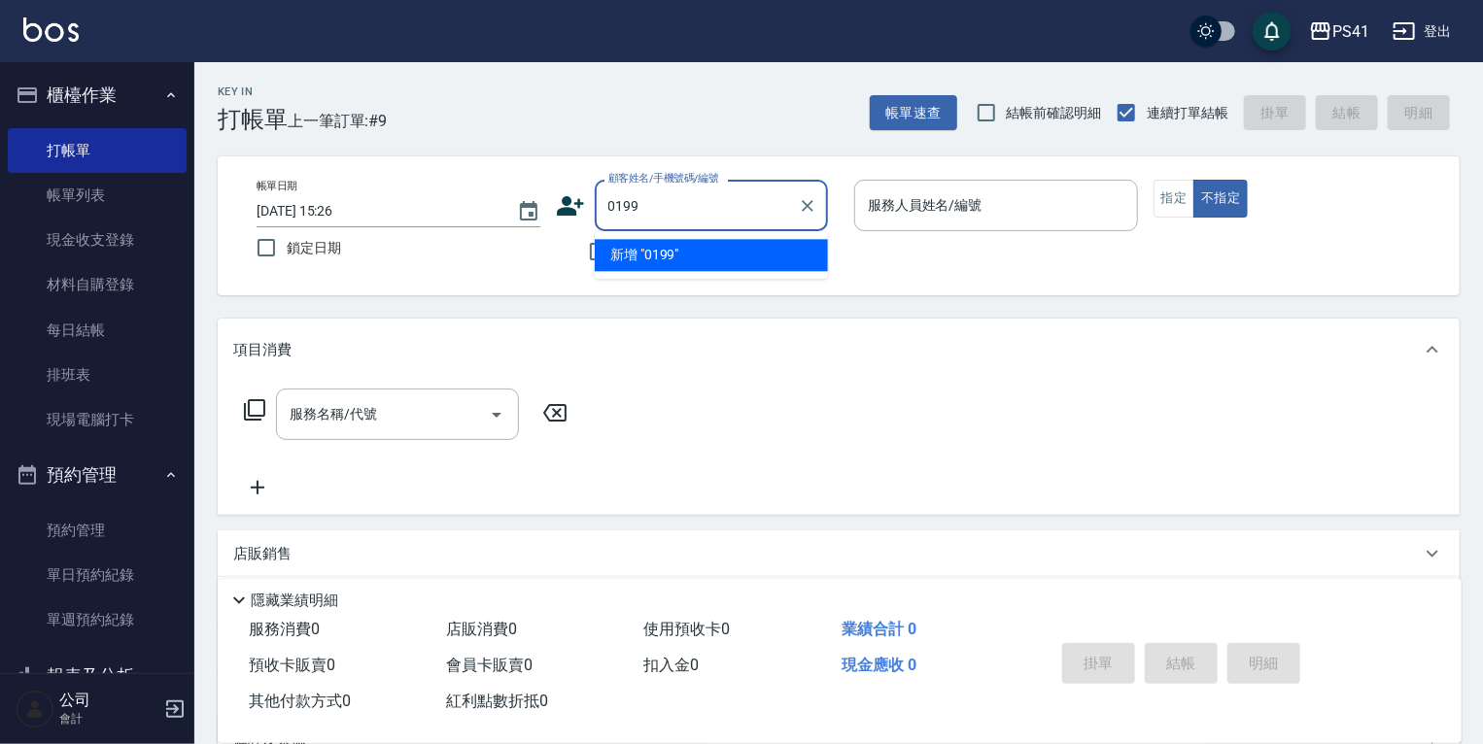
type input "0199"
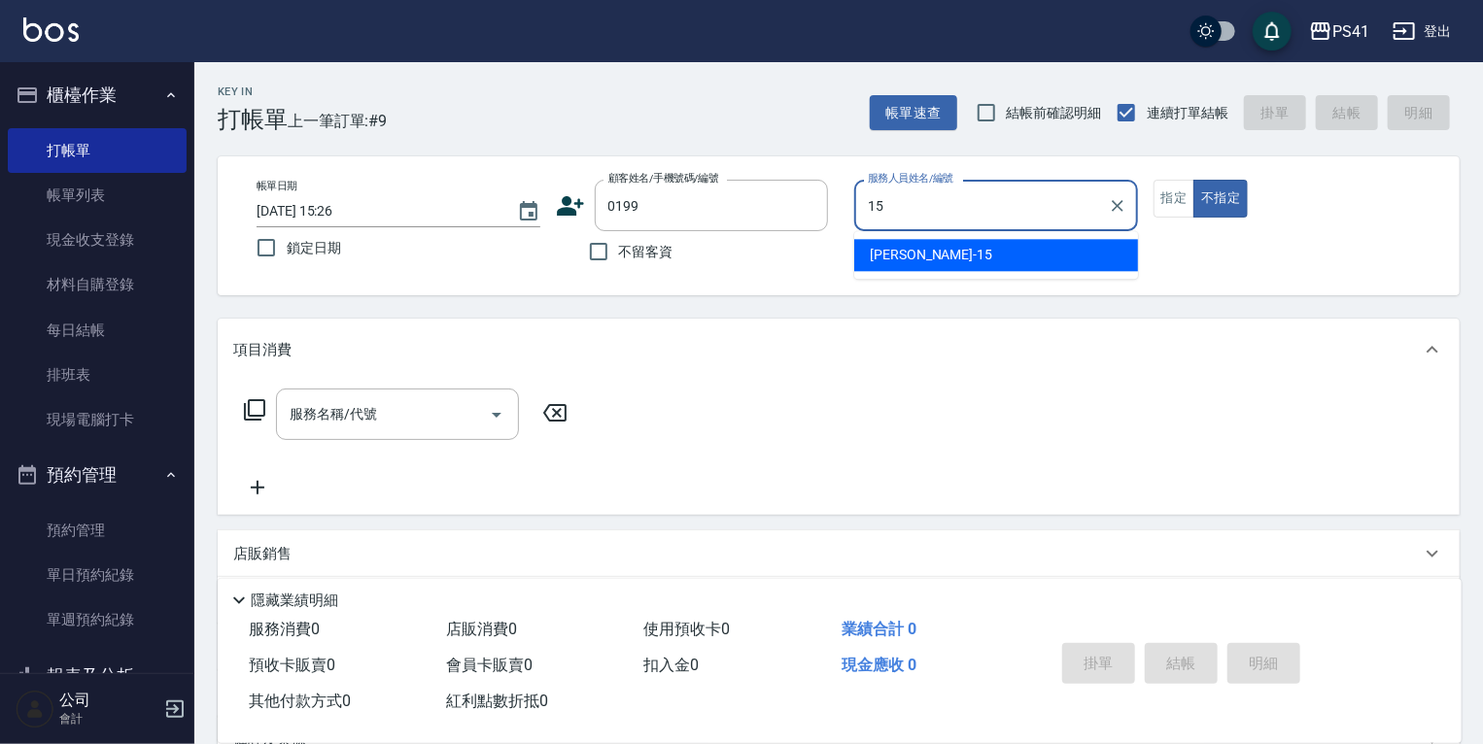
type input "[PERSON_NAME]-15"
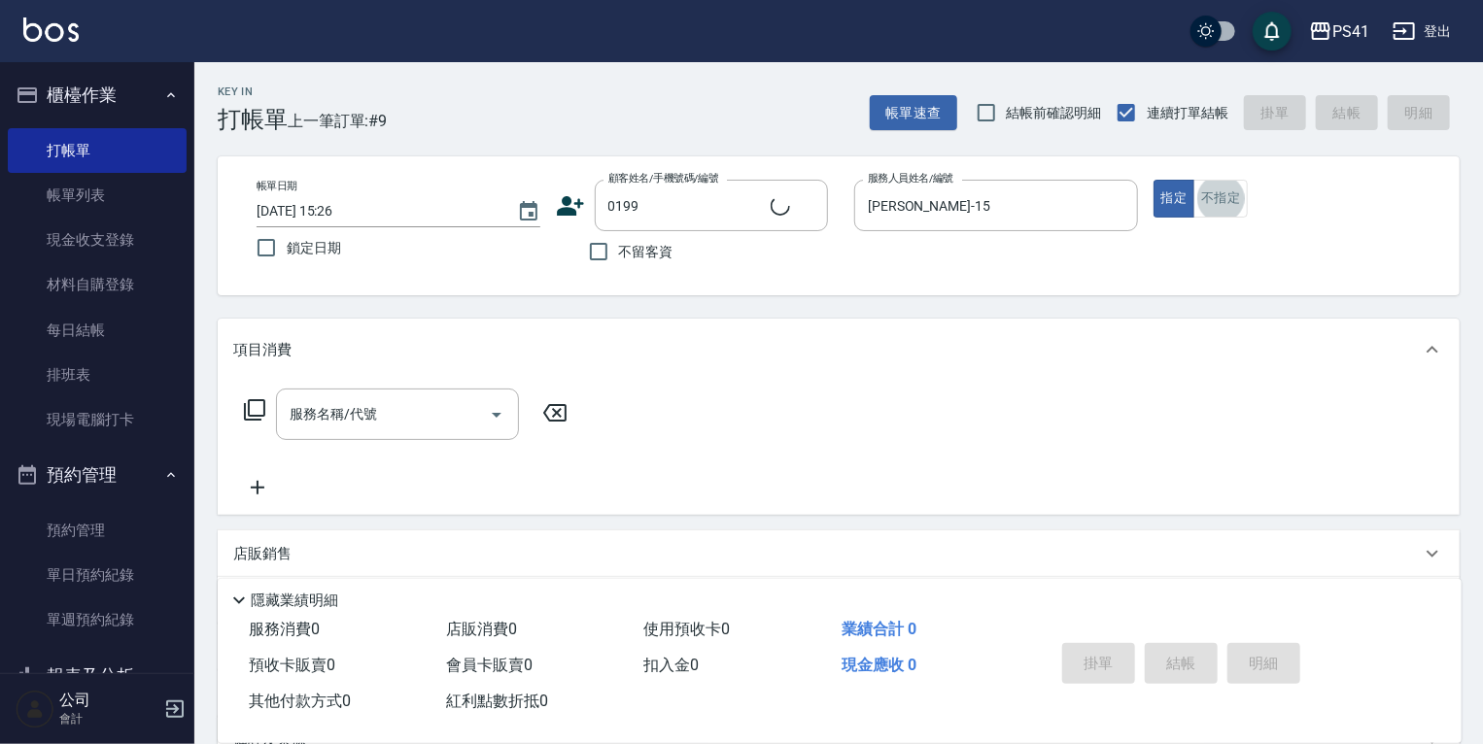
type input "[PERSON_NAME]/0981126527/0199"
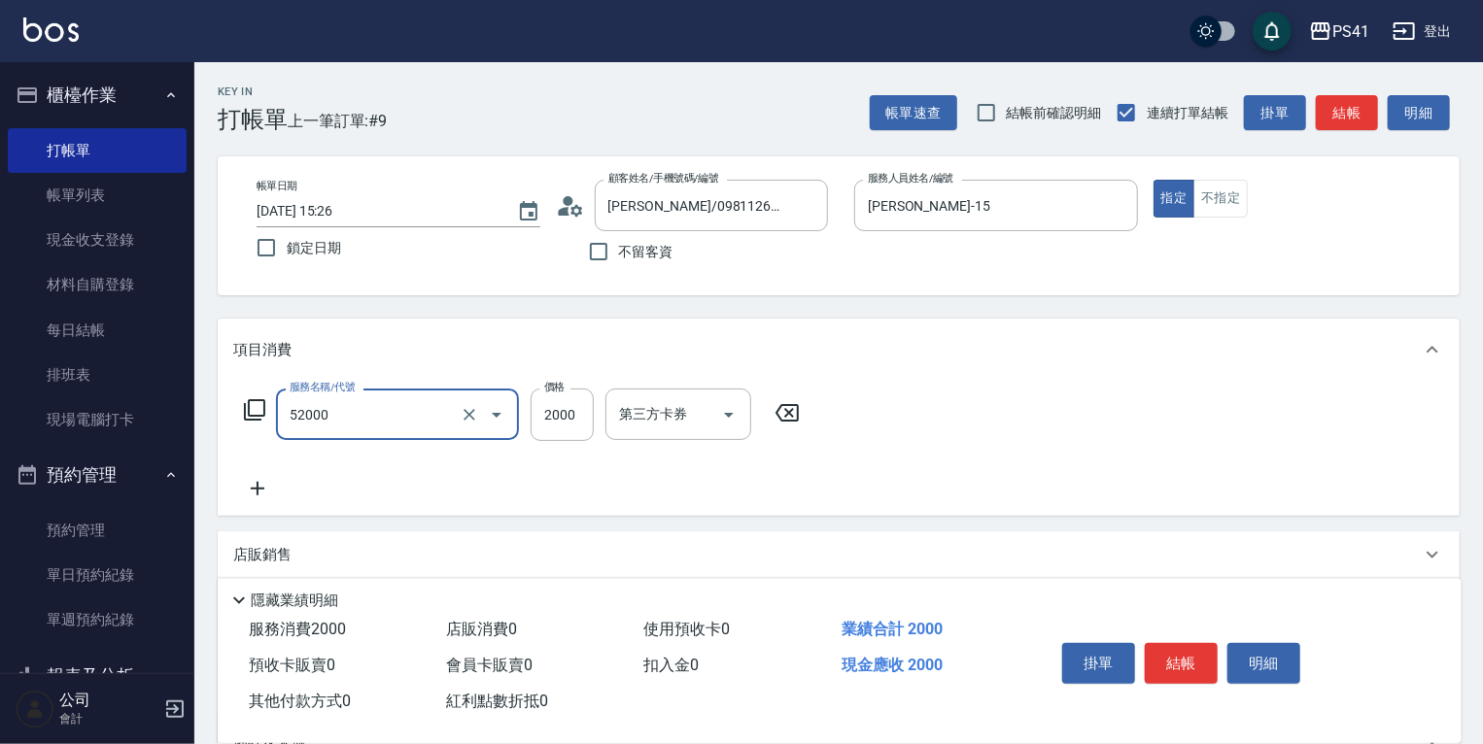
type input "原價1501~2000護髮(52000)"
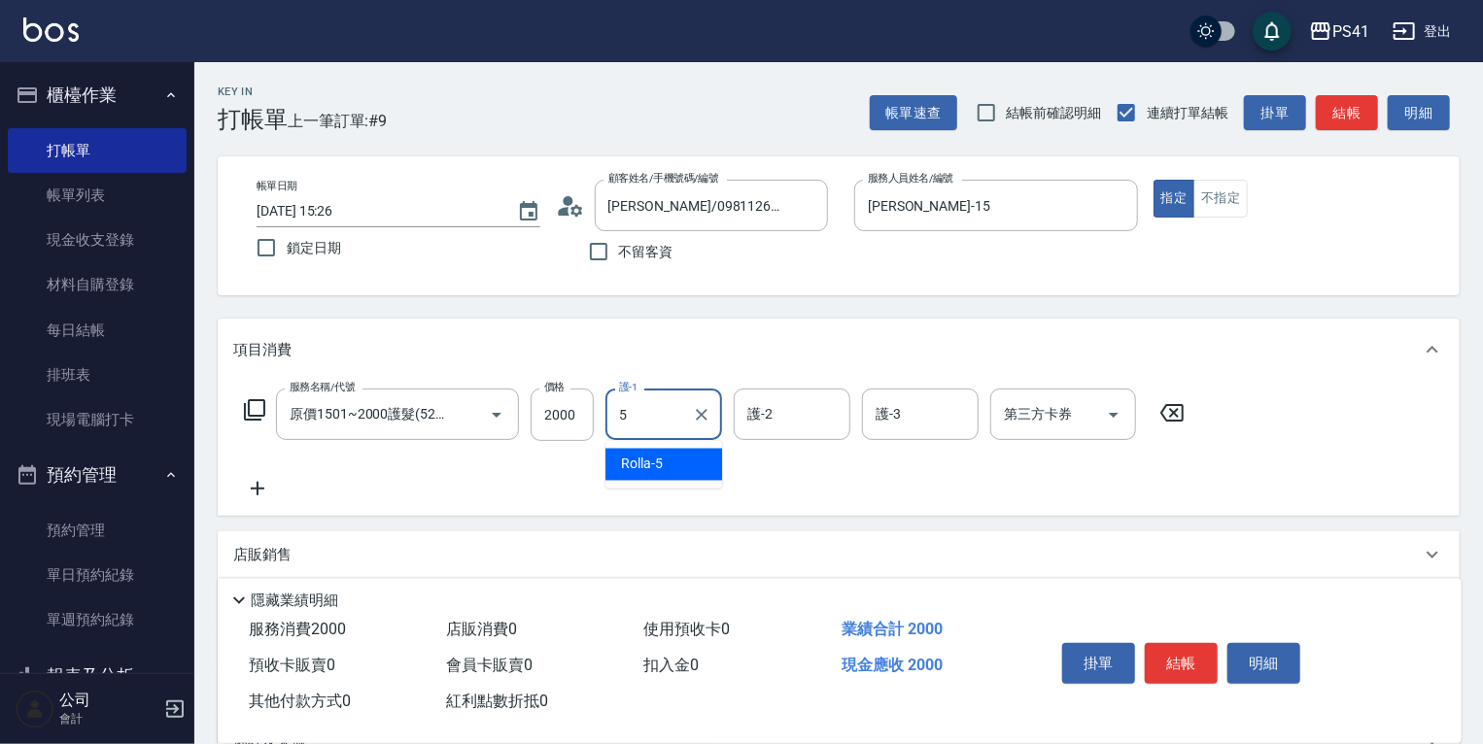
type input "Rolla-5"
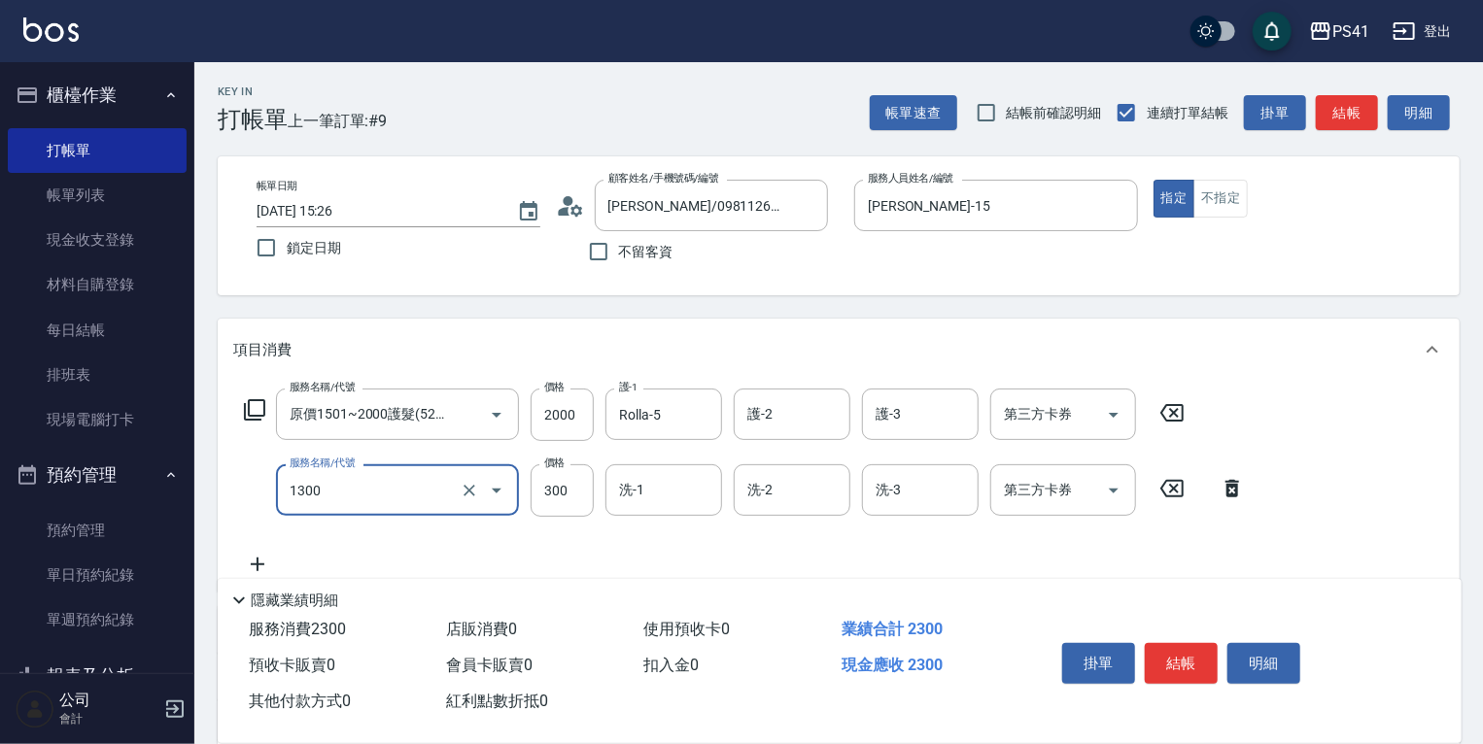
type input "洗髮300(1300)"
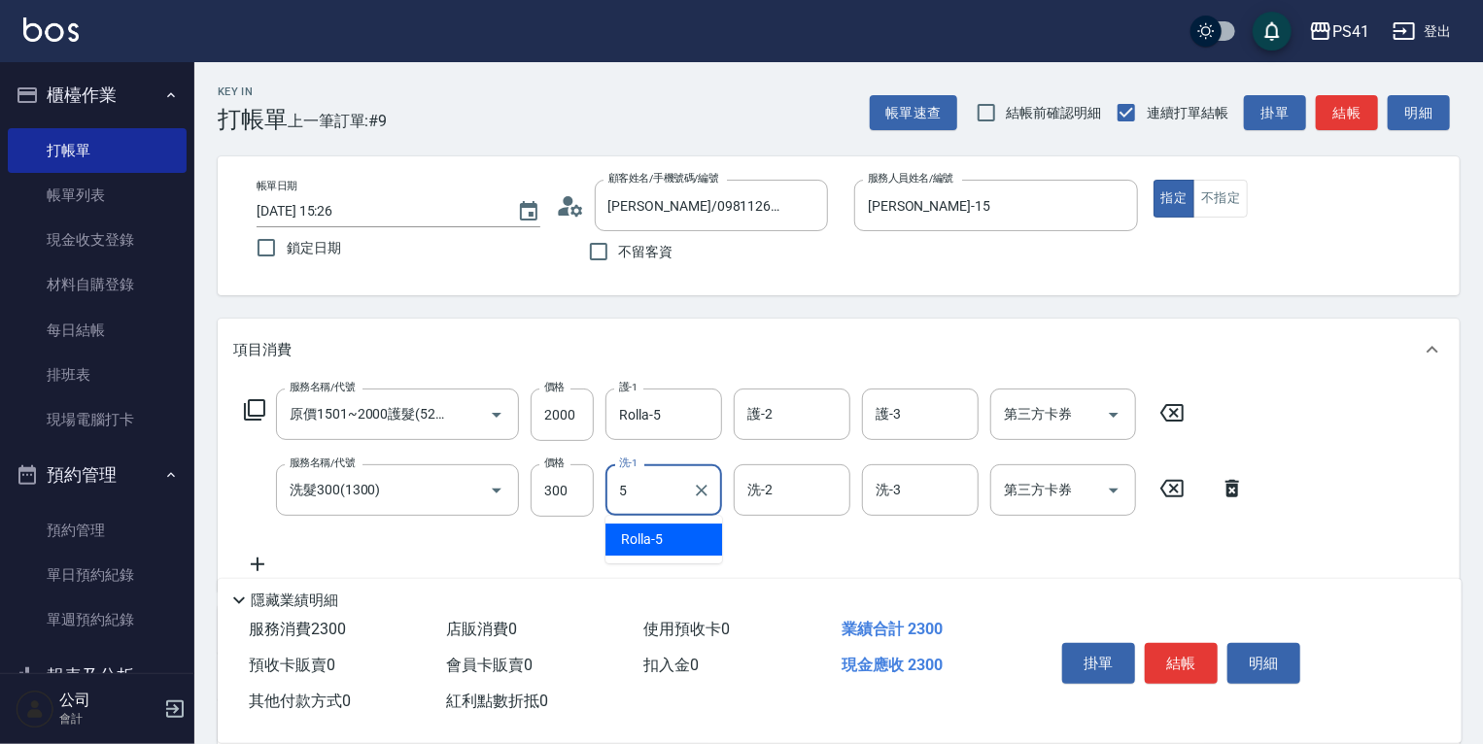
type input "Rolla-5"
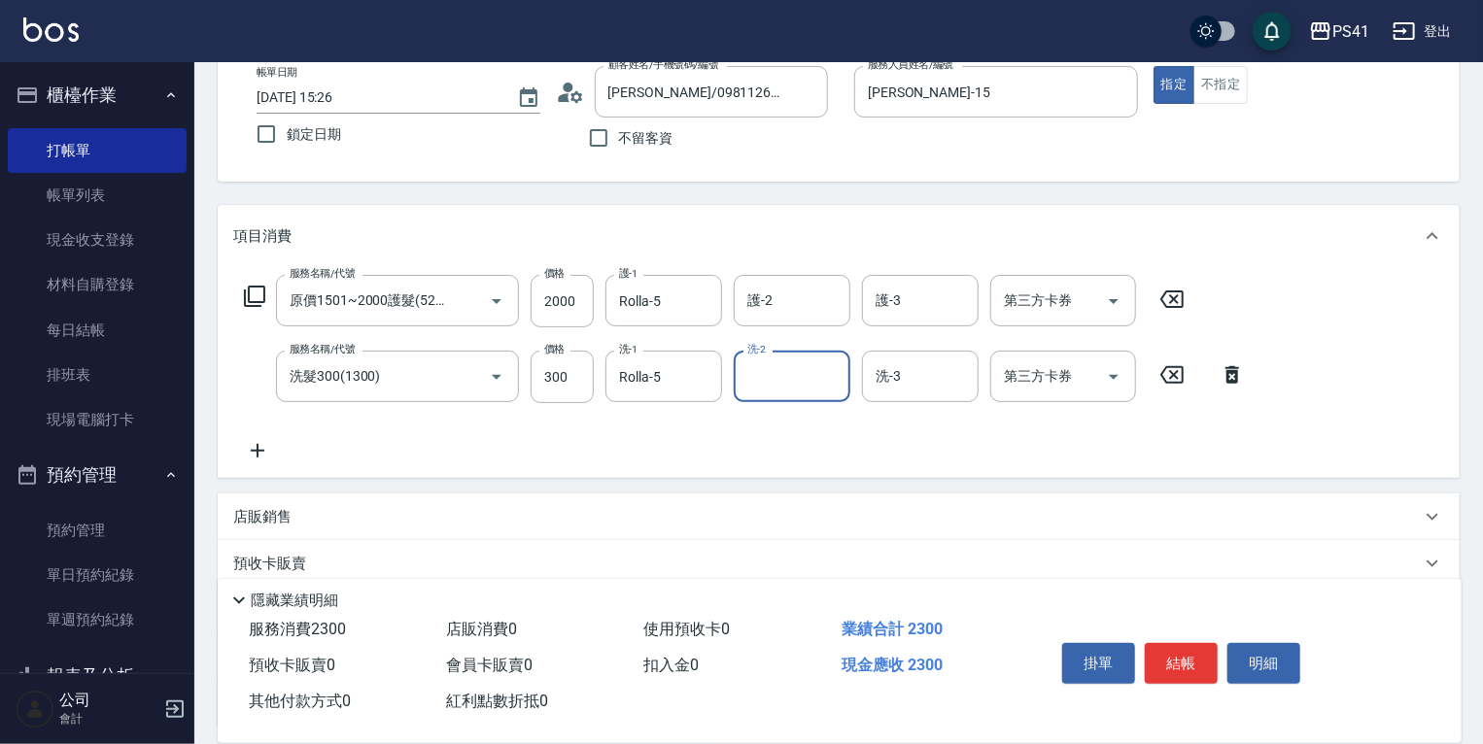
scroll to position [233, 0]
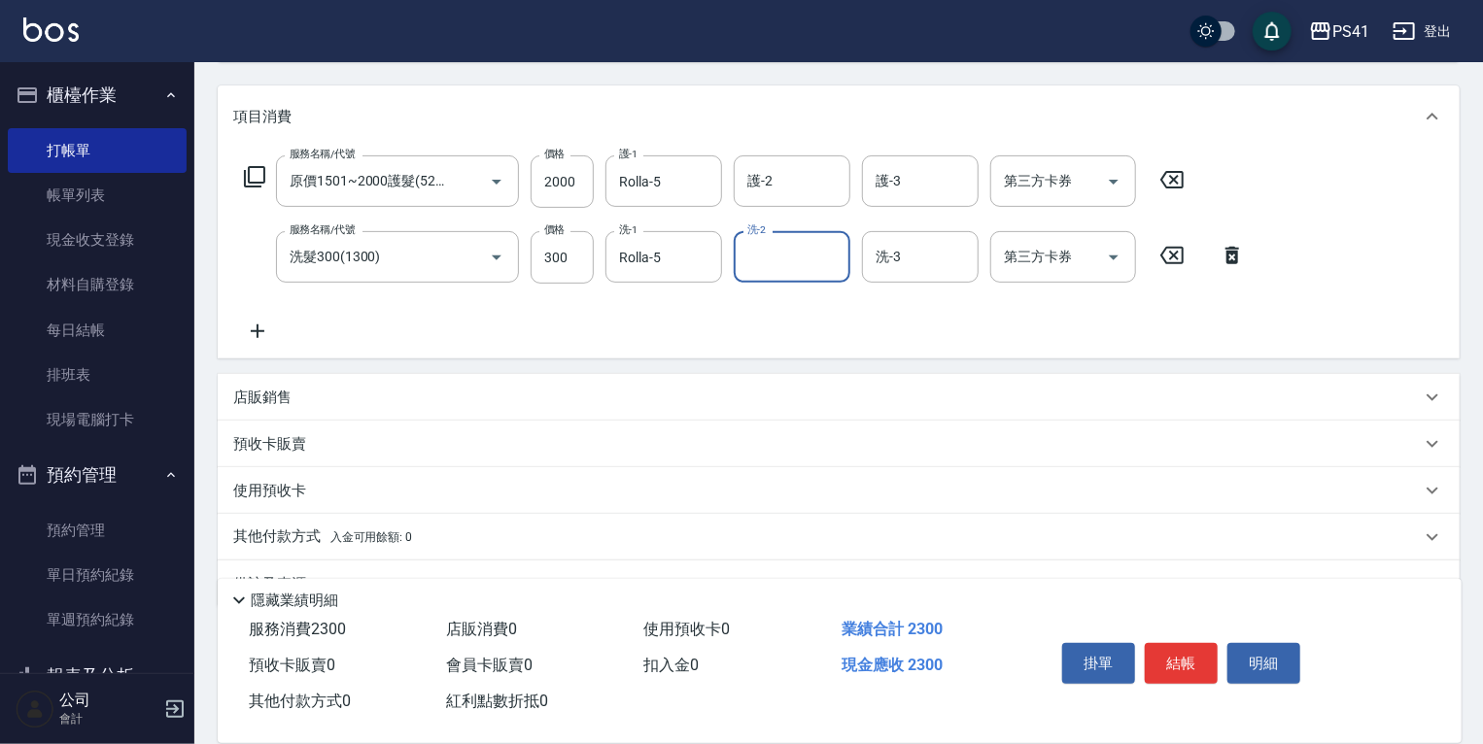
click at [430, 555] on div "其他付款方式 入金可用餘額: 0" at bounding box center [839, 537] width 1242 height 47
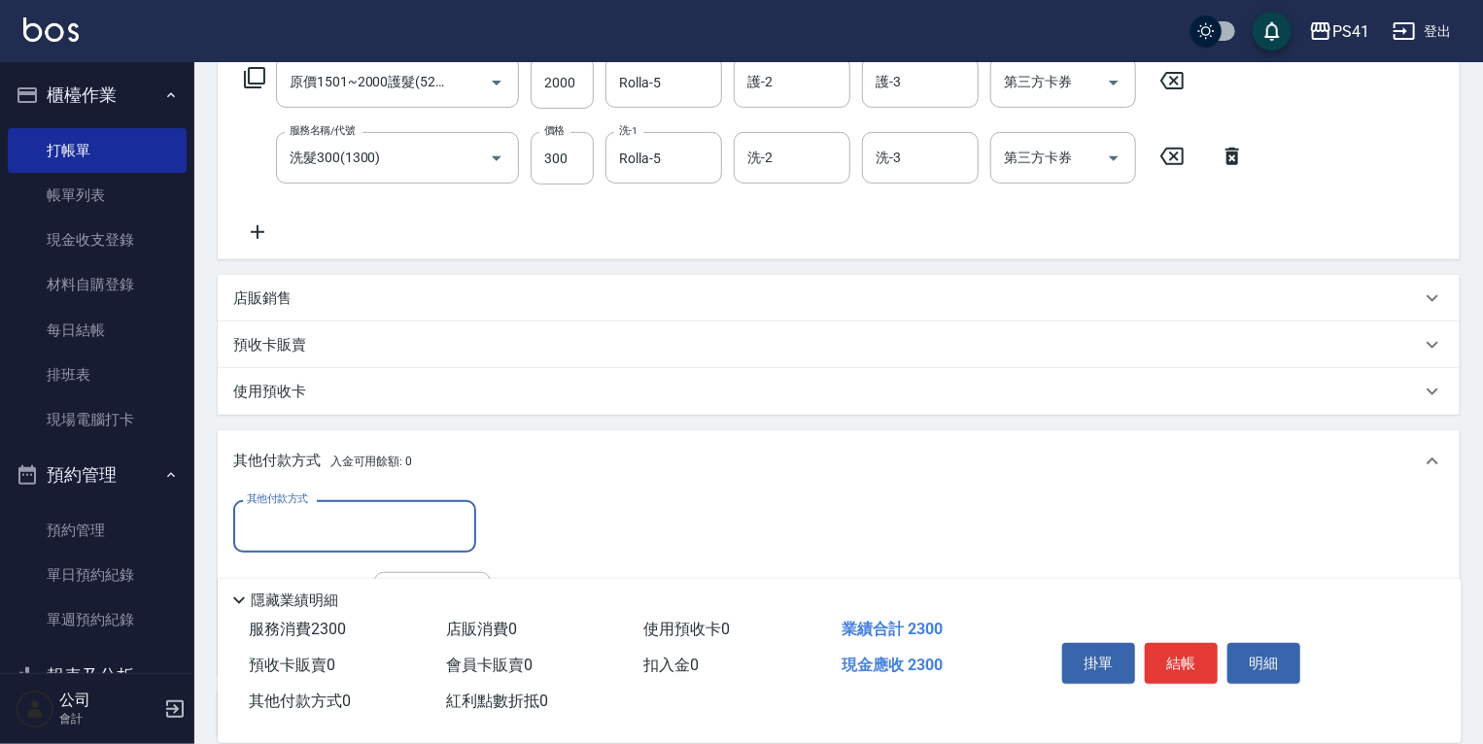
scroll to position [467, 0]
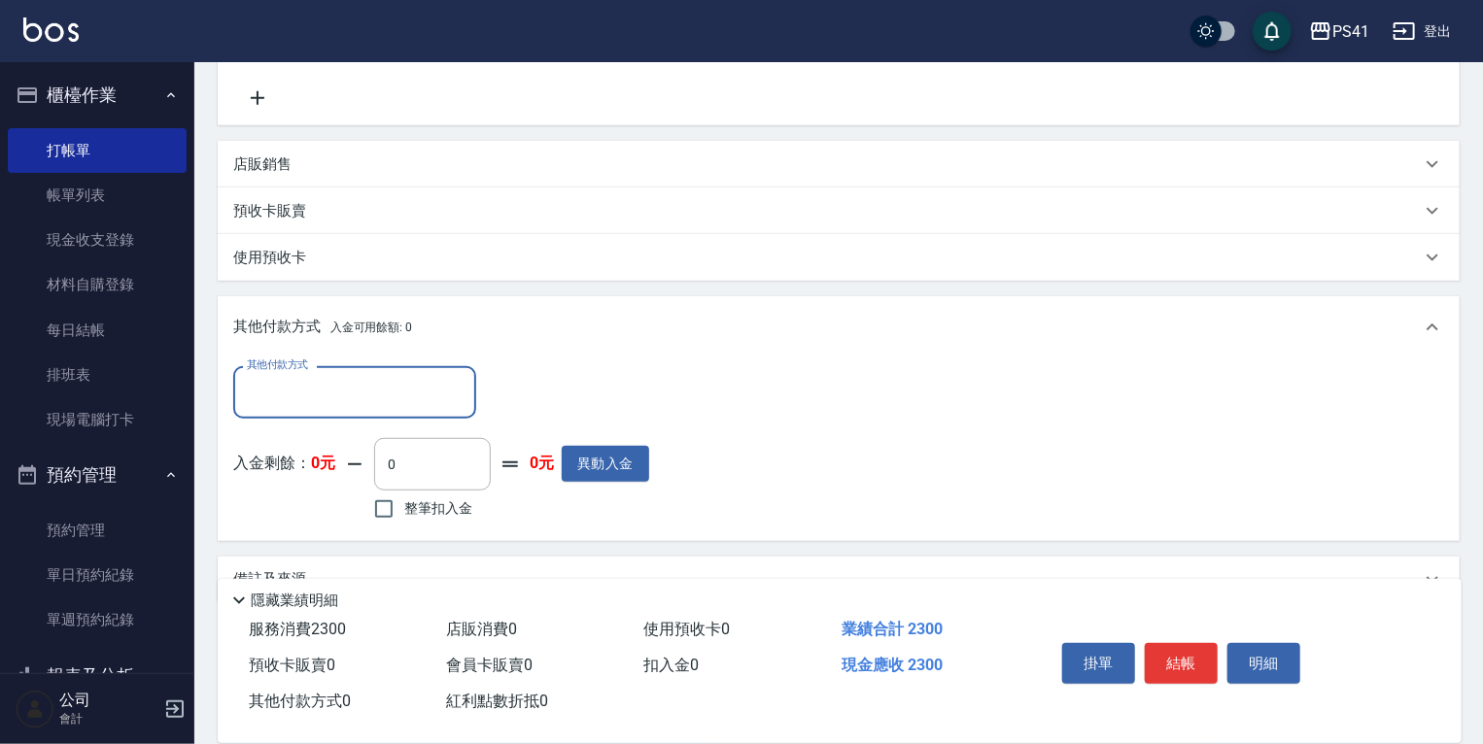
click at [370, 400] on input "其他付款方式" at bounding box center [354, 392] width 225 height 34
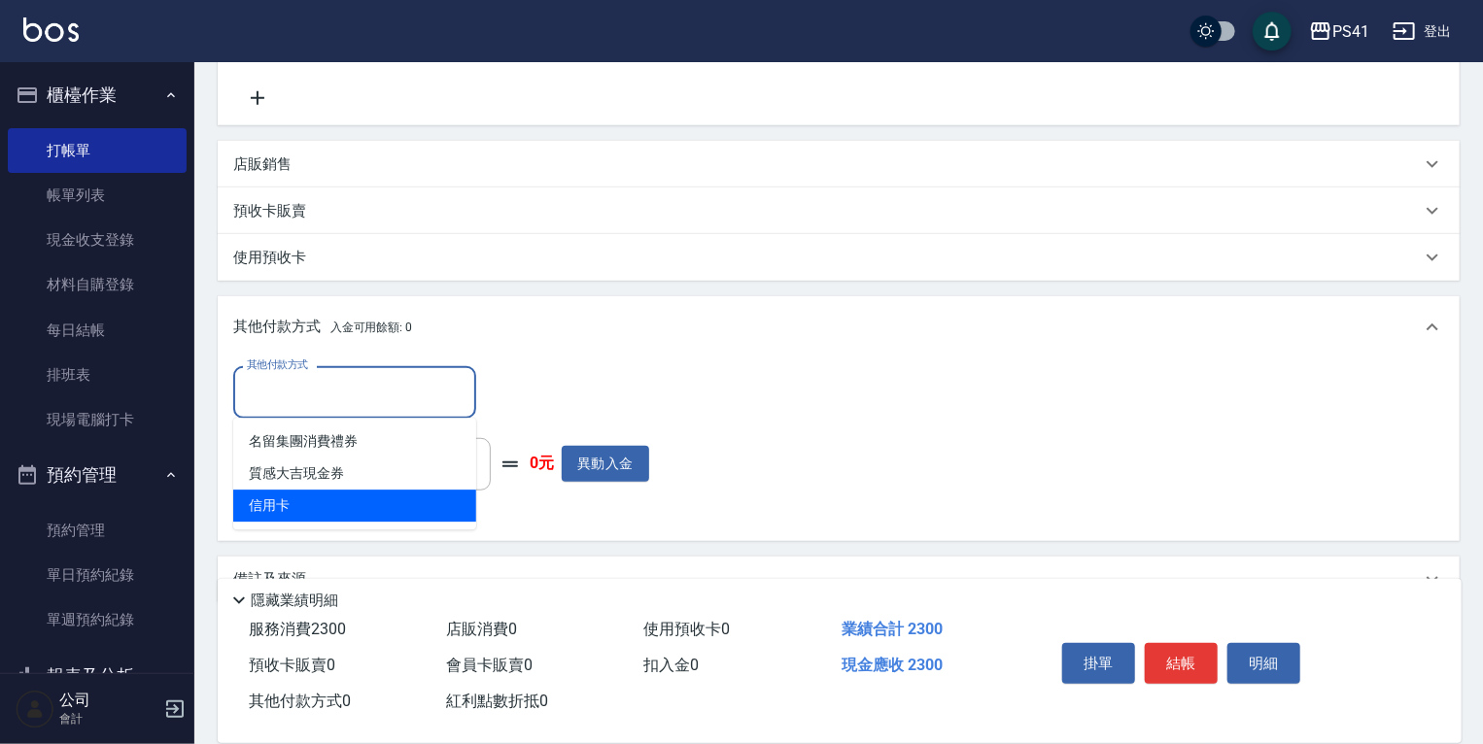
click at [366, 502] on span "信用卡" at bounding box center [354, 506] width 243 height 32
type input "信用卡"
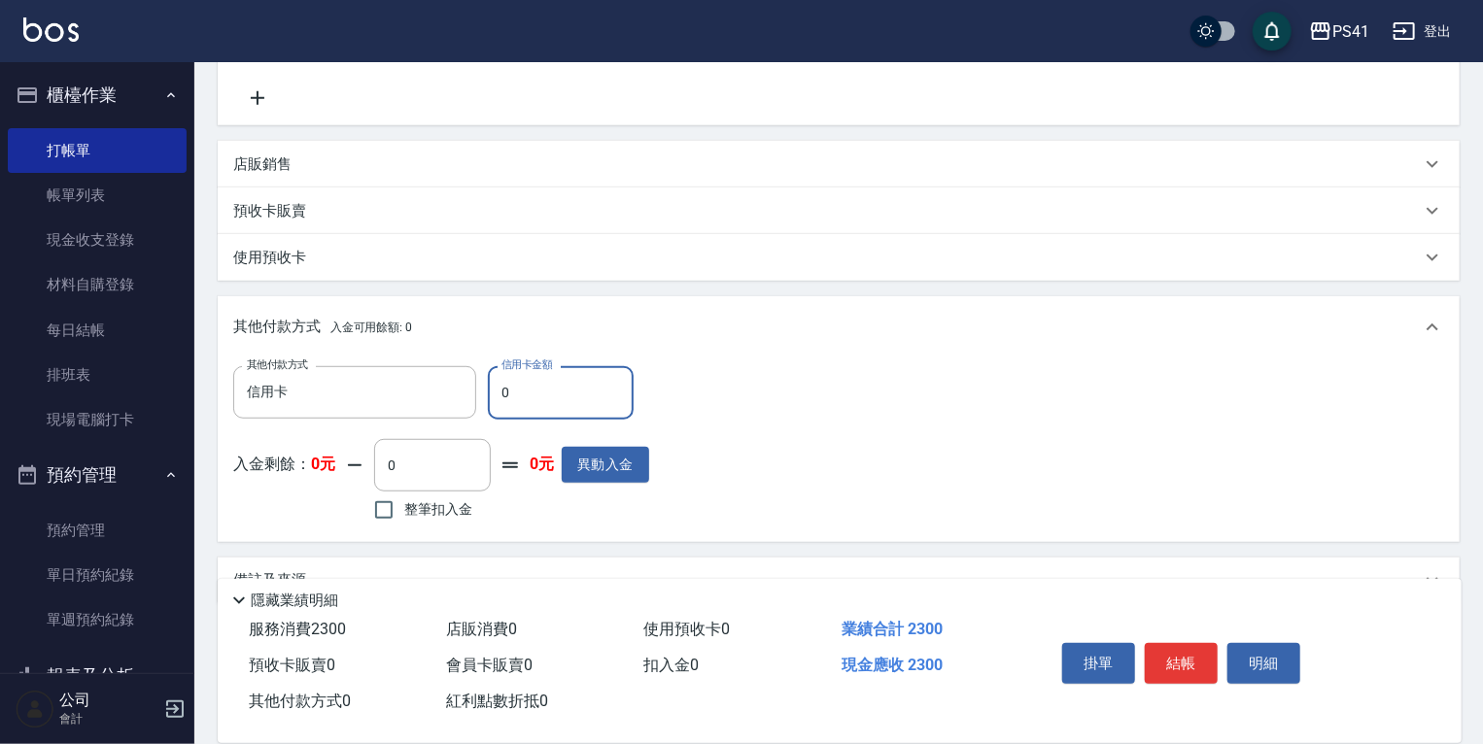
drag, startPoint x: 362, startPoint y: 367, endPoint x: 310, endPoint y: 364, distance: 51.6
click at [315, 363] on div "其他付款方式 信用卡 其他付款方式 信用卡金額 0 信用卡金額 入金剩餘： 0元 0 ​ 整筆扣入金 0元 異動入金" at bounding box center [839, 450] width 1242 height 183
type input "2300"
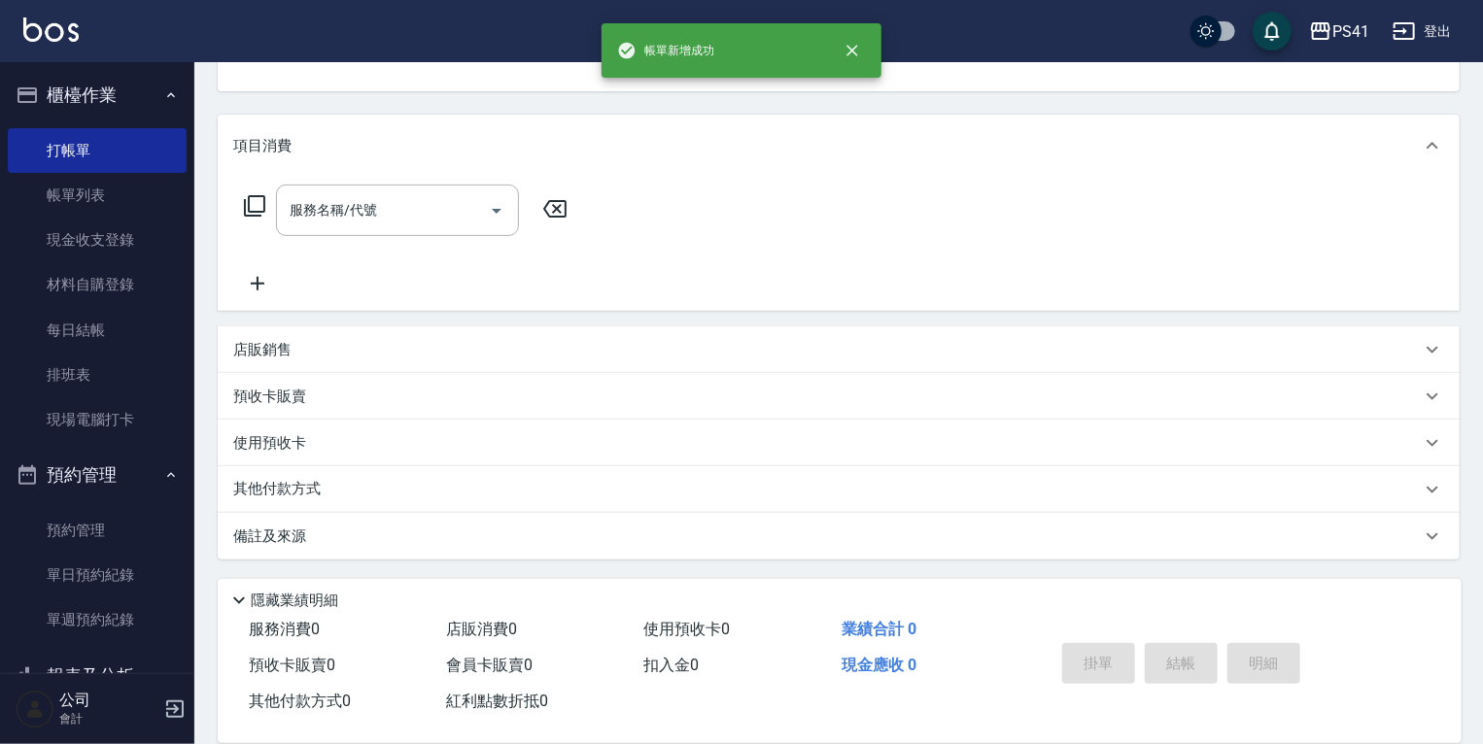
scroll to position [0, 0]
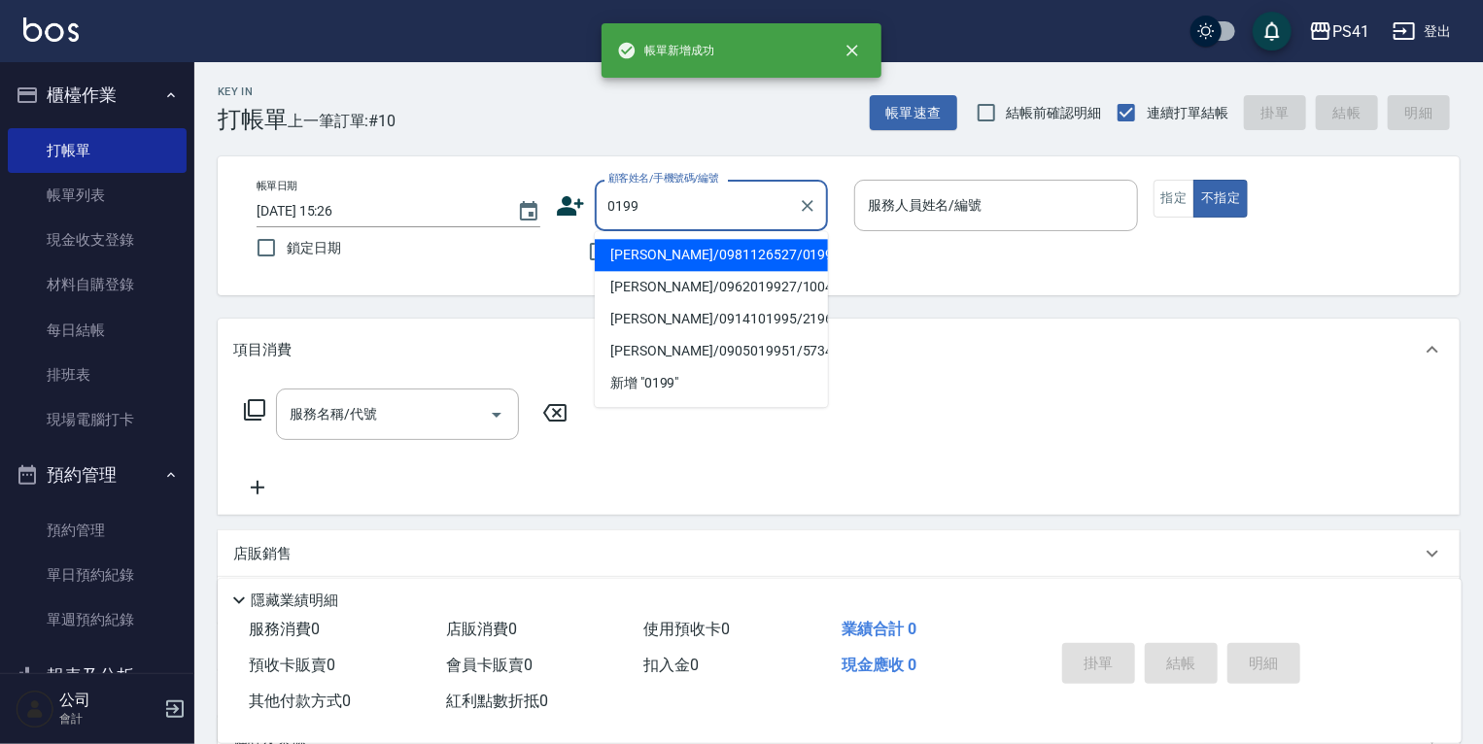
type input "[PERSON_NAME]/0981126527/0199"
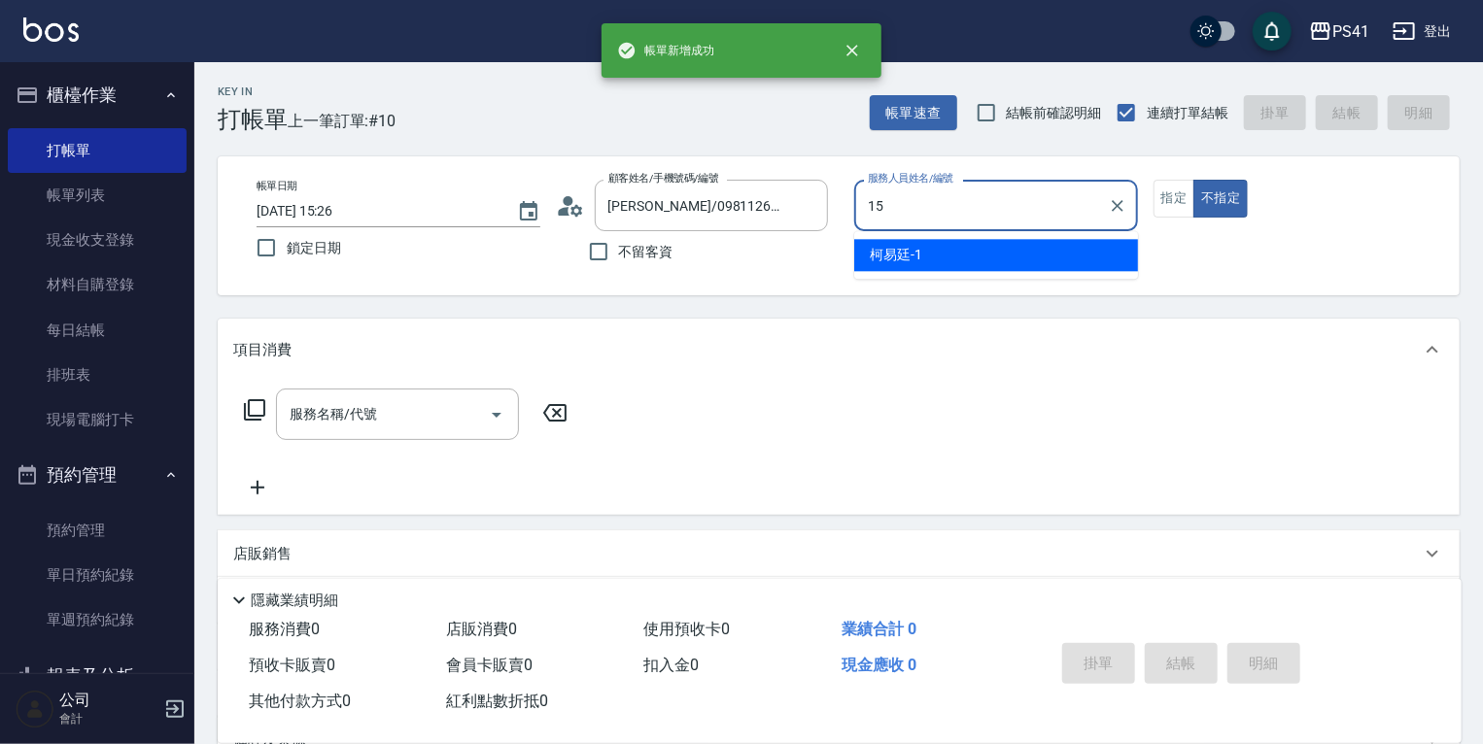
type input "[PERSON_NAME]-15"
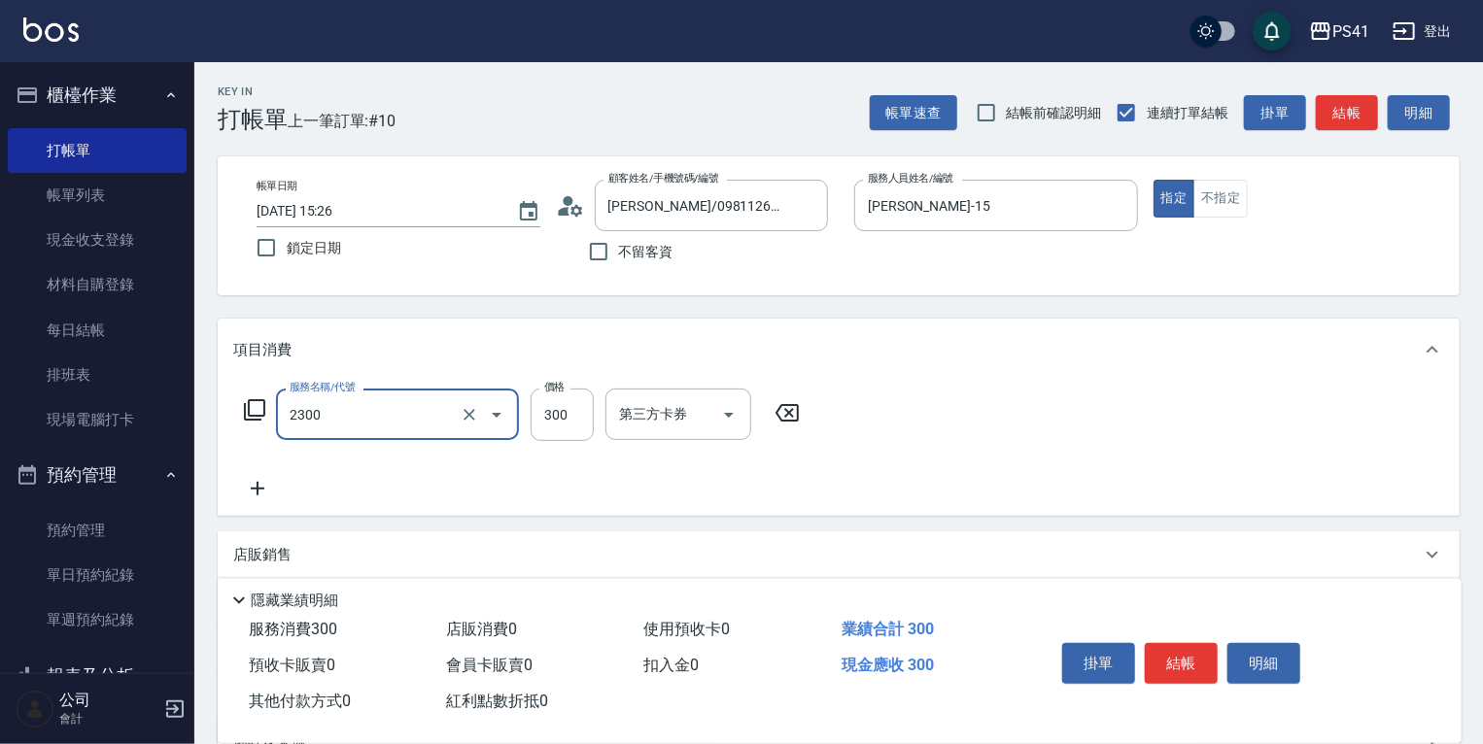
type input "剪髮(2300)"
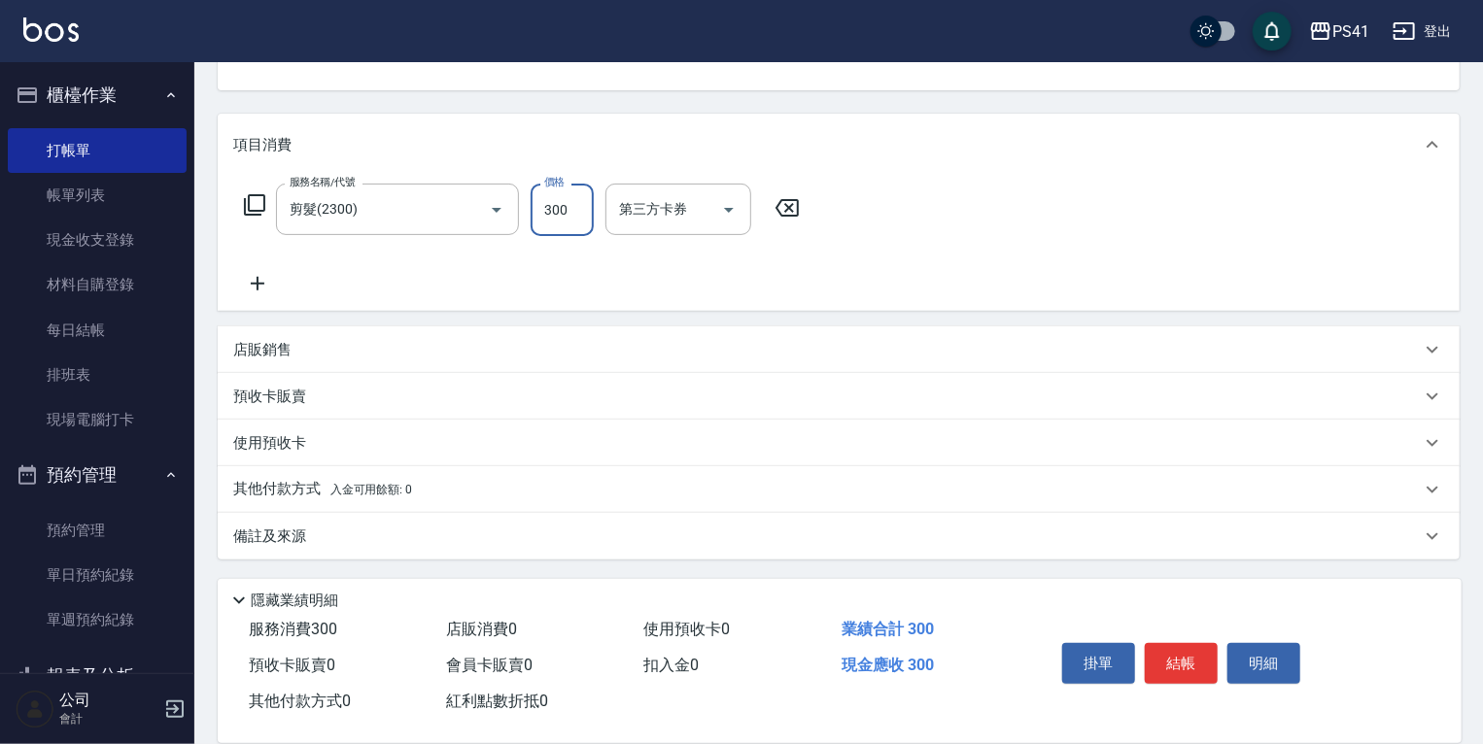
click at [356, 496] on span "入金可用餘額: 0" at bounding box center [371, 490] width 83 height 14
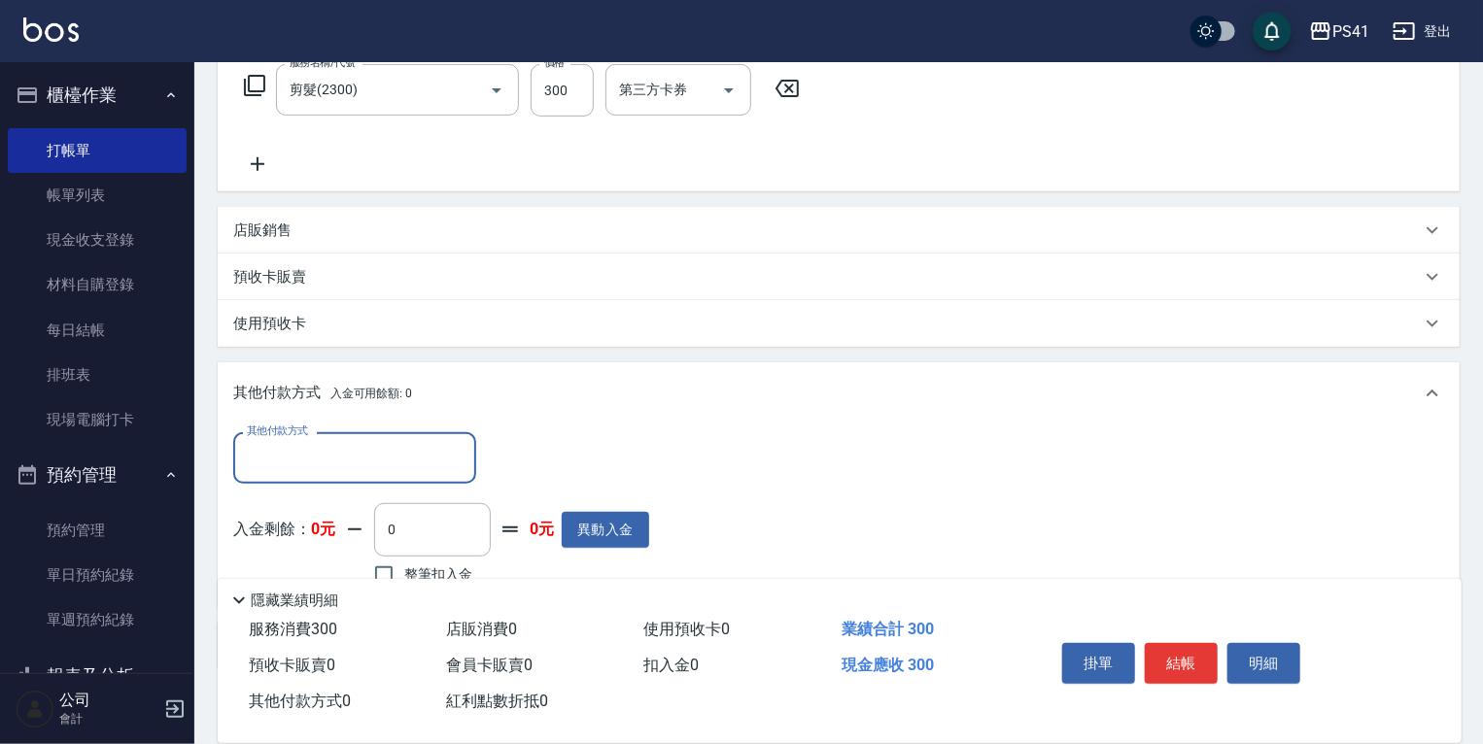
scroll to position [354, 0]
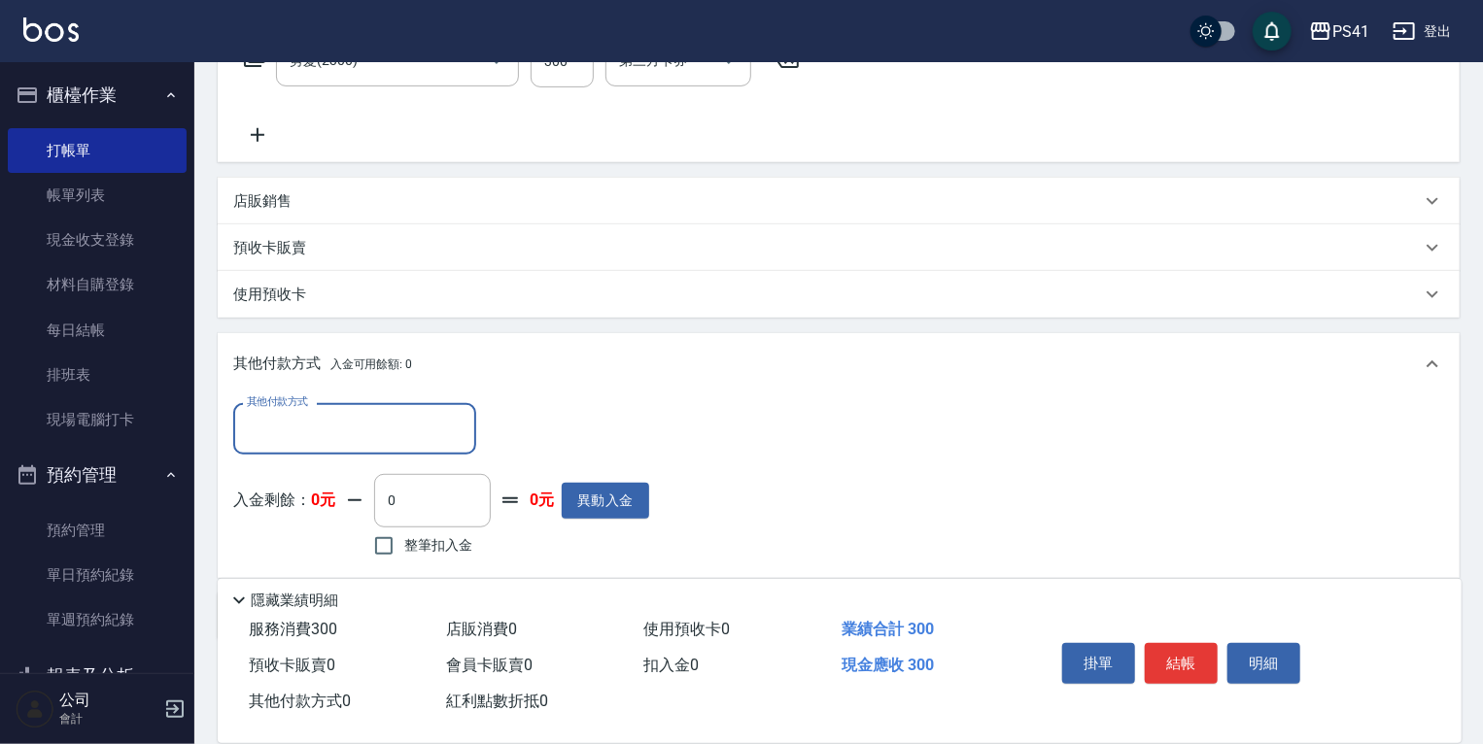
click at [351, 428] on input "其他付款方式" at bounding box center [354, 429] width 225 height 34
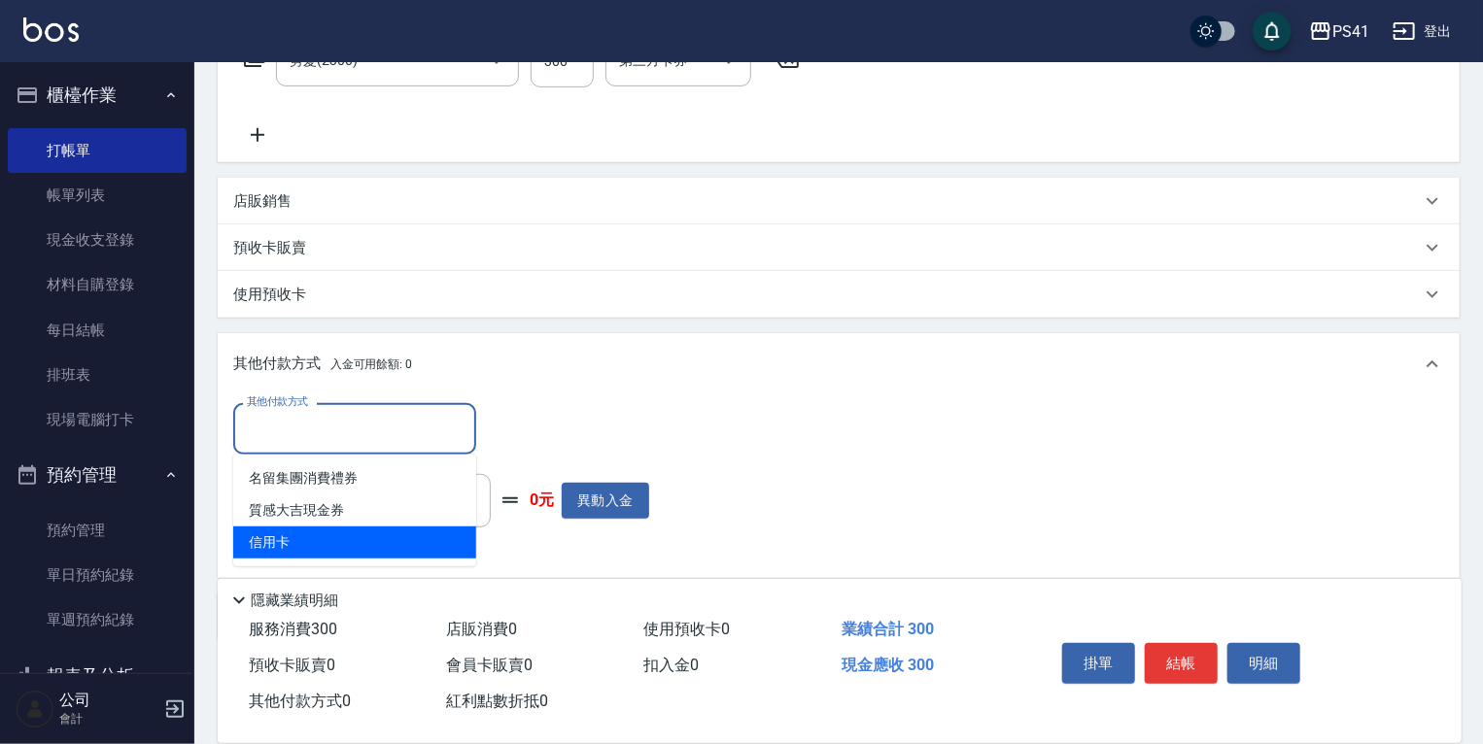
click at [335, 541] on span "信用卡" at bounding box center [354, 543] width 243 height 32
type input "信用卡"
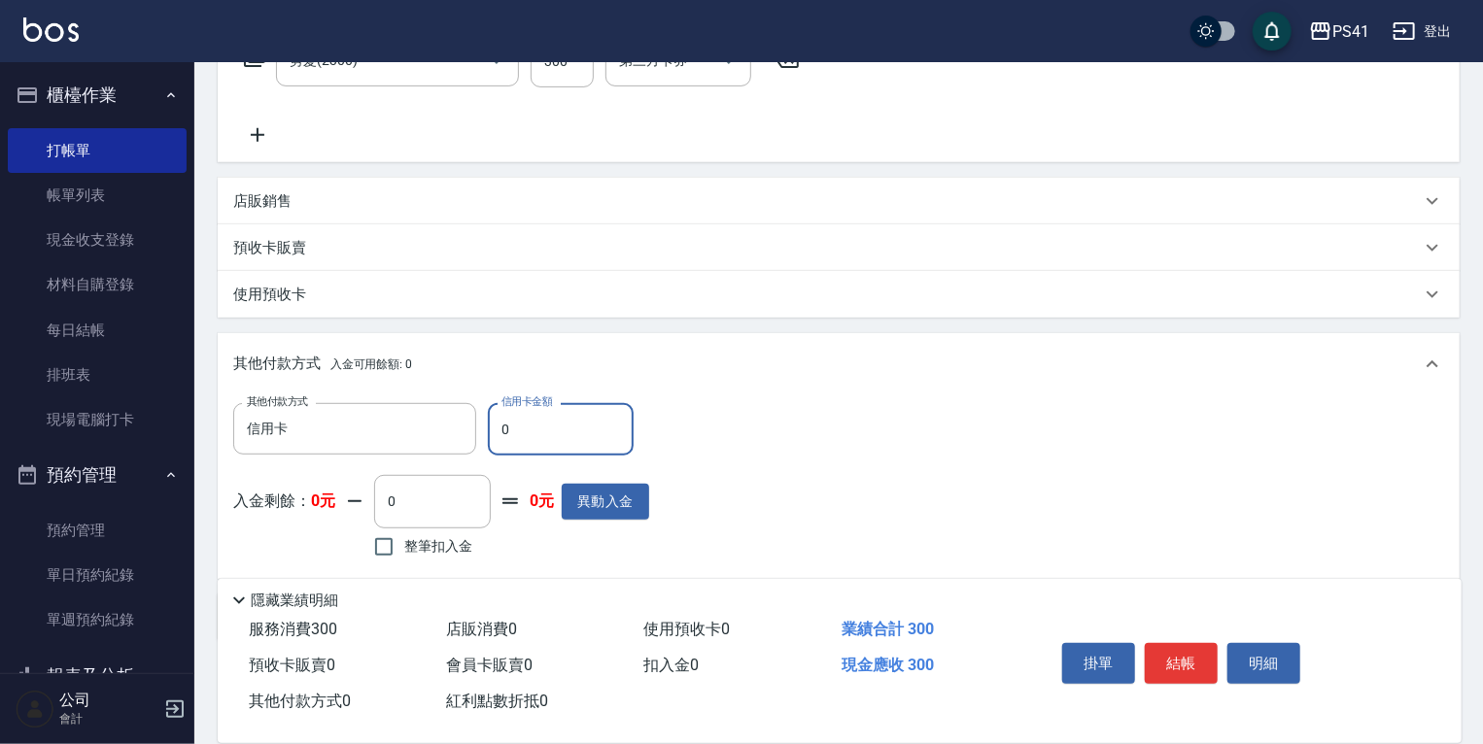
drag, startPoint x: 522, startPoint y: 429, endPoint x: 62, endPoint y: 443, distance: 459.9
click at [237, 429] on div "其他付款方式 信用卡 其他付款方式 信用卡金額 0 信用卡金額" at bounding box center [441, 429] width 416 height 52
type input "300"
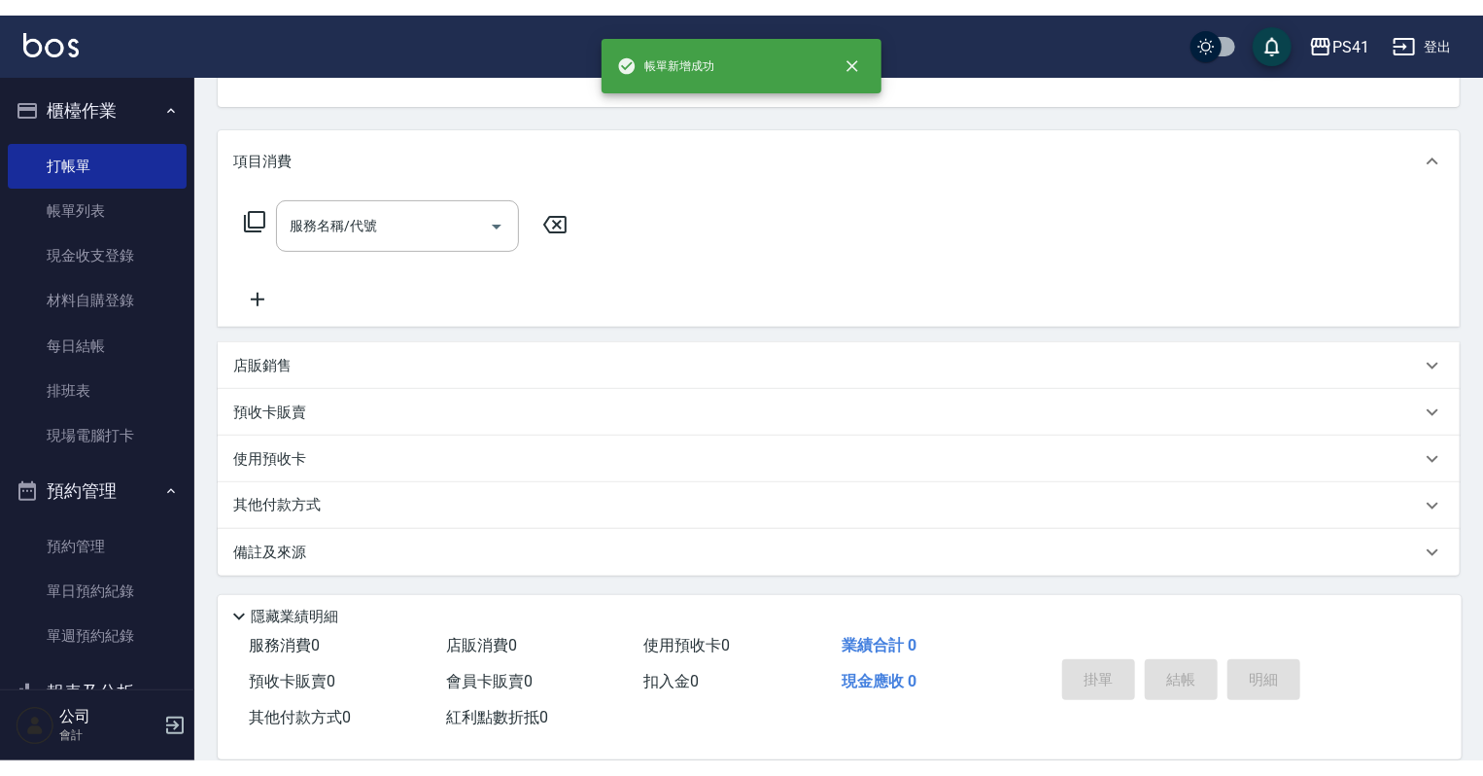
scroll to position [0, 0]
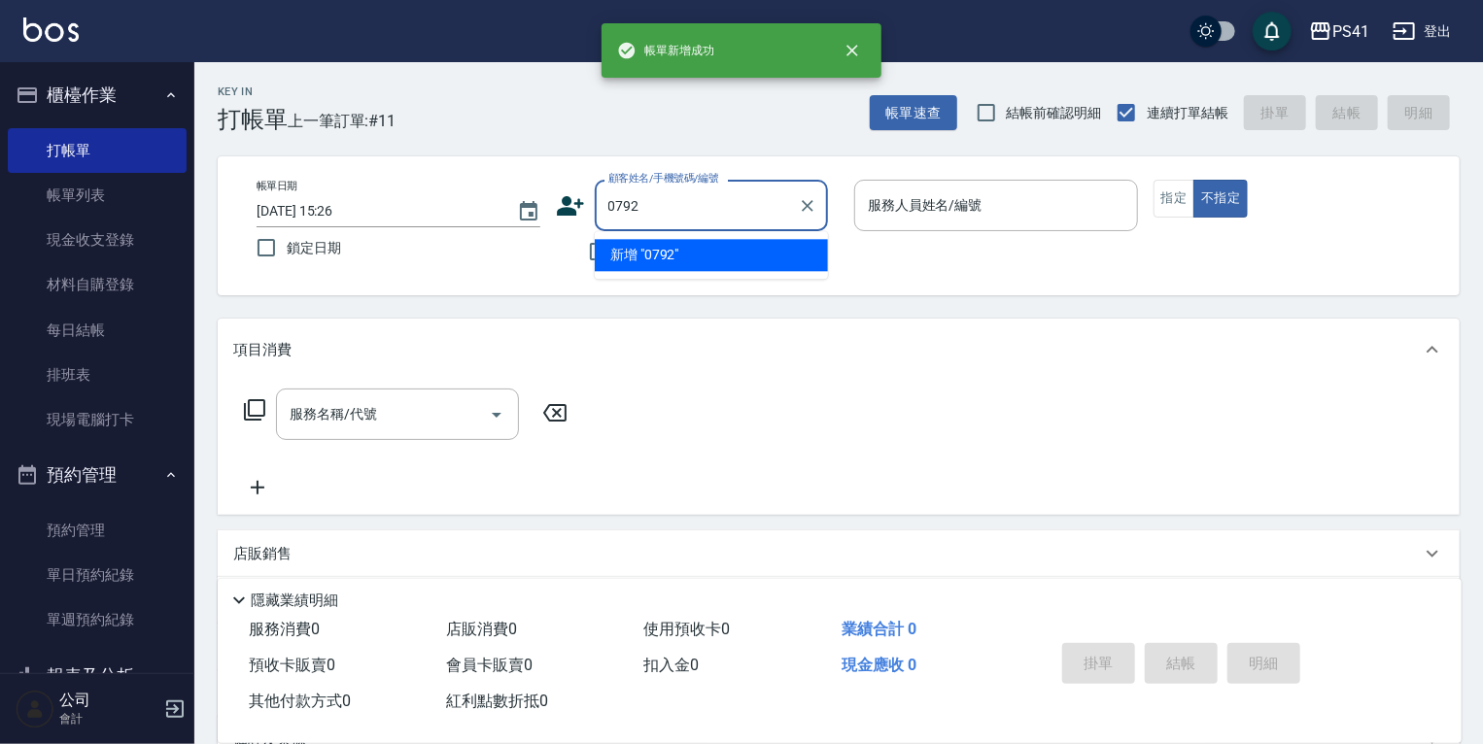
type input "0792"
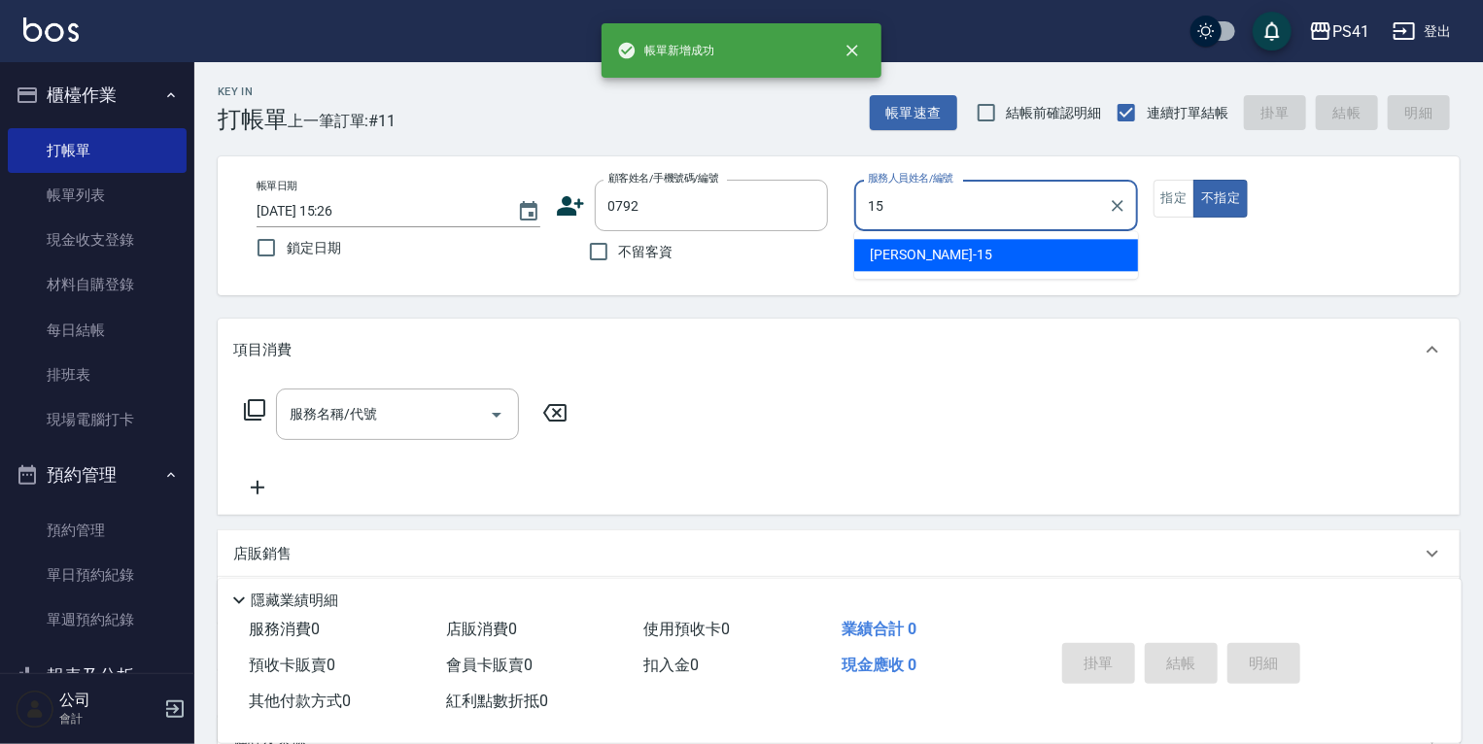
type input "[PERSON_NAME]-15"
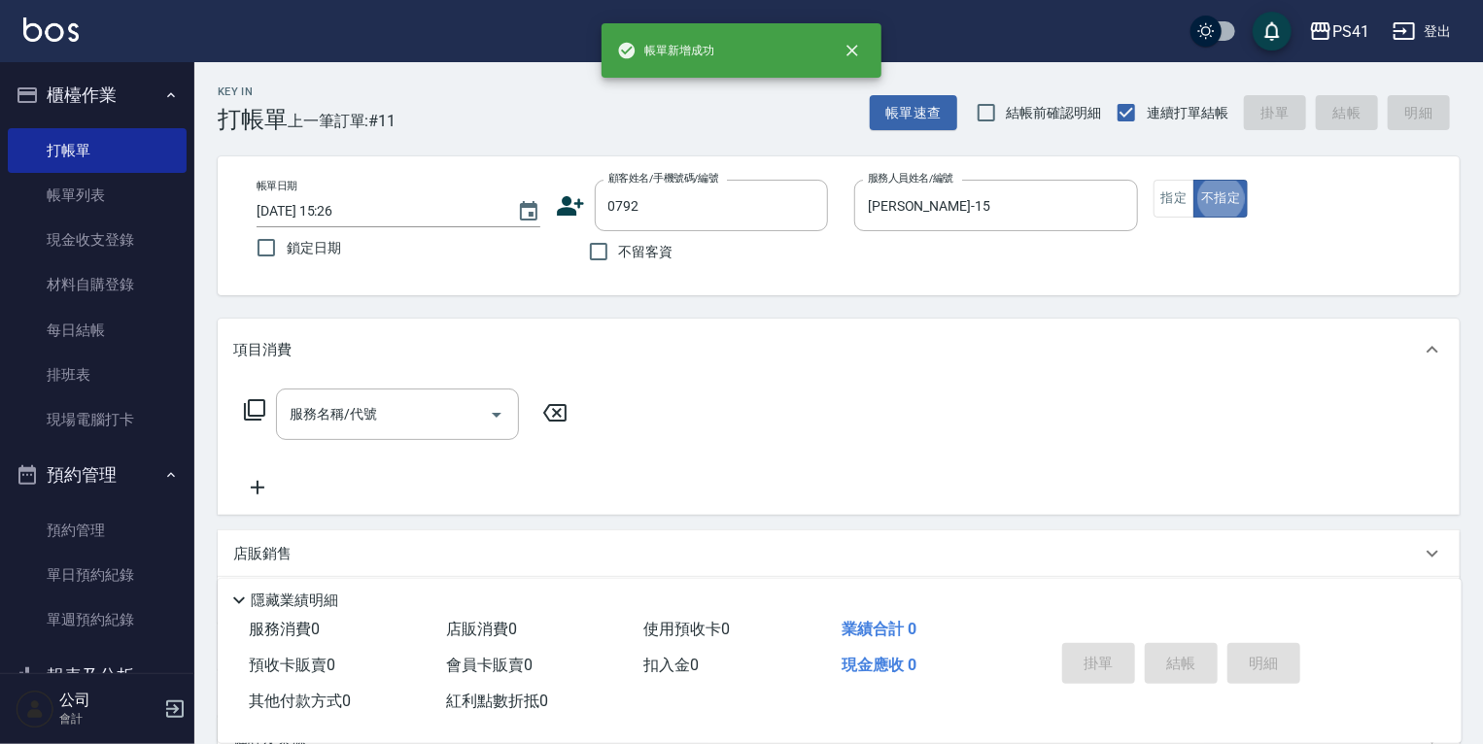
type input "[PERSON_NAME]/0932330687/0792"
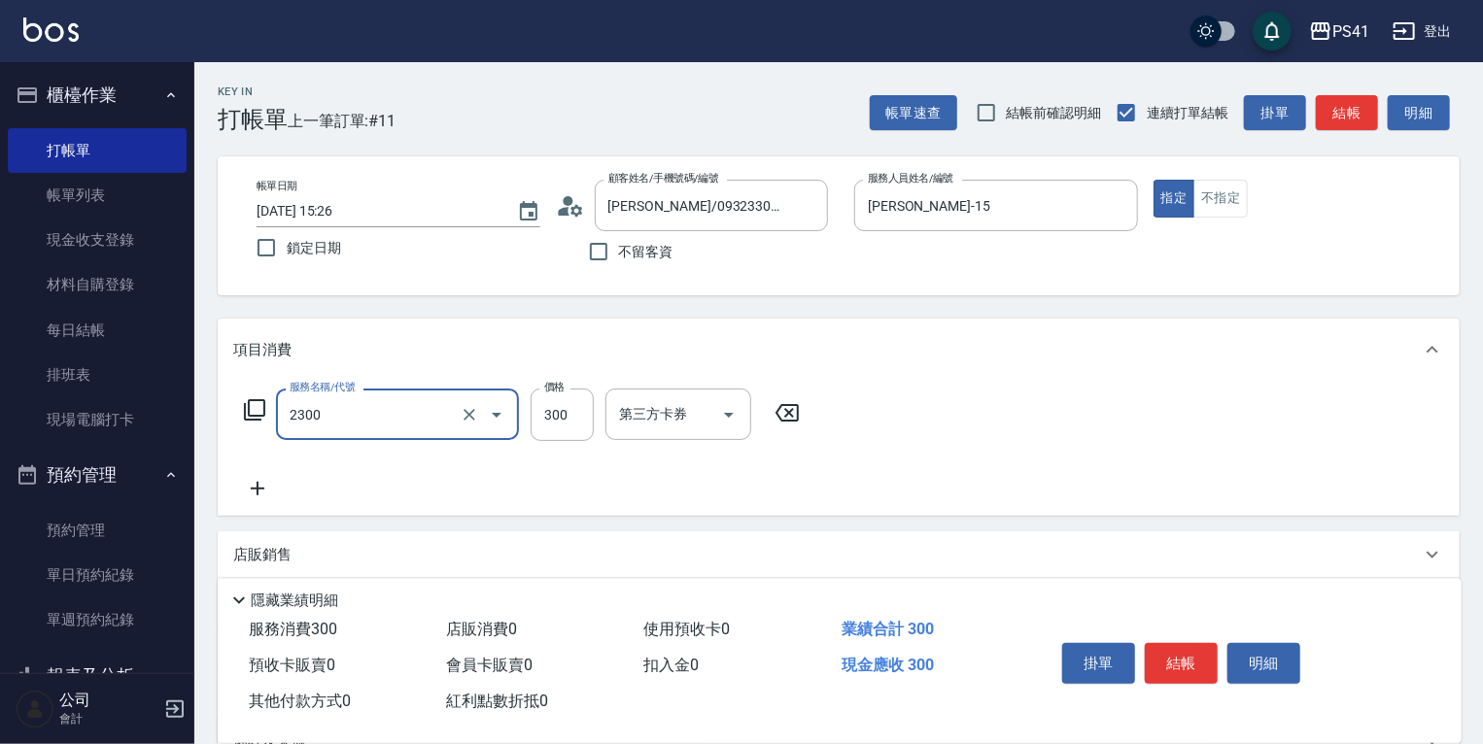
type input "剪髮(2300)"
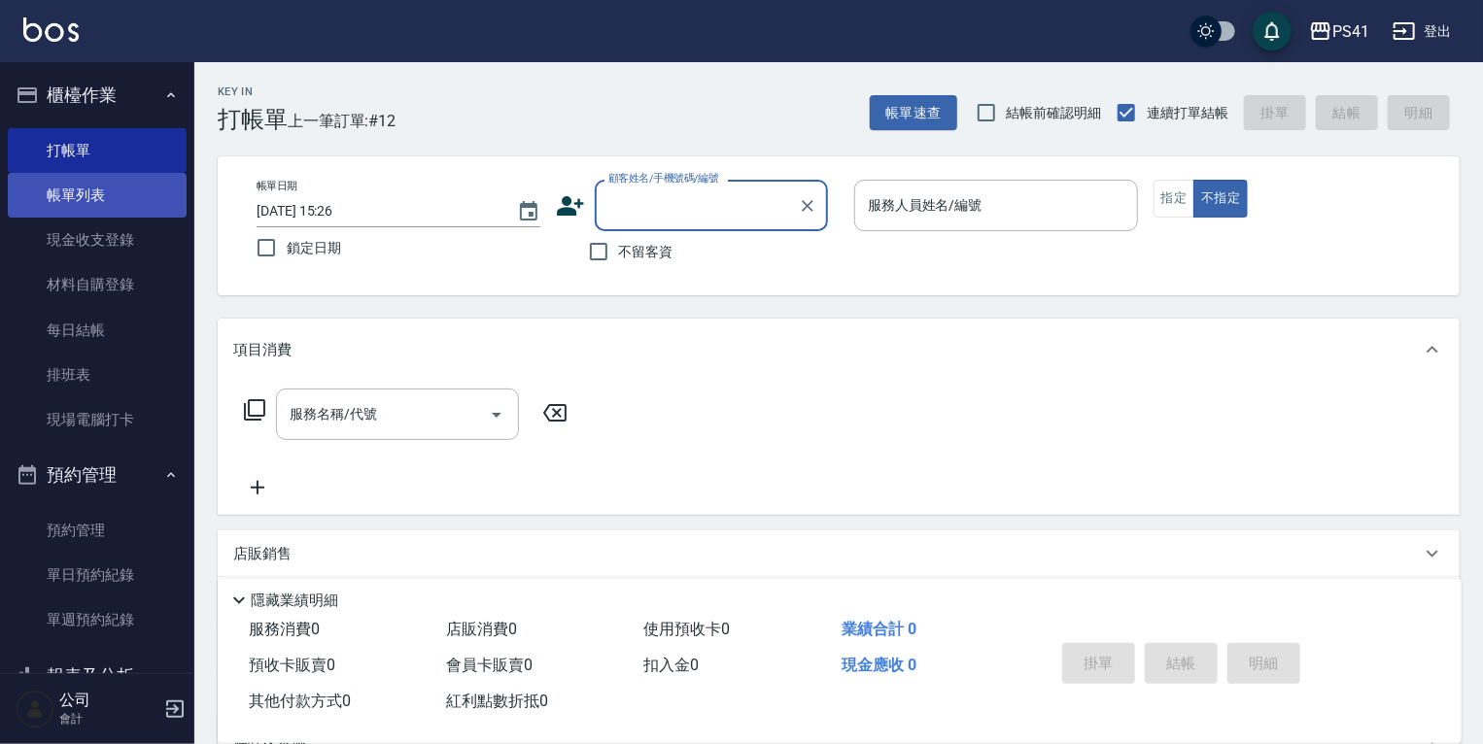
click at [71, 202] on link "帳單列表" at bounding box center [97, 195] width 179 height 45
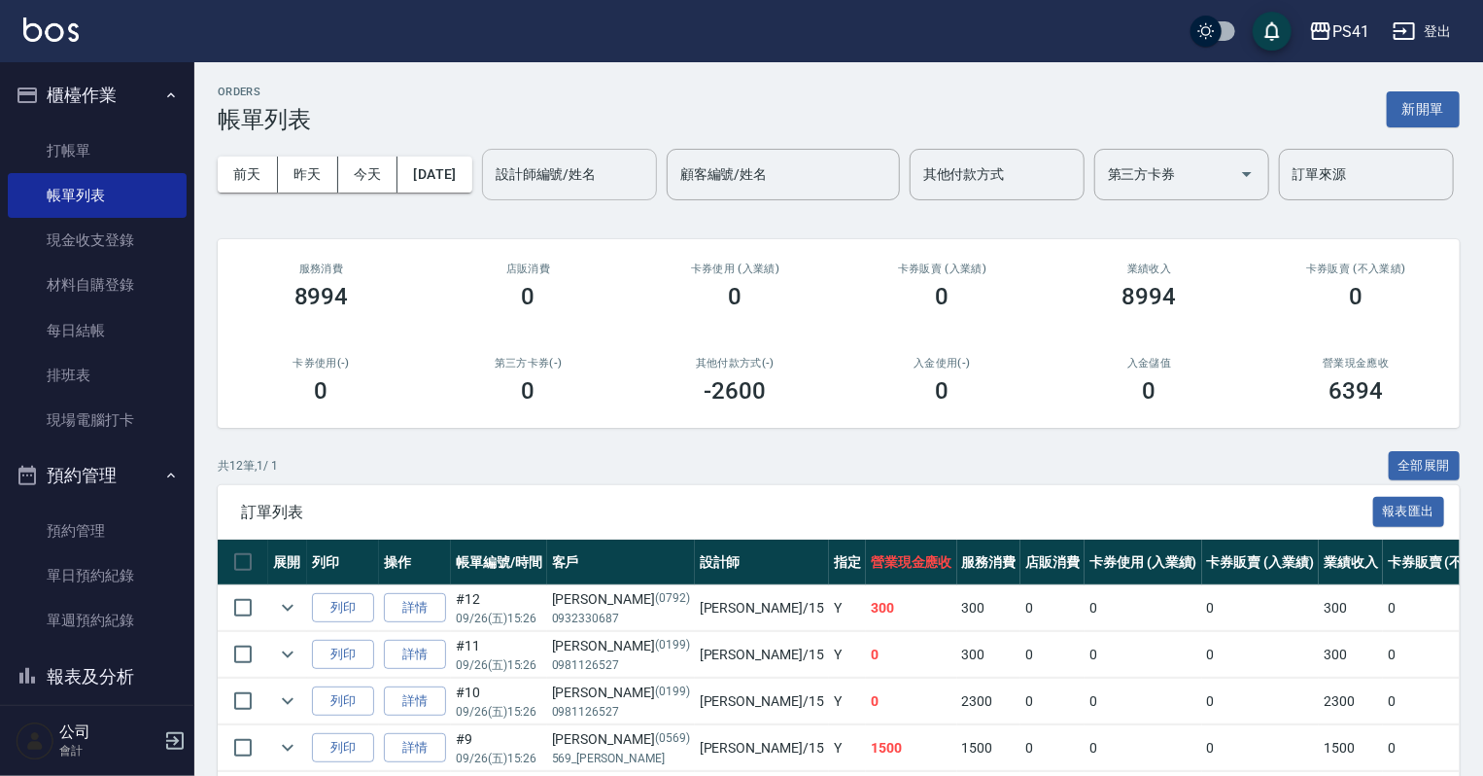
click at [491, 191] on input "設計師編號/姓名" at bounding box center [569, 174] width 157 height 34
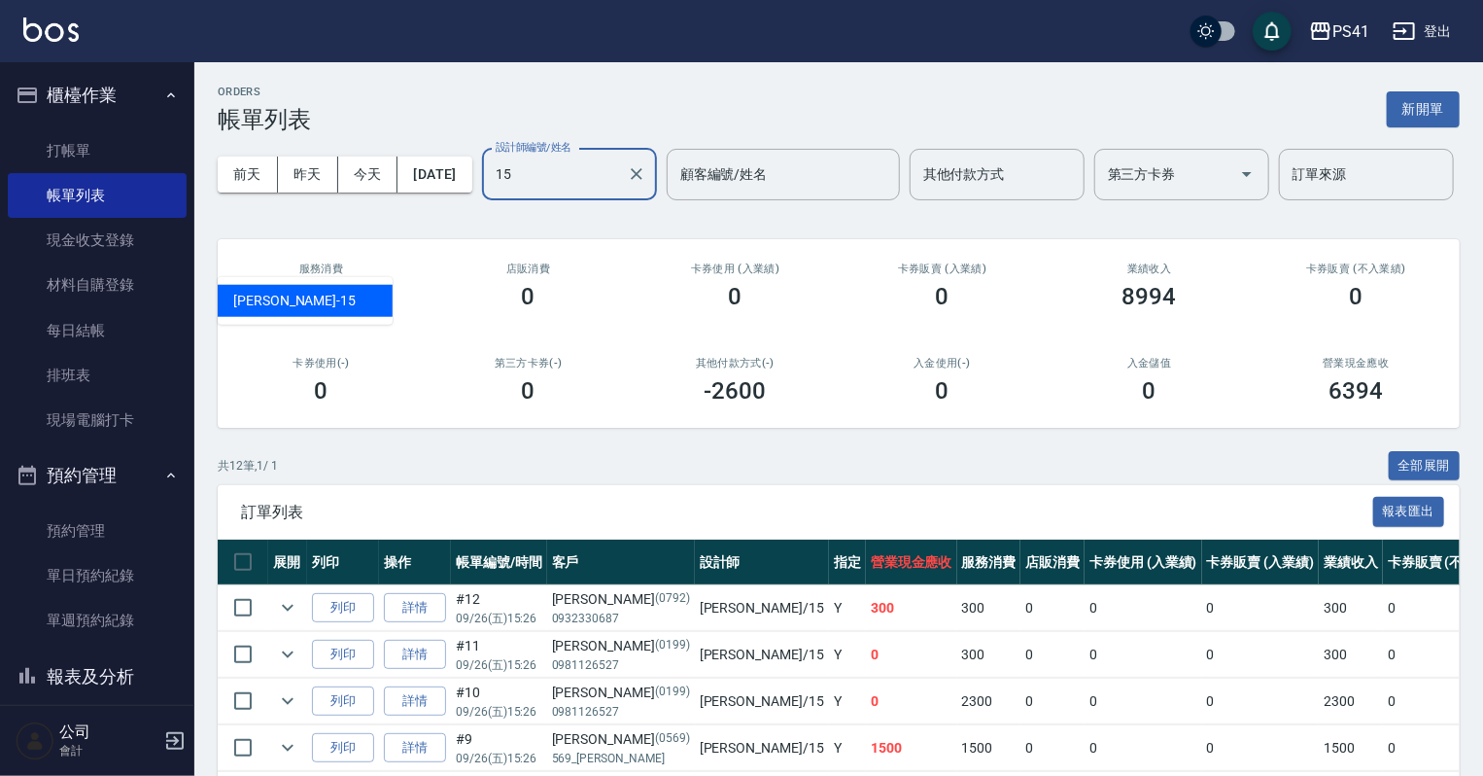
type input "[PERSON_NAME]-15"
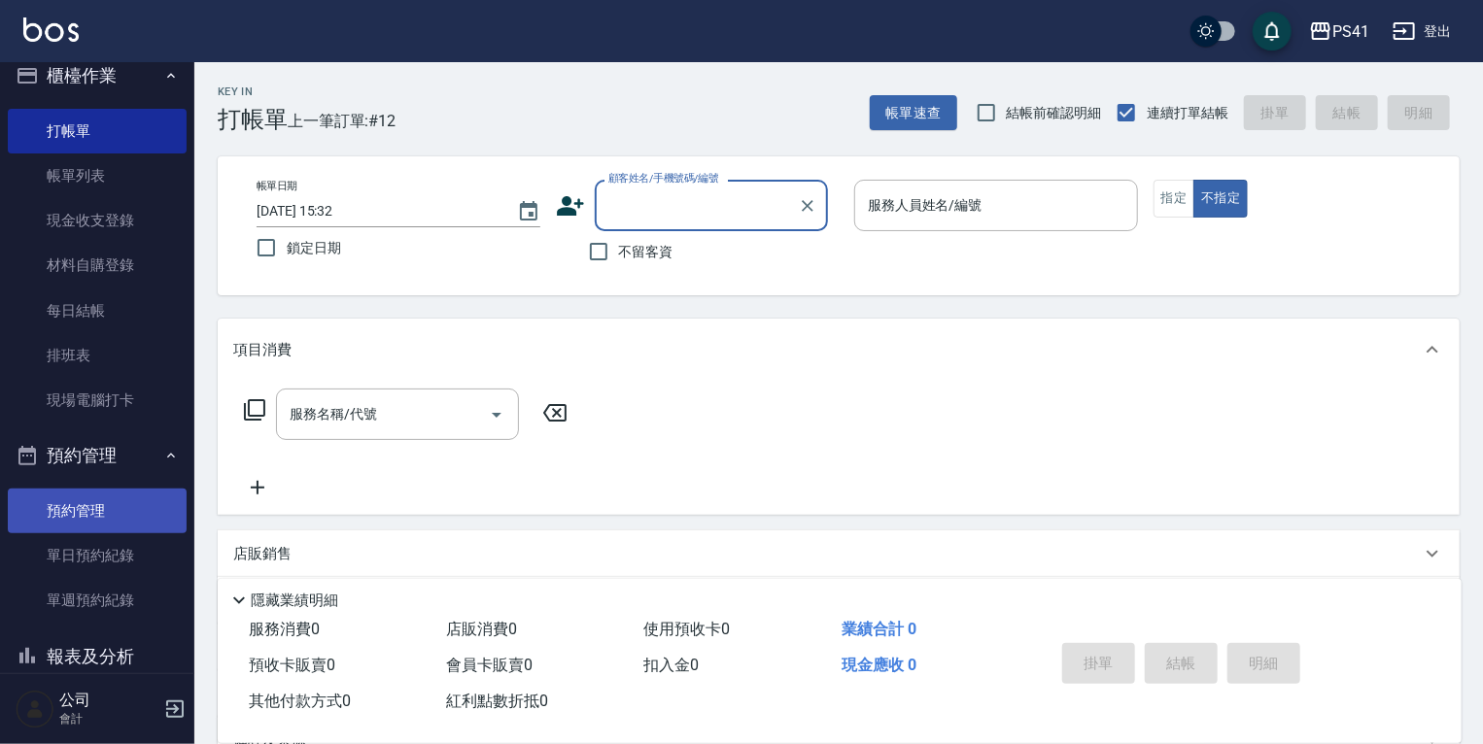
scroll to position [78, 0]
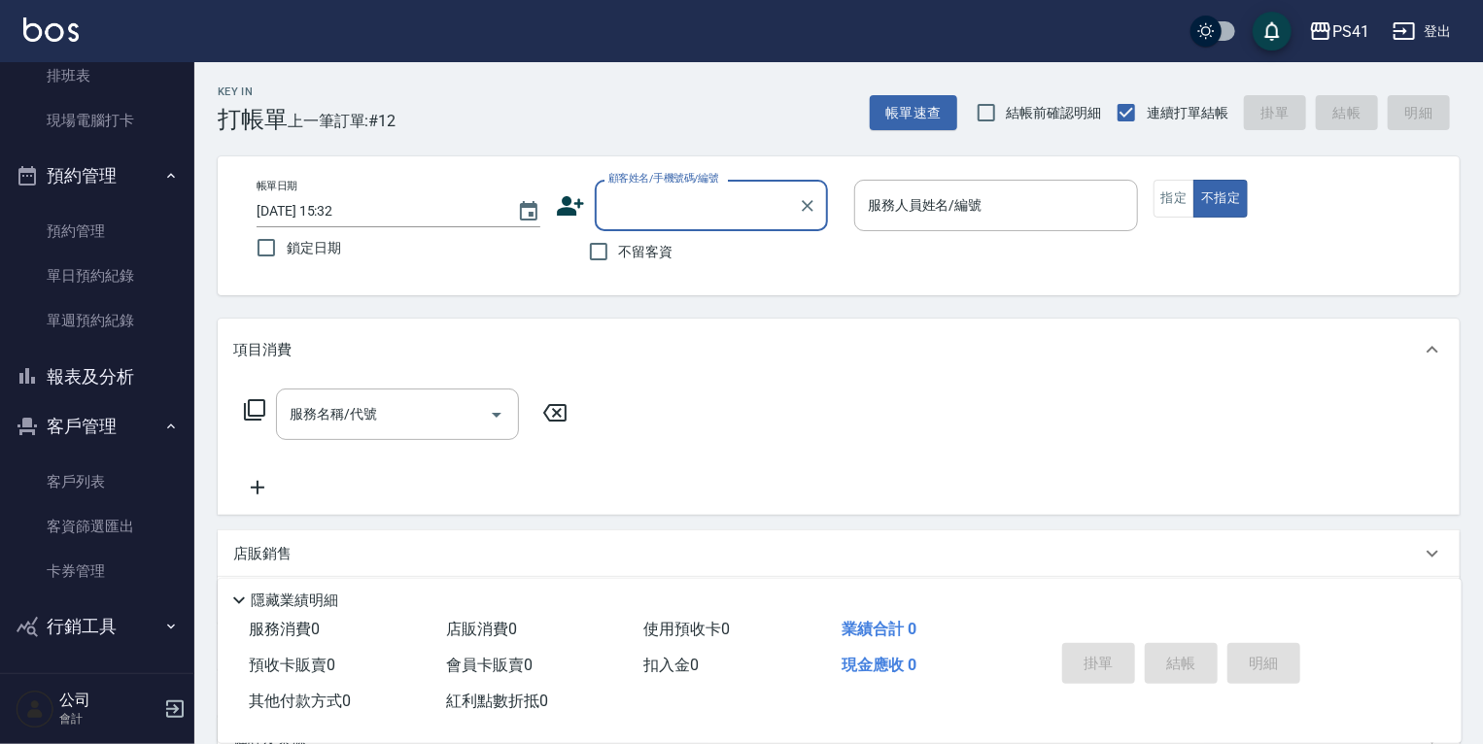
drag, startPoint x: 80, startPoint y: 475, endPoint x: 100, endPoint y: 482, distance: 21.5
click at [80, 475] on link "客戶列表" at bounding box center [97, 482] width 179 height 45
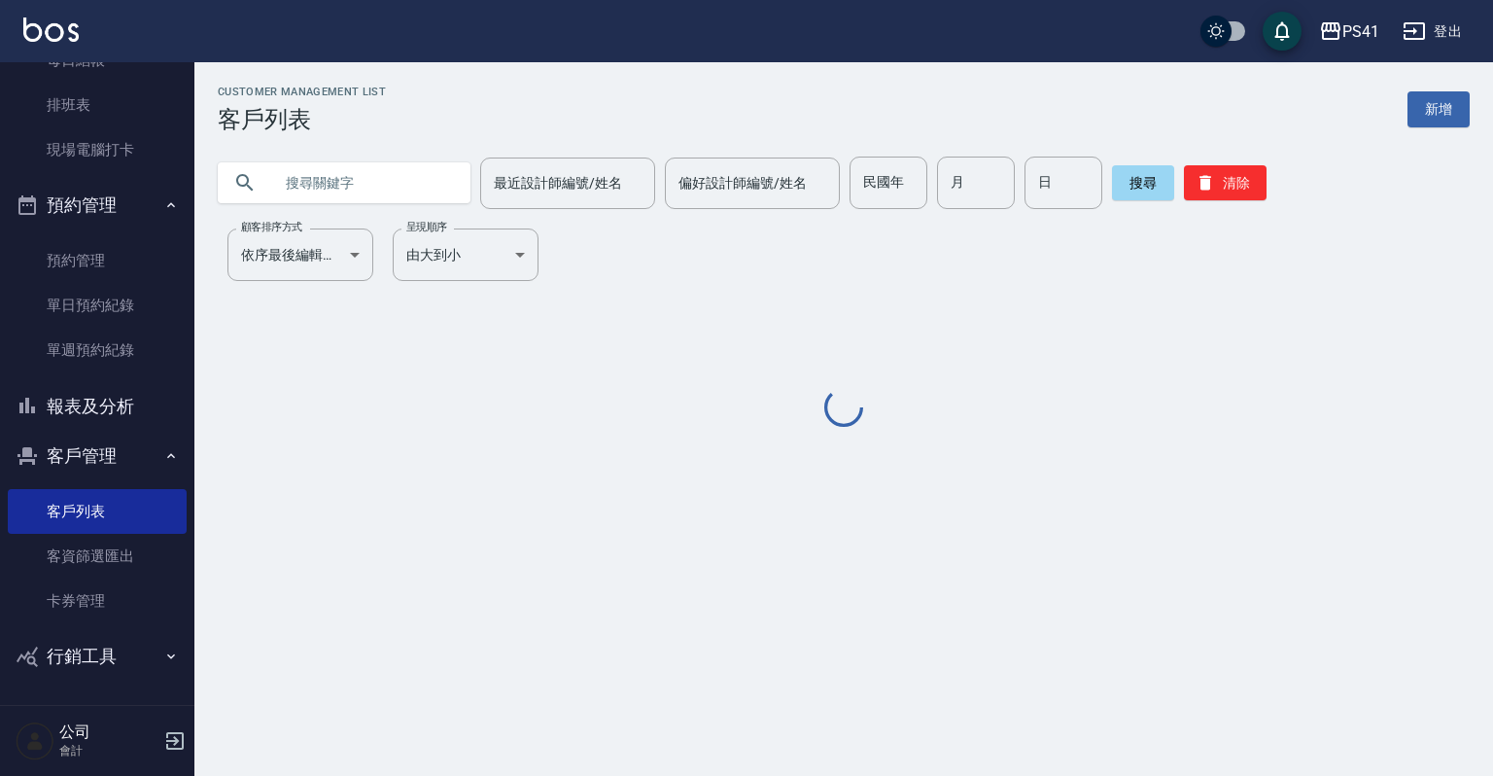
scroll to position [268, 0]
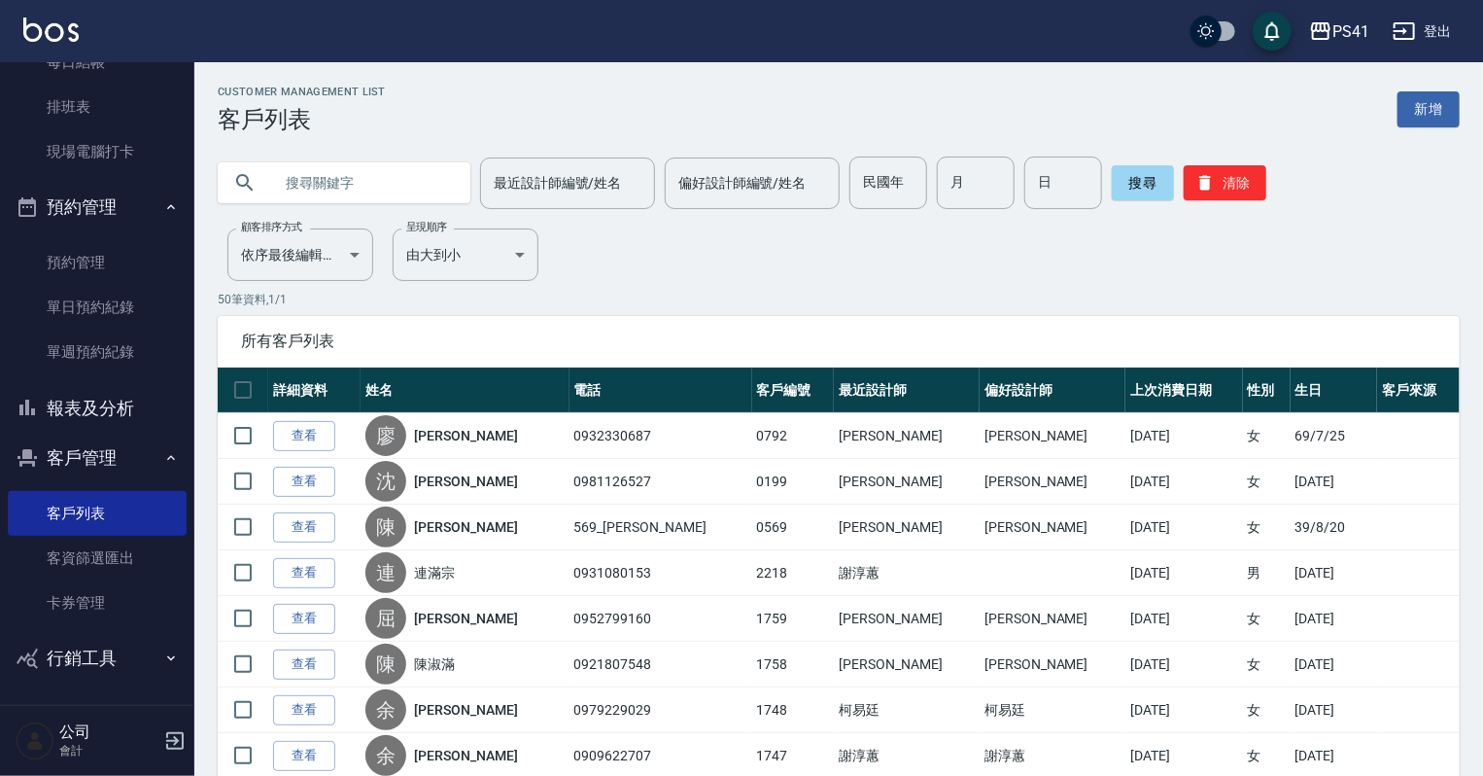
click at [322, 190] on input "text" at bounding box center [363, 182] width 183 height 52
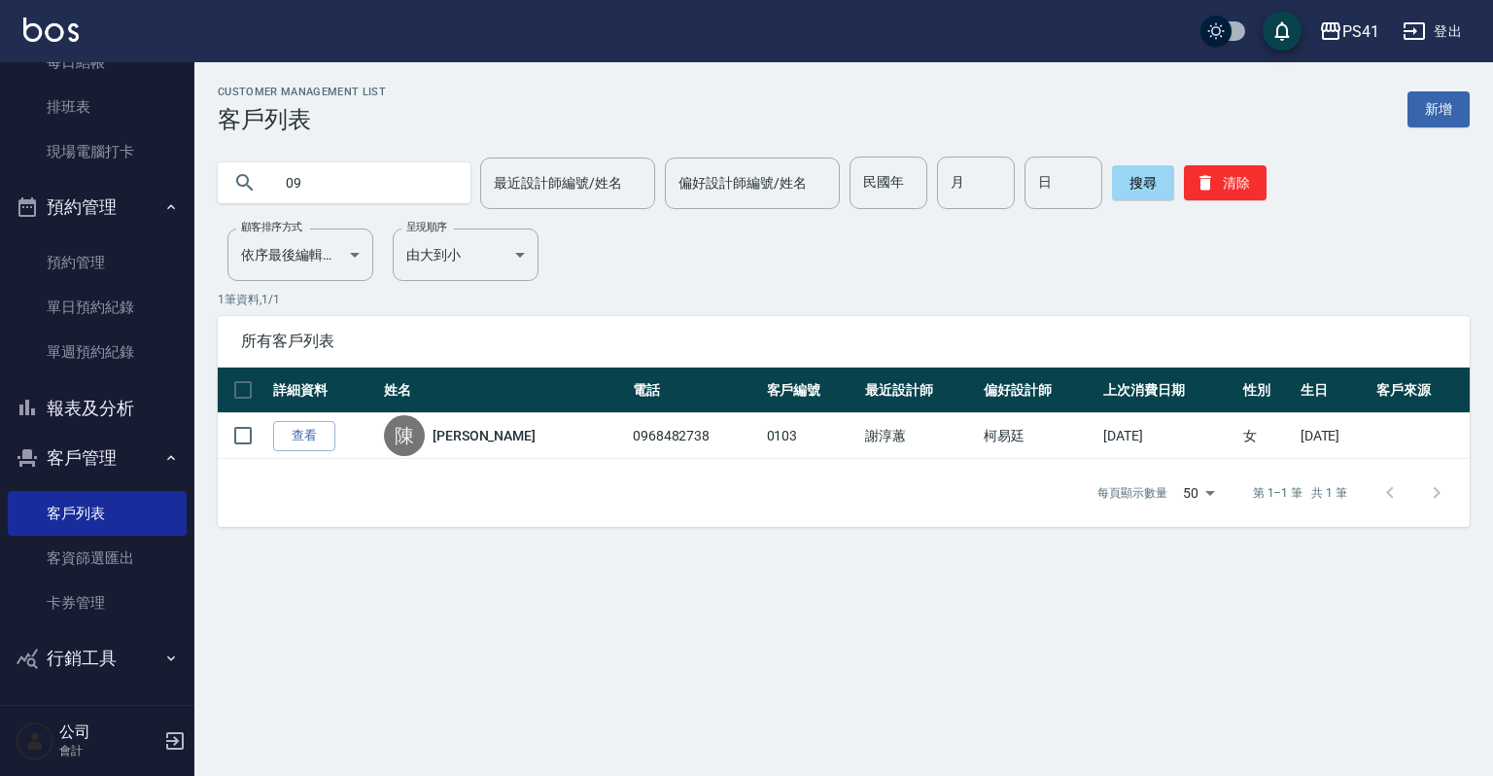
type input "0"
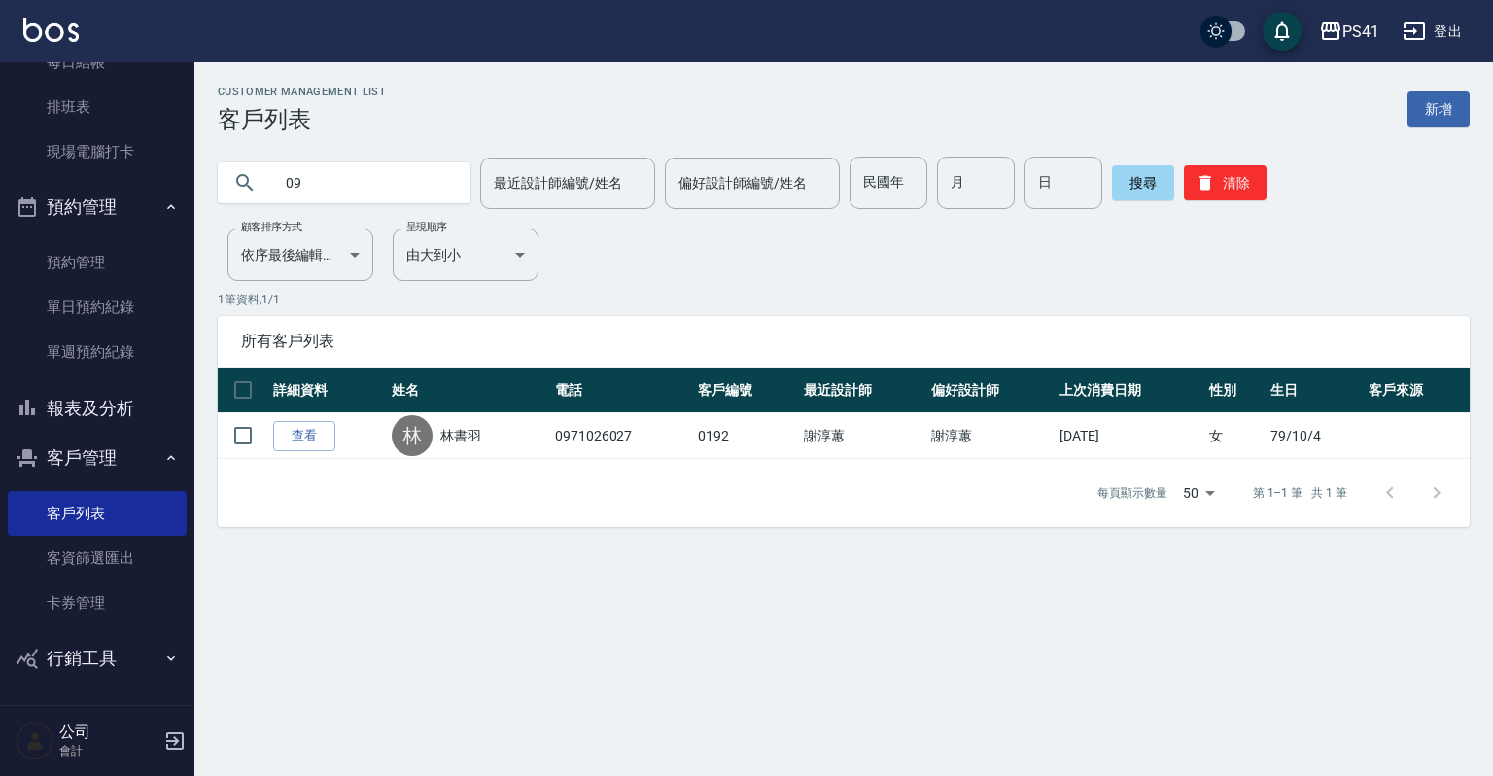
type input "0"
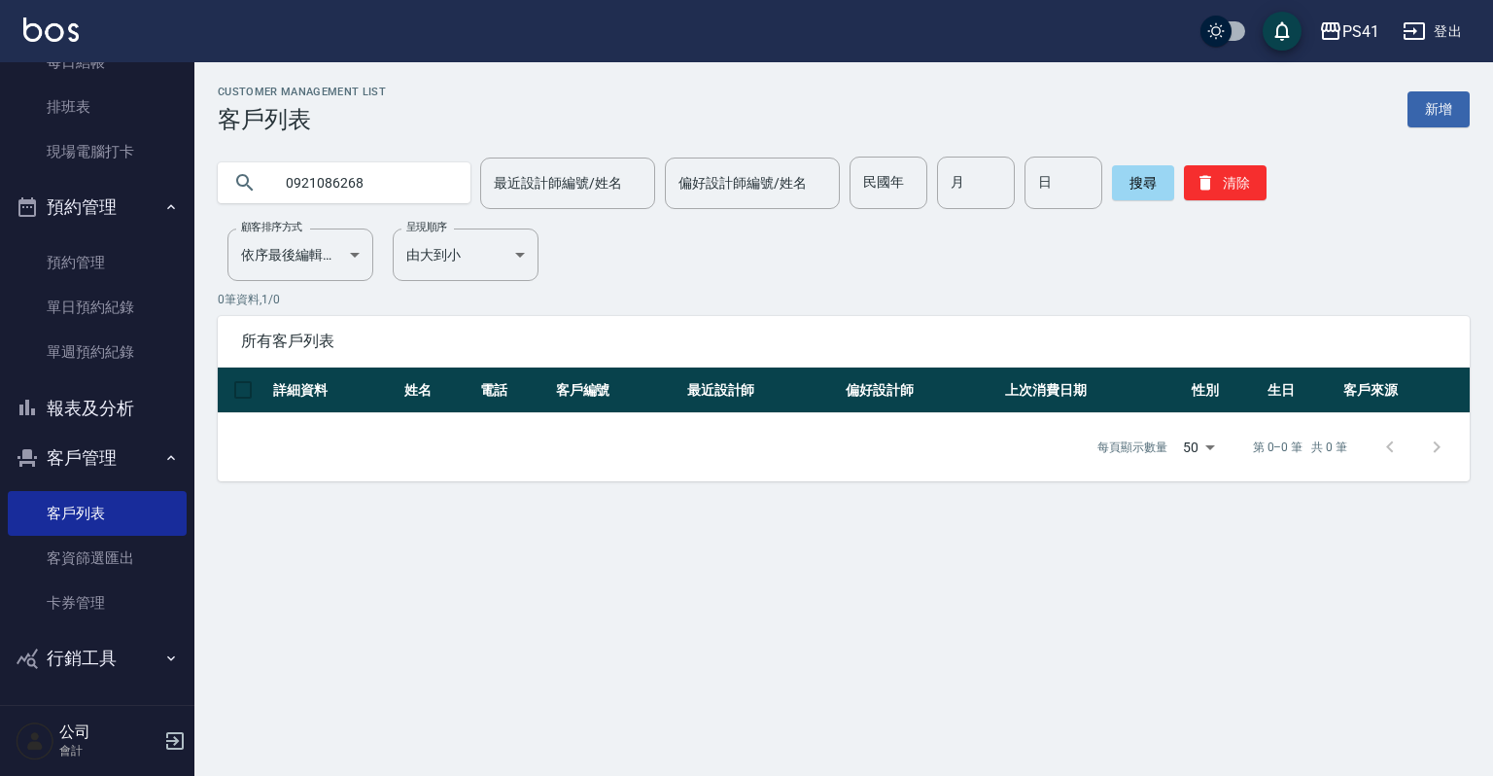
type input "0921086268"
